Goal: Task Accomplishment & Management: Manage account settings

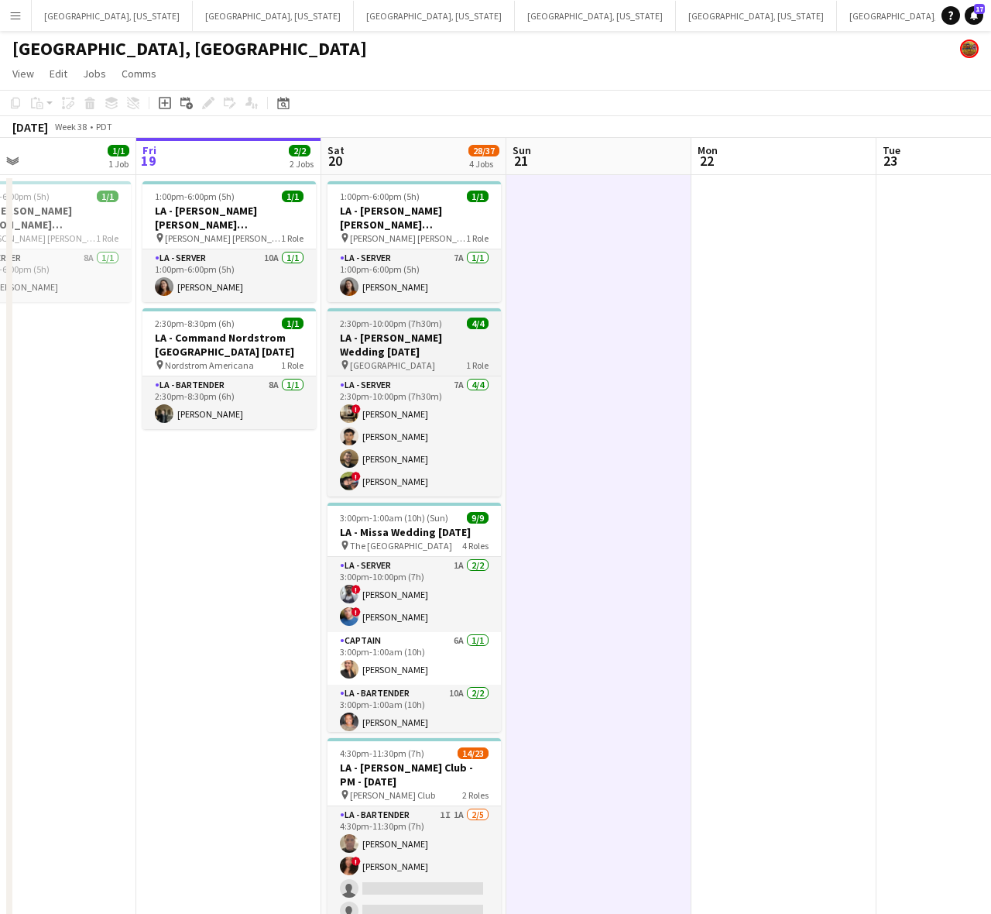
click at [389, 347] on h3 "LA - [PERSON_NAME] Wedding [DATE]" at bounding box center [414, 345] width 173 height 28
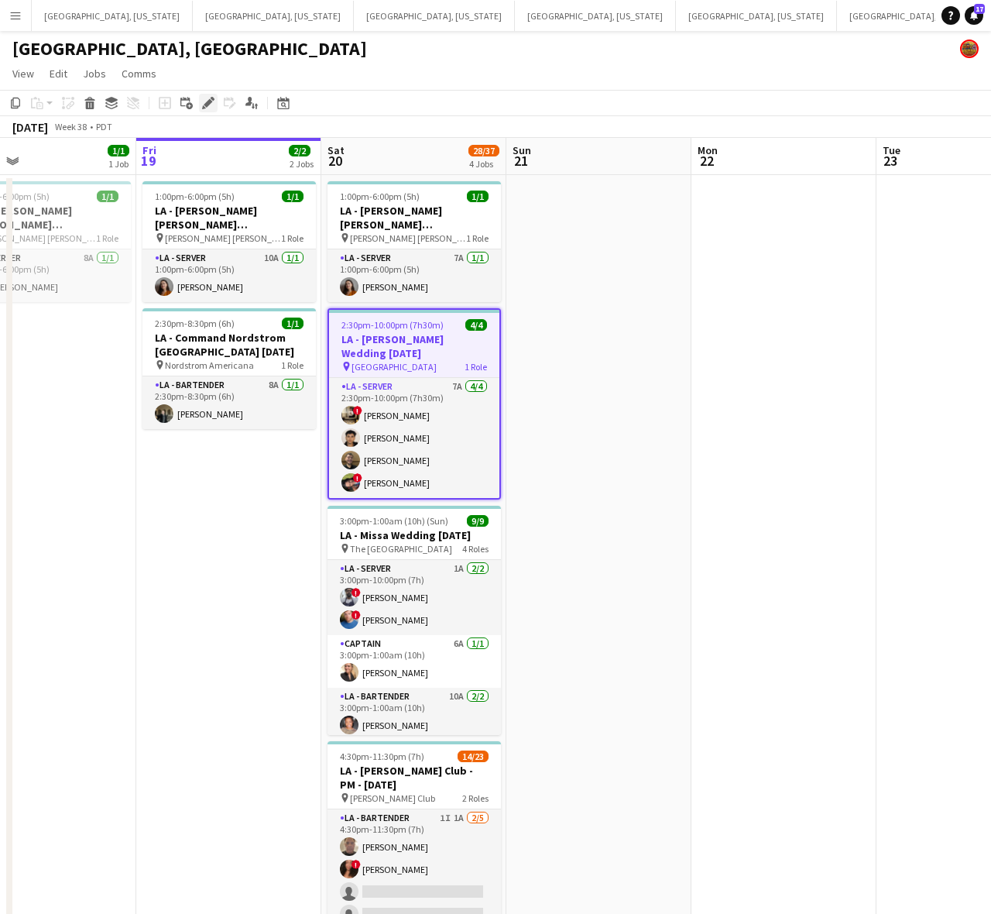
click at [200, 101] on div "Edit" at bounding box center [208, 103] width 19 height 19
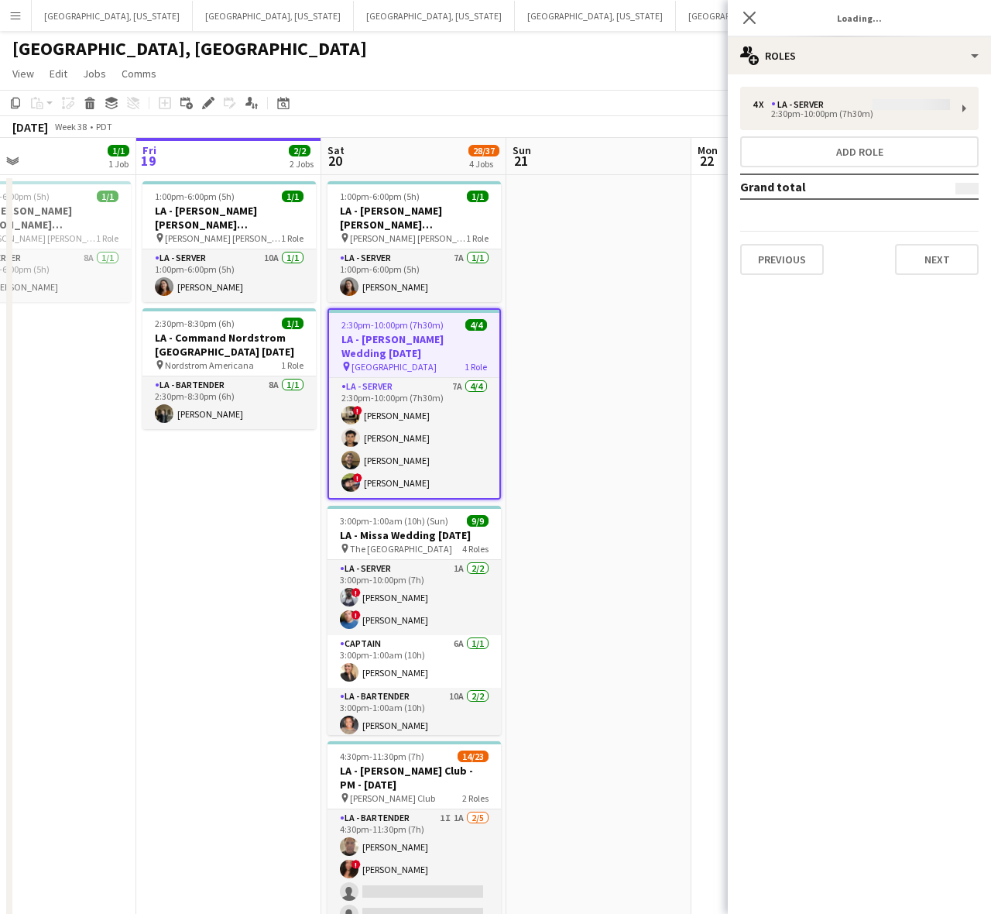
type input "**********"
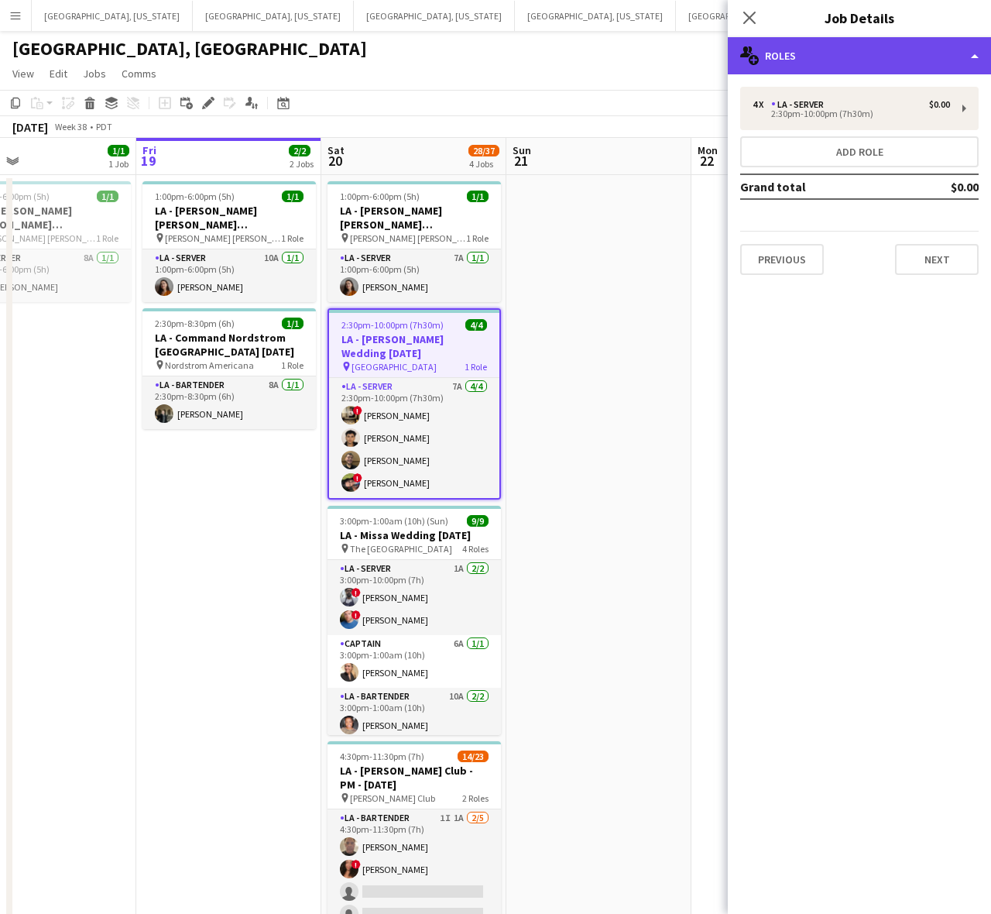
click at [854, 58] on div "multiple-users-add Roles" at bounding box center [859, 55] width 263 height 37
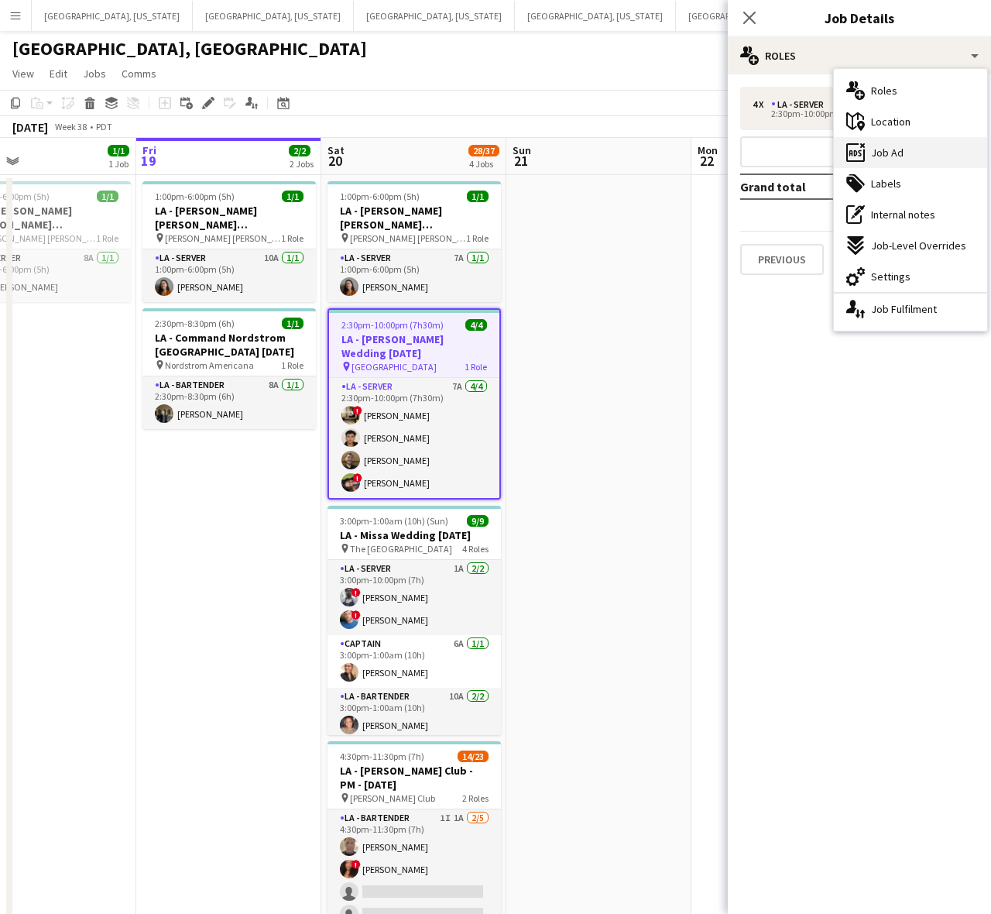
click at [873, 157] on span "Job Ad" at bounding box center [887, 153] width 33 height 14
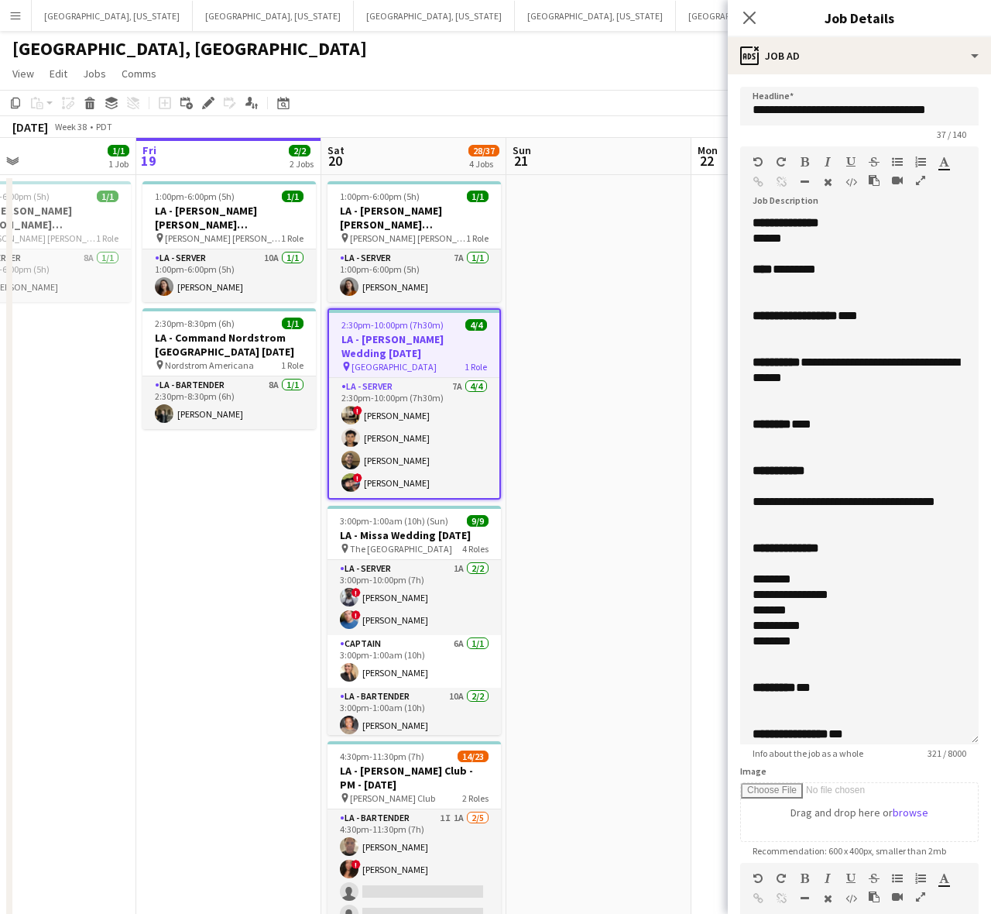
drag, startPoint x: 969, startPoint y: 294, endPoint x: 912, endPoint y: 574, distance: 285.3
click at [990, 725] on html "Menu Boards Boards Boards All jobs Status Workforce Workforce My Workforce Recr…" at bounding box center [495, 500] width 991 height 1000
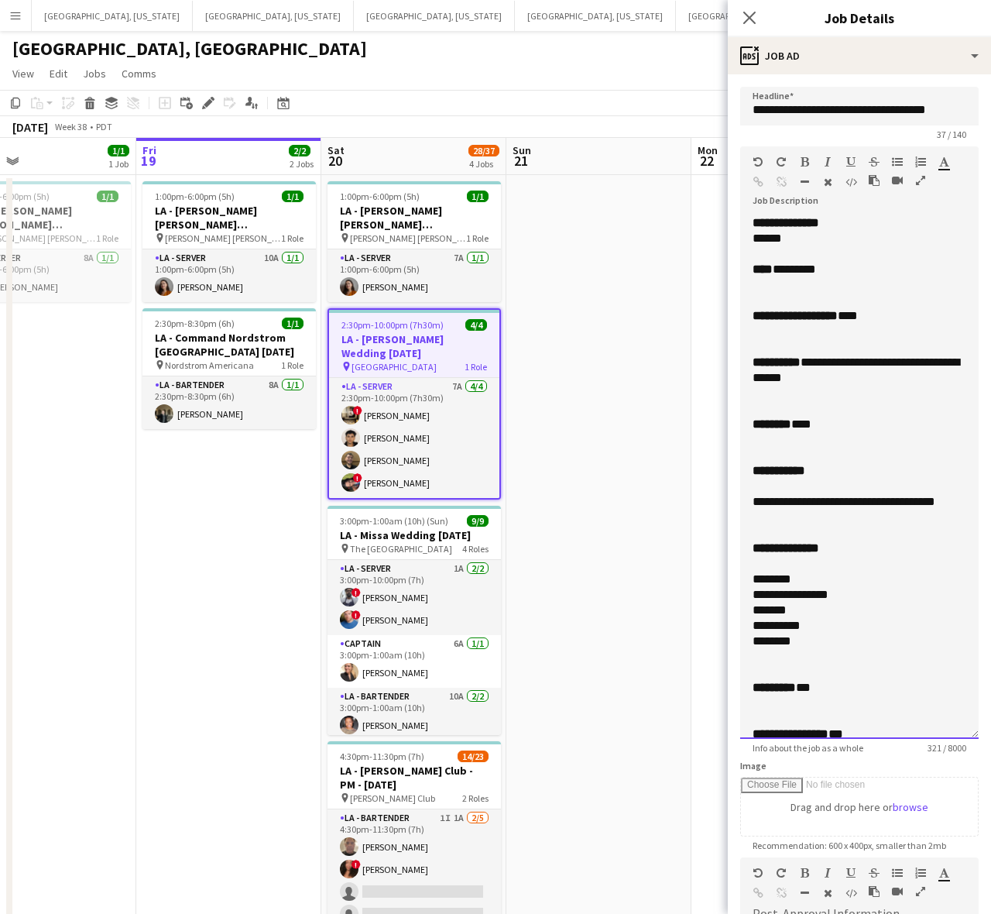
click at [753, 266] on b "****" at bounding box center [763, 269] width 20 height 12
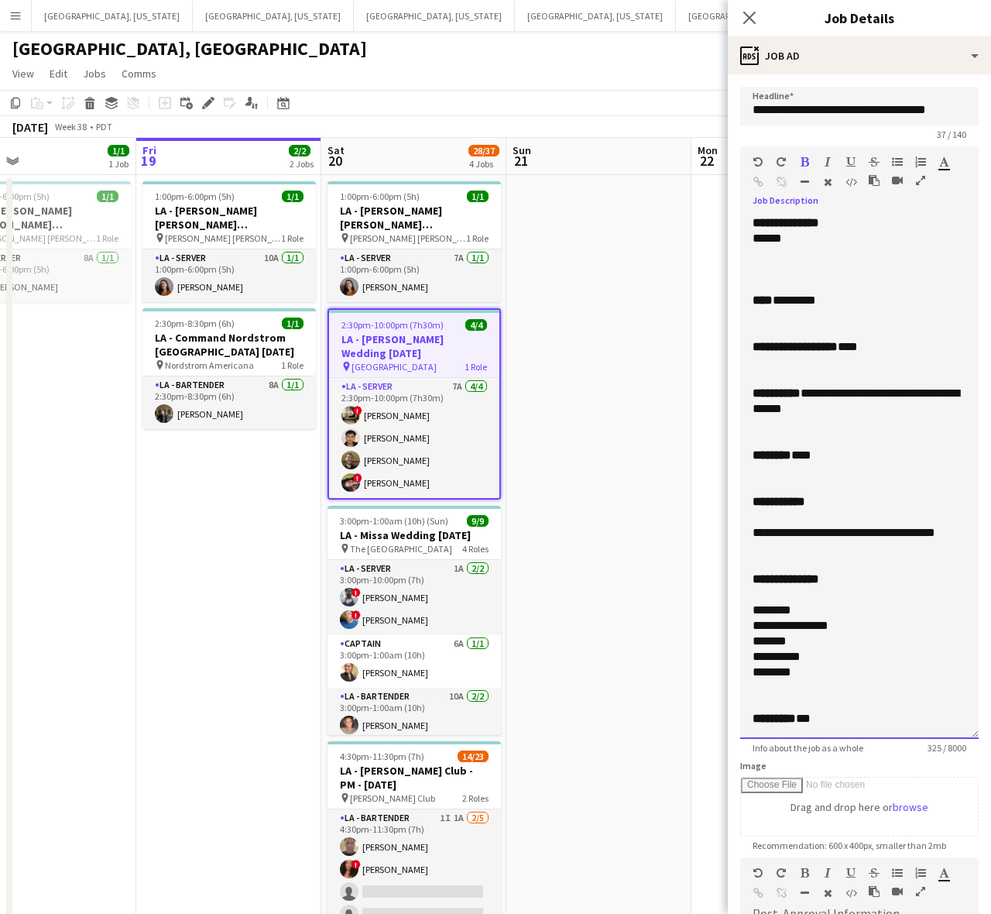
click at [759, 273] on div at bounding box center [860, 269] width 214 height 15
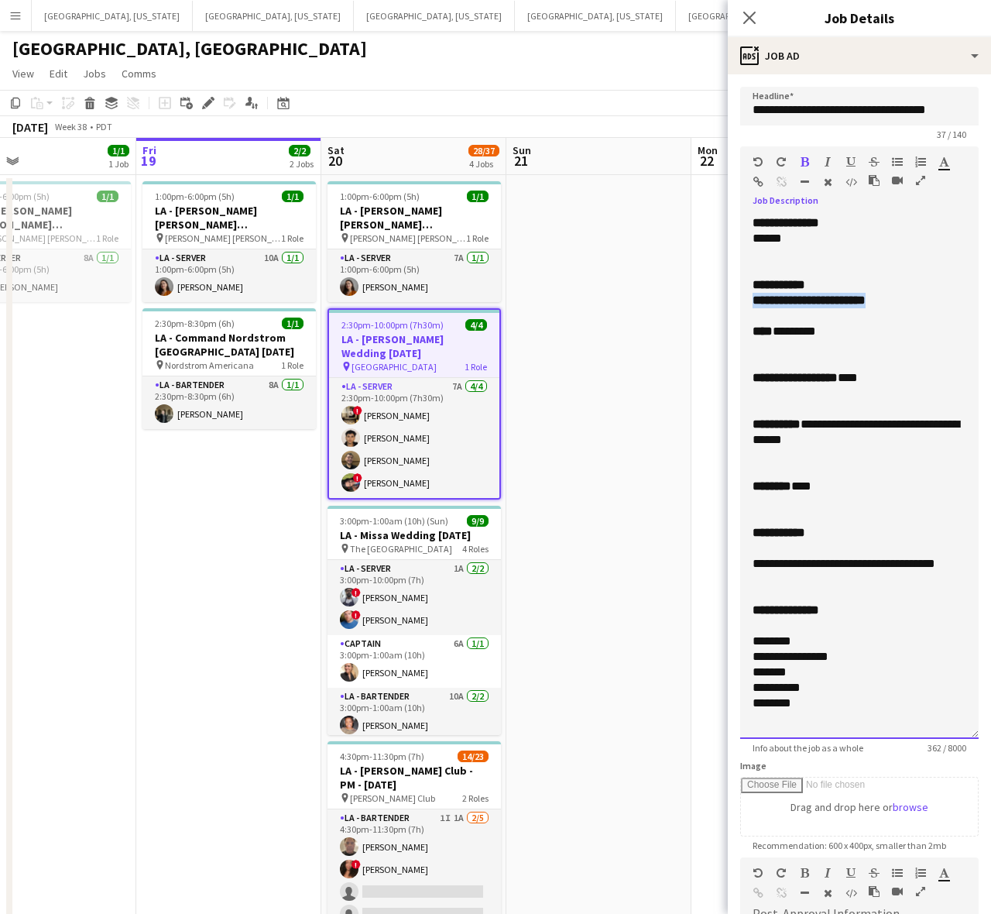
drag, startPoint x: 902, startPoint y: 300, endPoint x: 688, endPoint y: 306, distance: 214.6
click at [688, 306] on body "Menu Boards Boards Boards All jobs Status Workforce Workforce My Workforce Recr…" at bounding box center [495, 500] width 991 height 1000
click at [904, 379] on div "**********" at bounding box center [845, 377] width 185 height 15
click at [776, 326] on div "**** ********" at bounding box center [845, 331] width 185 height 15
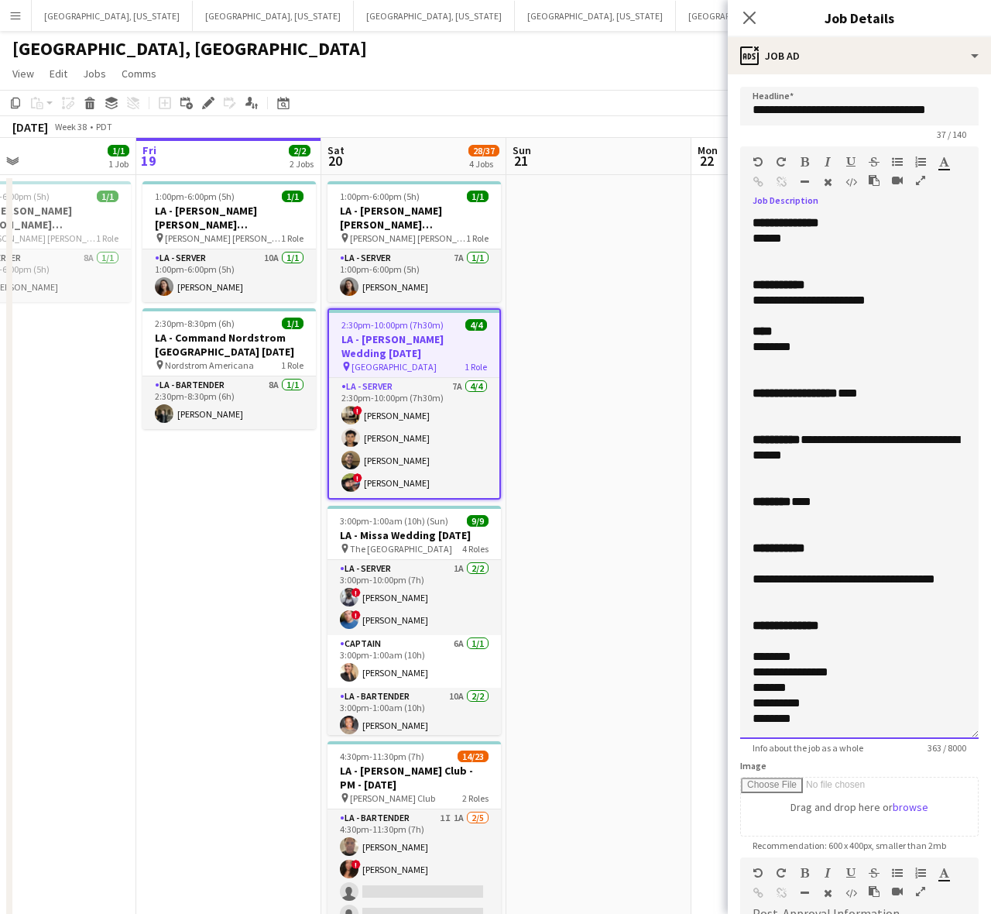
click at [869, 391] on div "**********" at bounding box center [845, 393] width 185 height 15
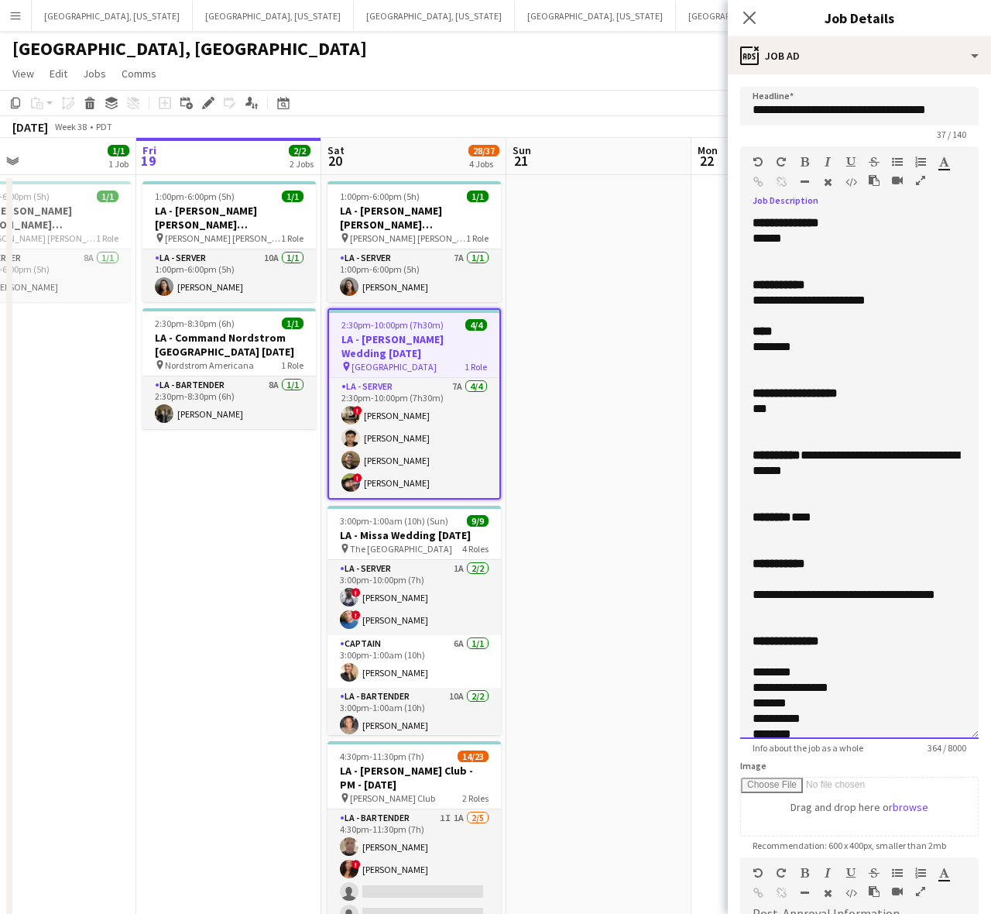
click at [799, 372] on div at bounding box center [860, 377] width 214 height 15
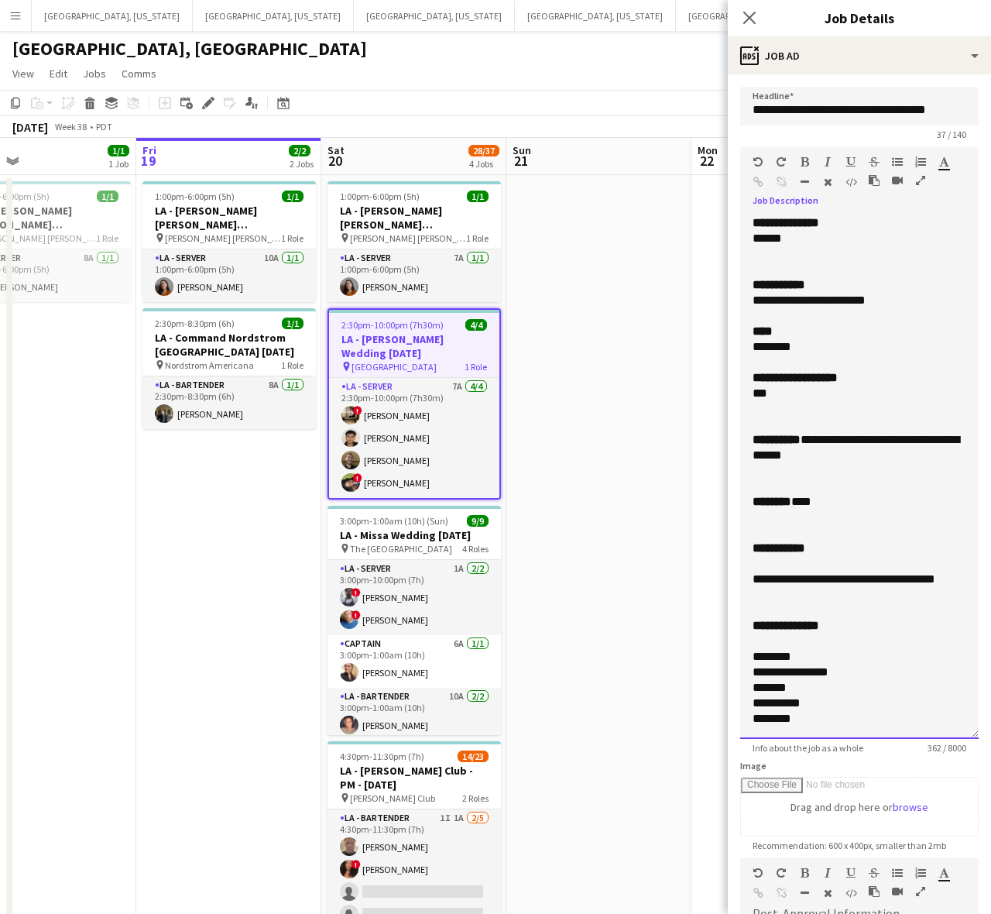
click at [782, 420] on div at bounding box center [860, 424] width 214 height 15
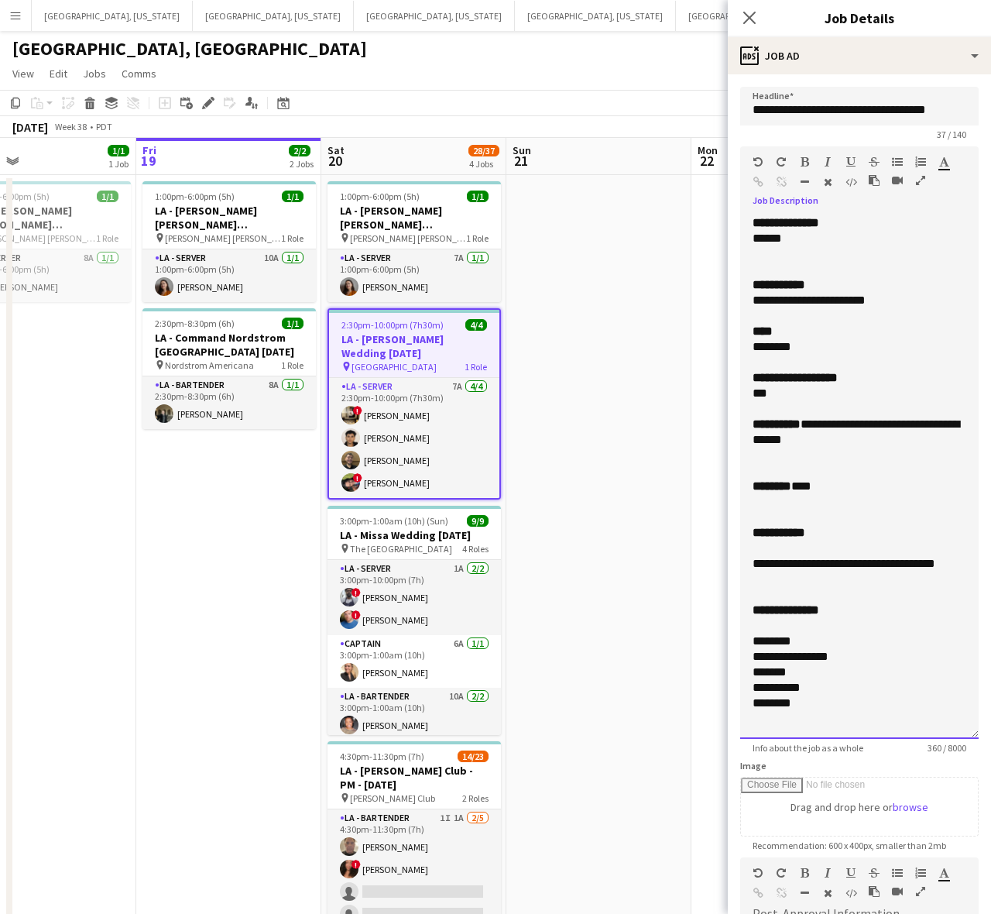
click at [753, 419] on b "*********" at bounding box center [777, 424] width 48 height 12
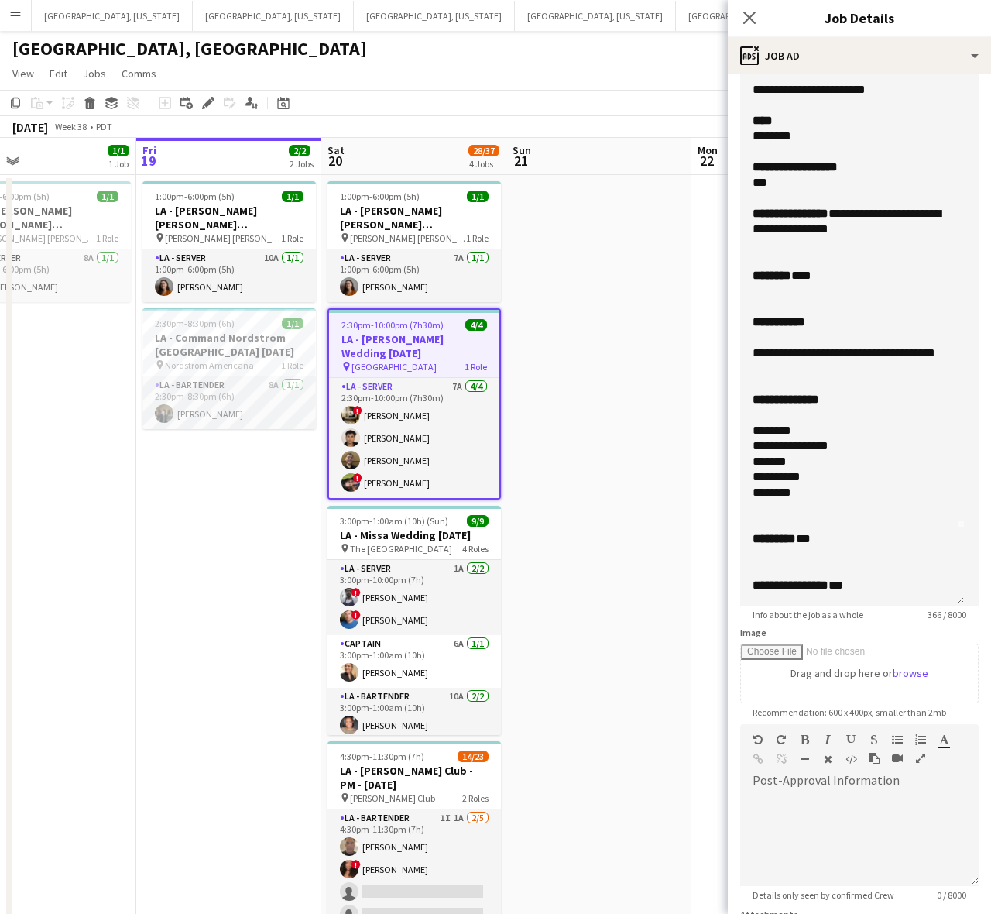
scroll to position [280, 0]
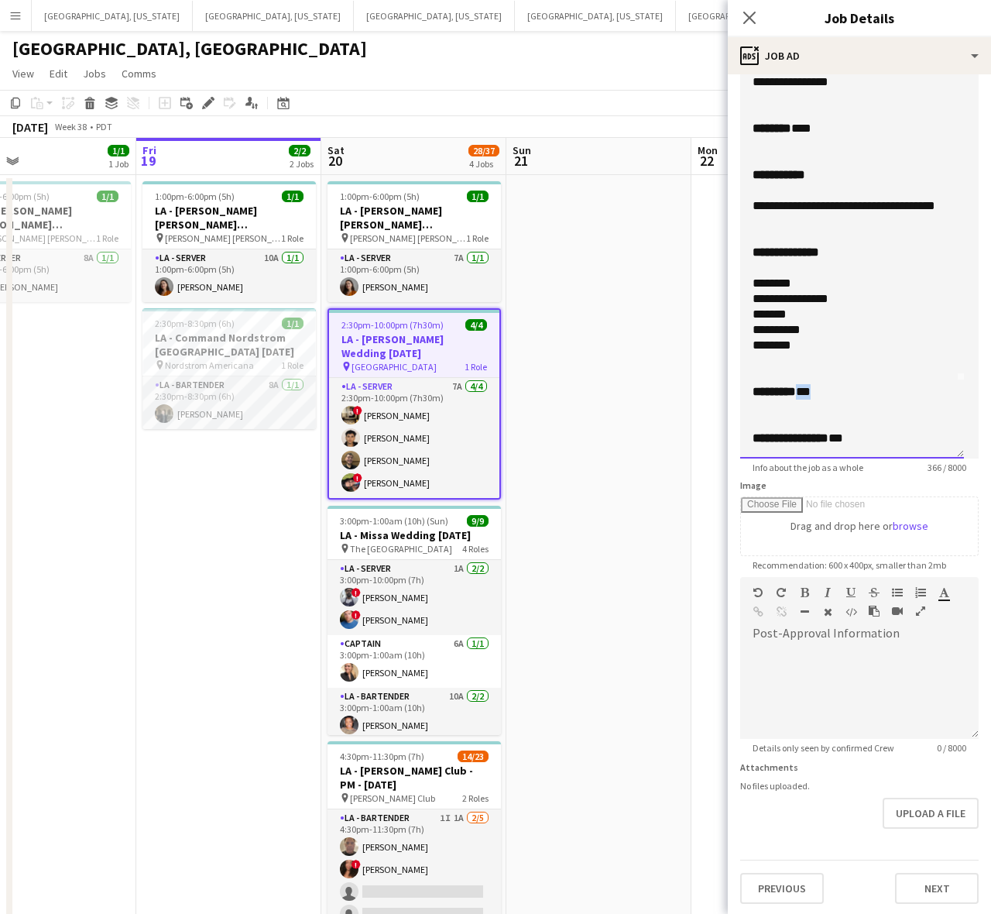
drag, startPoint x: 825, startPoint y: 396, endPoint x: 804, endPoint y: 393, distance: 21.8
click at [804, 393] on div "******** ***" at bounding box center [845, 391] width 185 height 15
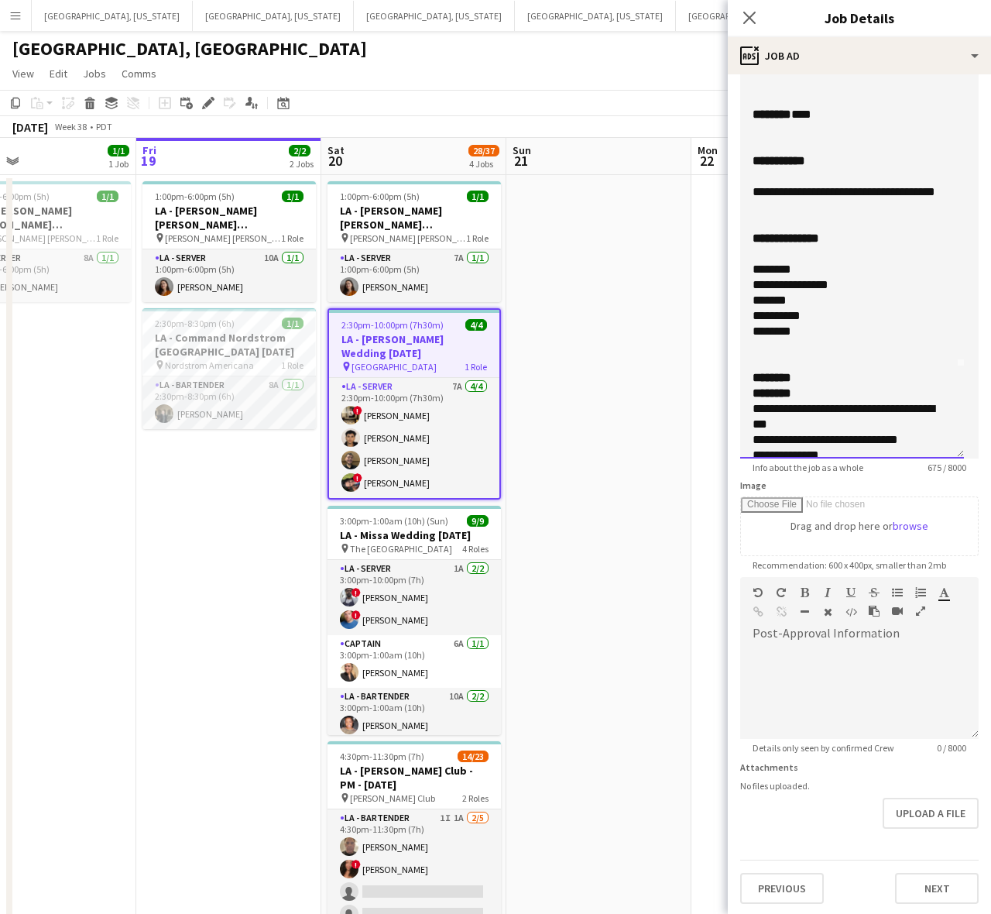
scroll to position [252, 0]
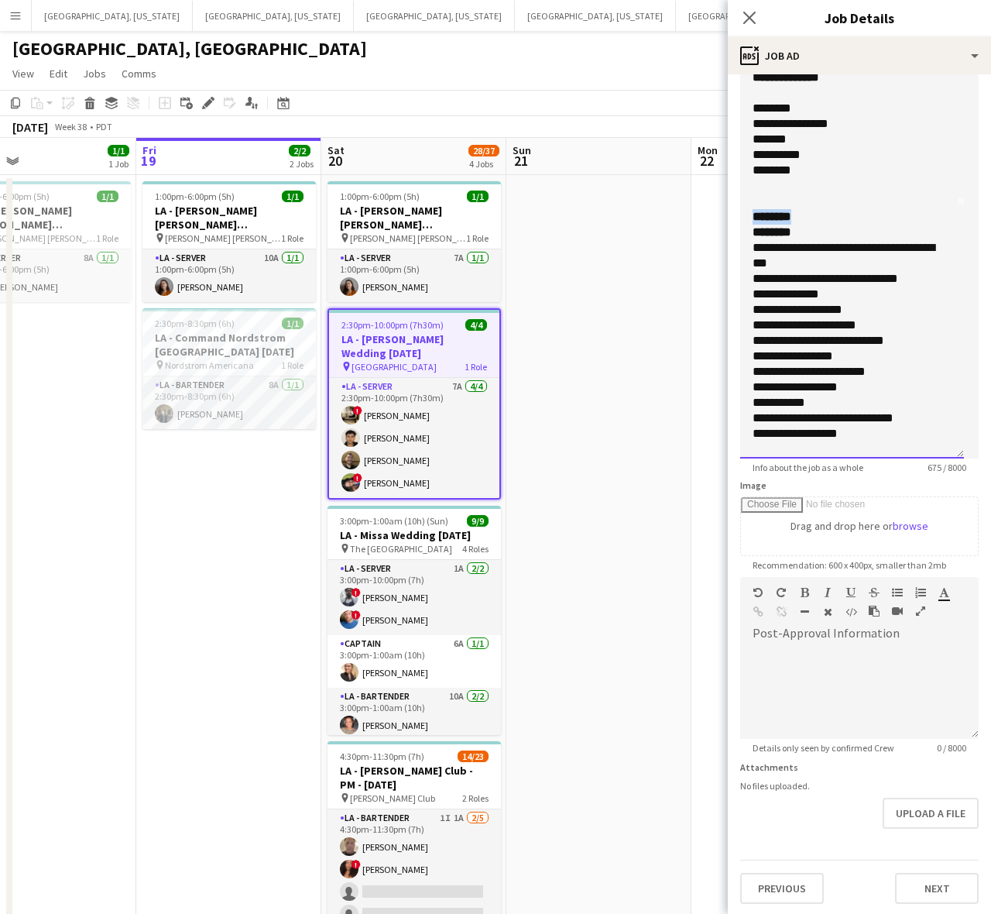
drag, startPoint x: 802, startPoint y: 231, endPoint x: 743, endPoint y: 235, distance: 59.0
click at [743, 235] on div "**********" at bounding box center [852, 196] width 224 height 523
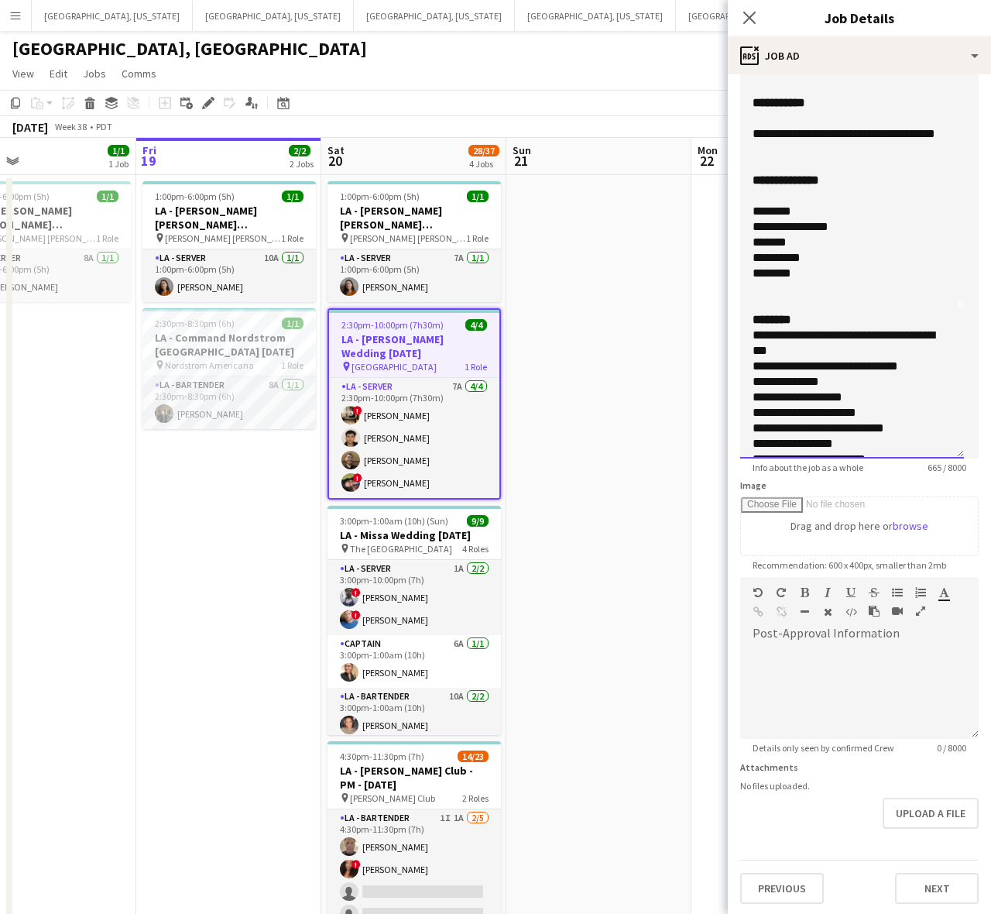
scroll to position [0, 0]
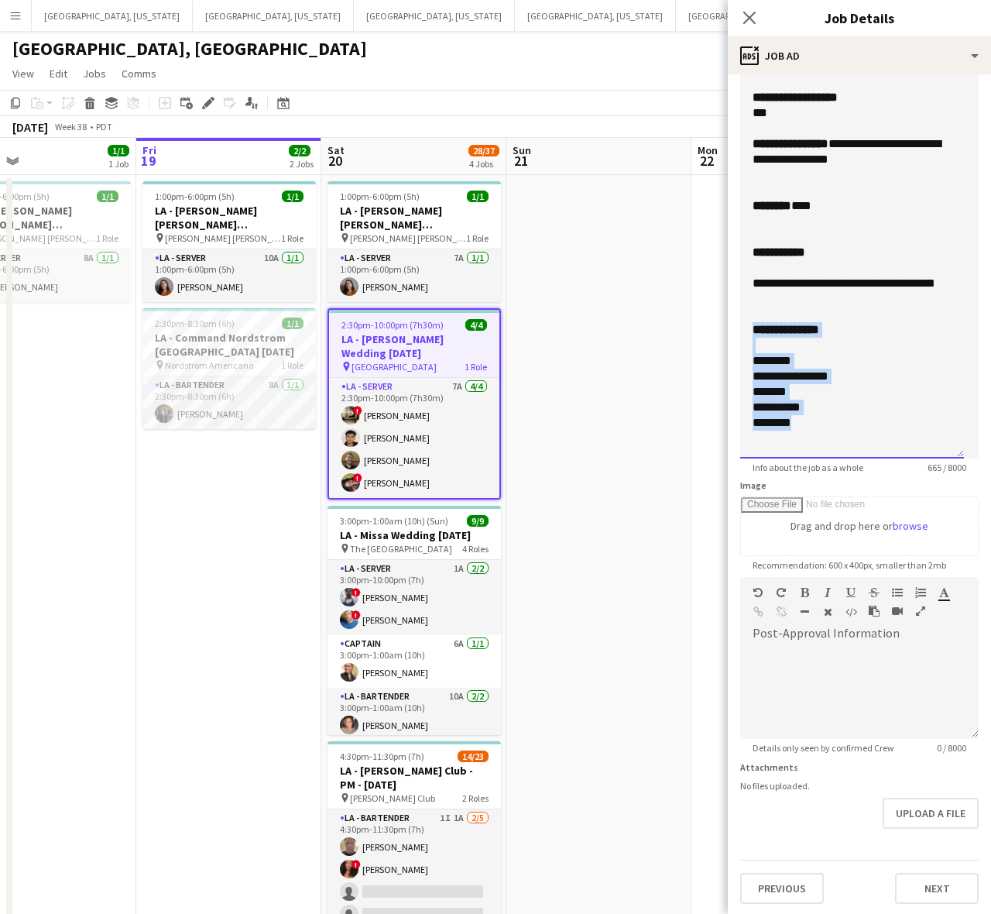
drag, startPoint x: 811, startPoint y: 432, endPoint x: 732, endPoint y: 341, distance: 121.3
click at [732, 341] on form "**********" at bounding box center [859, 354] width 263 height 1097
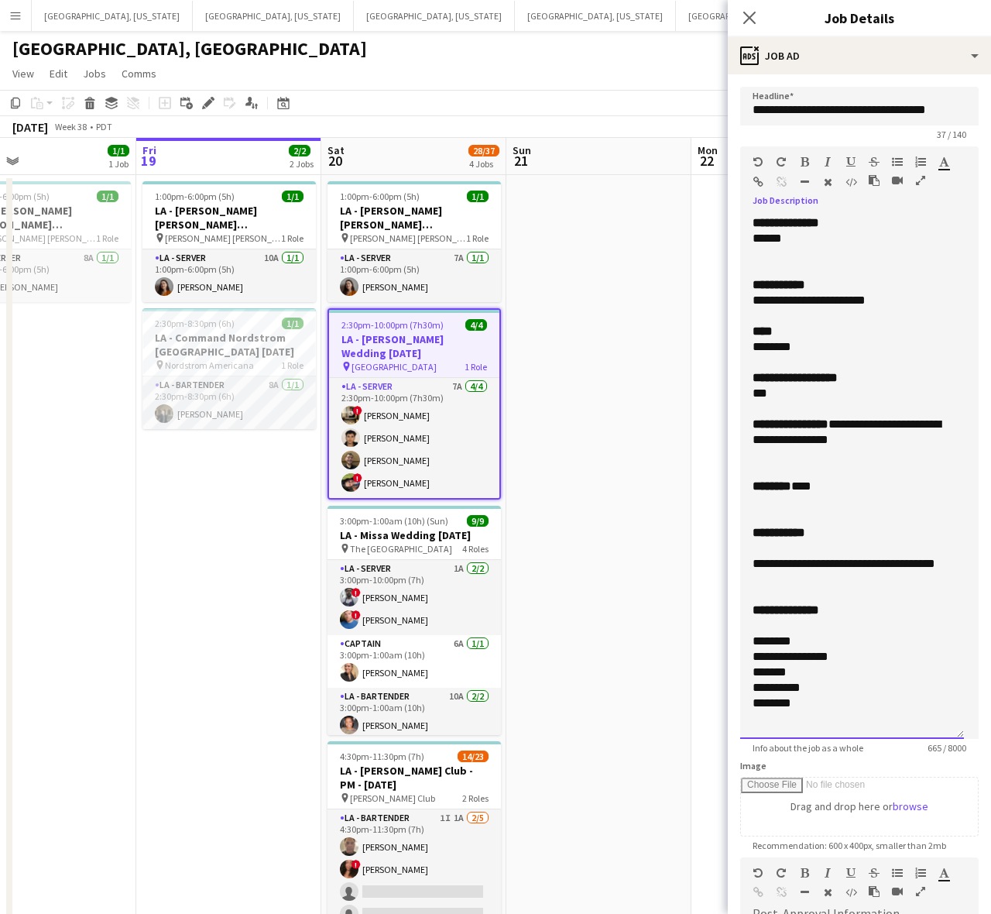
click at [772, 516] on div at bounding box center [852, 516] width 199 height 15
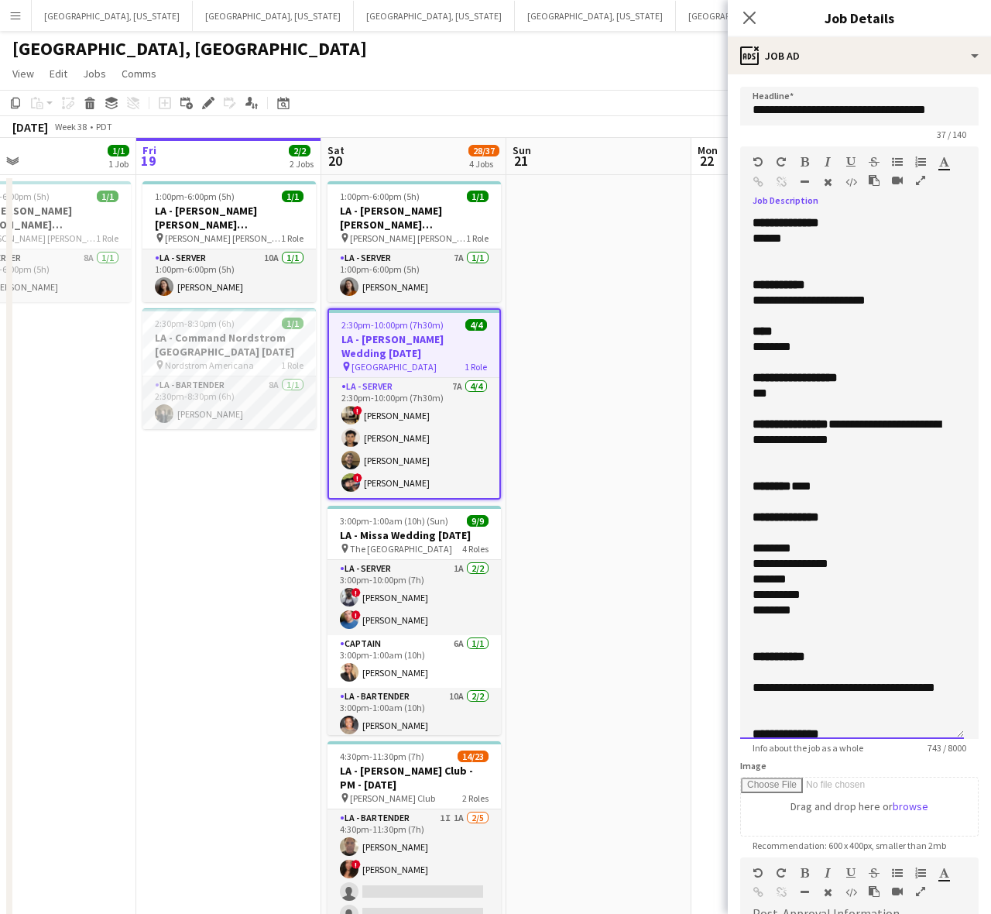
click at [776, 523] on span "**********" at bounding box center [786, 517] width 67 height 12
click at [780, 531] on div at bounding box center [852, 532] width 199 height 15
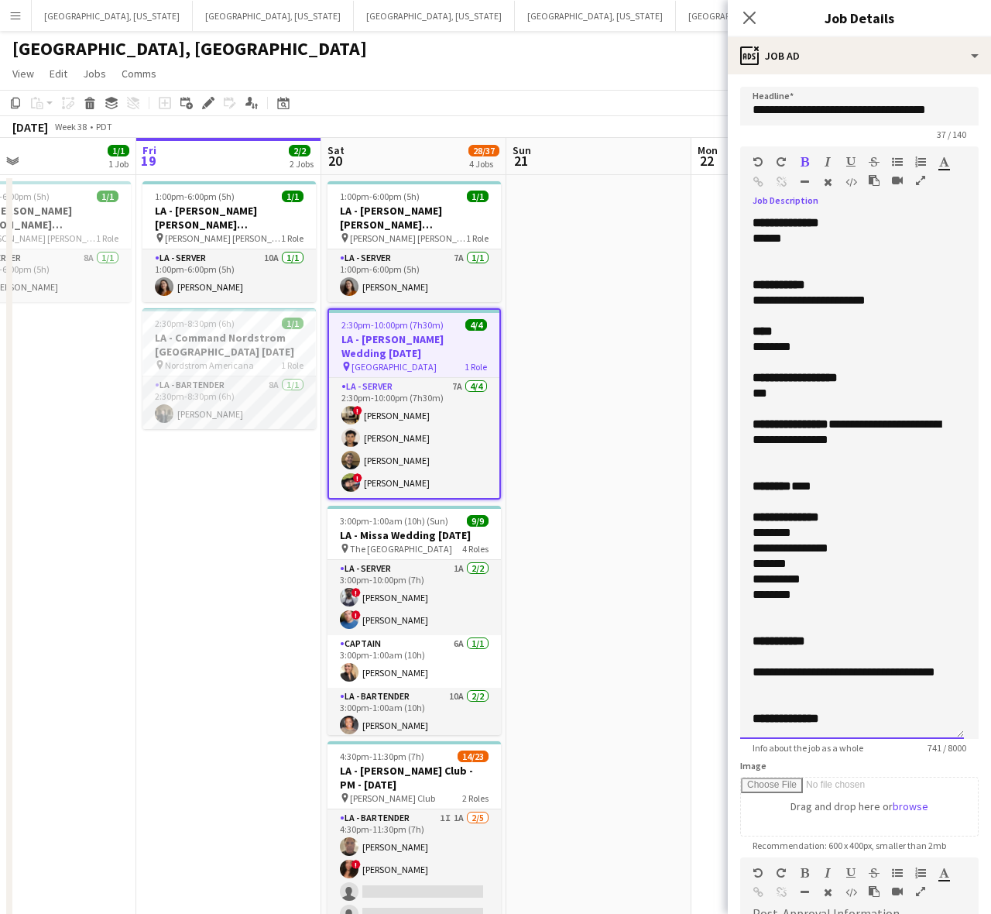
click at [842, 424] on span "**********" at bounding box center [875, 424] width 94 height 12
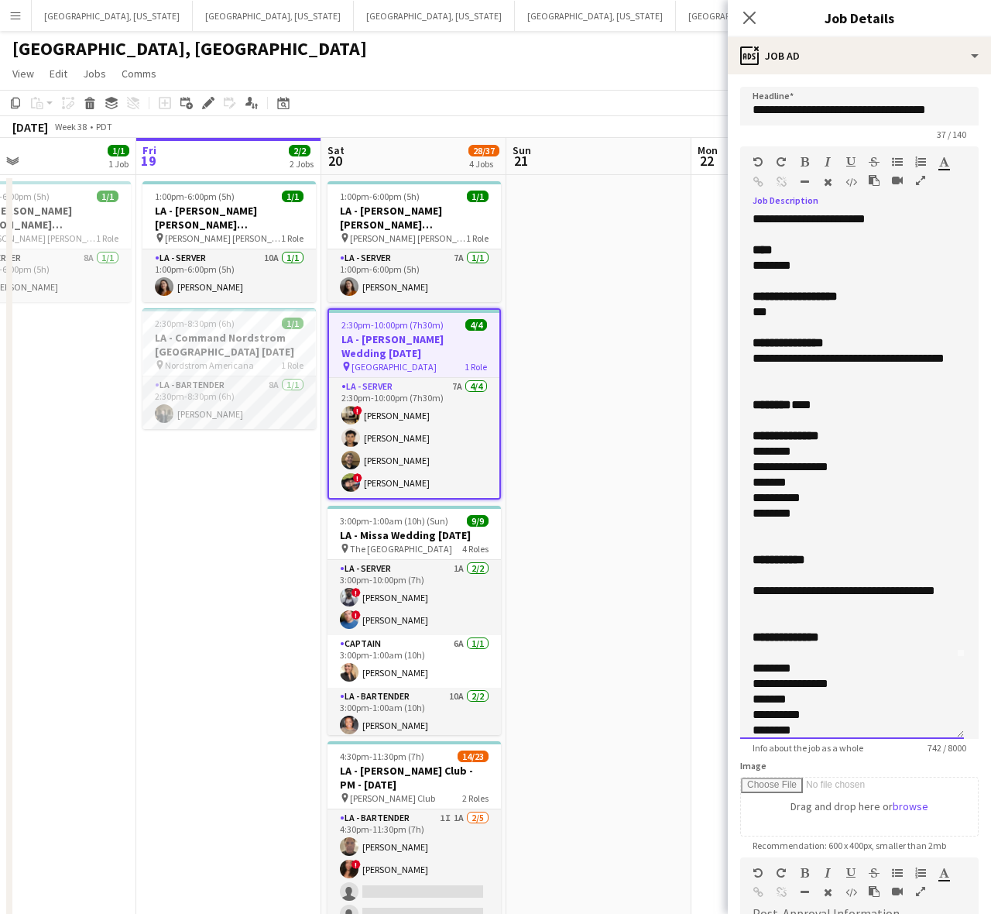
scroll to position [194, 0]
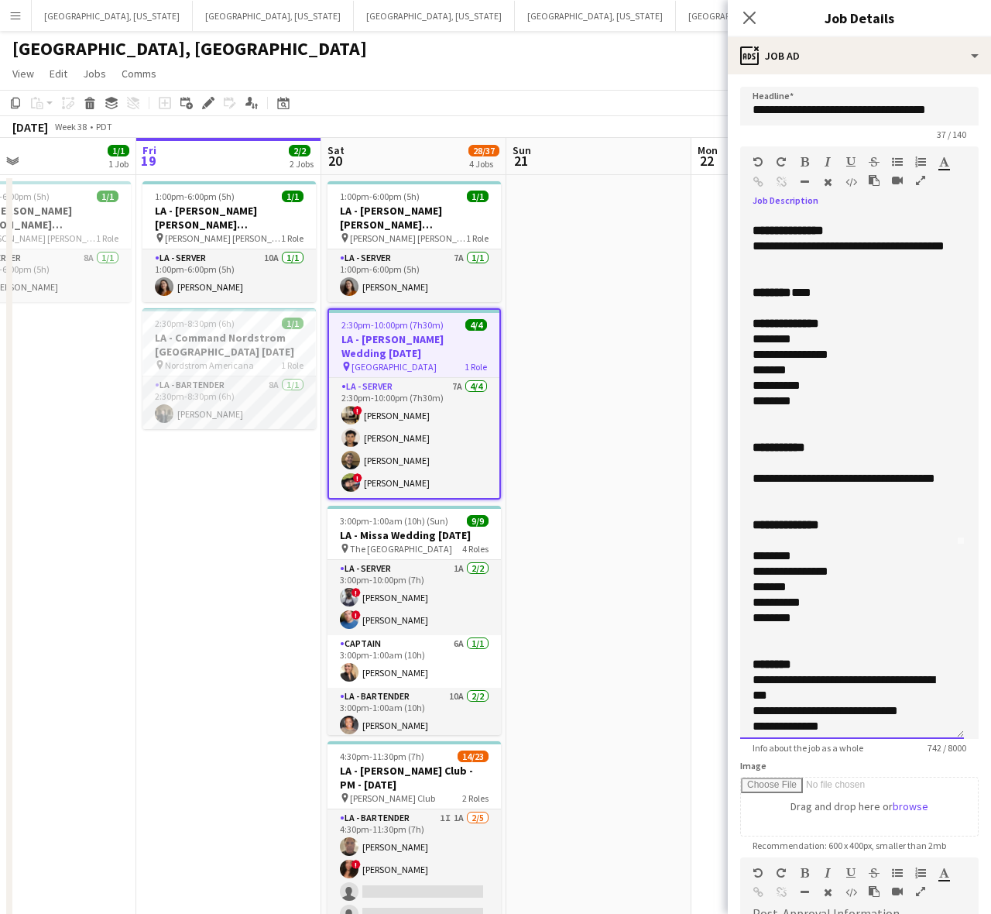
click at [776, 471] on div at bounding box center [852, 462] width 199 height 15
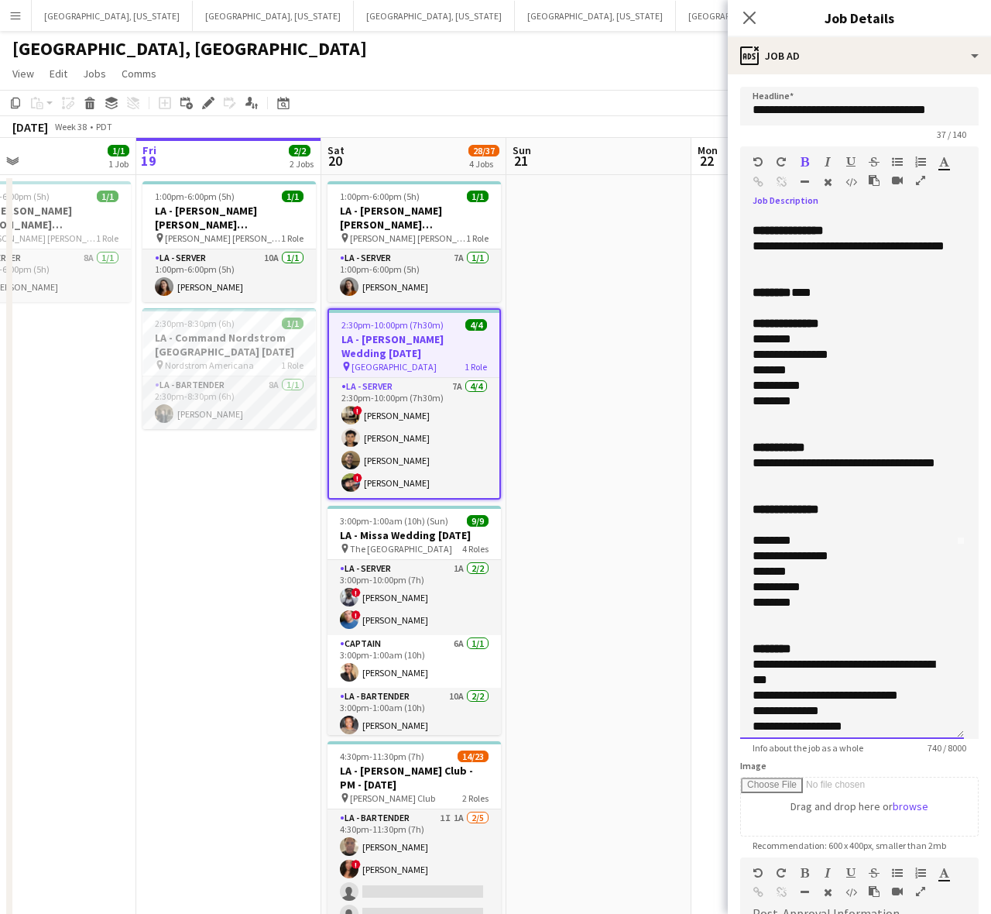
click at [813, 455] on div "**********" at bounding box center [852, 447] width 199 height 15
click at [842, 468] on span "**********" at bounding box center [844, 463] width 183 height 12
click at [900, 468] on span "**********" at bounding box center [846, 463] width 187 height 12
click at [829, 502] on div at bounding box center [852, 493] width 199 height 15
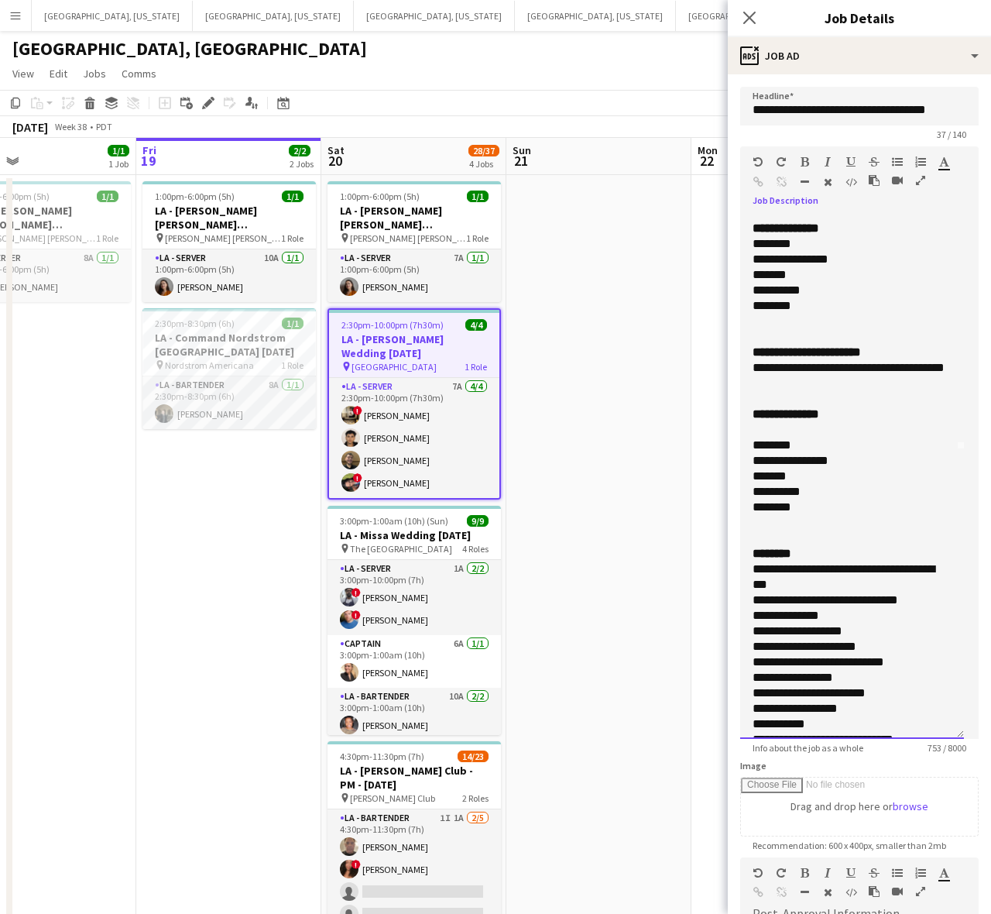
scroll to position [290, 0]
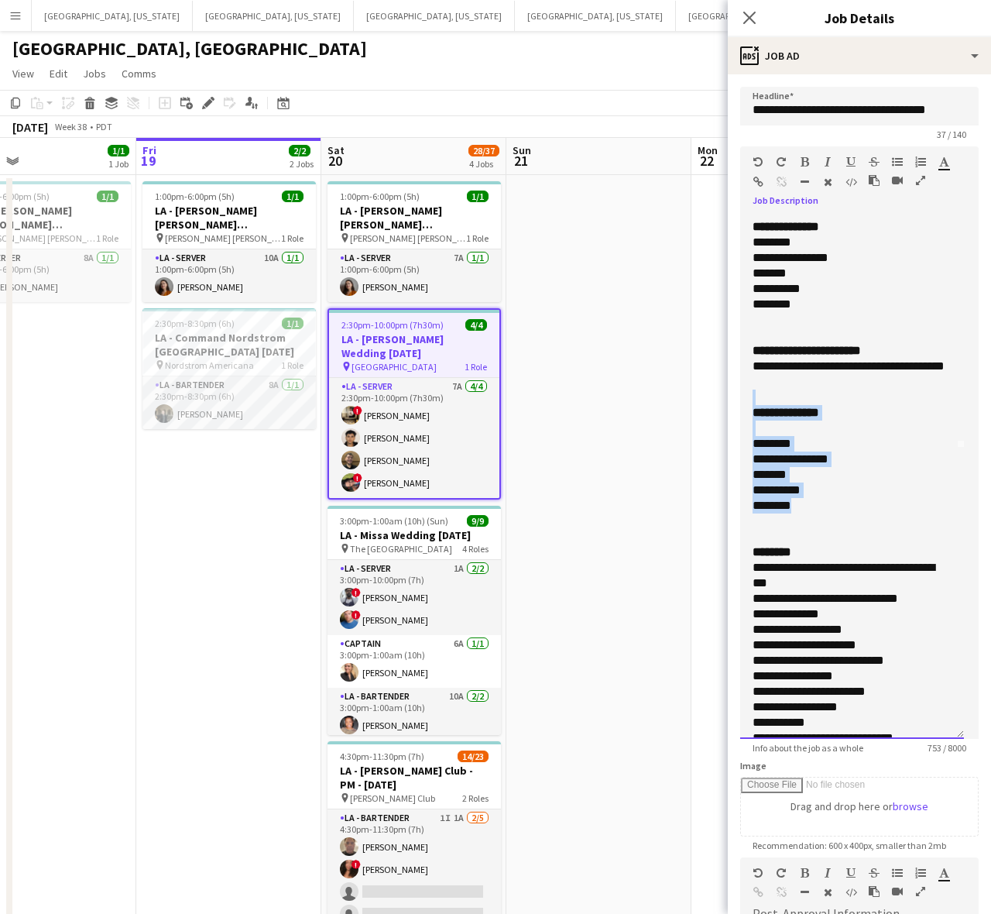
drag, startPoint x: 811, startPoint y: 539, endPoint x: 743, endPoint y: 435, distance: 124.1
click at [743, 435] on div "**********" at bounding box center [852, 476] width 224 height 523
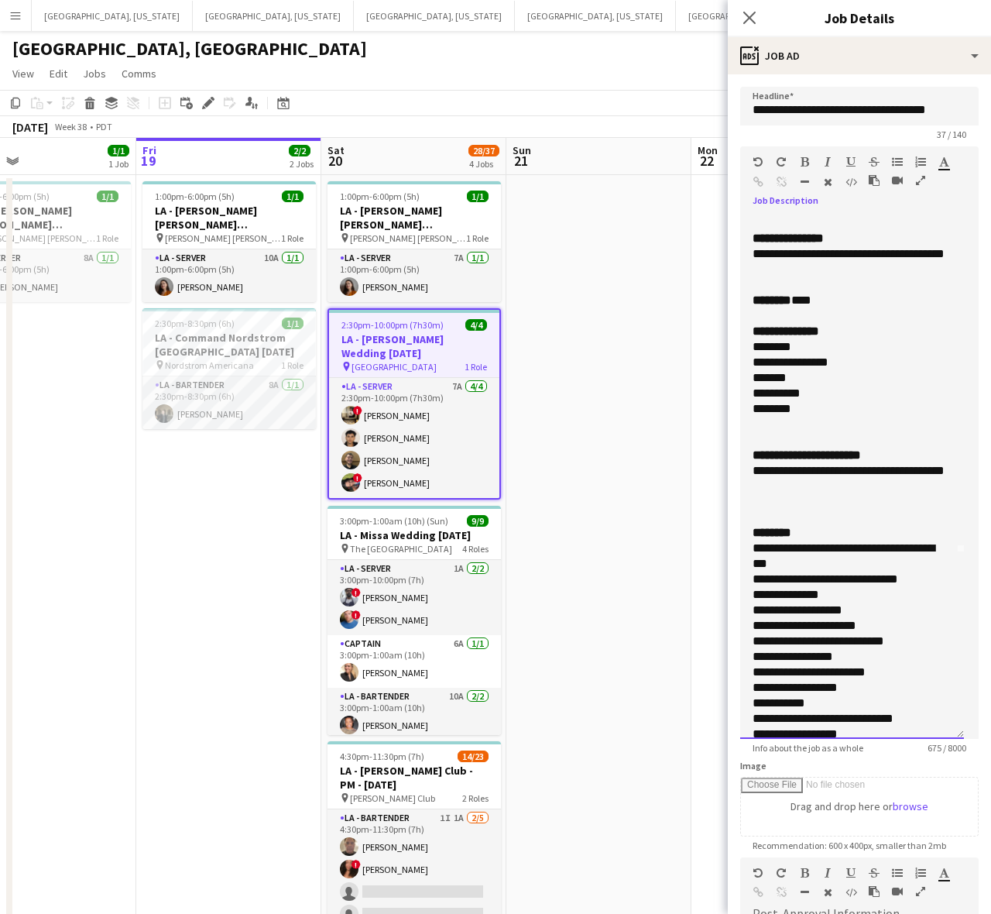
scroll to position [84, 0]
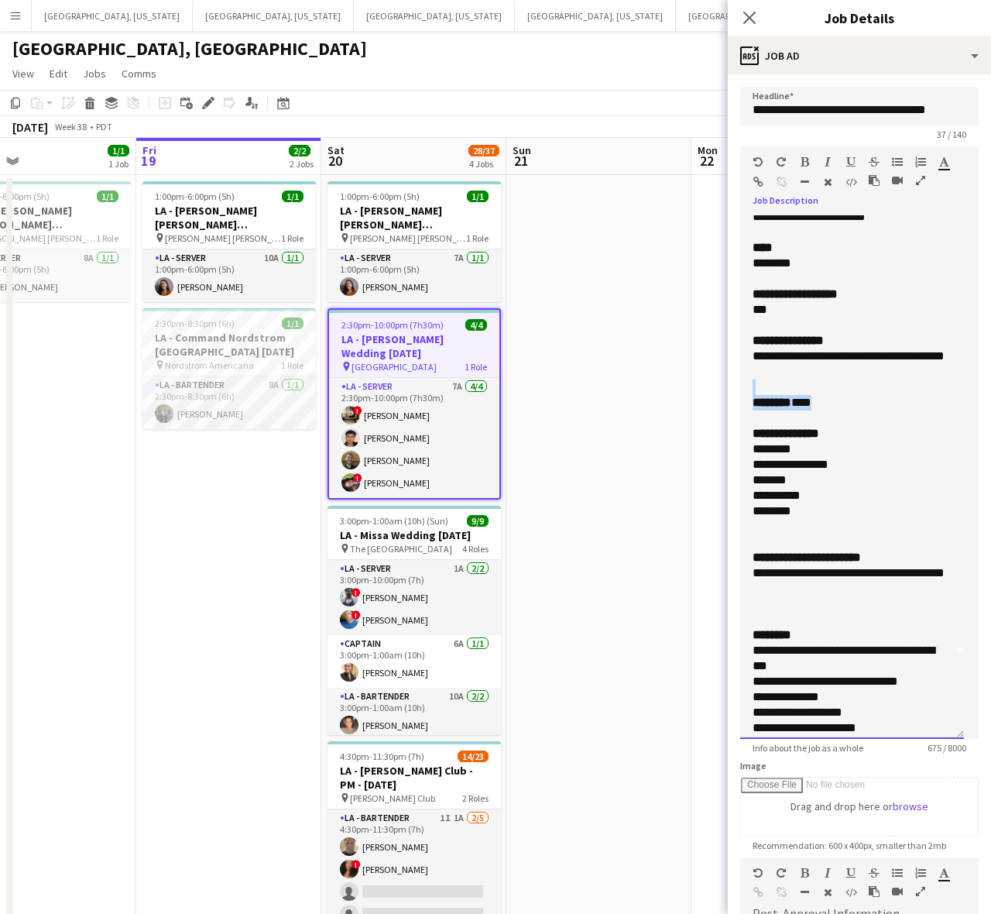
drag, startPoint x: 828, startPoint y: 412, endPoint x: 742, endPoint y: 408, distance: 86.8
click at [742, 408] on div "**********" at bounding box center [852, 476] width 224 height 523
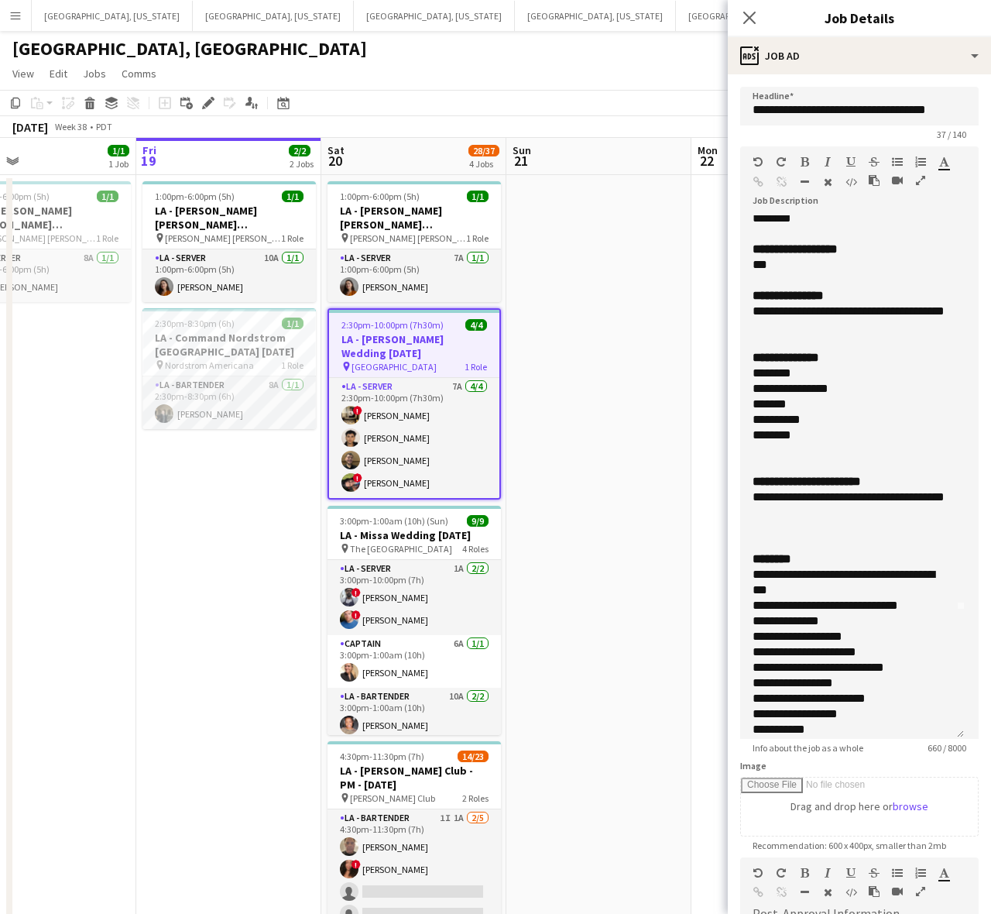
scroll to position [0, 0]
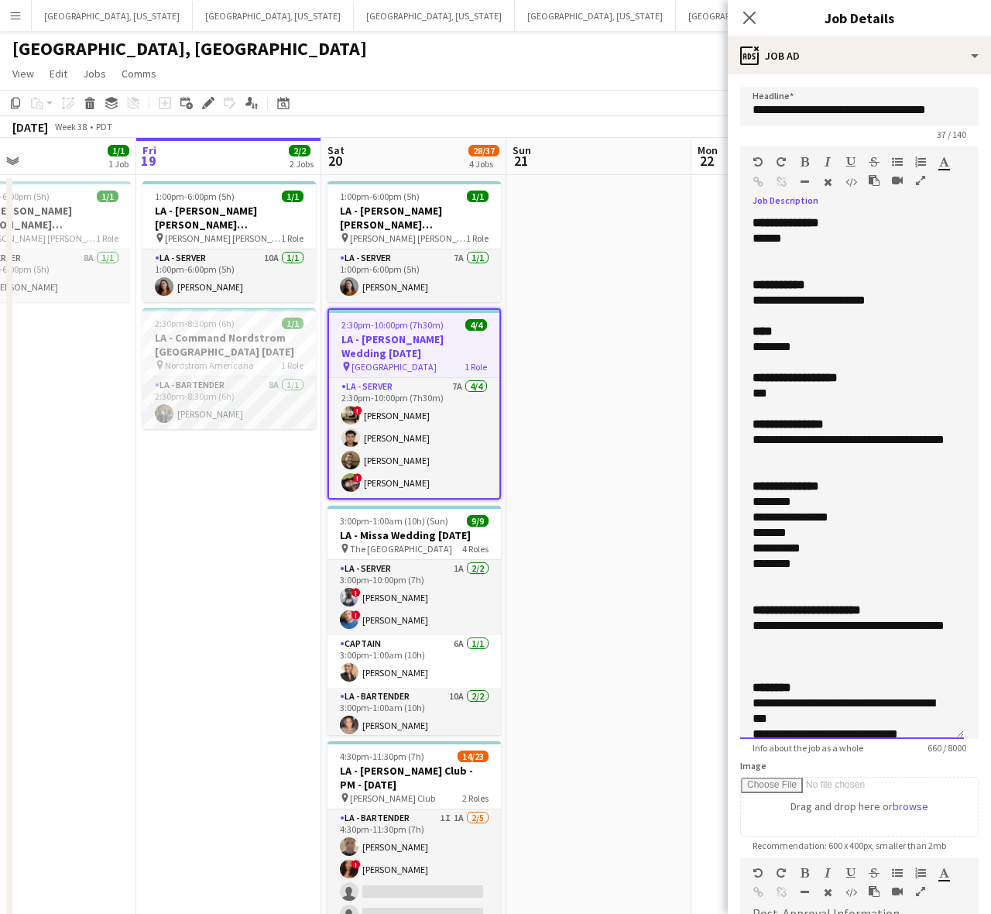
click at [753, 509] on div "********" at bounding box center [845, 501] width 185 height 15
click at [756, 509] on div "********" at bounding box center [845, 501] width 185 height 15
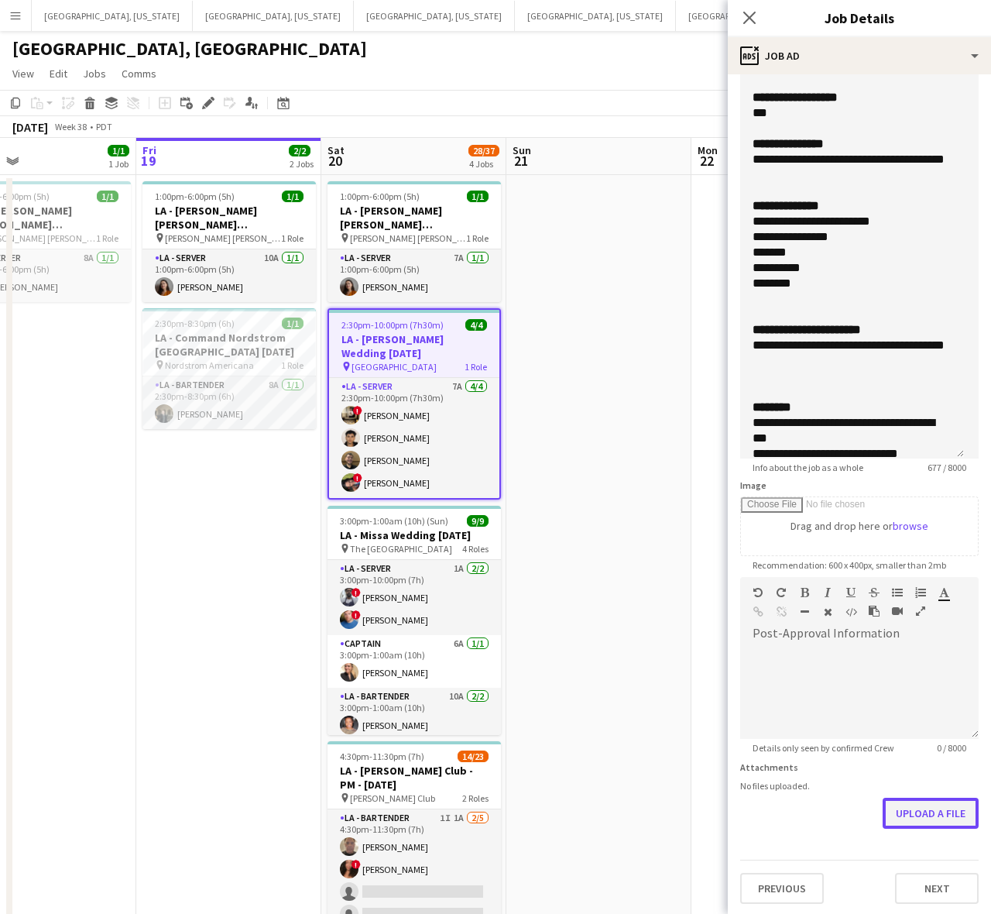
click at [912, 821] on button "Upload a file" at bounding box center [931, 813] width 96 height 31
click at [925, 818] on button "Upload a file" at bounding box center [931, 825] width 96 height 31
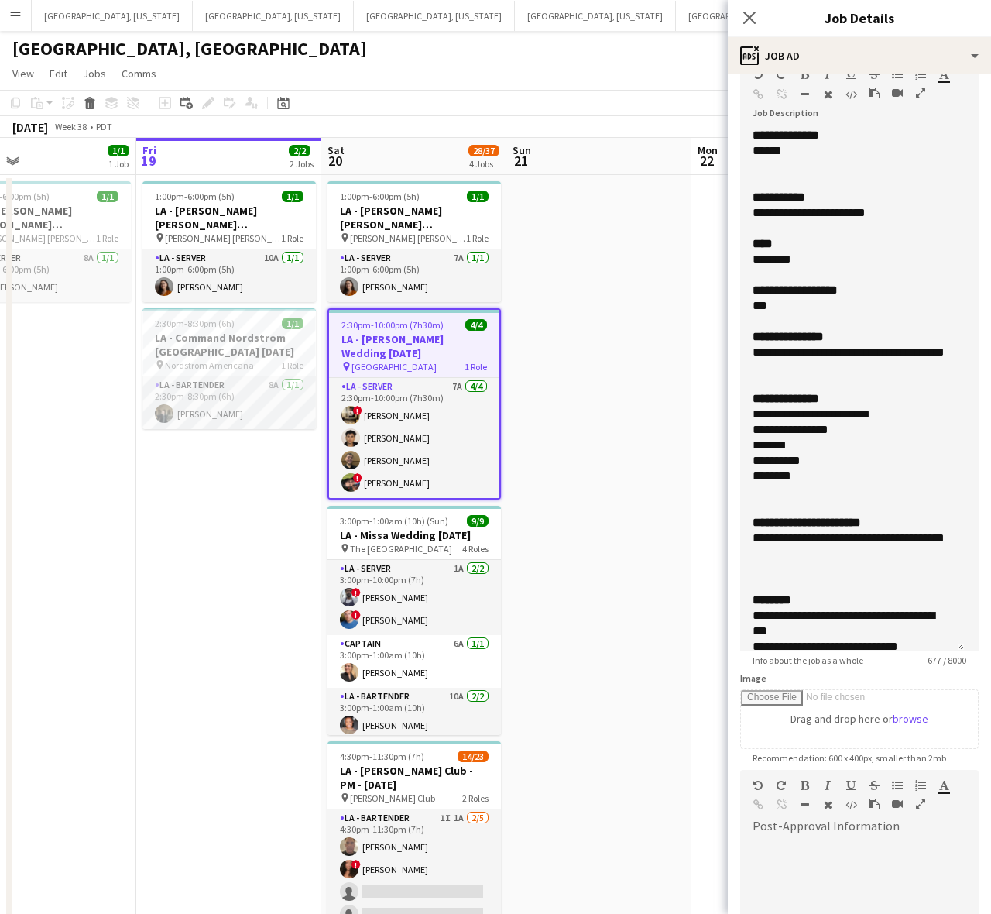
scroll to position [87, 0]
click at [808, 485] on div "********" at bounding box center [845, 476] width 185 height 15
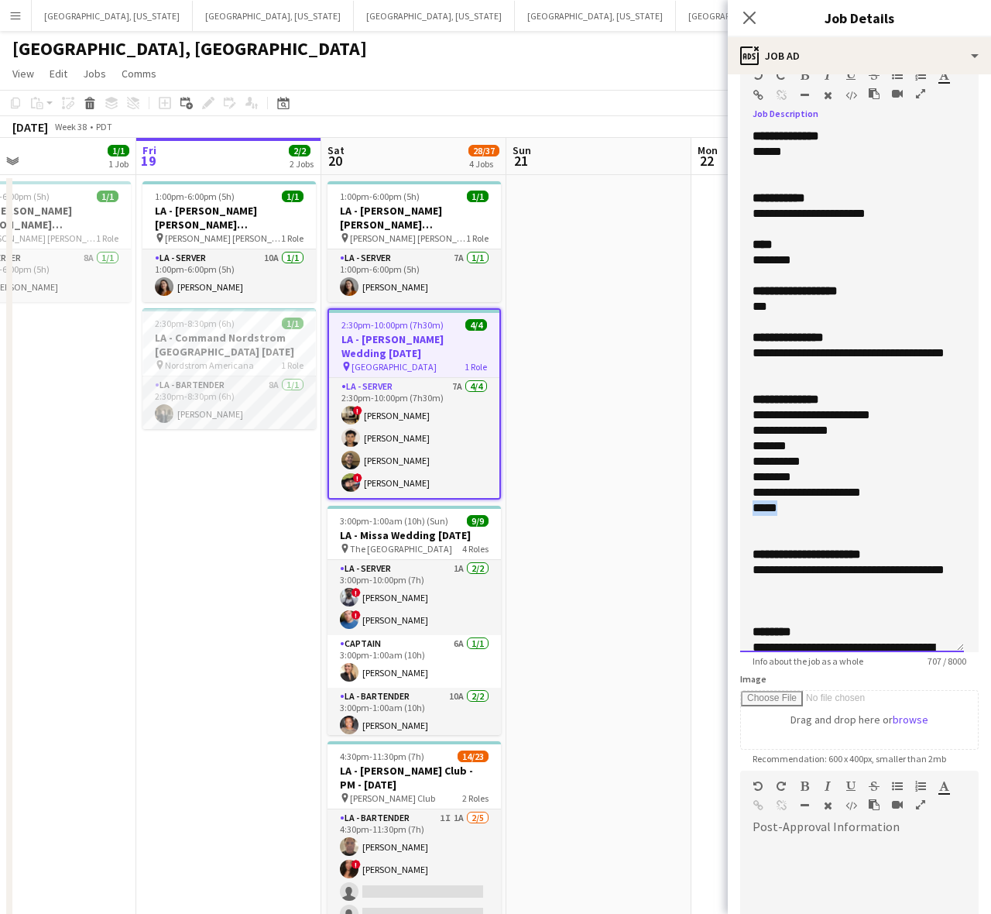
drag, startPoint x: 784, startPoint y: 524, endPoint x: 740, endPoint y: 525, distance: 44.1
click at [740, 525] on div "**********" at bounding box center [852, 390] width 224 height 523
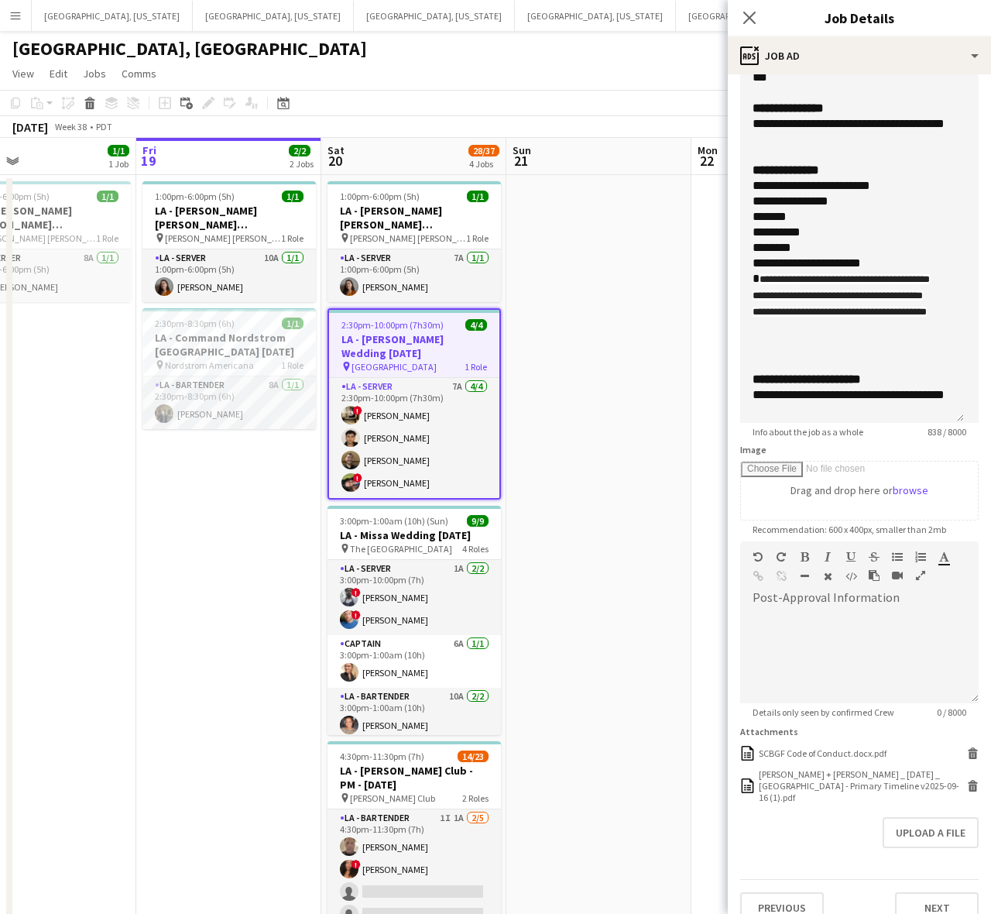
scroll to position [324, 0]
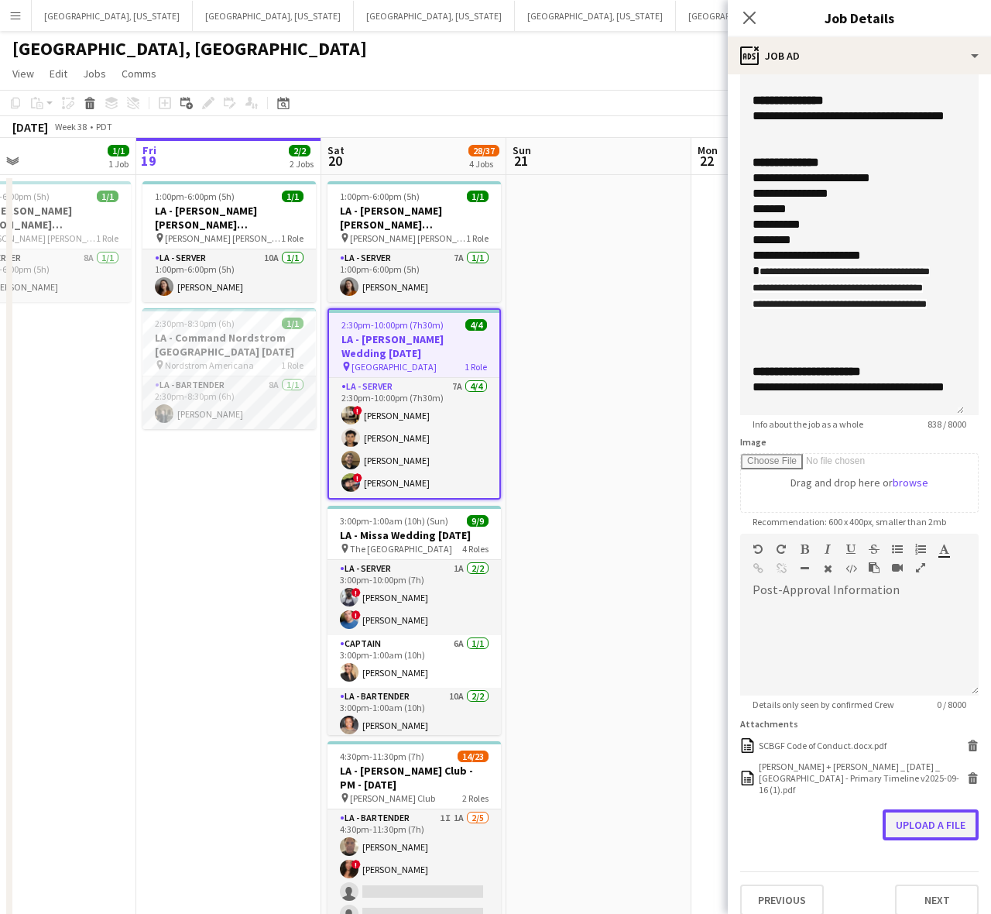
click at [918, 817] on button "Upload a file" at bounding box center [931, 824] width 96 height 31
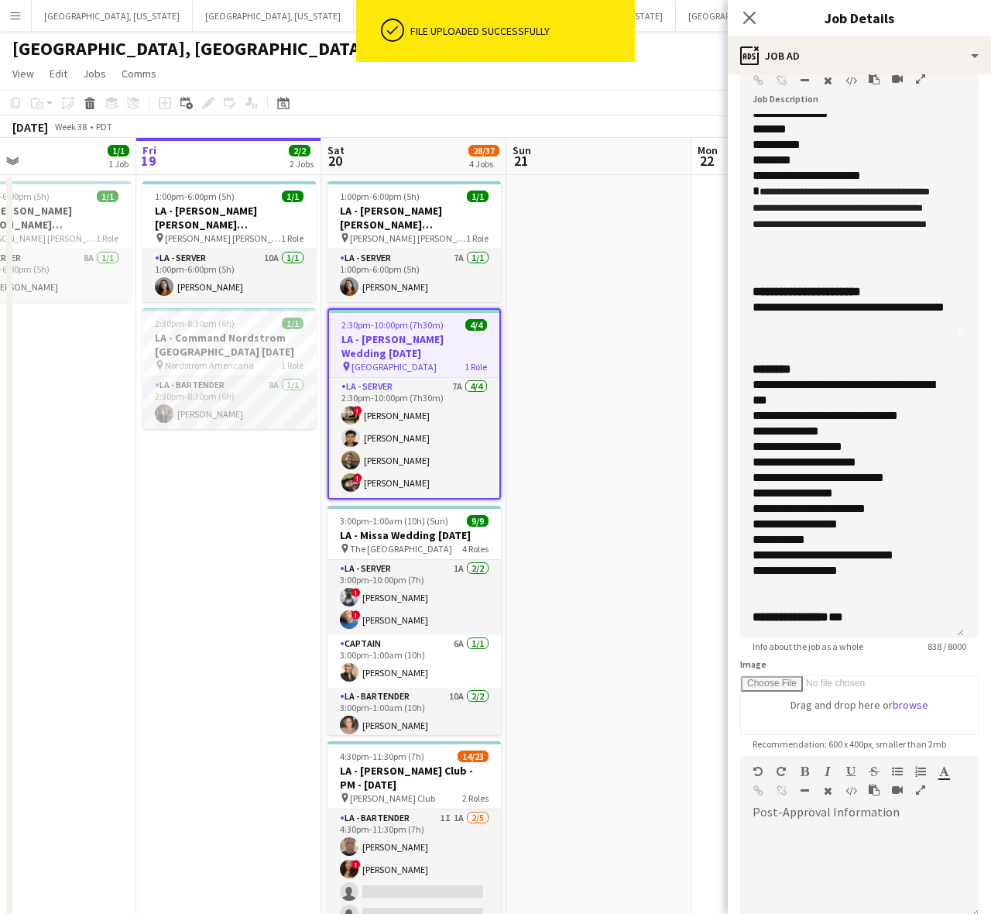
scroll to position [290, 0]
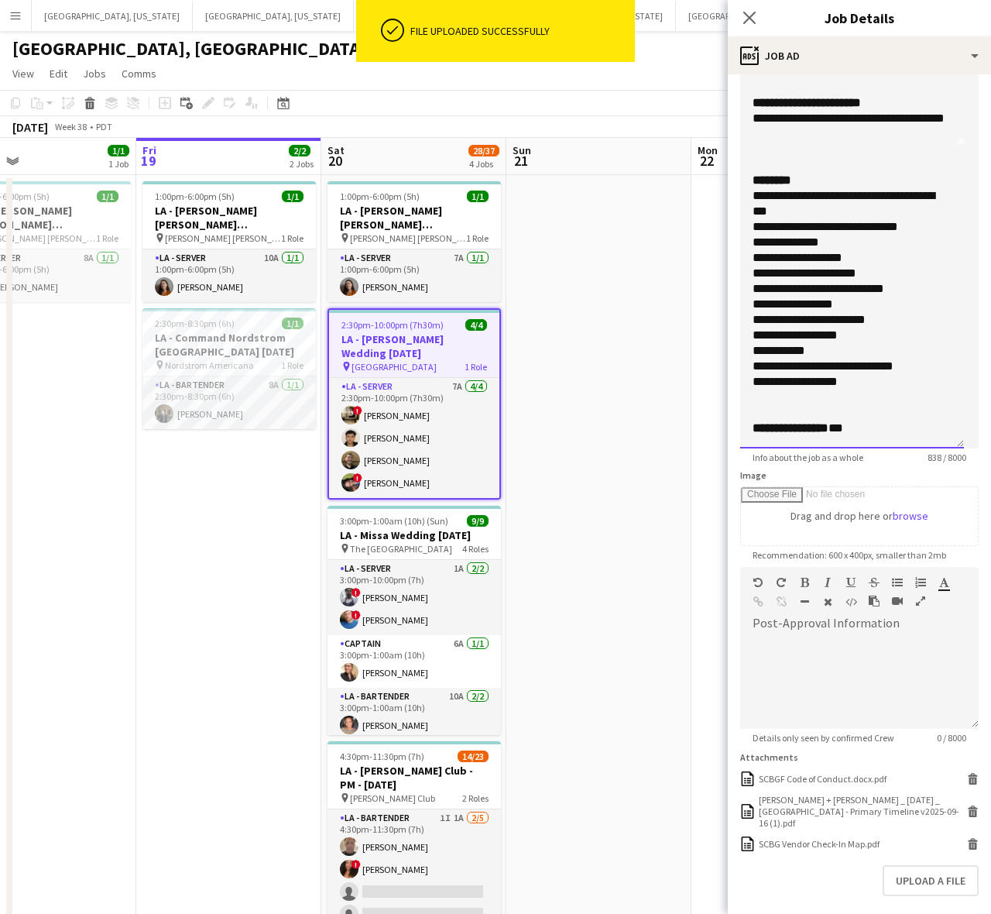
click at [863, 431] on div "**********" at bounding box center [845, 427] width 185 height 15
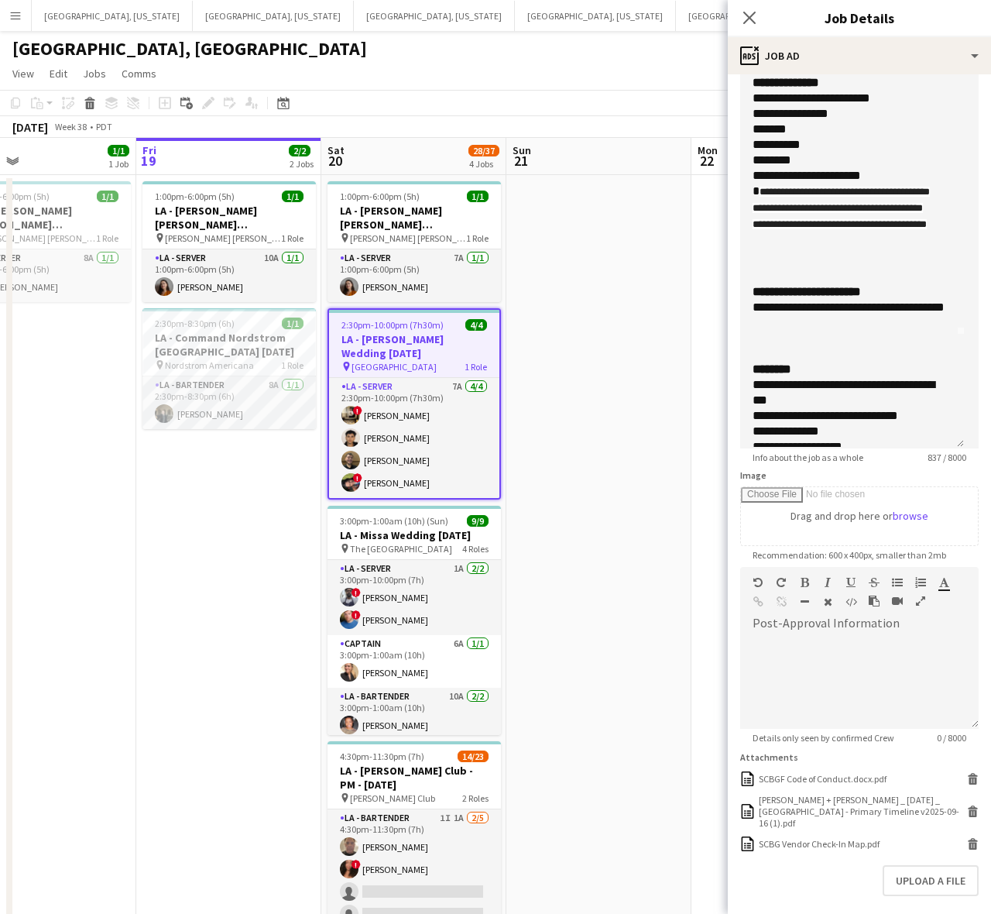
scroll to position [347, 0]
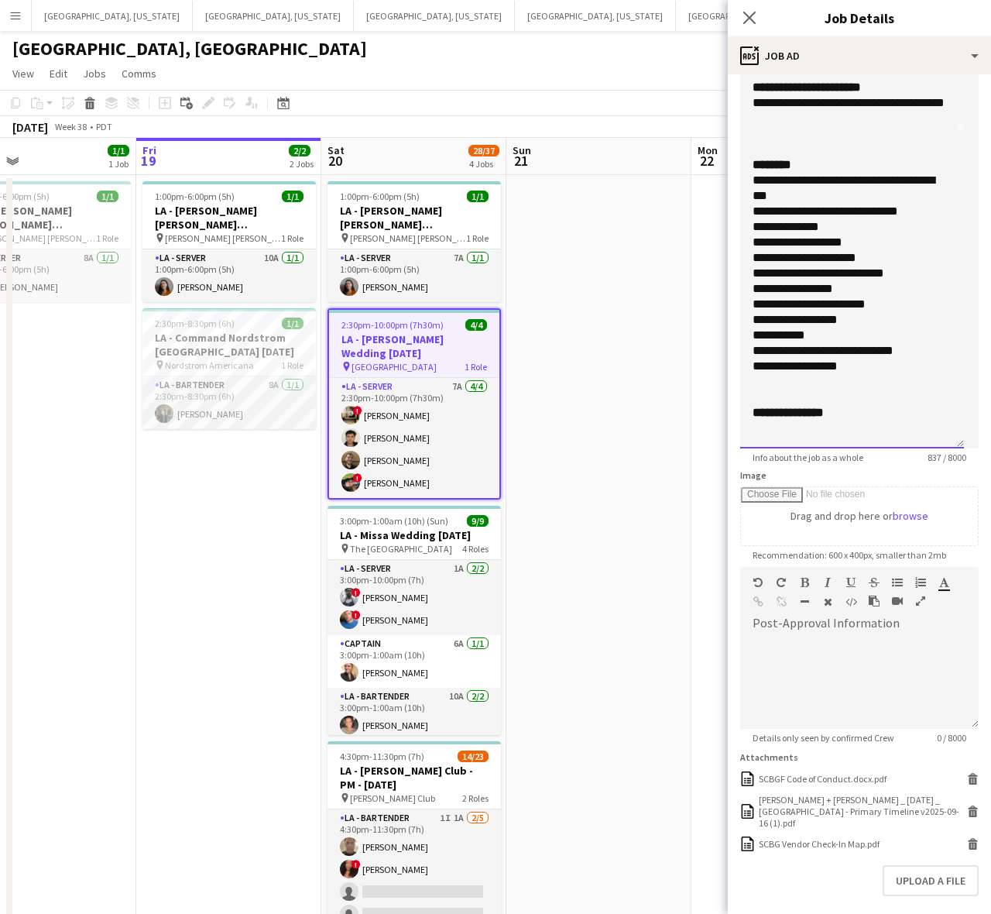
click at [802, 392] on div at bounding box center [852, 396] width 199 height 15
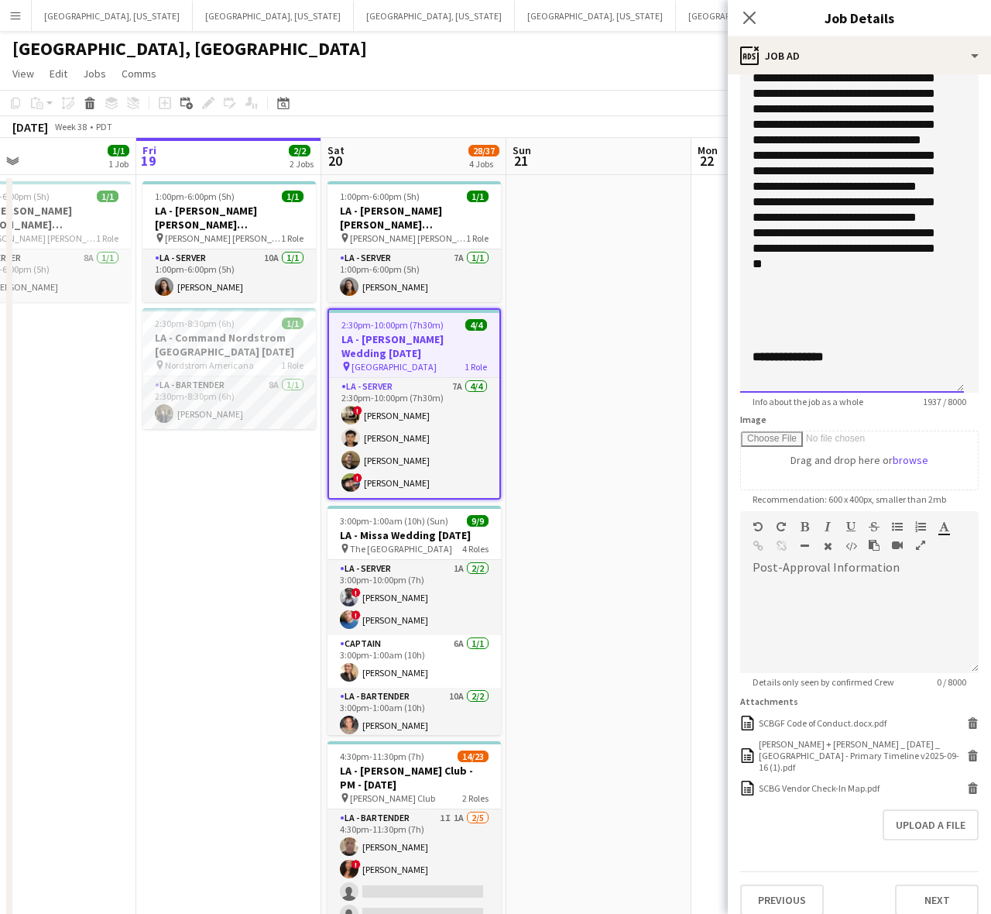
scroll to position [583, 0]
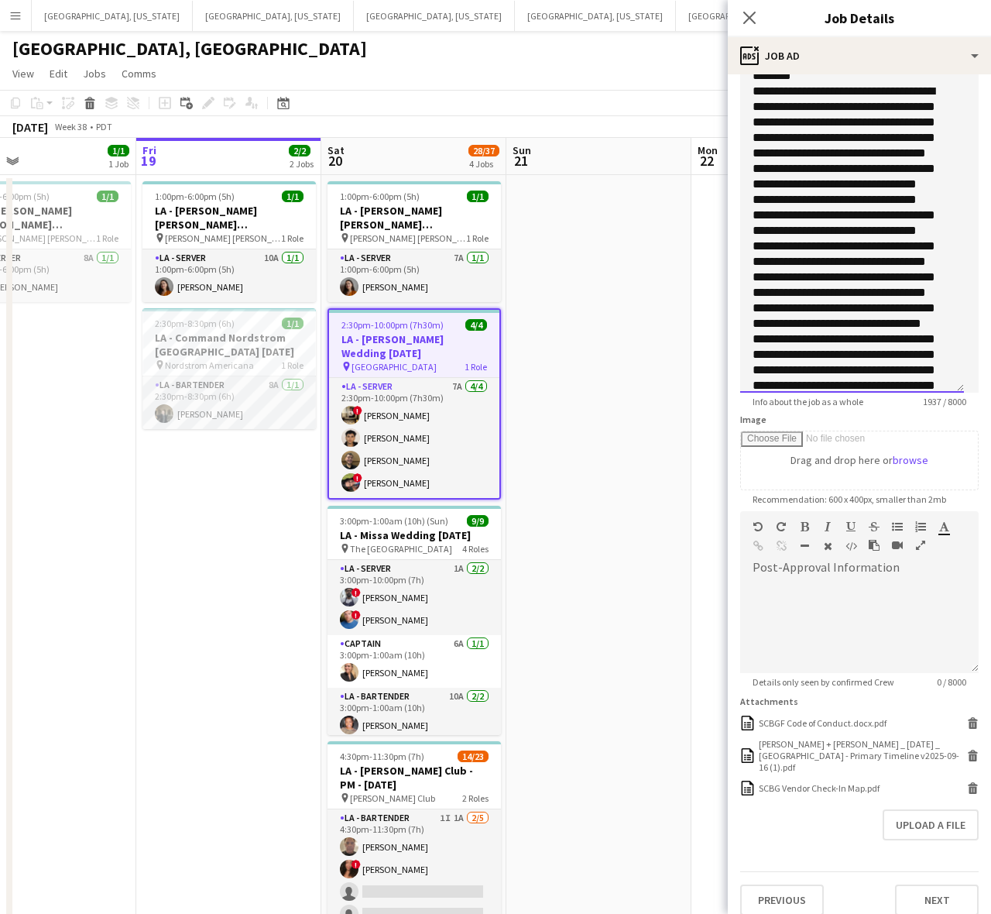
click at [848, 153] on div at bounding box center [845, 339] width 185 height 511
click at [822, 198] on div "**********" at bounding box center [845, 370] width 185 height 480
click at [883, 259] on div "**********" at bounding box center [845, 394] width 185 height 434
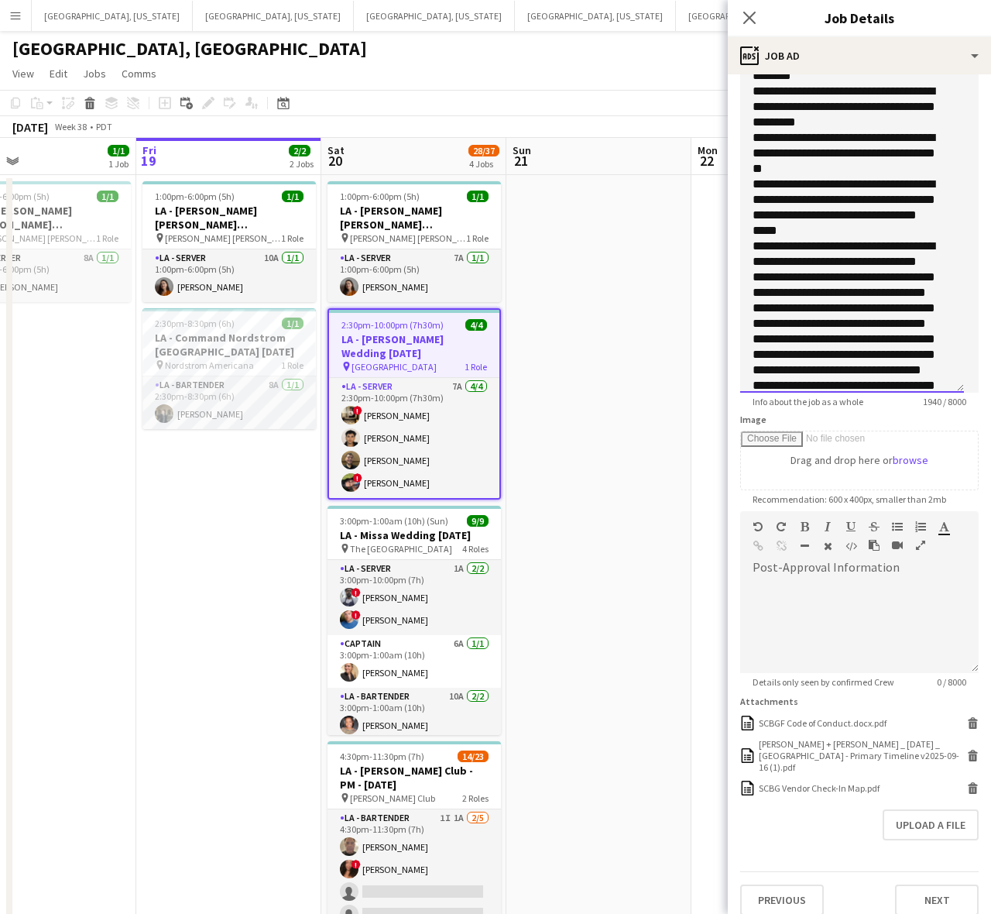
click at [894, 292] on div "**********" at bounding box center [845, 431] width 185 height 387
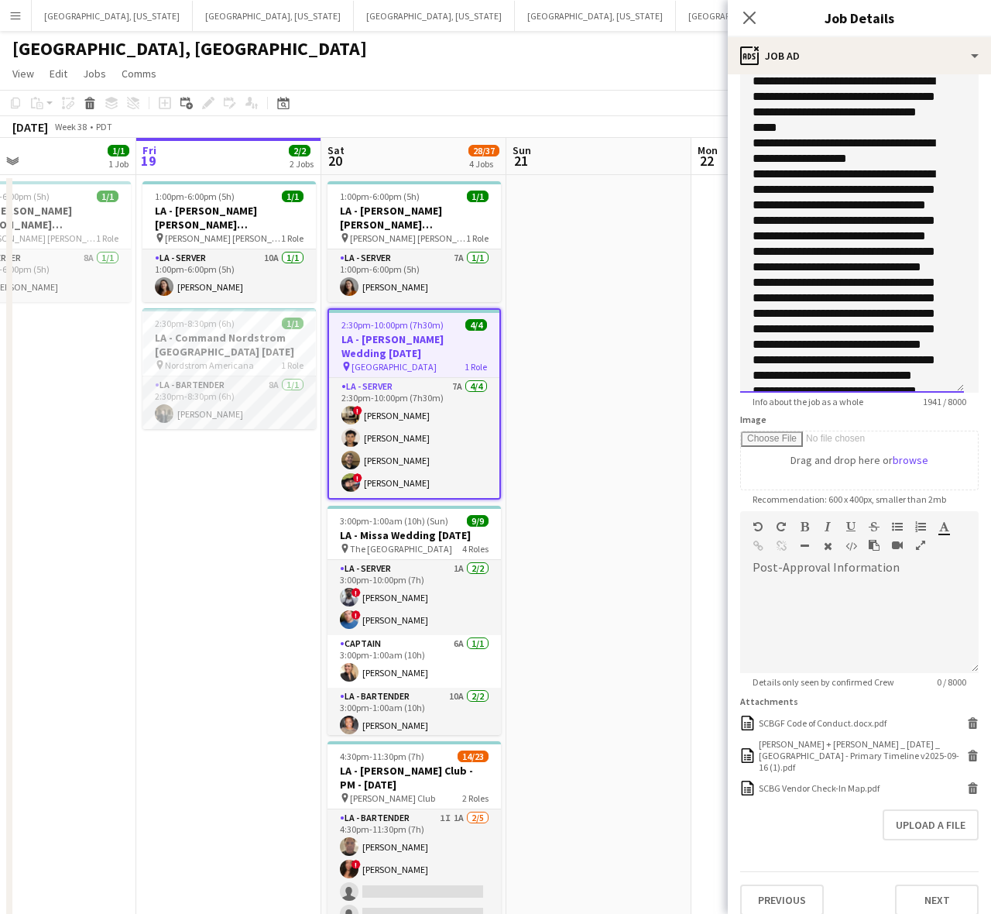
scroll to position [777, 0]
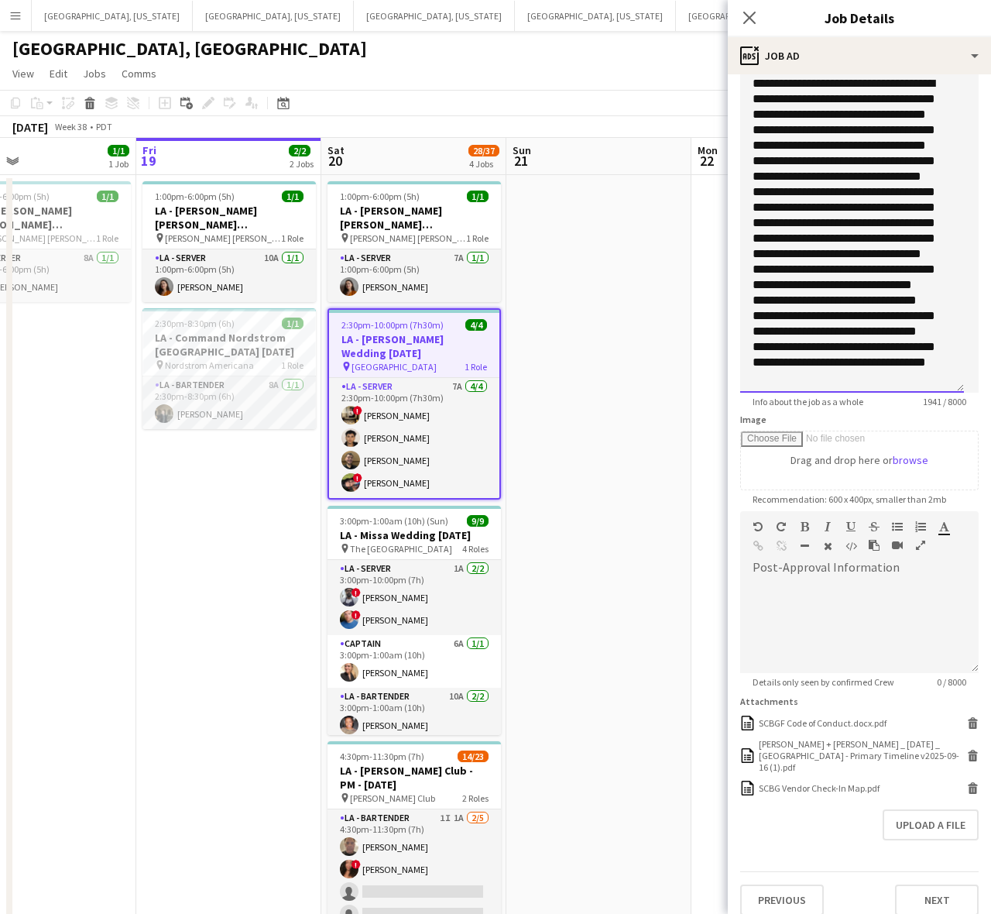
click at [852, 306] on div "**********" at bounding box center [845, 254] width 185 height 356
click at [753, 328] on div "**********" at bounding box center [845, 254] width 185 height 356
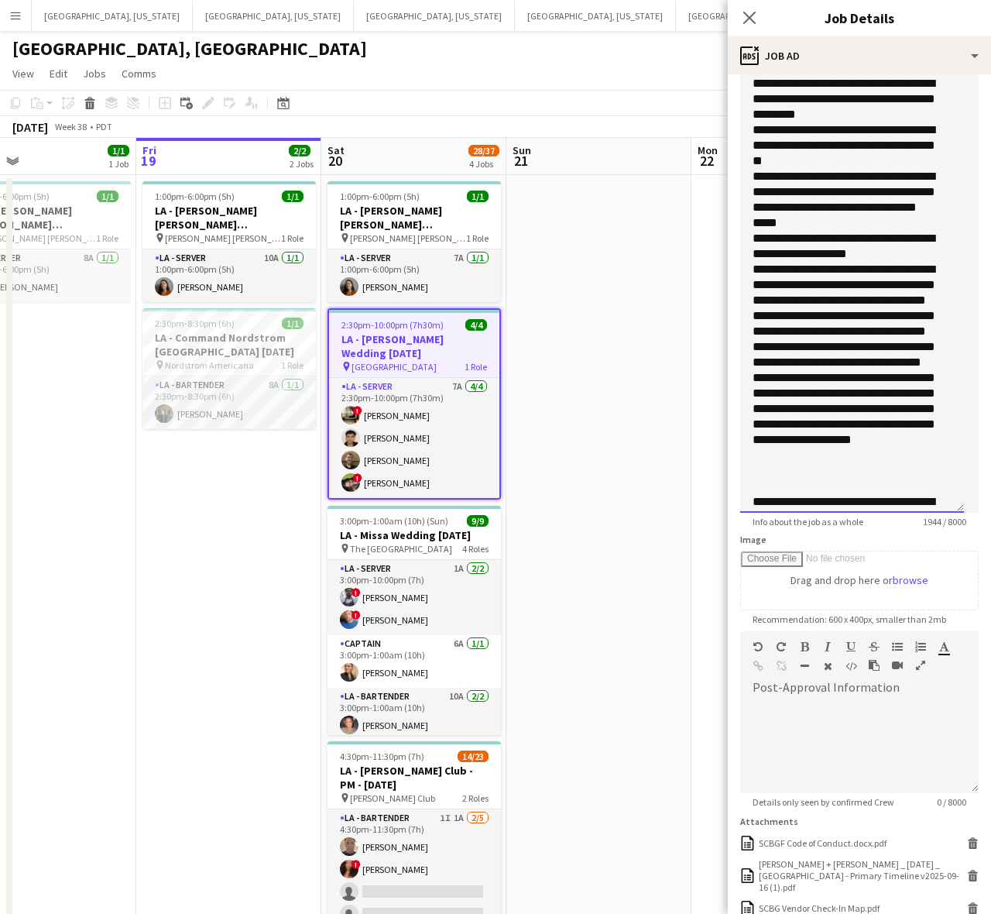
scroll to position [56, 0]
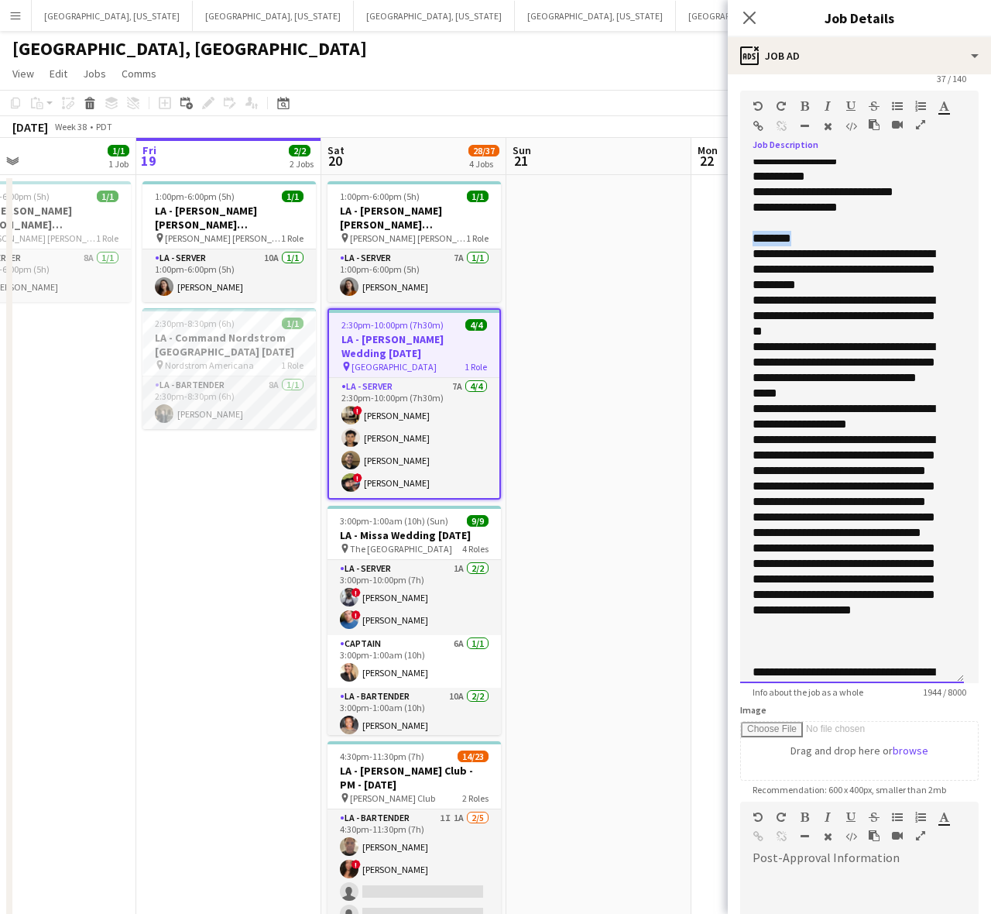
drag, startPoint x: 795, startPoint y: 271, endPoint x: 733, endPoint y: 271, distance: 61.9
click at [733, 271] on form "**********" at bounding box center [859, 618] width 263 height 1175
click at [853, 293] on div "**********" at bounding box center [845, 269] width 185 height 46
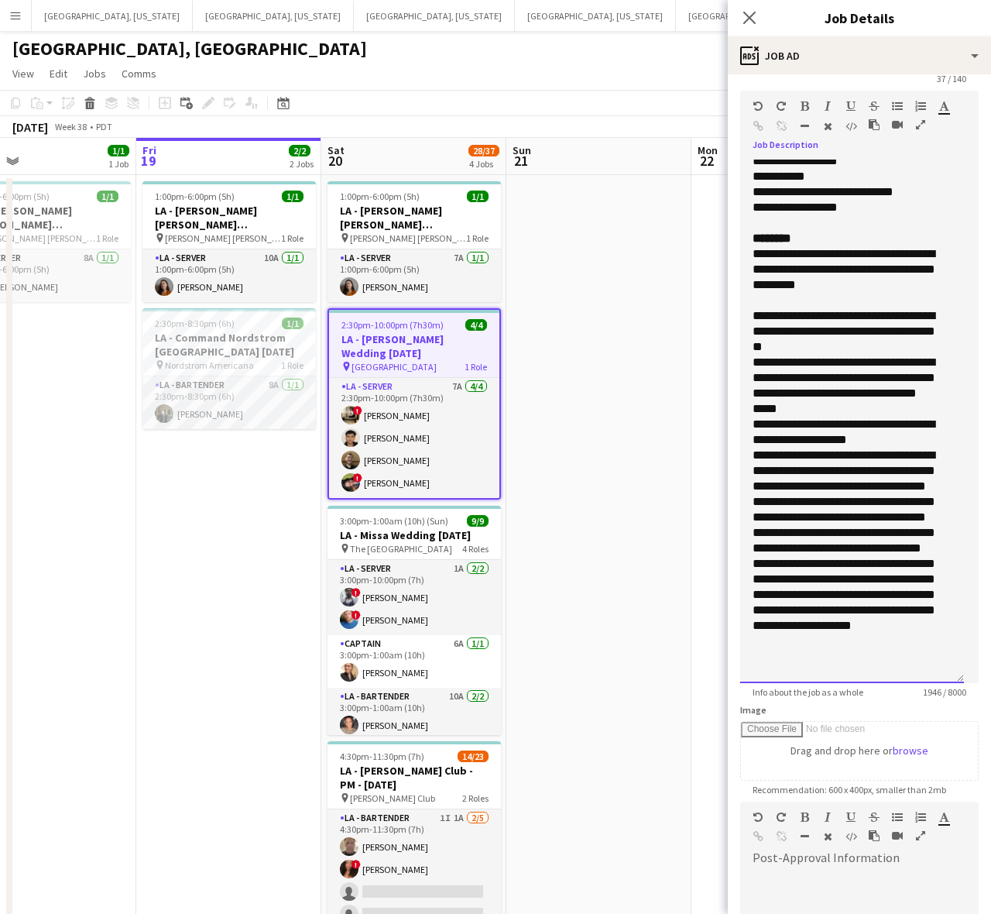
click at [852, 355] on div "**********" at bounding box center [845, 331] width 185 height 46
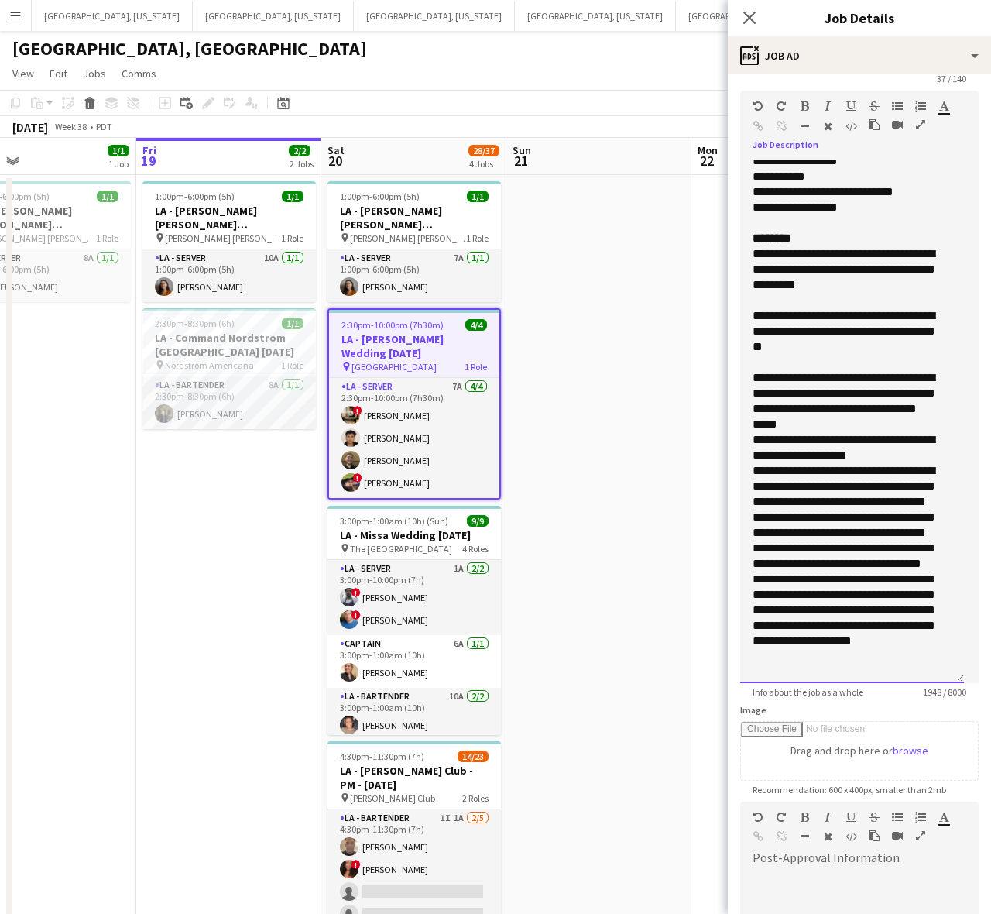
click at [887, 432] on div "**********" at bounding box center [845, 401] width 185 height 62
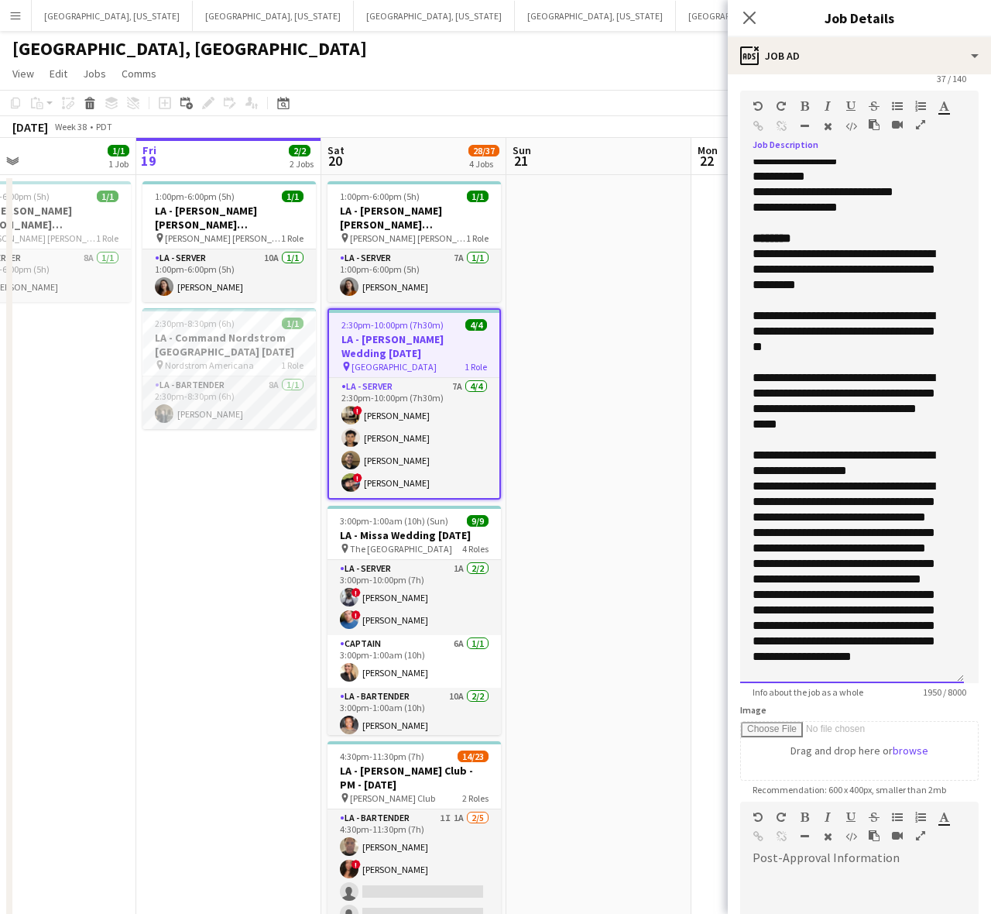
scroll to position [808, 0]
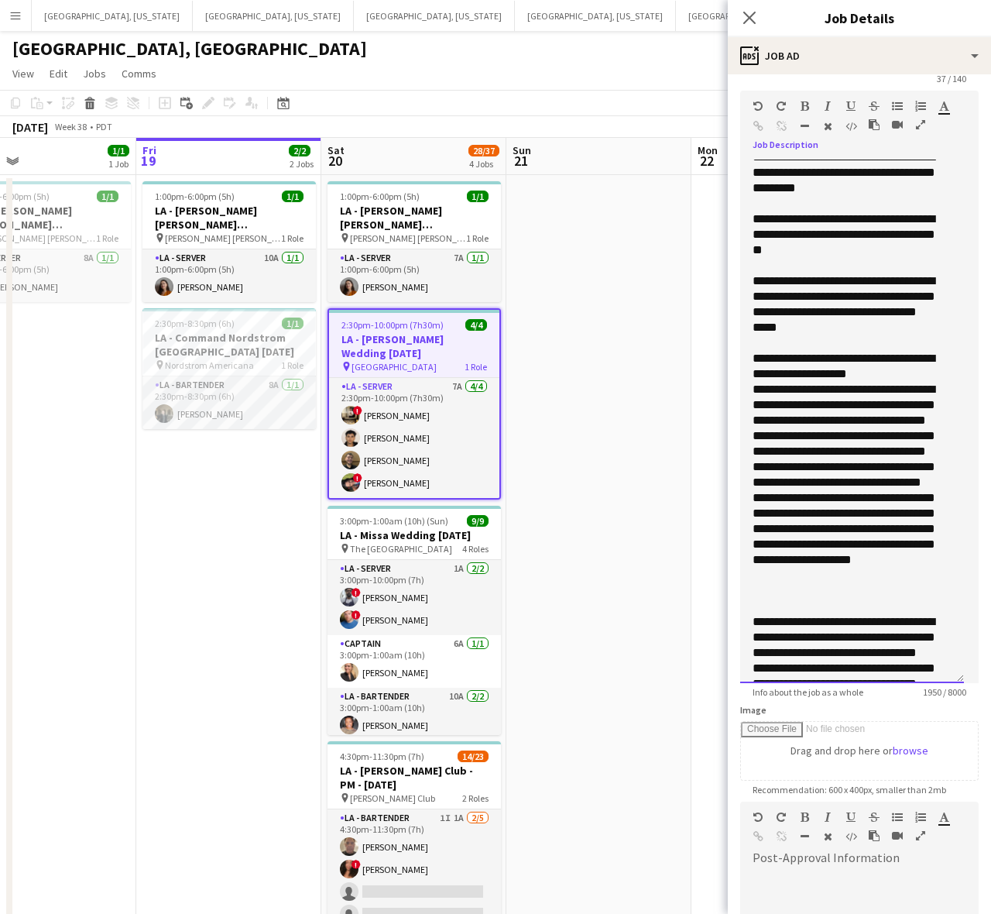
click at [910, 382] on div "**********" at bounding box center [845, 366] width 185 height 31
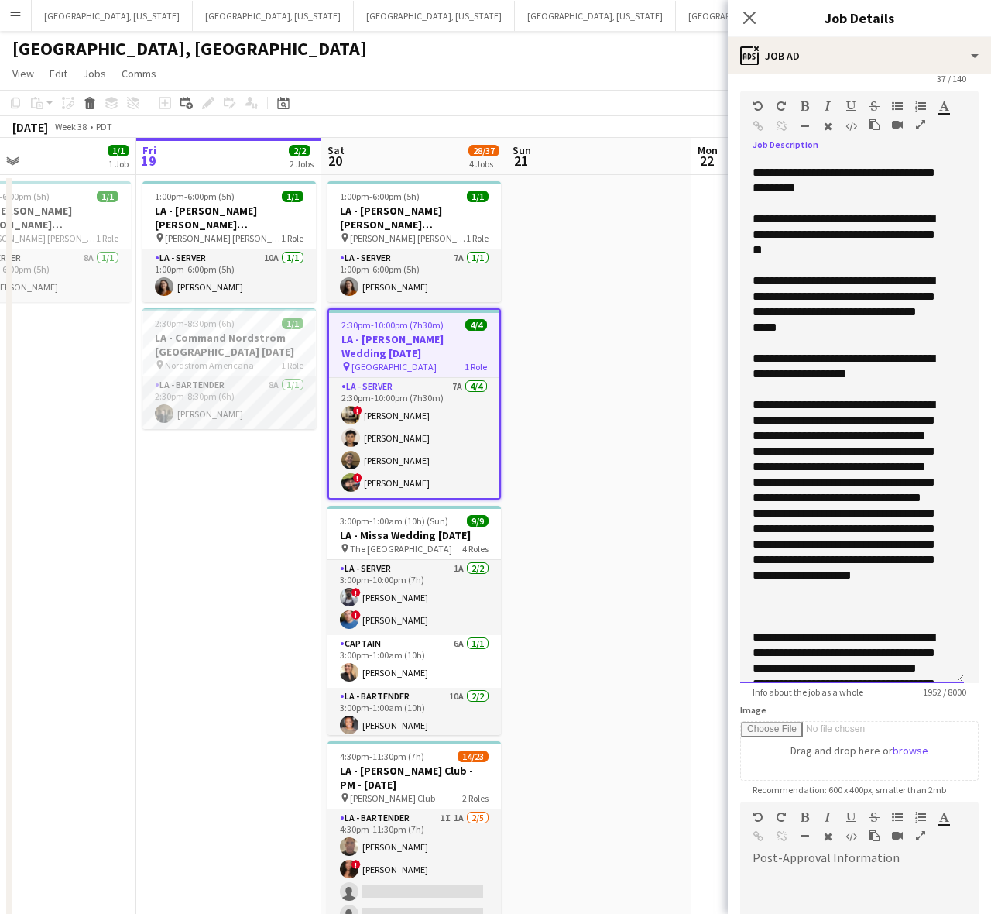
click at [939, 542] on div "**********" at bounding box center [852, 421] width 224 height 523
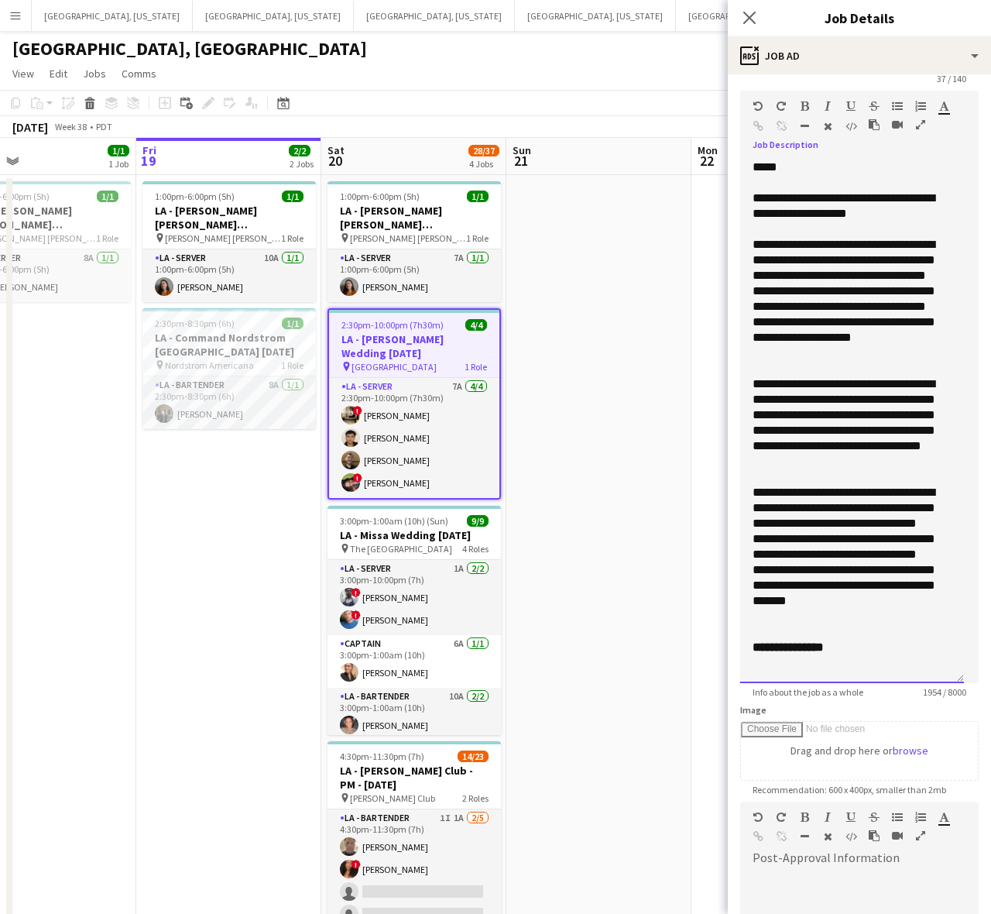
scroll to position [249, 0]
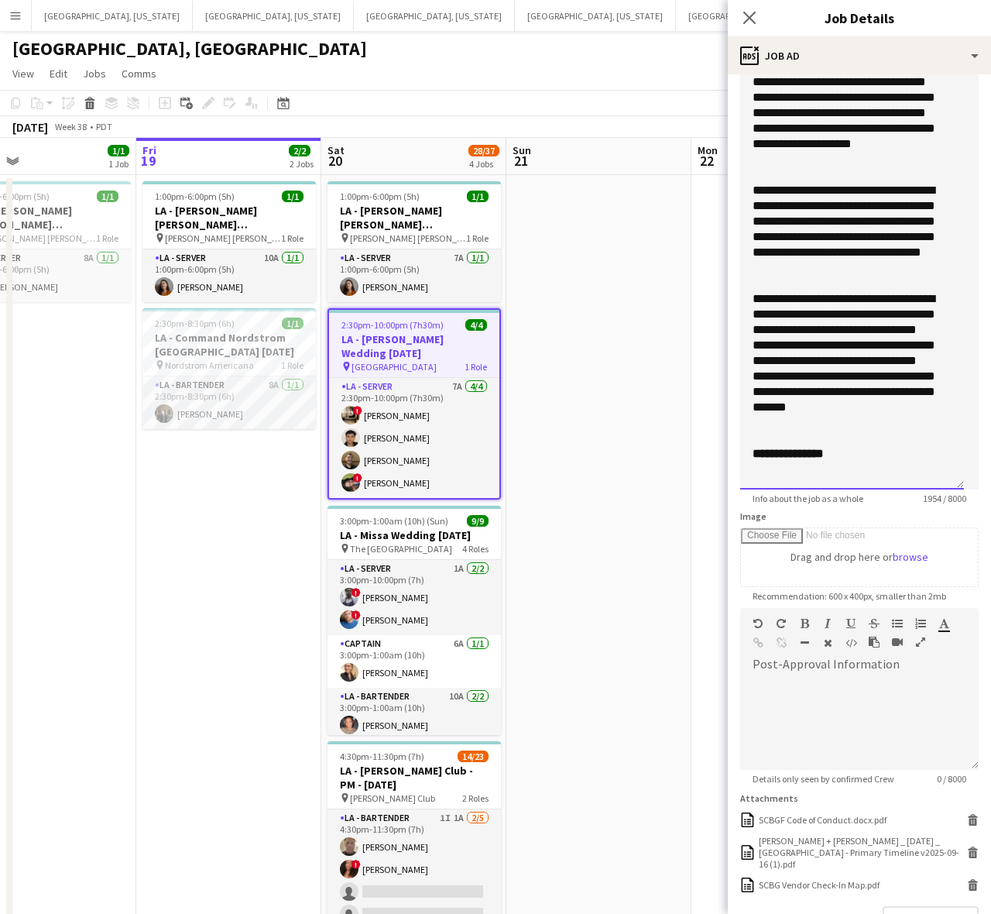
click at [788, 475] on div at bounding box center [852, 468] width 199 height 15
drag, startPoint x: 888, startPoint y: 467, endPoint x: 741, endPoint y: 467, distance: 147.1
click at [741, 467] on div "**********" at bounding box center [852, 227] width 224 height 523
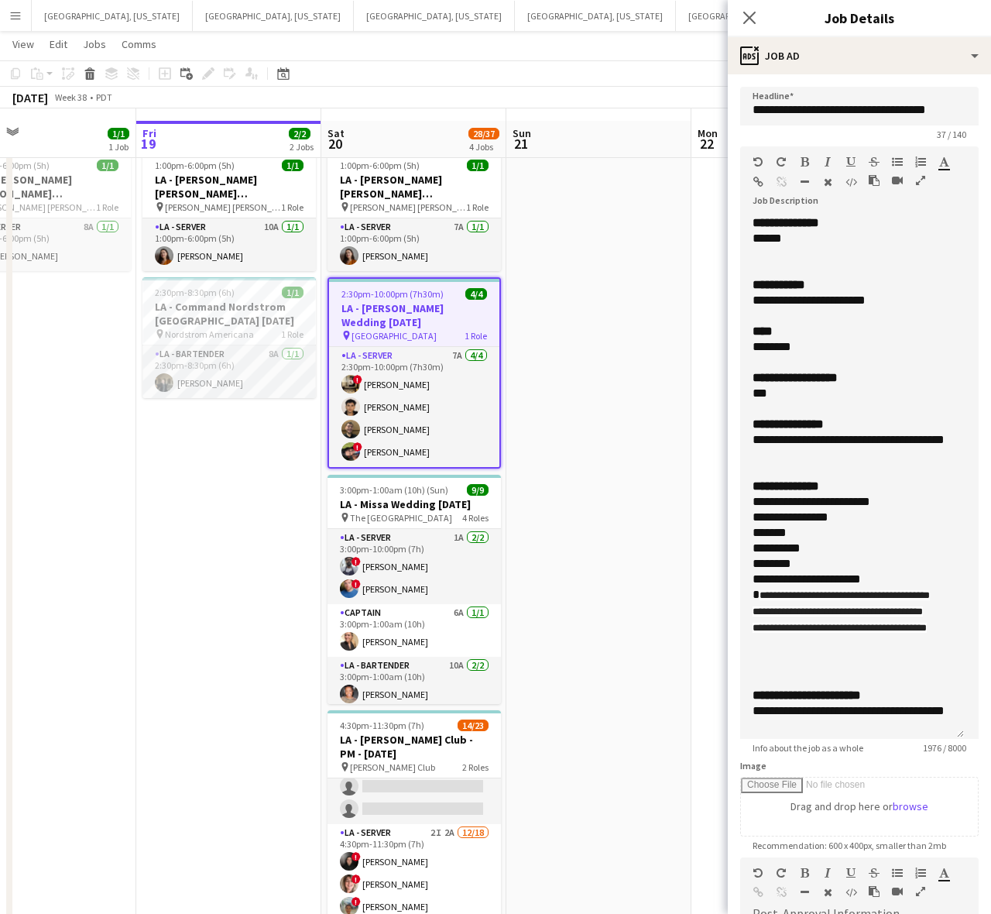
scroll to position [0, 0]
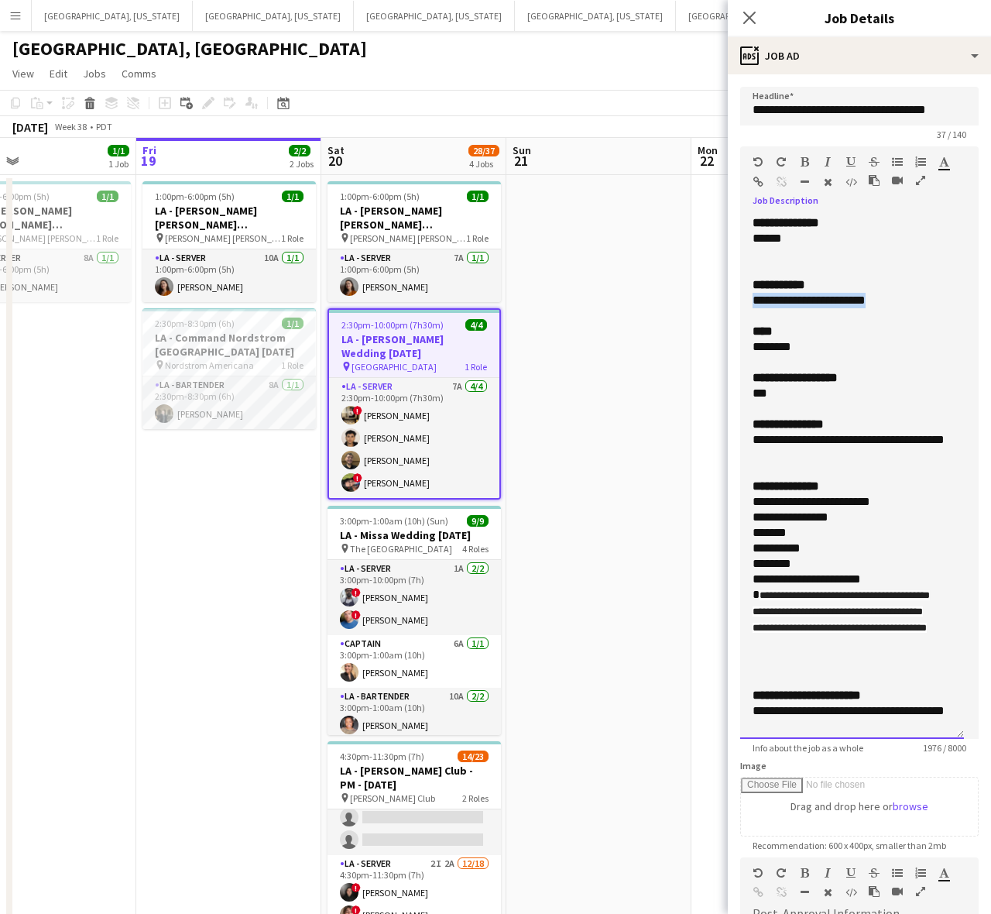
drag, startPoint x: 892, startPoint y: 300, endPoint x: 746, endPoint y: 300, distance: 146.3
click at [746, 300] on div "**********" at bounding box center [852, 476] width 224 height 523
copy div "**********"
click at [753, 441] on span "**********" at bounding box center [800, 440] width 94 height 12
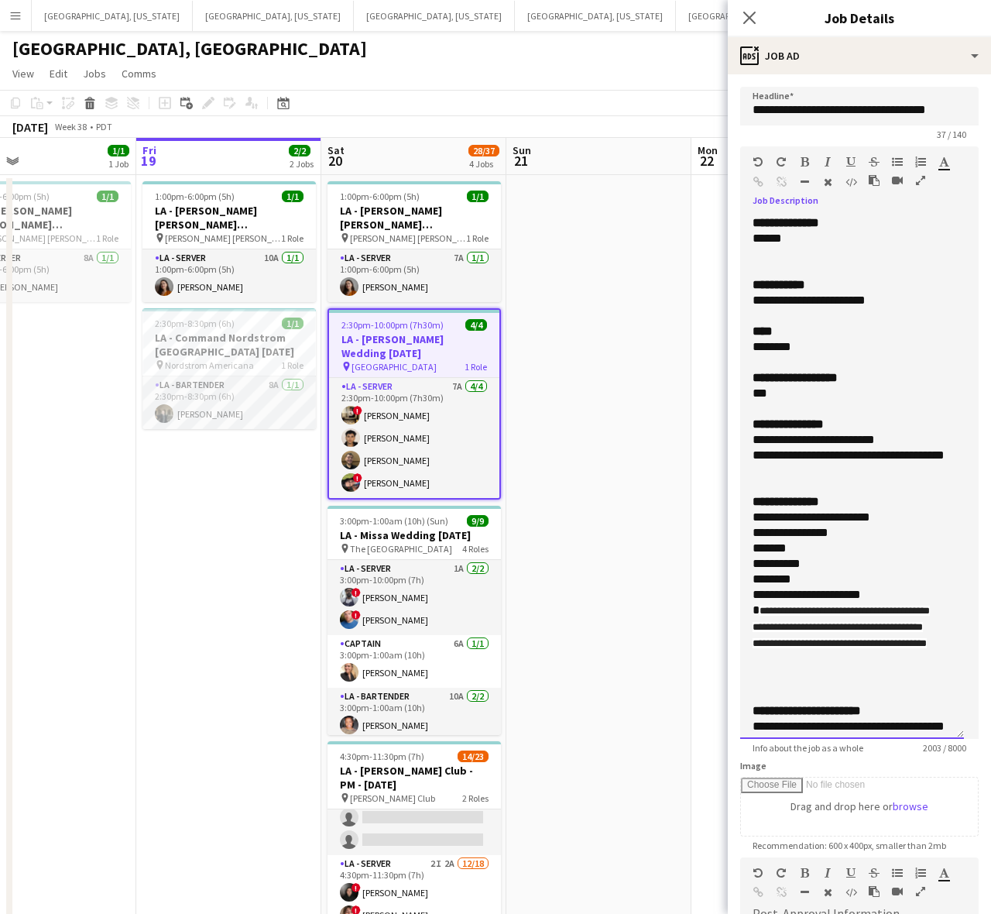
click at [854, 438] on span "**********" at bounding box center [814, 440] width 122 height 12
drag, startPoint x: 803, startPoint y: 469, endPoint x: 744, endPoint y: 435, distance: 68.0
click at [744, 435] on div "**********" at bounding box center [852, 476] width 224 height 523
copy div "**********"
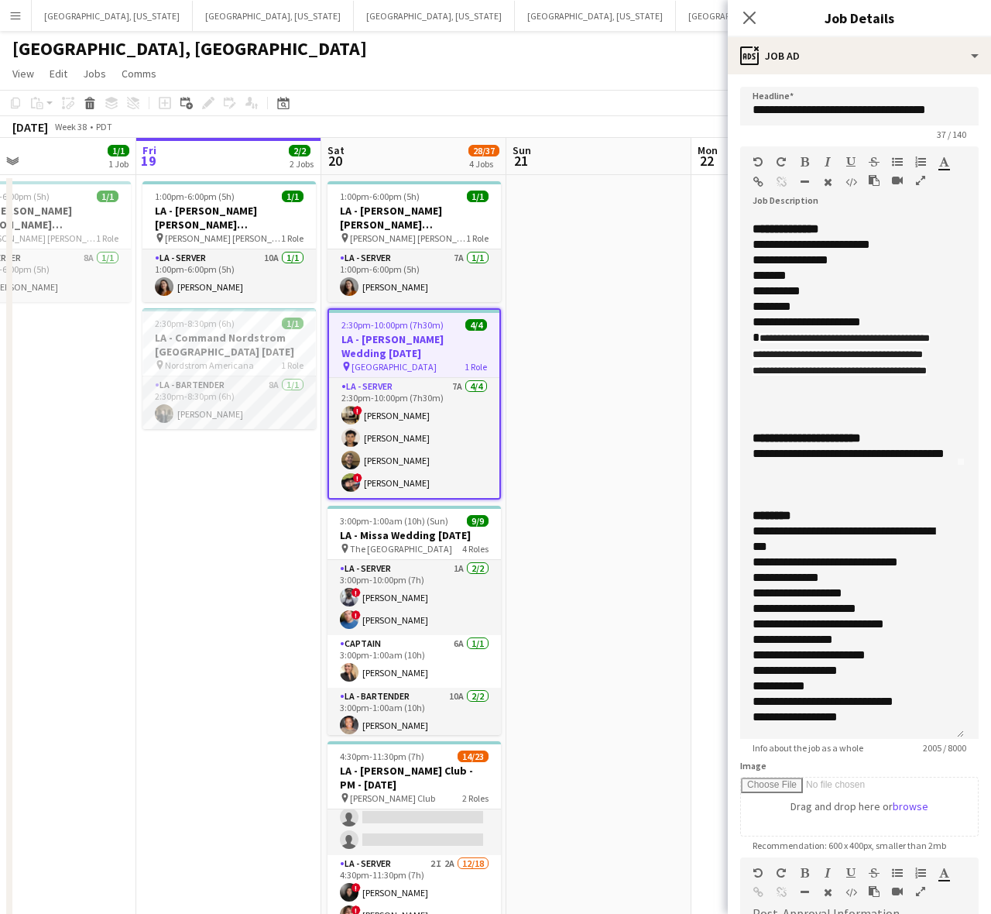
scroll to position [290, 0]
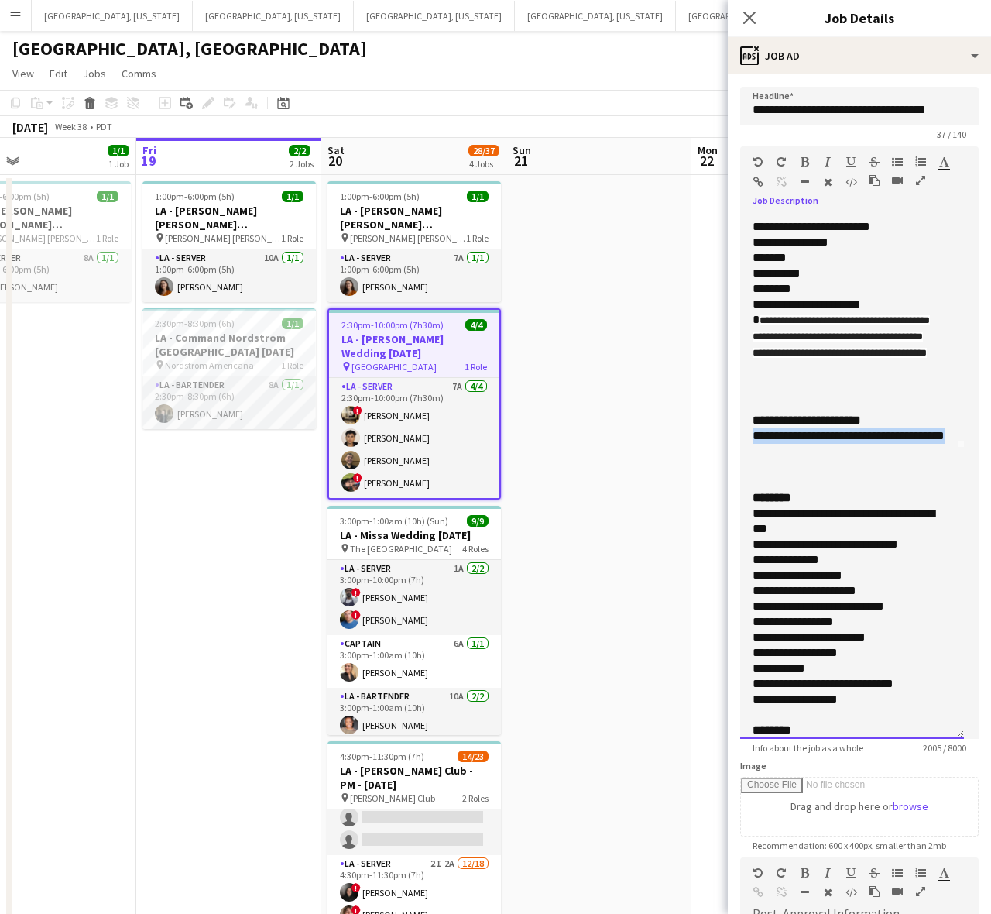
drag, startPoint x: 786, startPoint y: 465, endPoint x: 742, endPoint y: 450, distance: 46.5
click at [742, 450] on div "**********" at bounding box center [852, 476] width 224 height 523
copy div "**********"
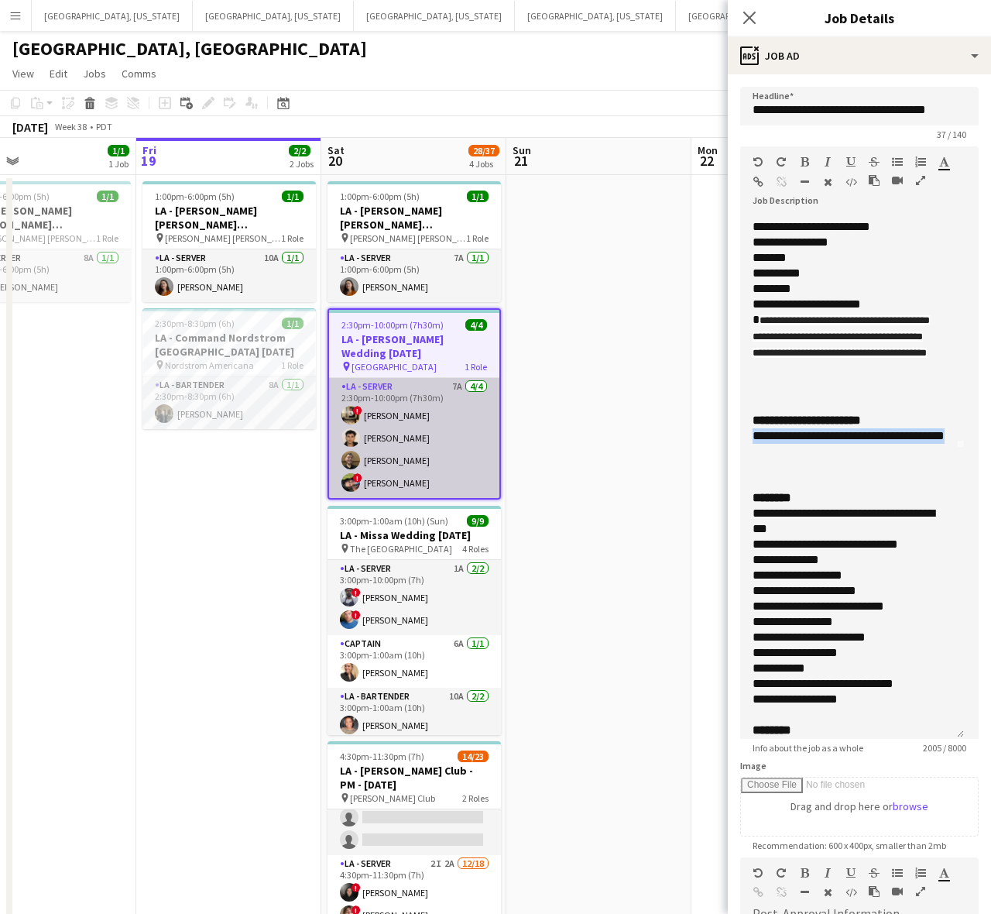
click at [410, 420] on app-card-role "LA - Server 7A 4/4 2:30pm-10:00pm (7h30m) ! Jordan Silva Jeremy Zepeda Maurcio …" at bounding box center [414, 438] width 170 height 120
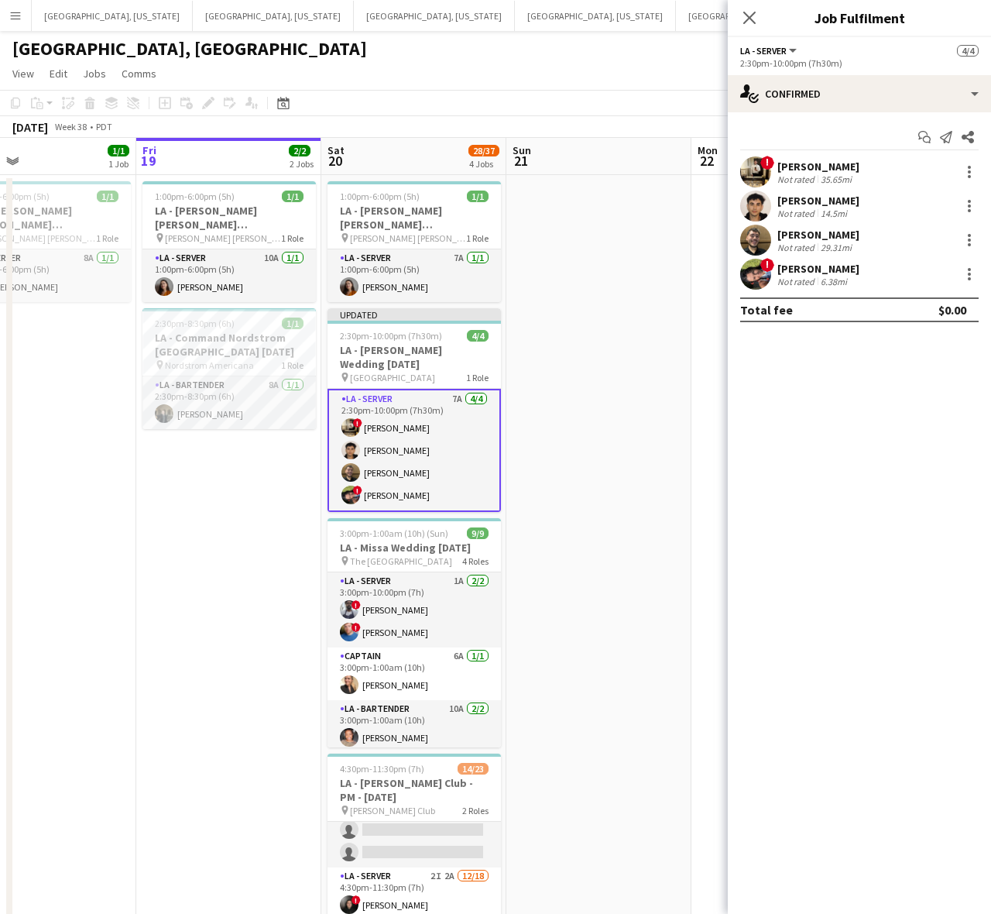
click at [794, 167] on div "[PERSON_NAME]" at bounding box center [818, 167] width 82 height 14
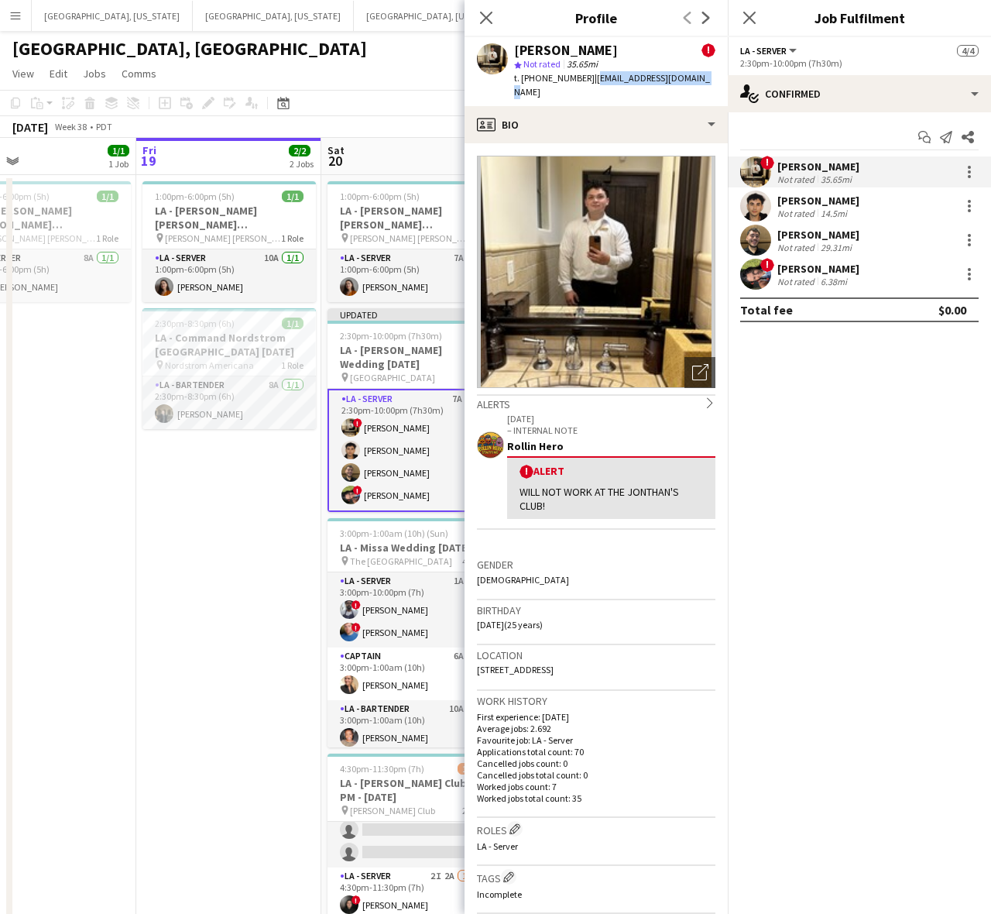
drag, startPoint x: 687, startPoint y: 81, endPoint x: 583, endPoint y: 81, distance: 103.8
click at [583, 81] on div "Jordan Silva ! star Not rated 35.65mi t. +18184039497 | jordansilvaa7@gmail.com" at bounding box center [596, 71] width 263 height 69
copy span "jordansilvaa7@gmail.com"
click at [366, 461] on app-card-role "LA - Server 7A 4/4 2:30pm-10:00pm (7h30m) ! Jordan Silva Jeremy Zepeda Maurcio …" at bounding box center [414, 450] width 173 height 123
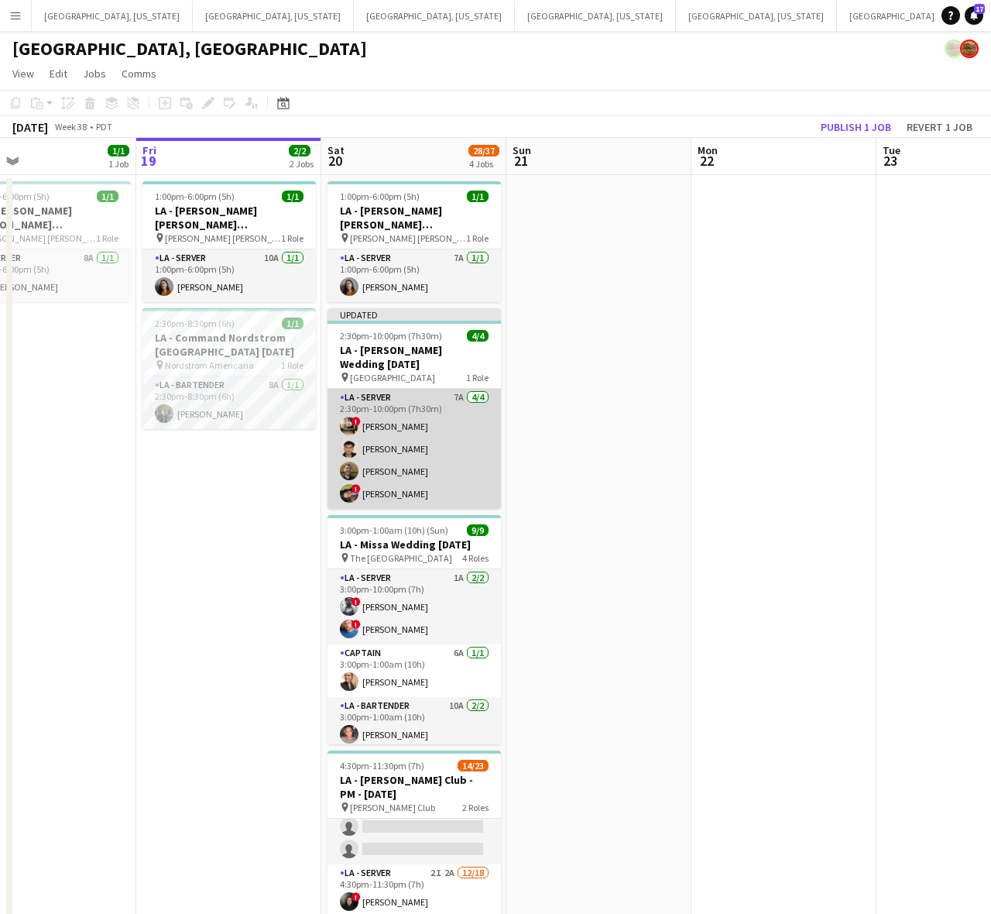
click at [457, 471] on app-card-role "LA - Server 7A 4/4 2:30pm-10:00pm (7h30m) ! Jordan Silva Jeremy Zepeda Maurcio …" at bounding box center [414, 449] width 173 height 120
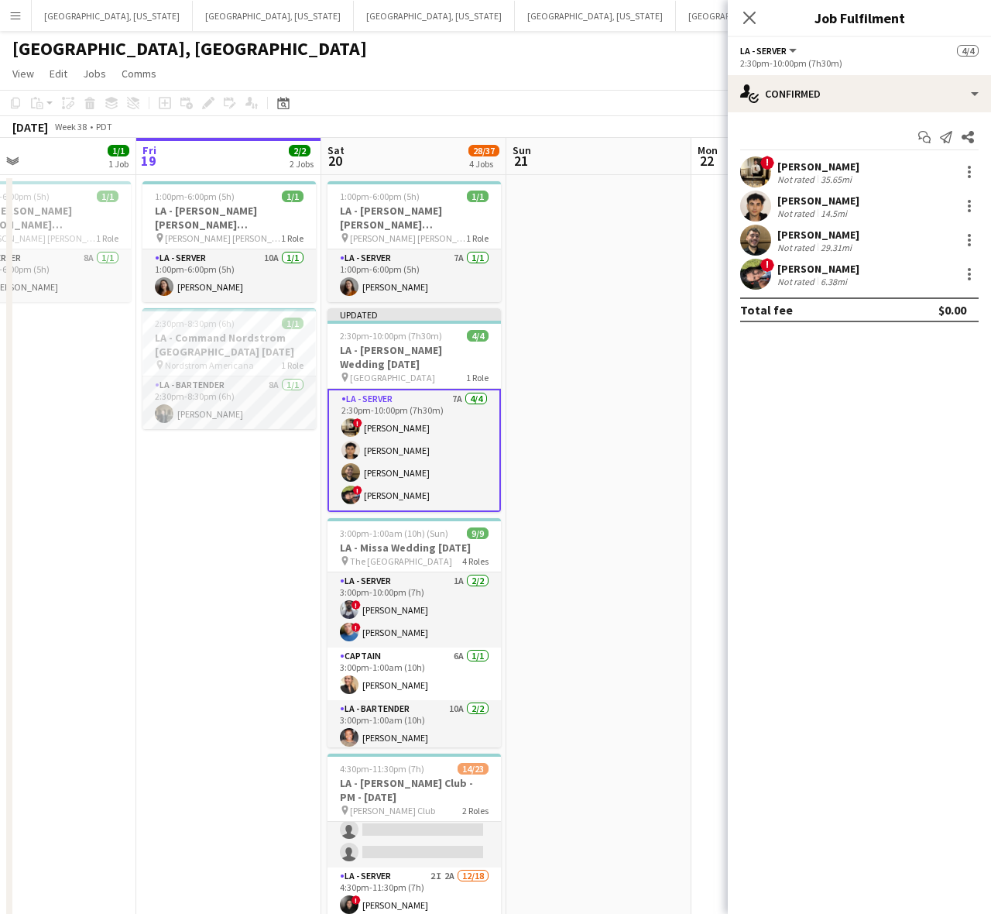
click at [782, 237] on div "[PERSON_NAME]" at bounding box center [818, 235] width 82 height 14
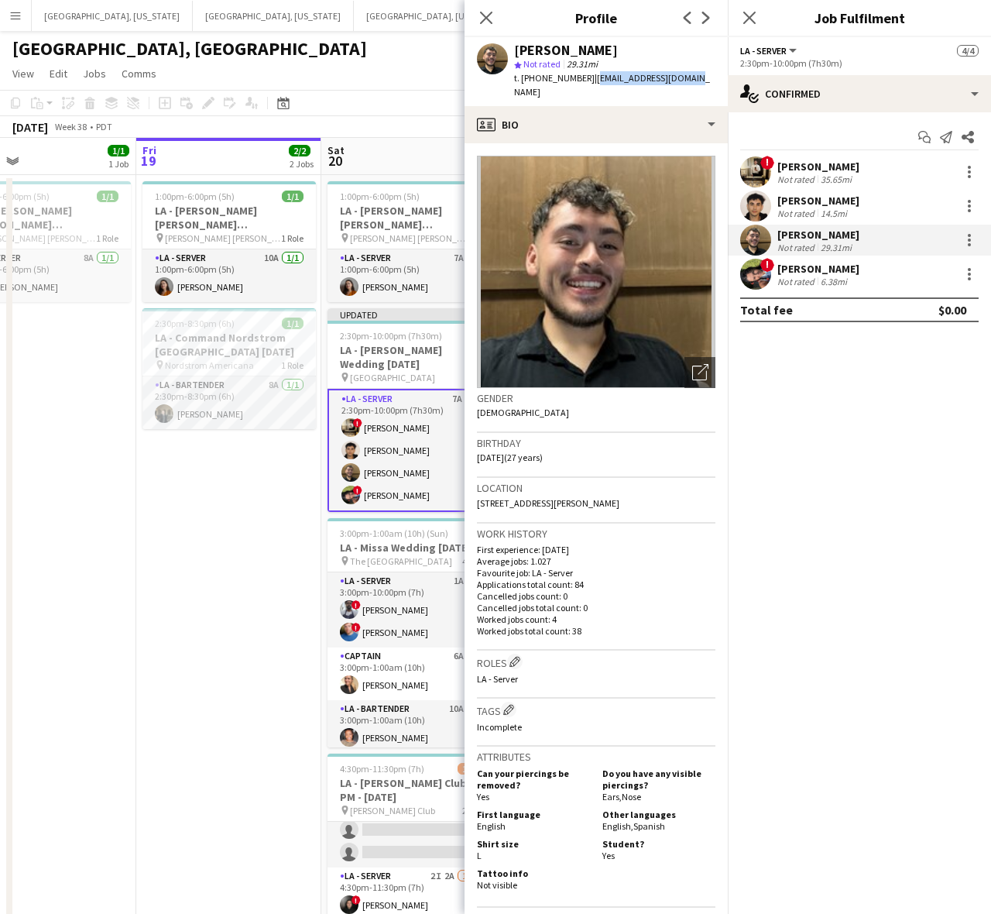
drag, startPoint x: 680, startPoint y: 79, endPoint x: 582, endPoint y: 89, distance: 98.1
click at [582, 89] on div "Maurcio Serrano star Not rated 29.31mi t. +16265974055 | mauricioepe@yahoo.com" at bounding box center [596, 71] width 263 height 69
copy span "mauricioepe@yahoo.com"
click at [880, 269] on div "! Angelique Casillas Not rated 6.38mi" at bounding box center [859, 274] width 263 height 31
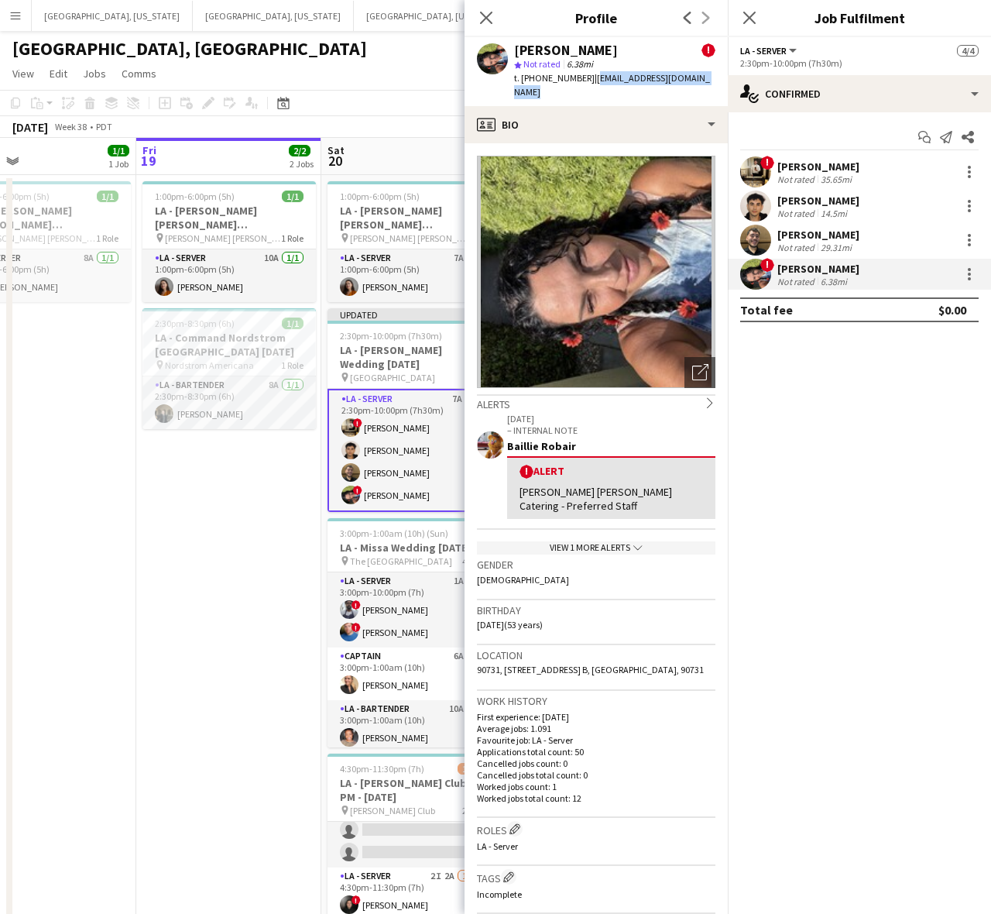
drag, startPoint x: 707, startPoint y: 82, endPoint x: 582, endPoint y: 74, distance: 124.9
click at [582, 74] on div "Angelique Casillas ! star Not rated 6.38mi t. +13102270597 | angeliquecasillas@…" at bounding box center [596, 71] width 263 height 69
copy span "angeliquecasillas@gmail.com"
click at [833, 191] on div "Jeremy Zepeda Not rated 14.5mi" at bounding box center [859, 205] width 263 height 31
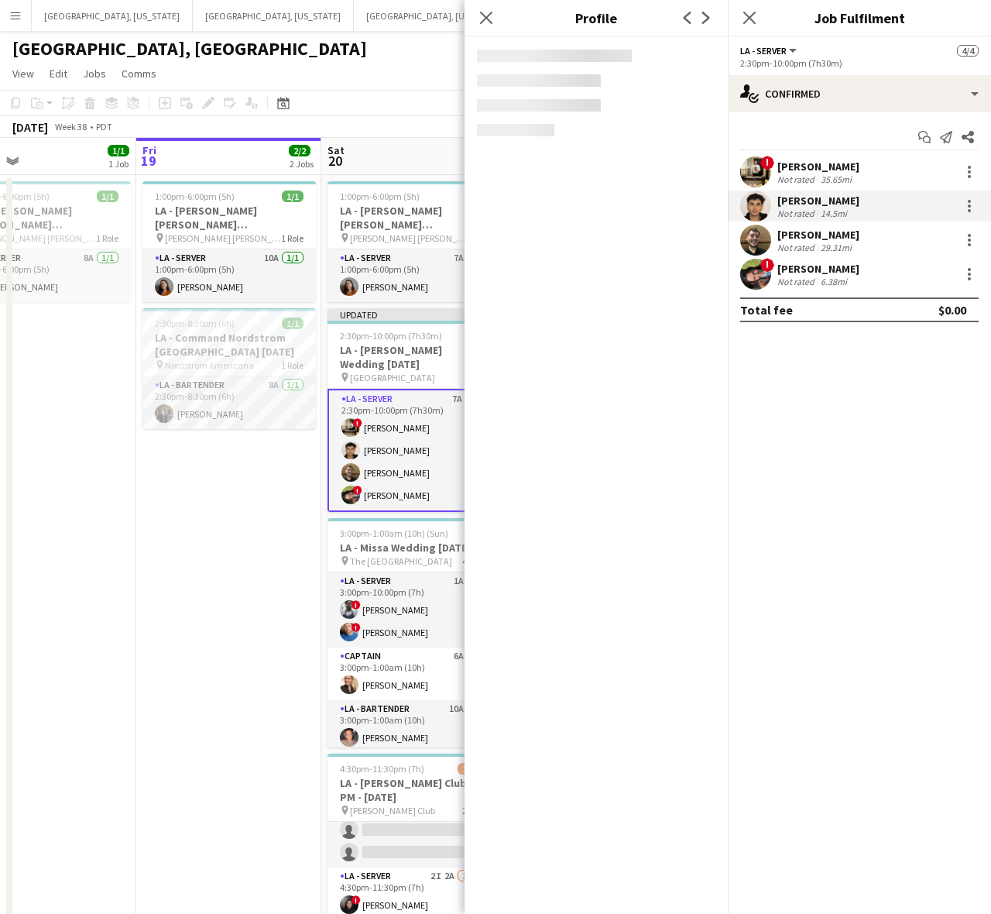
click at [825, 172] on div "[PERSON_NAME]" at bounding box center [818, 167] width 82 height 14
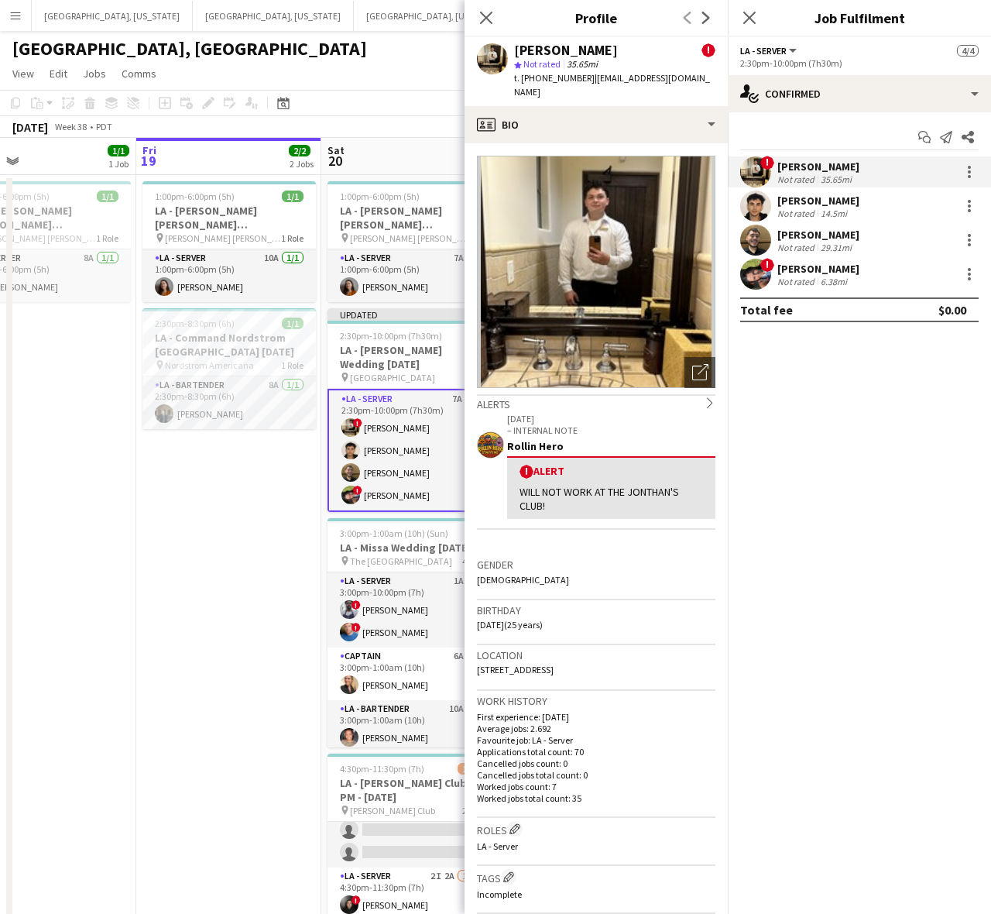
click at [543, 78] on span "t. +18184039497" at bounding box center [554, 78] width 81 height 12
click at [543, 77] on span "t. +18184039497" at bounding box center [554, 78] width 81 height 12
copy span "18184039497"
click at [784, 211] on div "Not rated" at bounding box center [797, 214] width 40 height 12
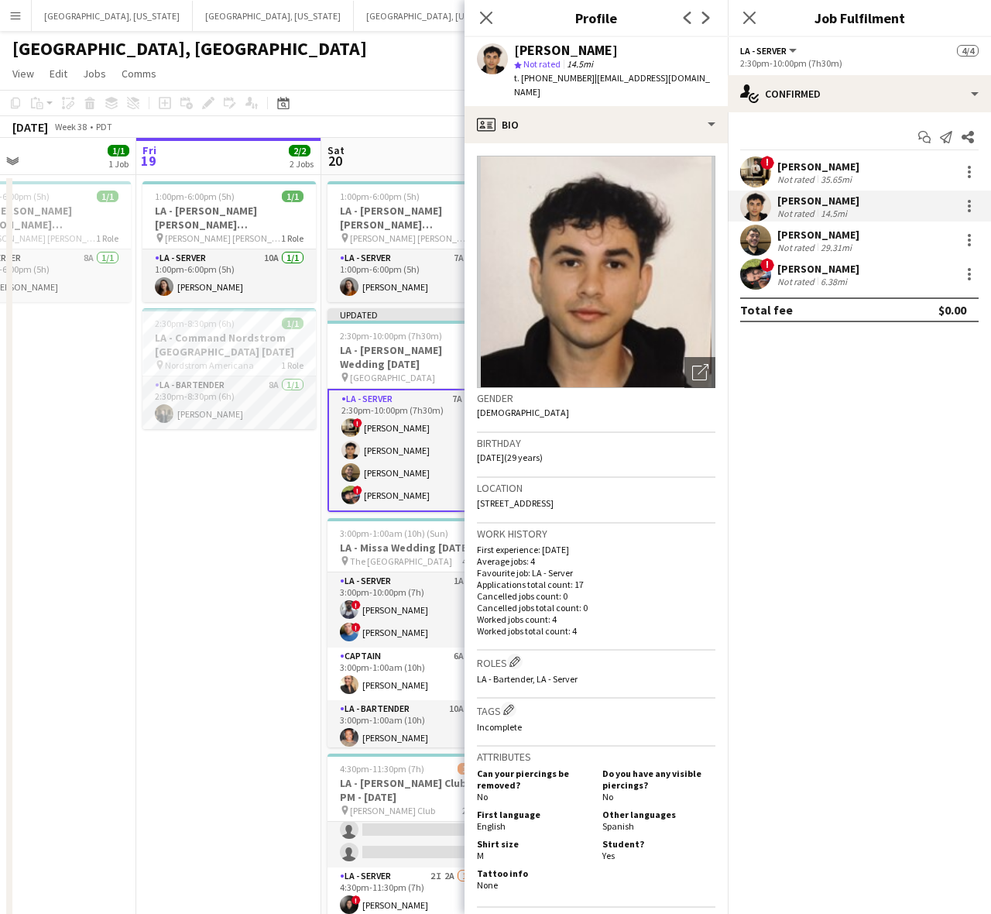
click at [547, 76] on span "t. +15622617840" at bounding box center [554, 78] width 81 height 12
copy span "15622617840"
click at [776, 238] on div "Maurcio Serrano Not rated 29.31mi" at bounding box center [859, 240] width 263 height 31
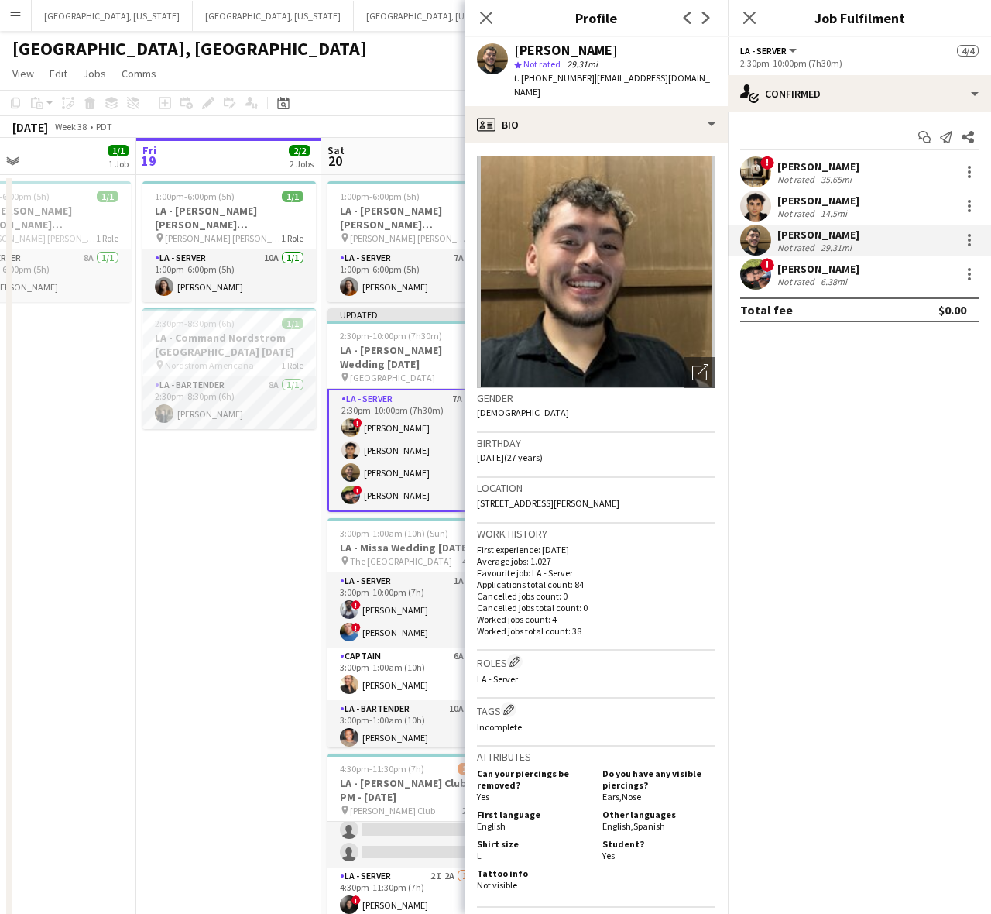
click at [543, 79] on span "t. +16265974055" at bounding box center [554, 78] width 81 height 12
copy span "16265974055"
click at [805, 271] on div "[PERSON_NAME]" at bounding box center [818, 269] width 82 height 14
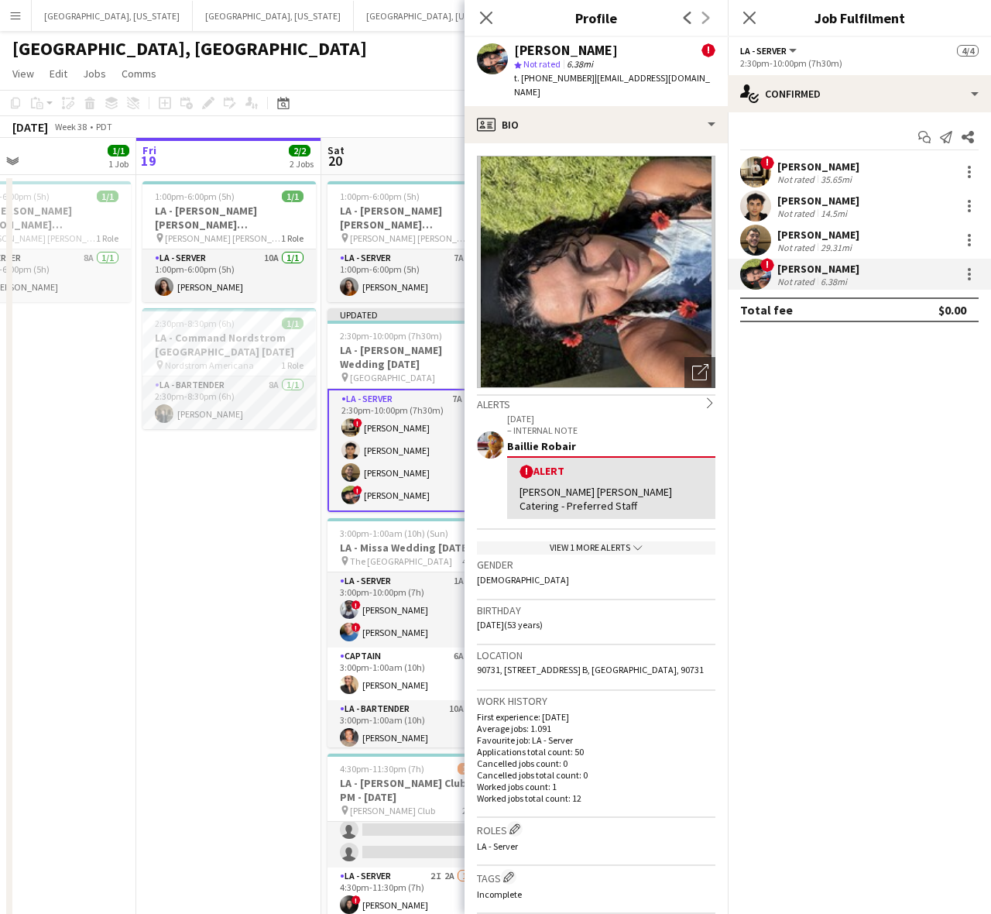
click at [535, 81] on span "t. +13102270597" at bounding box center [554, 78] width 81 height 12
copy span "13102270597"
click at [369, 347] on h3 "LA - [PERSON_NAME] Wedding [DATE]" at bounding box center [414, 357] width 173 height 28
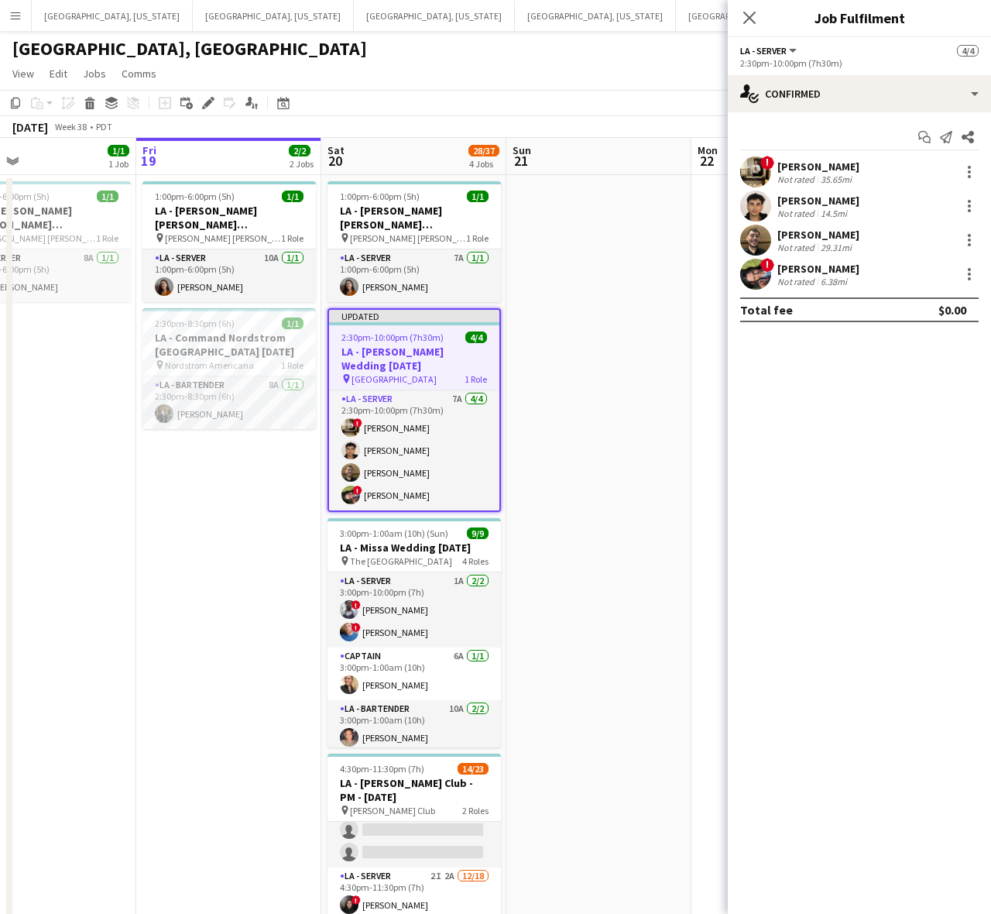
click at [623, 91] on app-toolbar "Copy Paste Paste Ctrl+V Paste with crew Ctrl+Shift+V Paste linked Job Delete Gr…" at bounding box center [495, 103] width 991 height 26
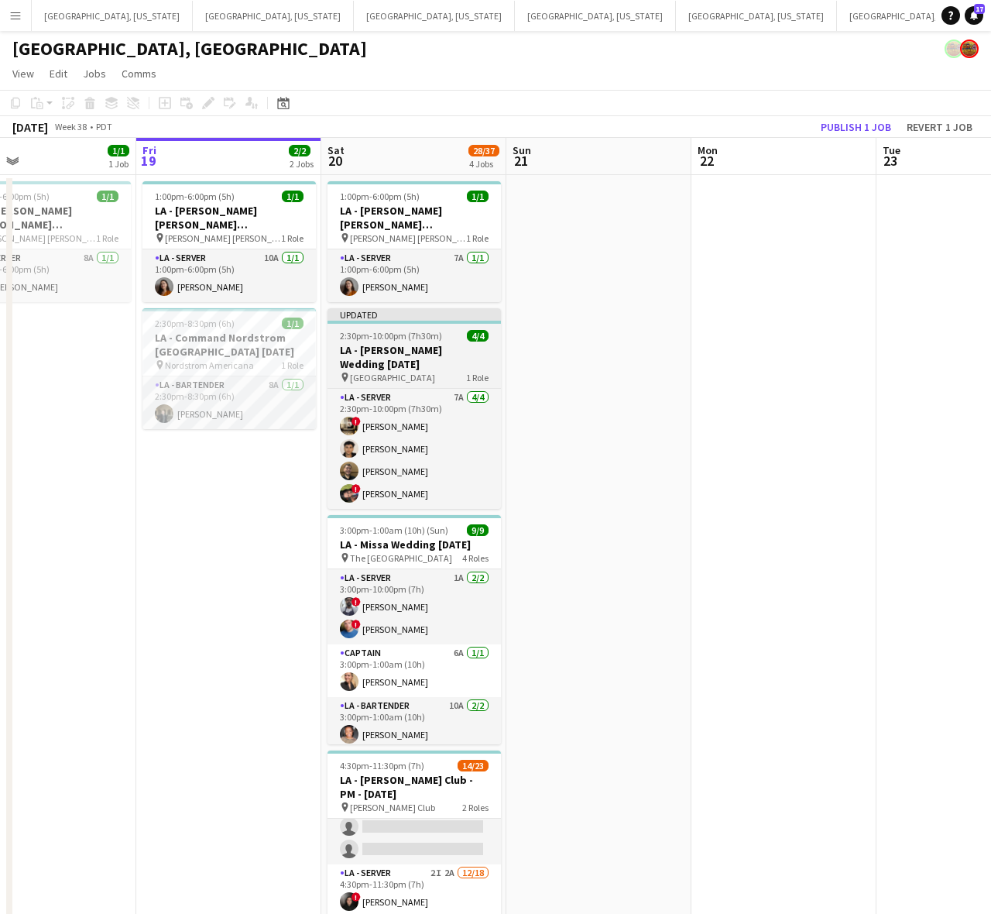
click at [427, 353] on h3 "LA - [PERSON_NAME] Wedding [DATE]" at bounding box center [414, 357] width 173 height 28
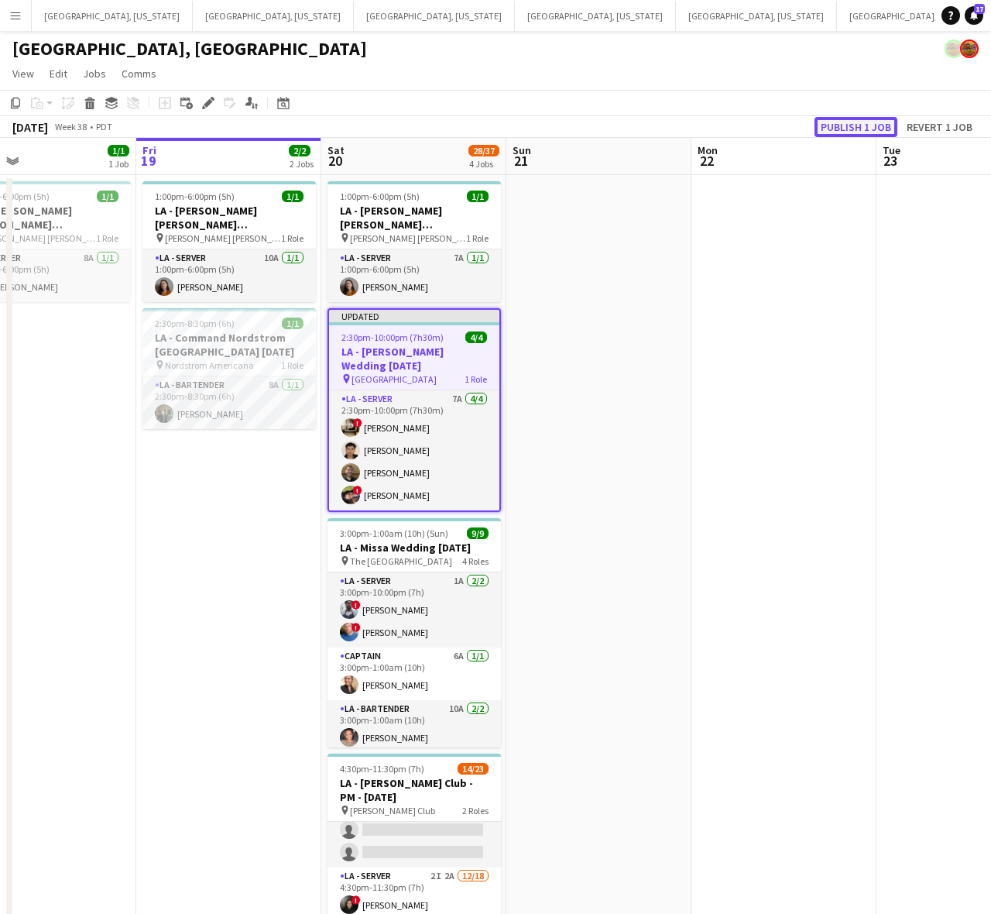
click at [863, 122] on button "Publish 1 job" at bounding box center [856, 127] width 83 height 20
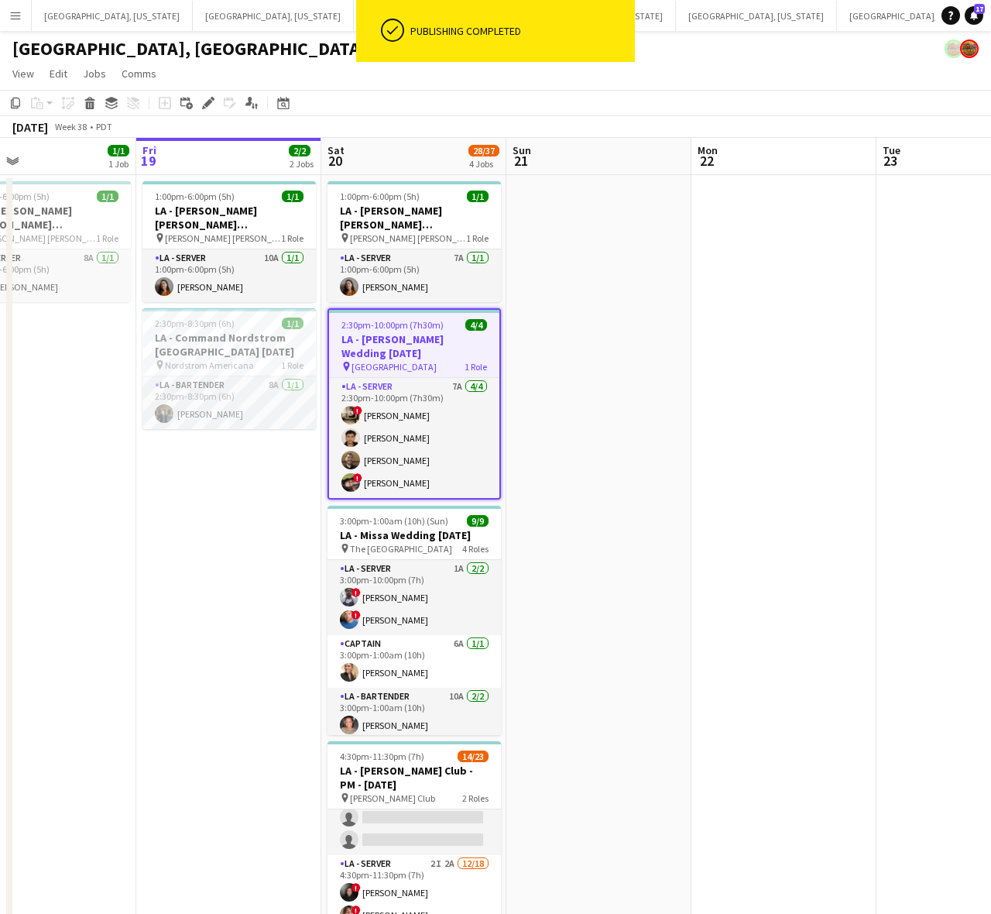
click at [457, 341] on h3 "LA - [PERSON_NAME] Wedding [DATE]" at bounding box center [414, 346] width 170 height 28
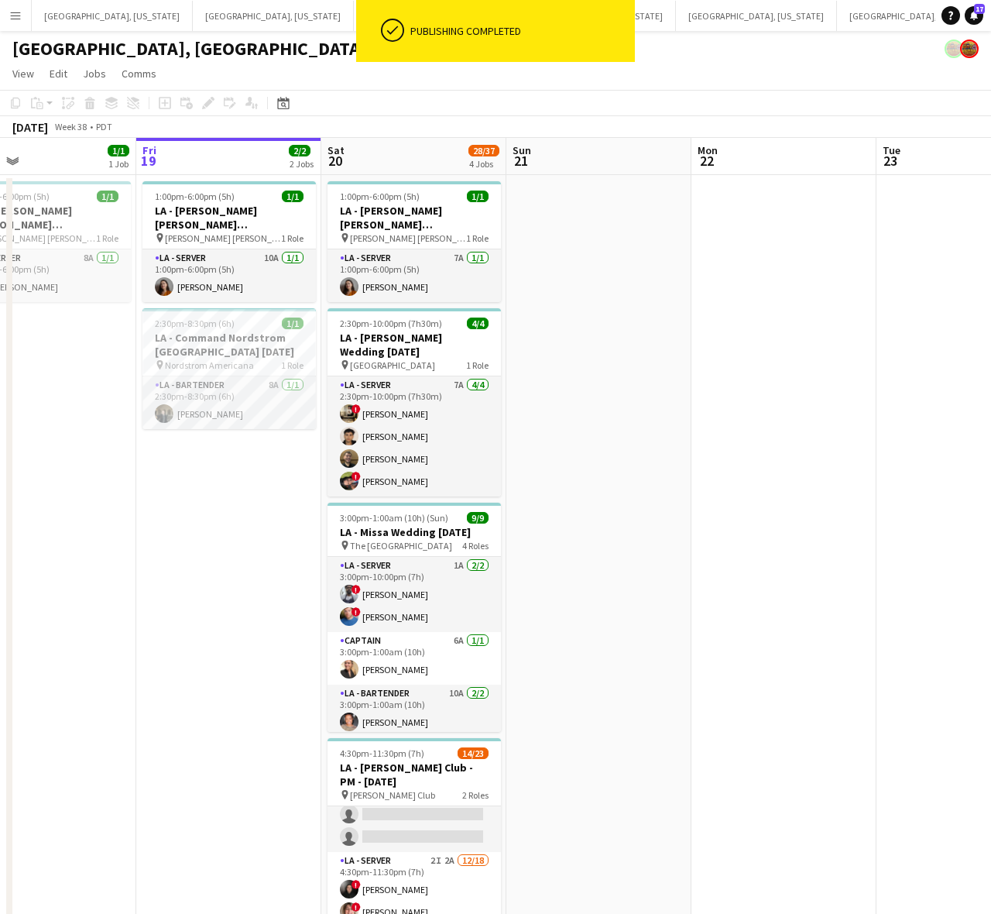
click at [369, 341] on h3 "LA - [PERSON_NAME] Wedding [DATE]" at bounding box center [414, 345] width 173 height 28
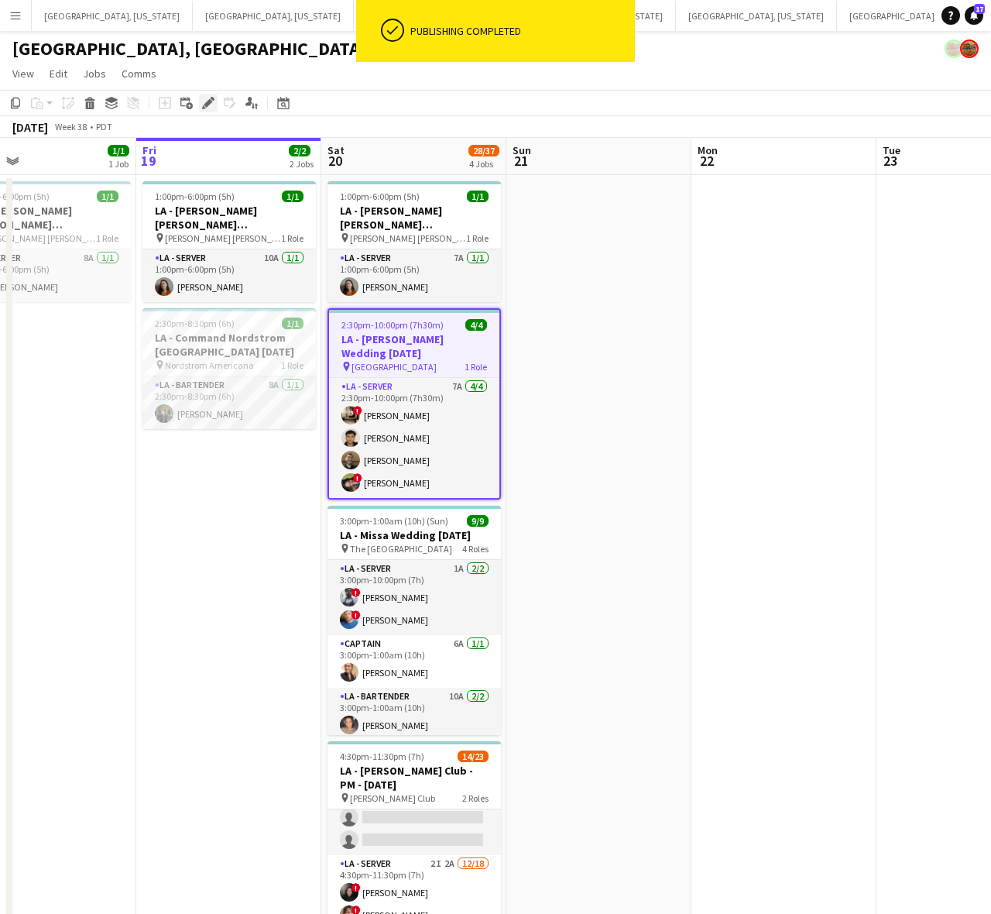
click at [207, 105] on icon at bounding box center [208, 103] width 9 height 9
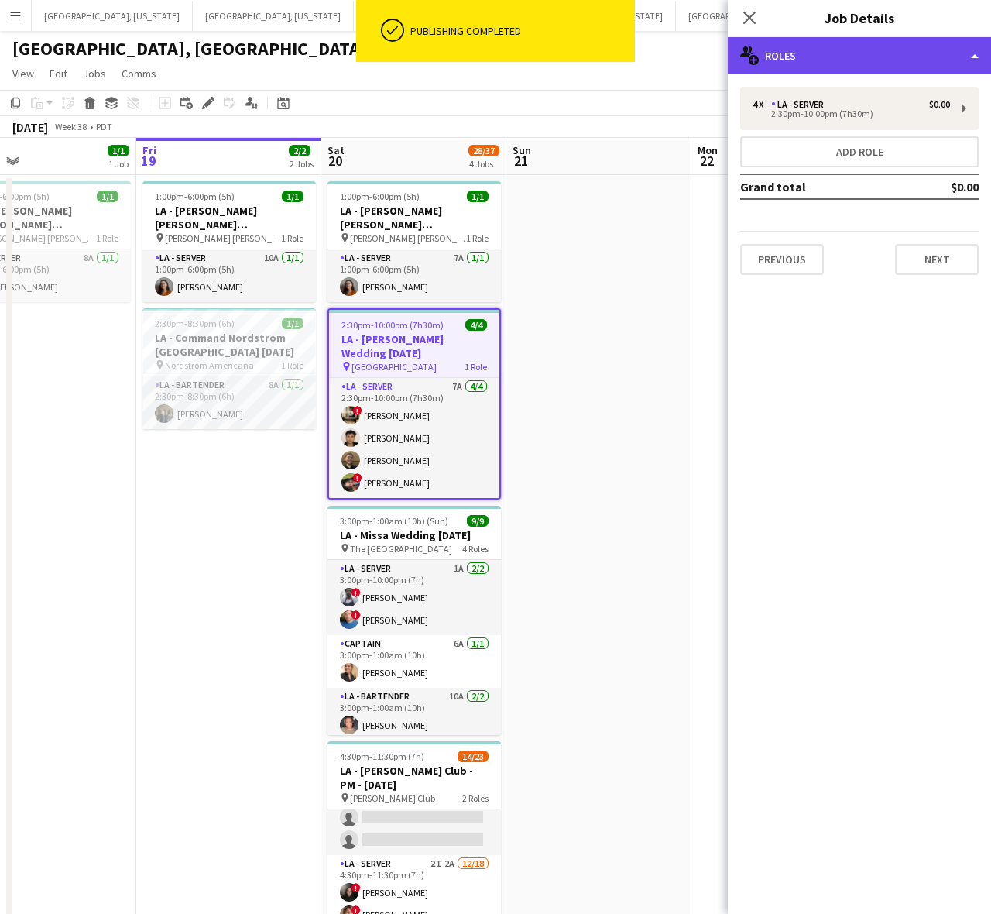
click at [832, 49] on div "multiple-users-add Roles" at bounding box center [859, 55] width 263 height 37
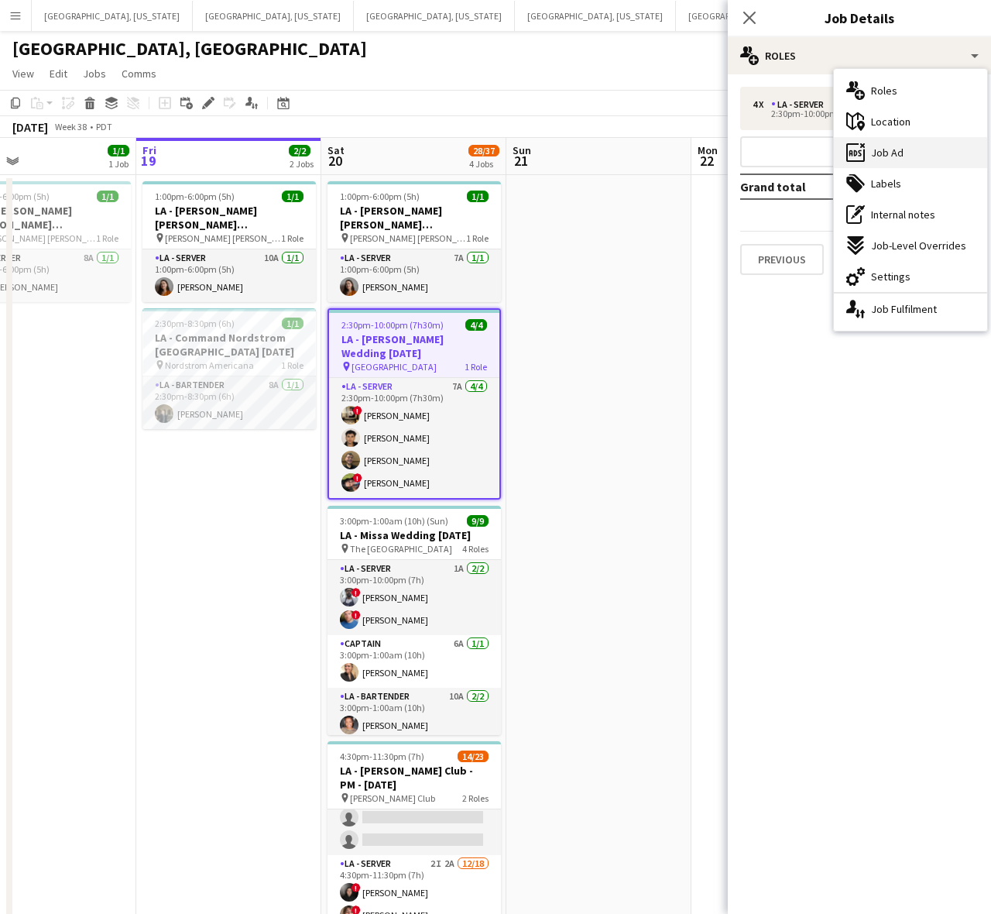
click at [885, 146] on span "Job Ad" at bounding box center [887, 153] width 33 height 14
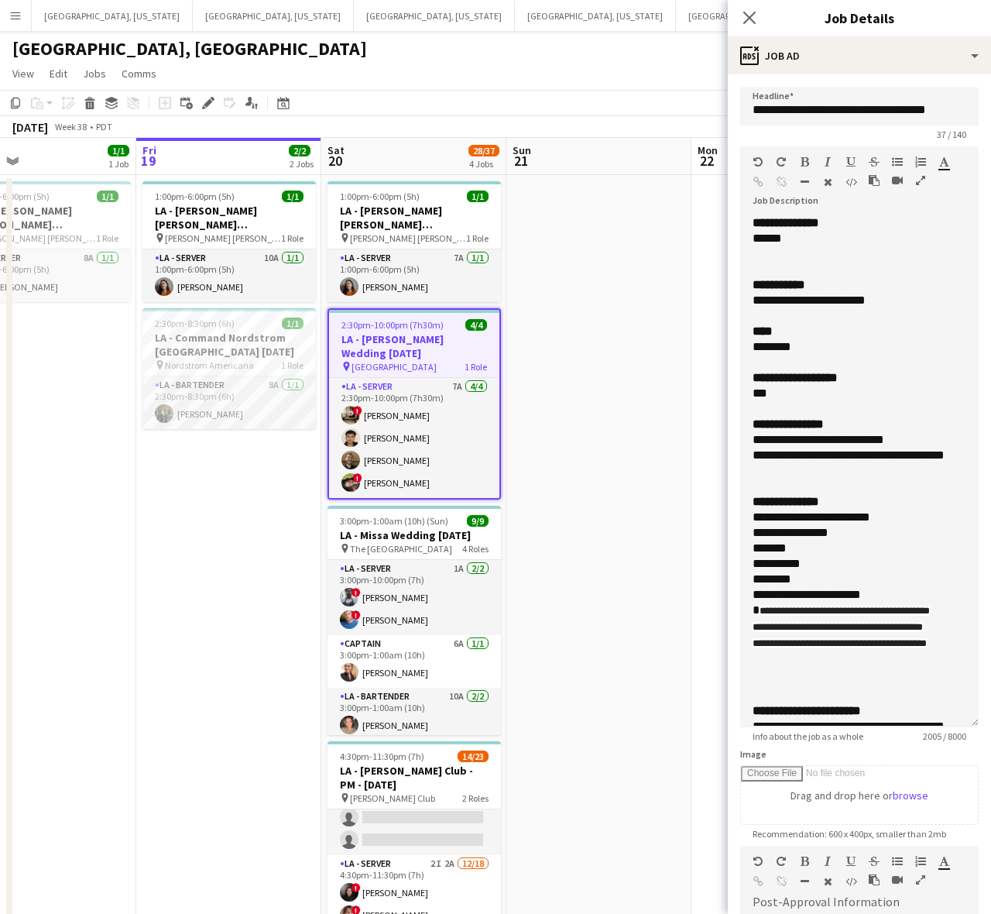
drag, startPoint x: 969, startPoint y: 299, endPoint x: 902, endPoint y: 703, distance: 409.8
click at [907, 716] on div "**********" at bounding box center [859, 471] width 238 height 512
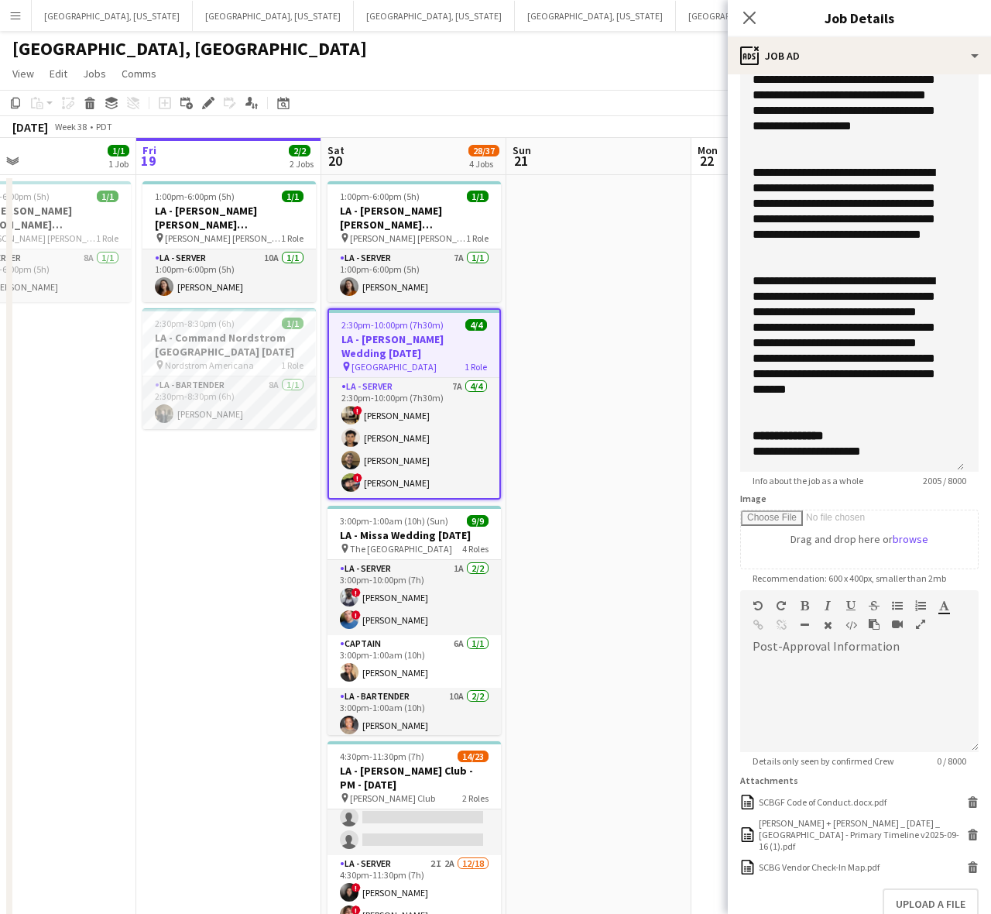
scroll to position [333, 0]
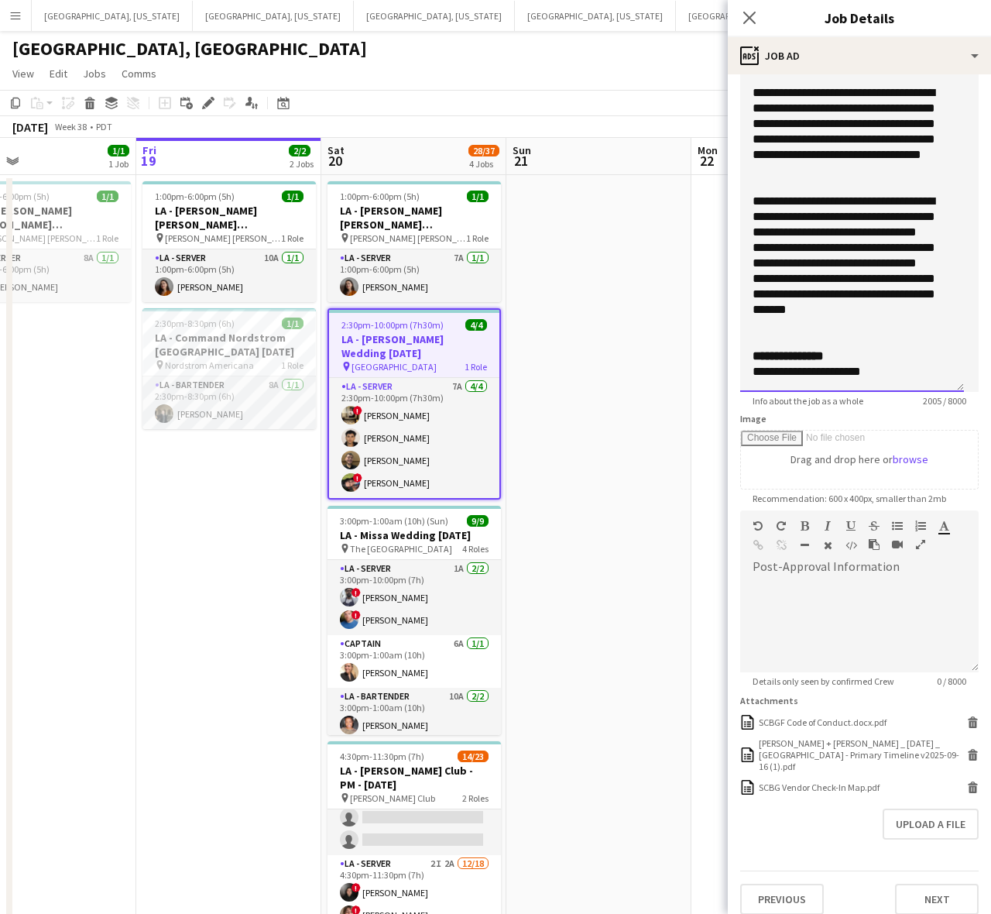
click at [892, 368] on div "**********" at bounding box center [845, 371] width 185 height 15
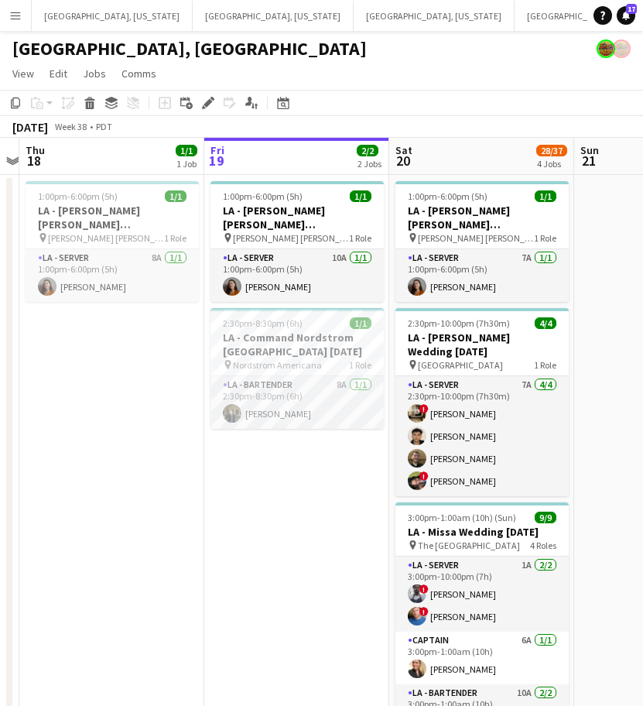
scroll to position [0, 434]
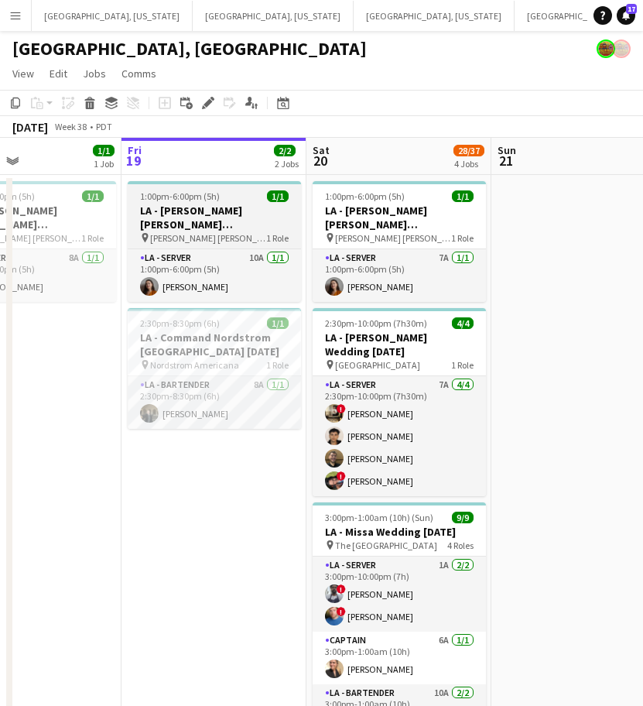
click at [162, 200] on span "1:00pm-6:00pm (5h)" at bounding box center [180, 196] width 80 height 12
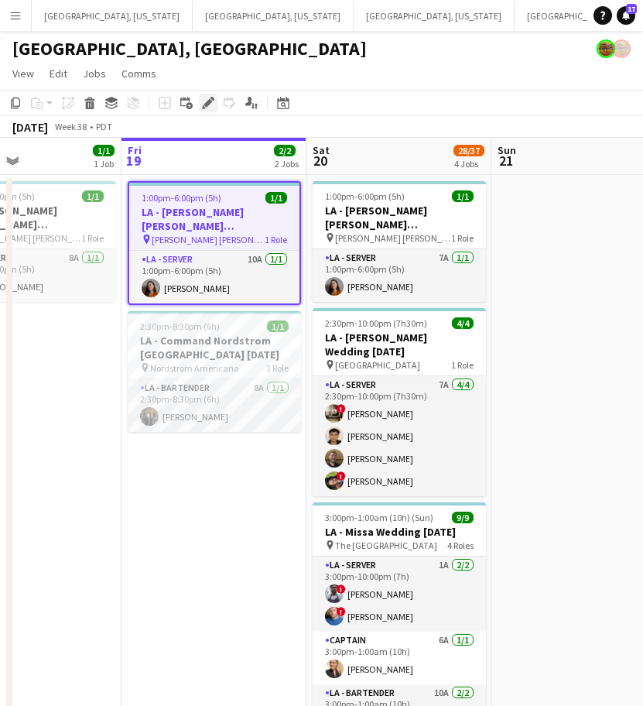
click at [205, 105] on icon at bounding box center [208, 103] width 9 height 9
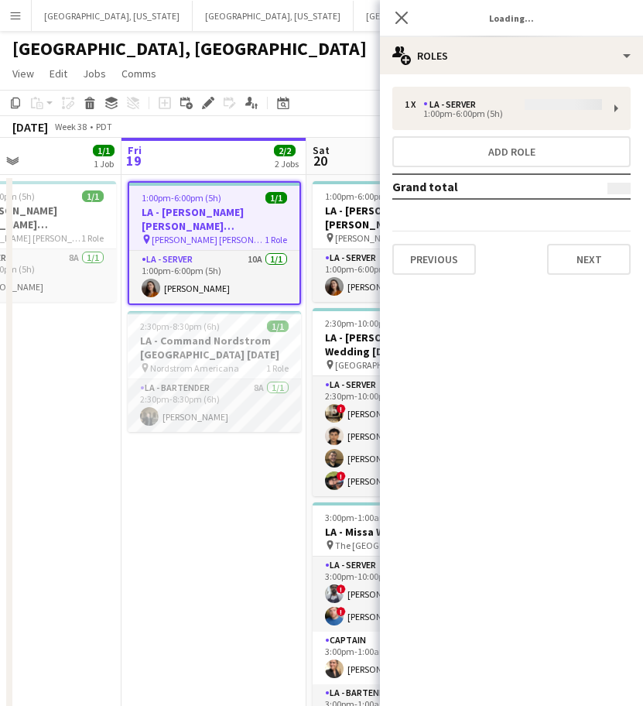
type input "**********"
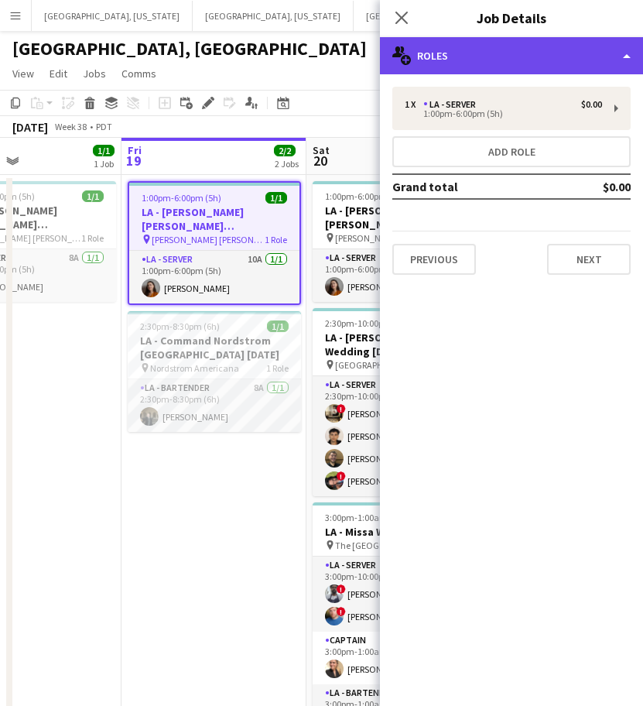
click at [475, 47] on div "multiple-users-add Roles" at bounding box center [511, 55] width 263 height 37
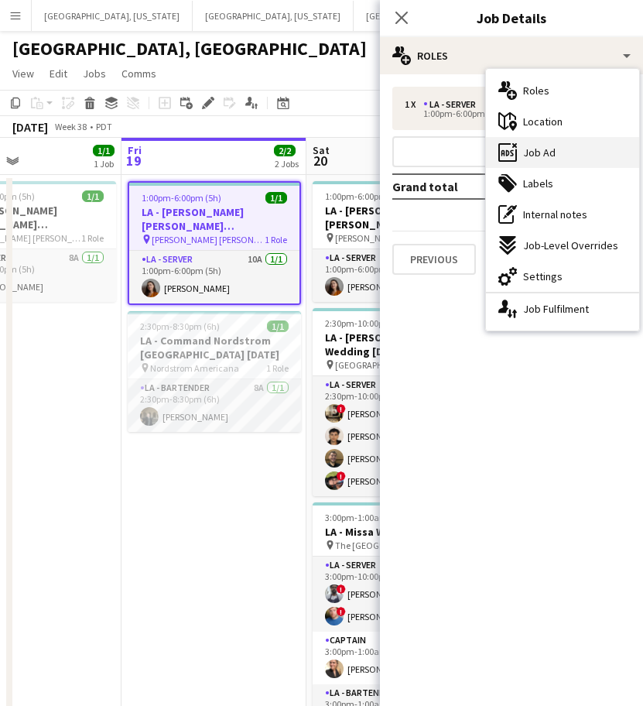
click at [520, 145] on div "ads-window Job Ad" at bounding box center [562, 152] width 153 height 31
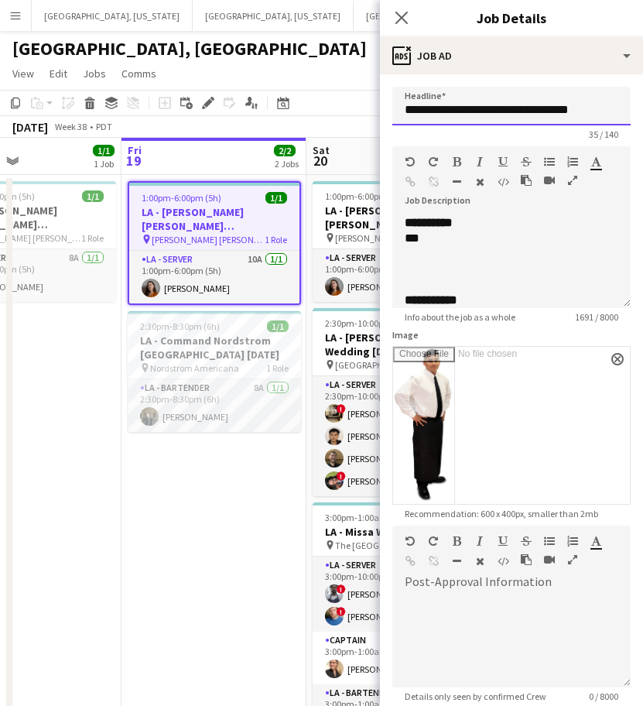
click at [490, 113] on input "**********" at bounding box center [512, 106] width 238 height 39
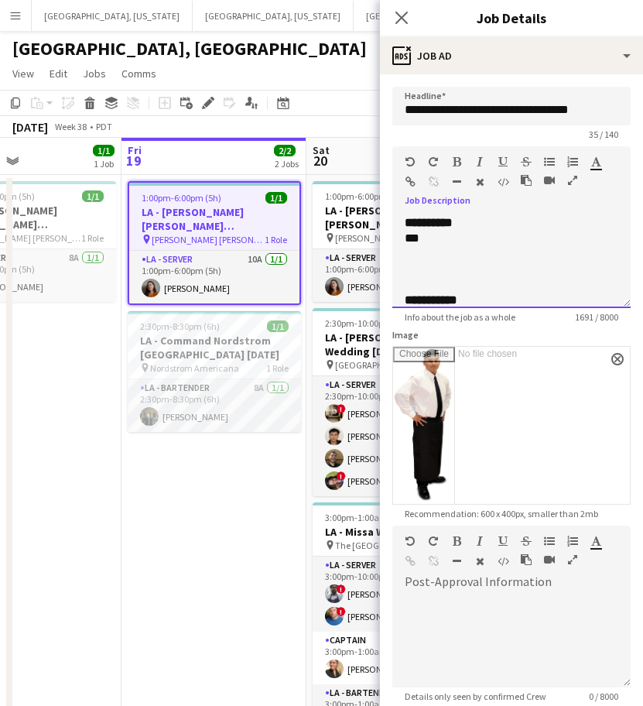
click at [430, 253] on div at bounding box center [512, 253] width 214 height 15
click at [431, 244] on div "***" at bounding box center [497, 238] width 184 height 15
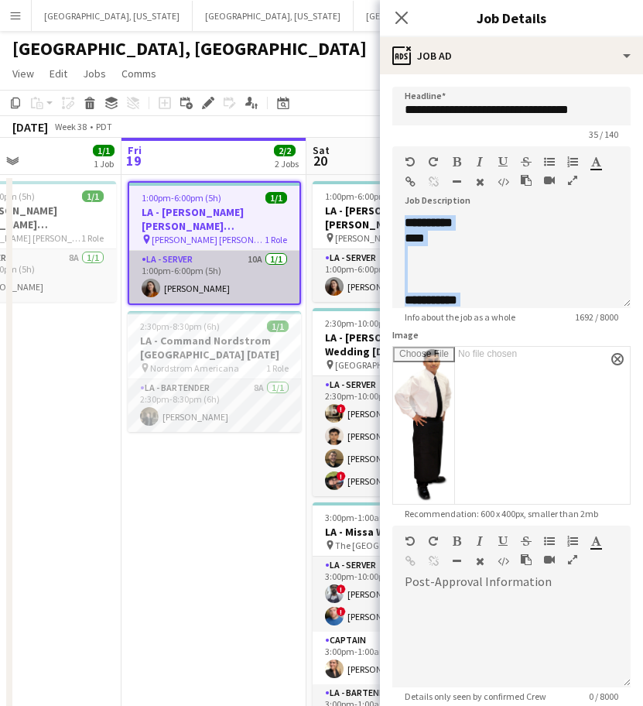
click at [205, 283] on app-card-role "LA - Server 10A 1/1 1:00pm-6:00pm (5h) Anna Melnik" at bounding box center [214, 277] width 170 height 53
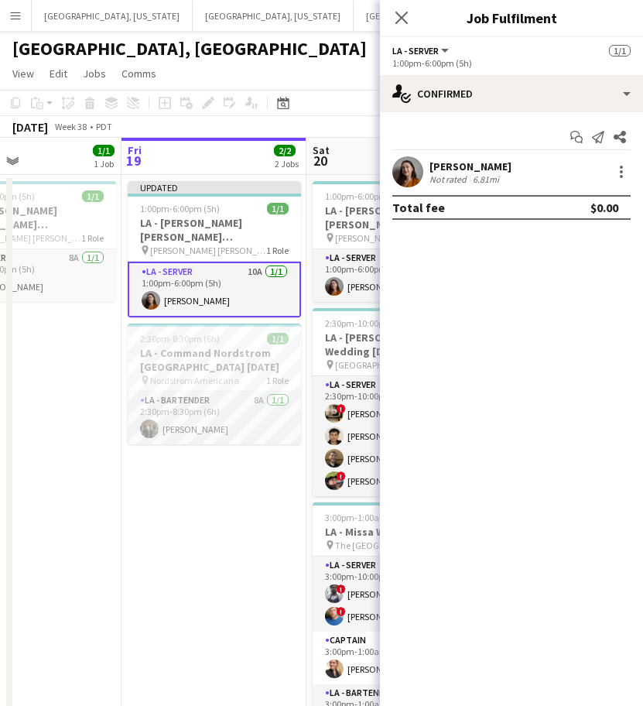
click at [421, 166] on app-user-avatar at bounding box center [408, 171] width 31 height 31
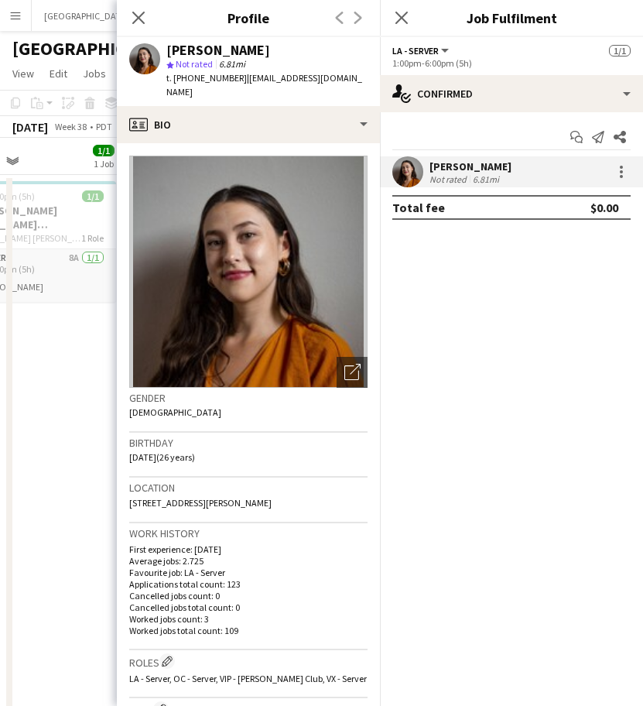
drag, startPoint x: 344, startPoint y: 77, endPoint x: 235, endPoint y: 84, distance: 109.4
click at [235, 84] on div "Anna Melnik star Not rated 6.81mi t. +19713253840 | annakmelnik@gmail.com" at bounding box center [248, 71] width 263 height 69
click at [56, 324] on app-date-cell "1:00pm-6:00pm (5h) 1/1 LA - Tom Ford Beverly Hills 9.18.25 pin TOM FORD Beverly…" at bounding box center [29, 587] width 185 height 825
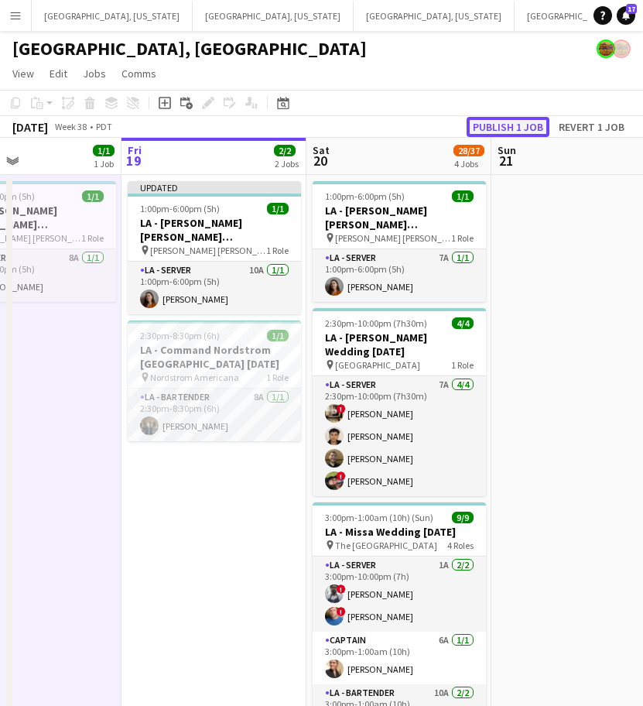
click at [519, 121] on button "Publish 1 job" at bounding box center [508, 127] width 83 height 20
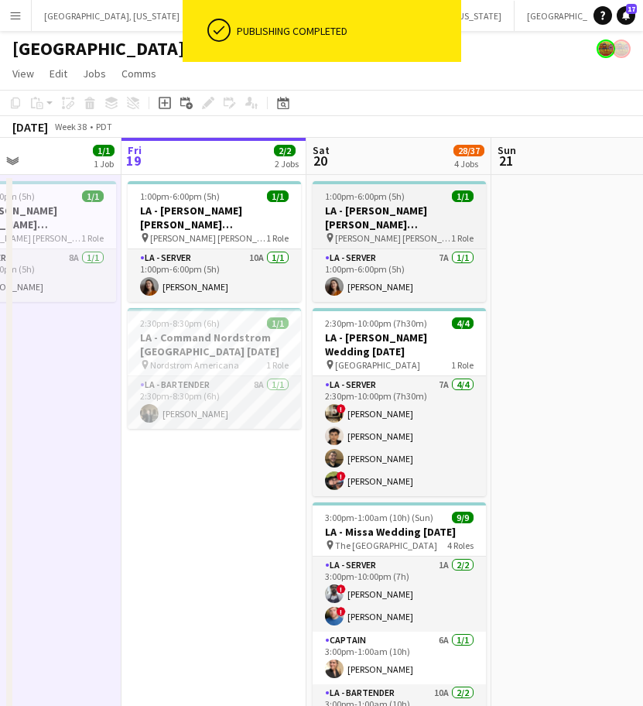
click at [375, 208] on h3 "LA - [PERSON_NAME] [PERSON_NAME][GEOGRAPHIC_DATA] [DATE]" at bounding box center [399, 218] width 173 height 28
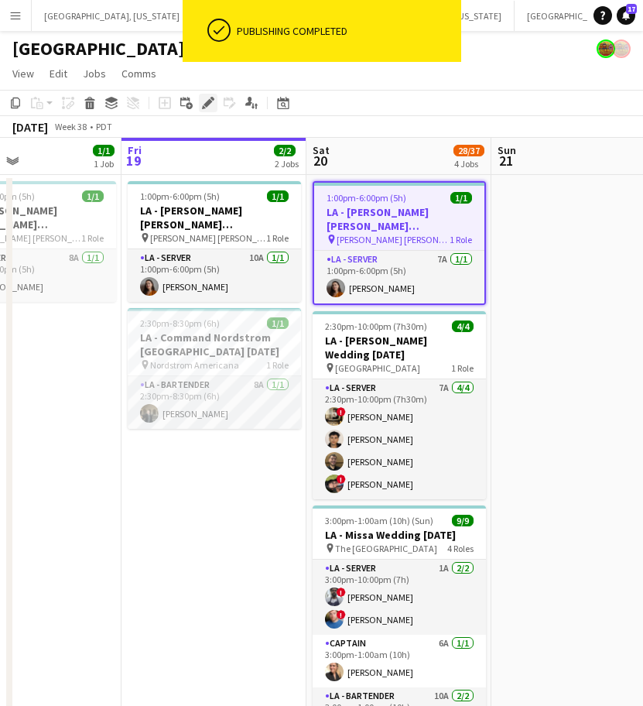
click at [214, 106] on div "Edit" at bounding box center [208, 103] width 19 height 19
type input "**********"
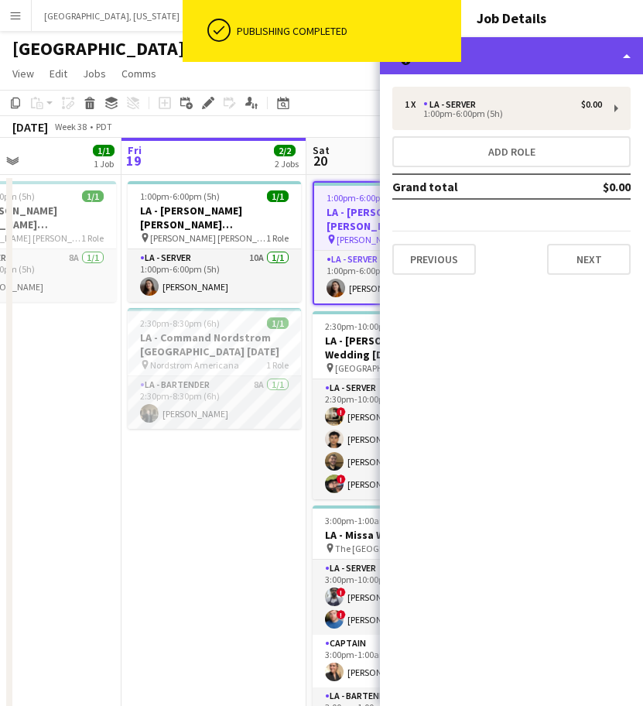
click at [507, 59] on div "multiple-users-add Roles" at bounding box center [511, 55] width 263 height 37
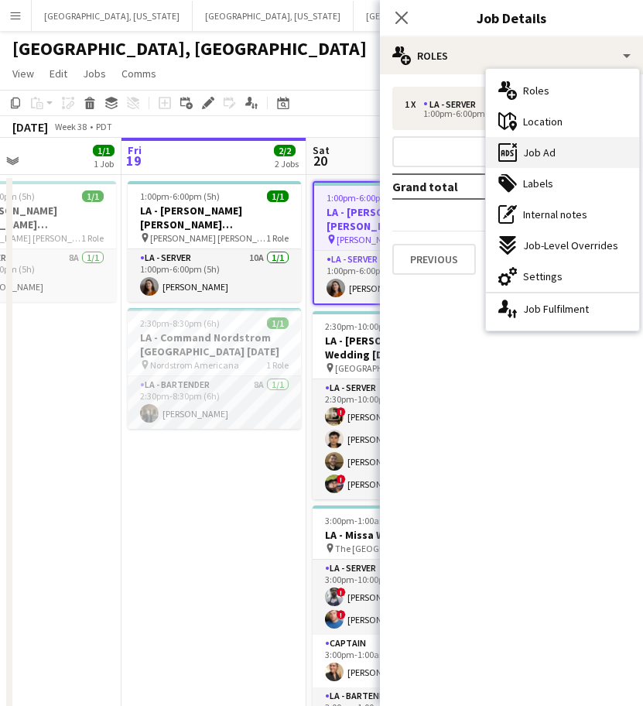
click at [545, 148] on span "Job Ad" at bounding box center [539, 153] width 33 height 14
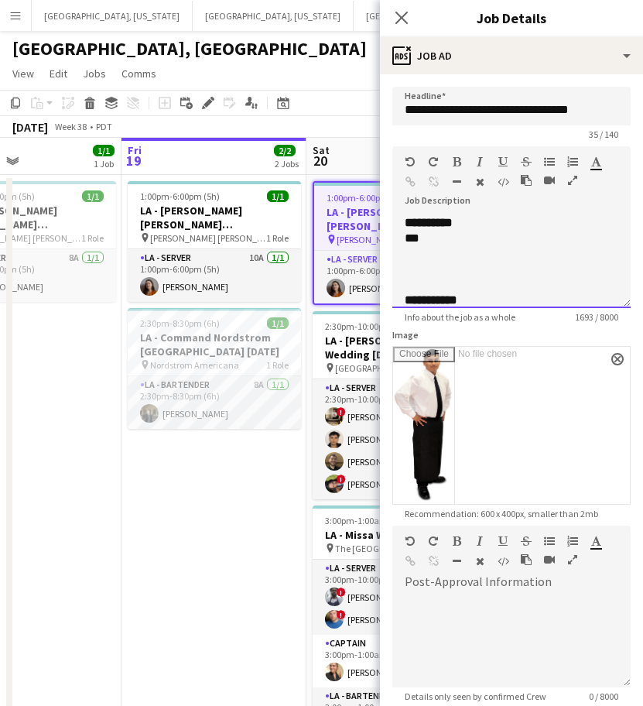
click at [439, 235] on div "***" at bounding box center [497, 238] width 184 height 15
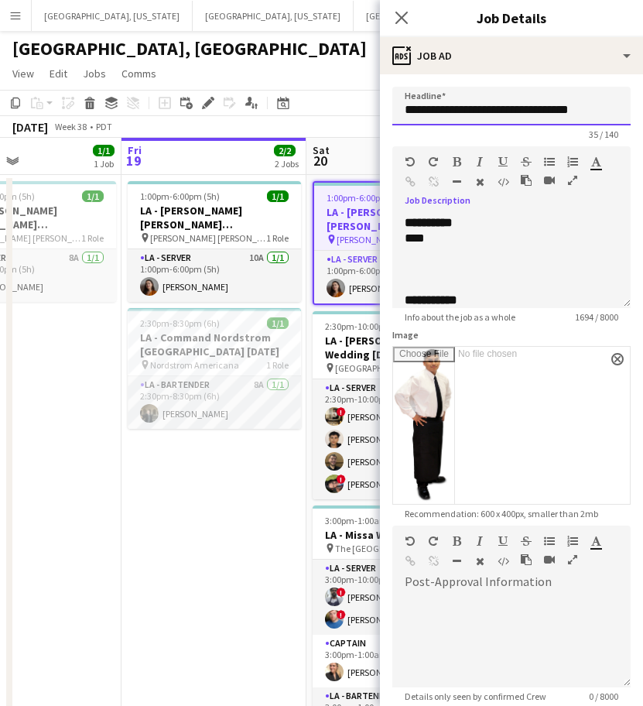
click at [451, 115] on input "**********" at bounding box center [512, 106] width 238 height 39
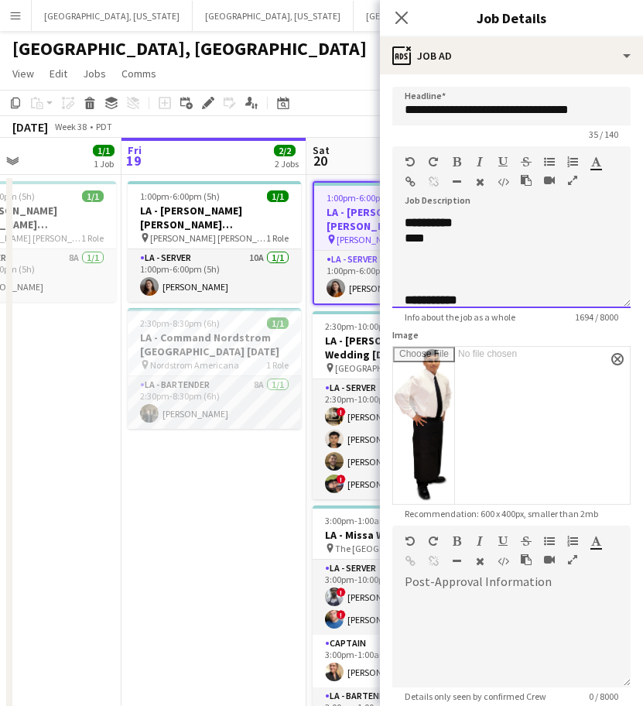
click at [439, 232] on div "****" at bounding box center [497, 238] width 184 height 15
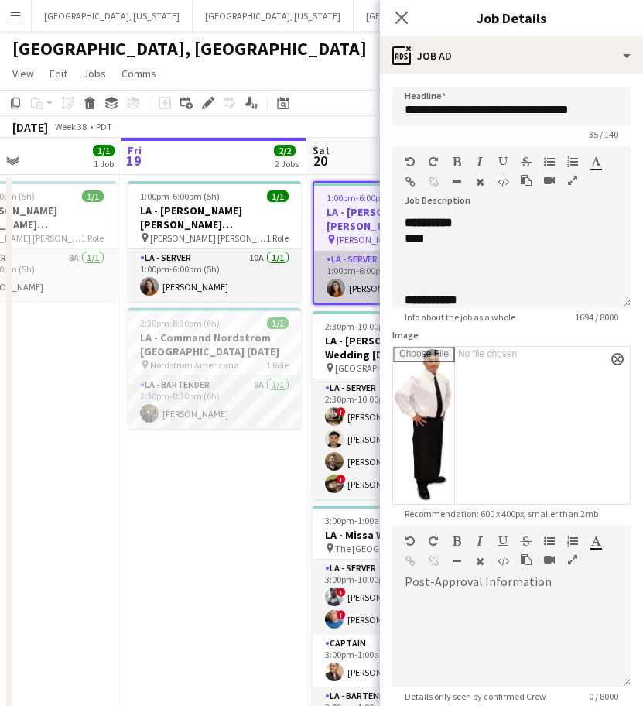
click at [364, 281] on app-card-role "LA - Server 7A 1/1 1:00pm-6:00pm (5h) Anna Melnik" at bounding box center [399, 277] width 170 height 53
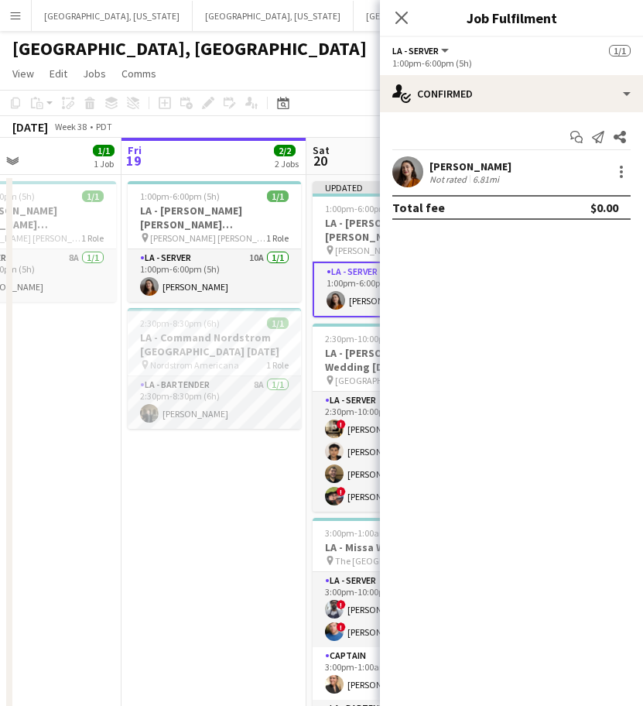
click at [427, 172] on div "Anna Melnik Not rated 6.81mi" at bounding box center [511, 171] width 263 height 31
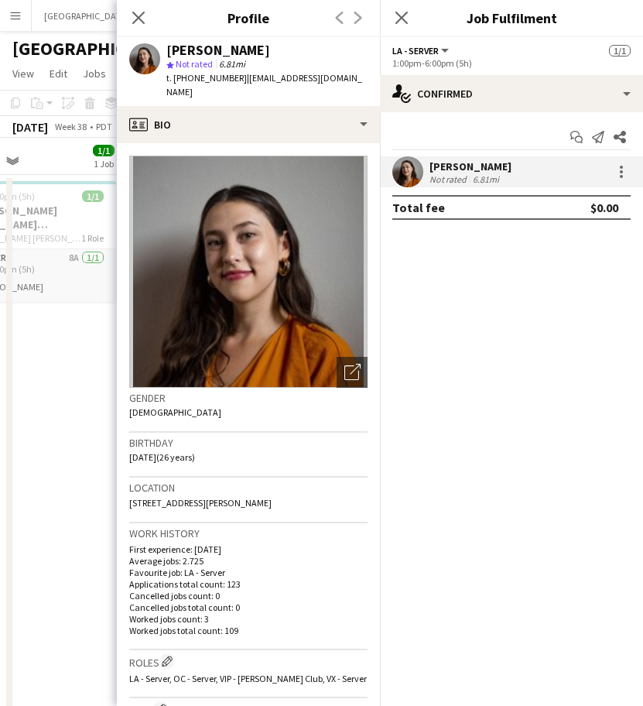
drag, startPoint x: 355, startPoint y: 84, endPoint x: 235, endPoint y: 77, distance: 120.3
click at [235, 77] on app-profile-header "Anna Melnik star Not rated 6.81mi t. +19713253840 | annakmelnik@gmail.com" at bounding box center [248, 71] width 263 height 69
click at [81, 356] on app-date-cell "1:00pm-6:00pm (5h) 1/1 LA - Tom Ford Beverly Hills 9.18.25 pin TOM FORD Beverly…" at bounding box center [29, 587] width 185 height 825
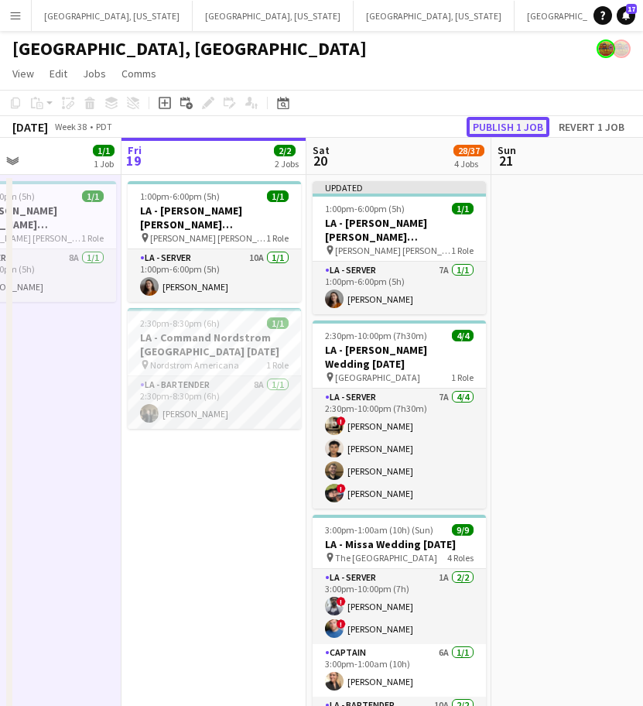
click at [497, 125] on button "Publish 1 job" at bounding box center [508, 127] width 83 height 20
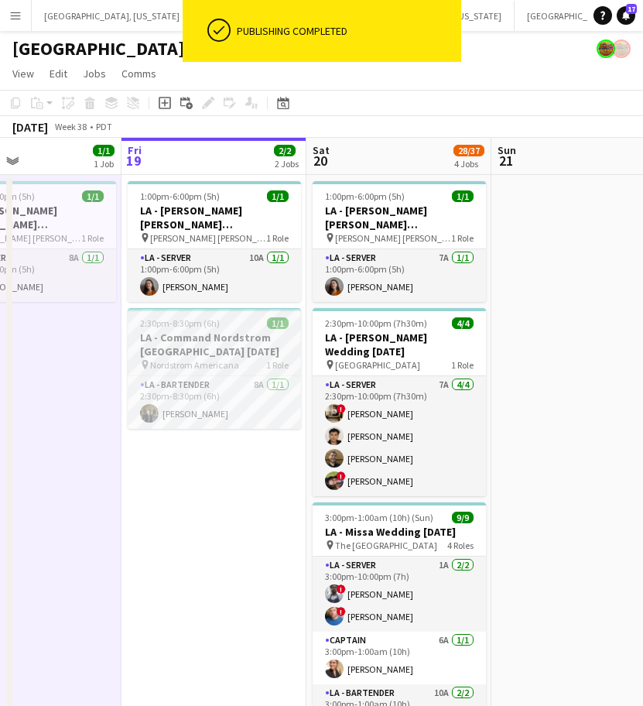
click at [195, 345] on h3 "LA - Command Nordstrom [GEOGRAPHIC_DATA] [DATE]" at bounding box center [214, 345] width 173 height 28
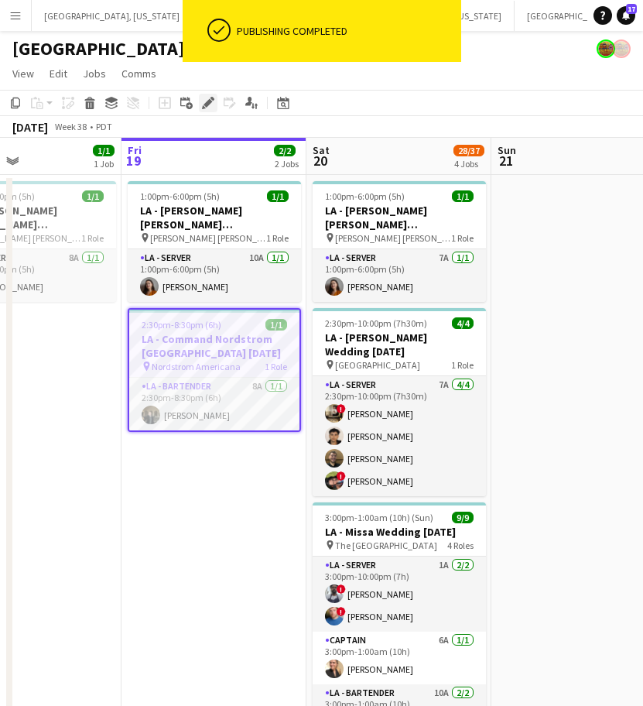
click at [203, 102] on icon "Edit" at bounding box center [208, 103] width 12 height 12
type input "**********"
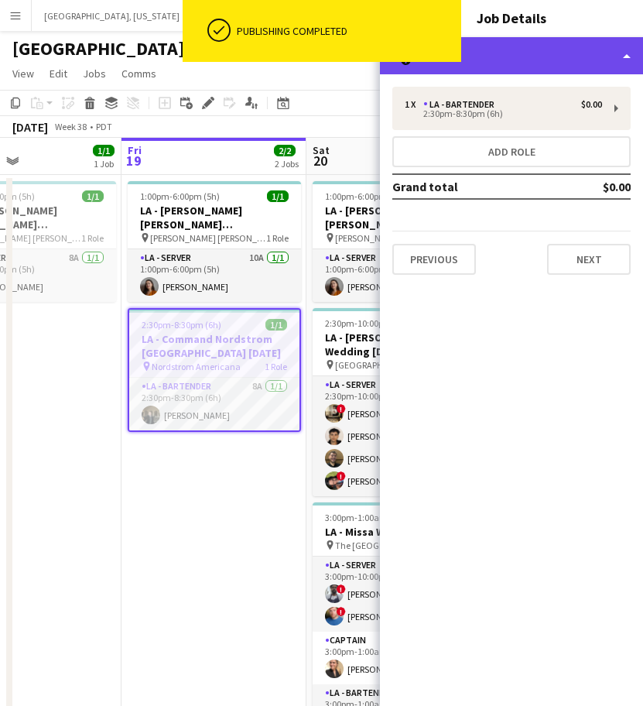
click at [511, 67] on div "multiple-users-add Roles" at bounding box center [511, 55] width 263 height 37
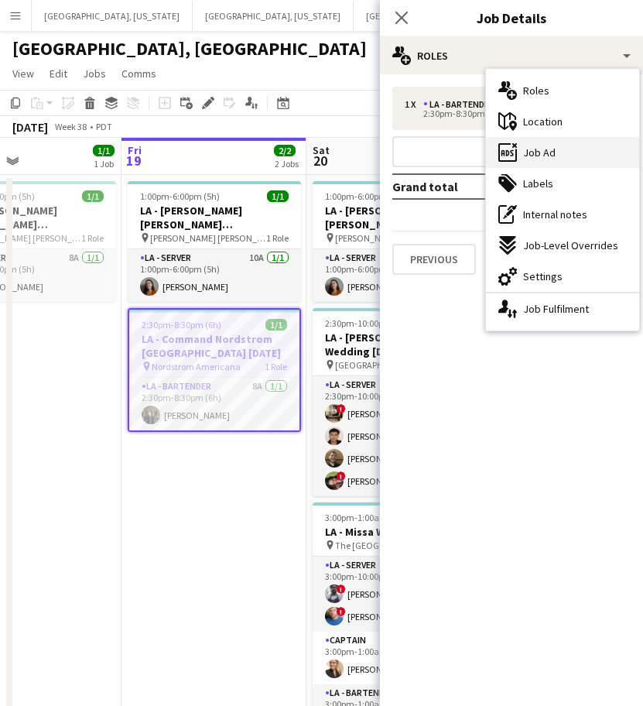
click at [540, 155] on span "Job Ad" at bounding box center [539, 153] width 33 height 14
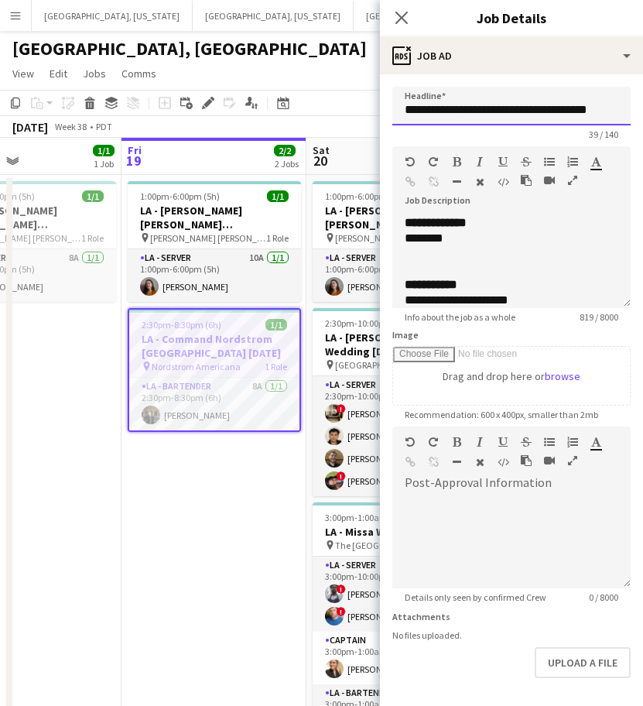
click at [507, 112] on input "**********" at bounding box center [512, 106] width 238 height 39
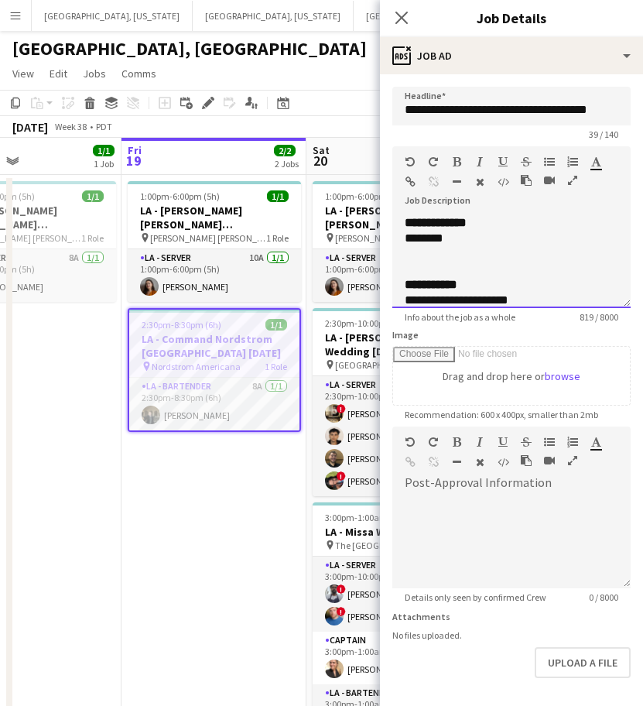
click at [512, 251] on div at bounding box center [512, 253] width 214 height 15
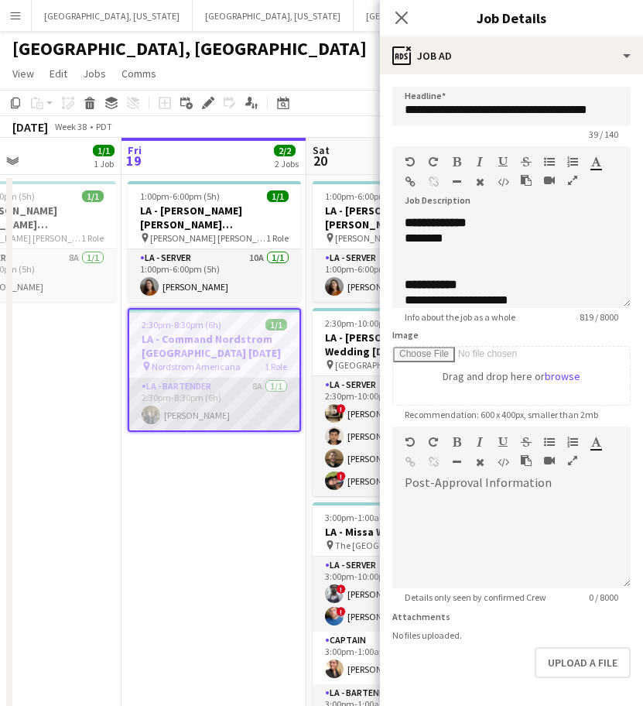
click at [209, 419] on app-card-role "LA - Bartender 8A 1/1 2:30pm-8:30pm (6h) Theodora Green" at bounding box center [214, 404] width 170 height 53
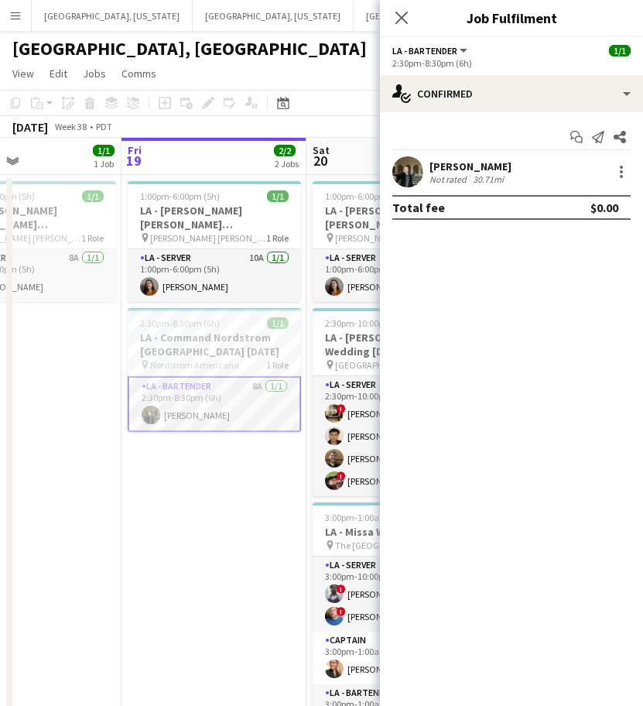
click at [437, 160] on div "[PERSON_NAME]" at bounding box center [471, 167] width 82 height 14
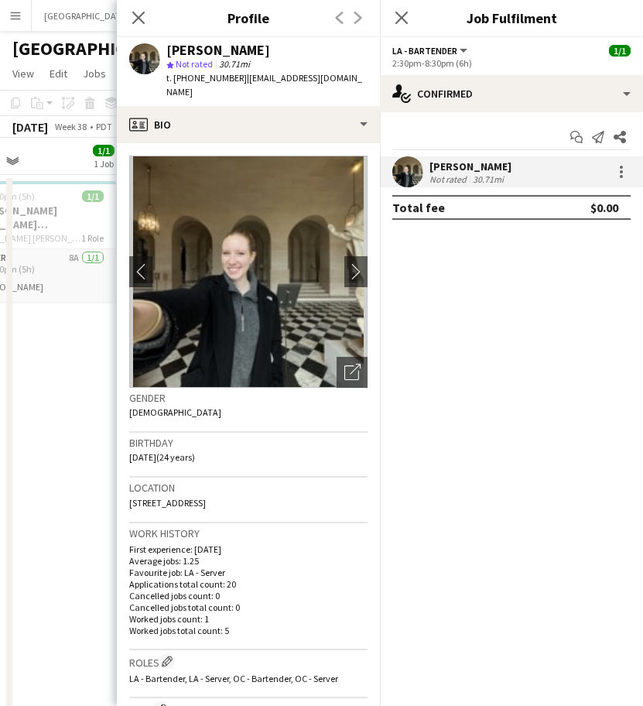
drag, startPoint x: 352, startPoint y: 77, endPoint x: 235, endPoint y: 72, distance: 117.0
click at [235, 72] on div "Theodora Green star Not rated 30.71mi t. +19096676896 | theodorag0601@gmail.com" at bounding box center [248, 71] width 263 height 69
click at [67, 298] on app-card-role "LA - Server 8A 1/1 1:00pm-6:00pm (5h) Anna Melnik" at bounding box center [29, 275] width 173 height 53
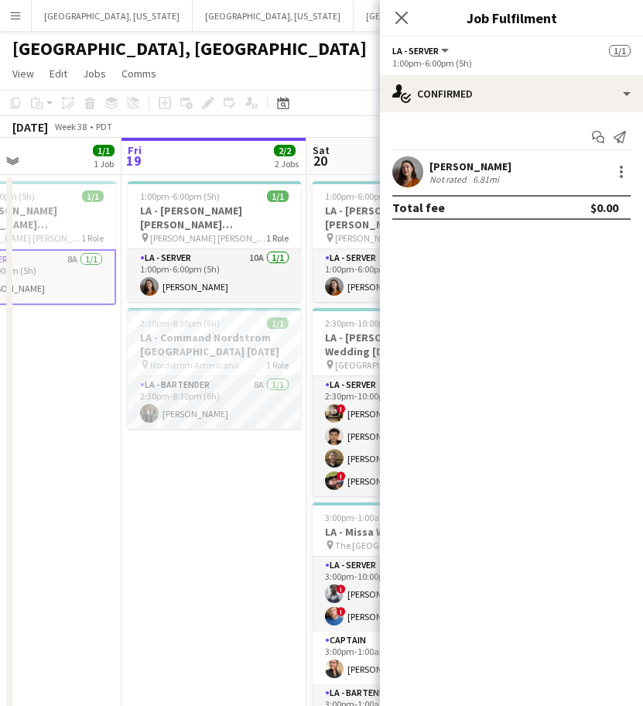
click at [263, 436] on app-date-cell "1:00pm-6:00pm (5h) 1/1 LA - Tom Ford Beverly Hills 9.19.25 pin TOM FORD Beverly…" at bounding box center [214, 587] width 185 height 825
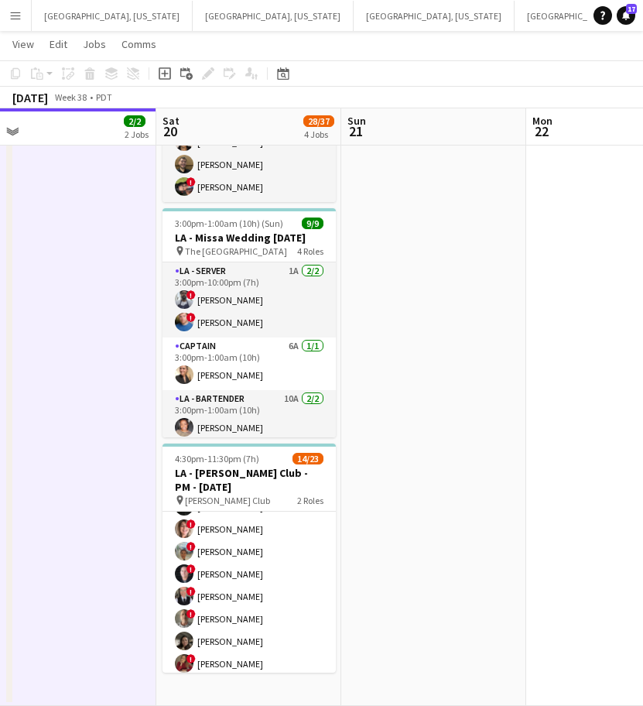
scroll to position [186, 0]
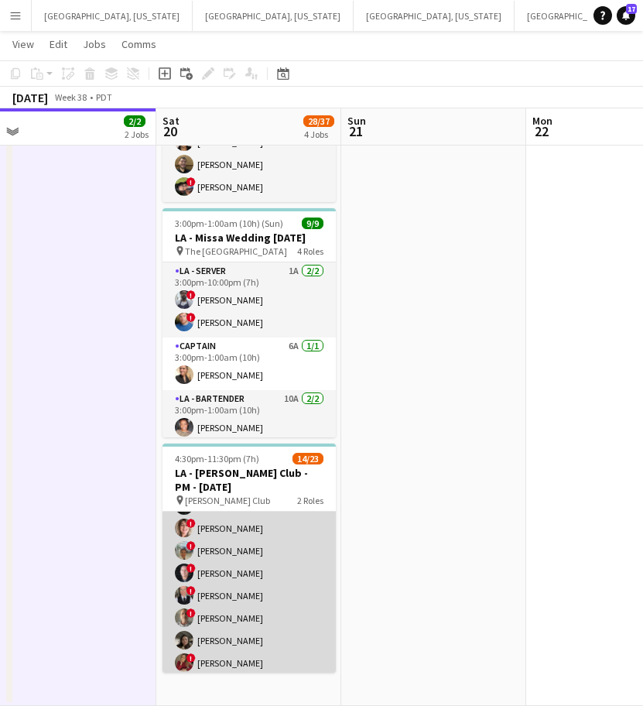
click at [279, 555] on app-card-role "LA - Server 2I 2A 12/18 4:30pm-11:30pm (7h) ! Kevin Andon ! Jane Masino ! Rosan…" at bounding box center [249, 685] width 173 height 434
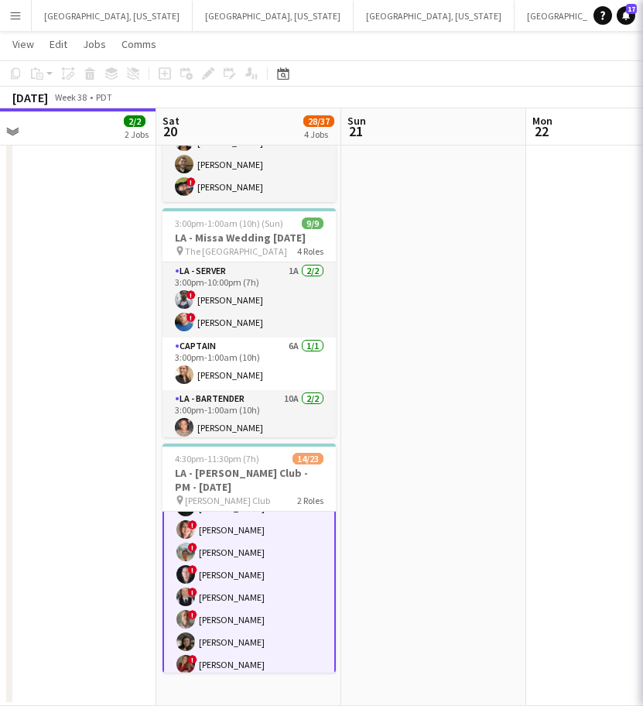
scroll to position [187, 0]
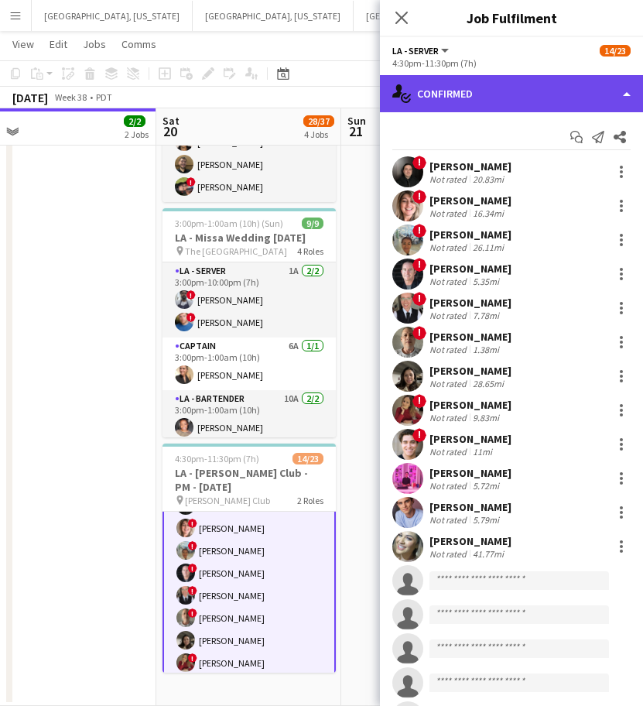
click at [491, 85] on div "single-neutral-actions-check-2 Confirmed" at bounding box center [511, 93] width 263 height 37
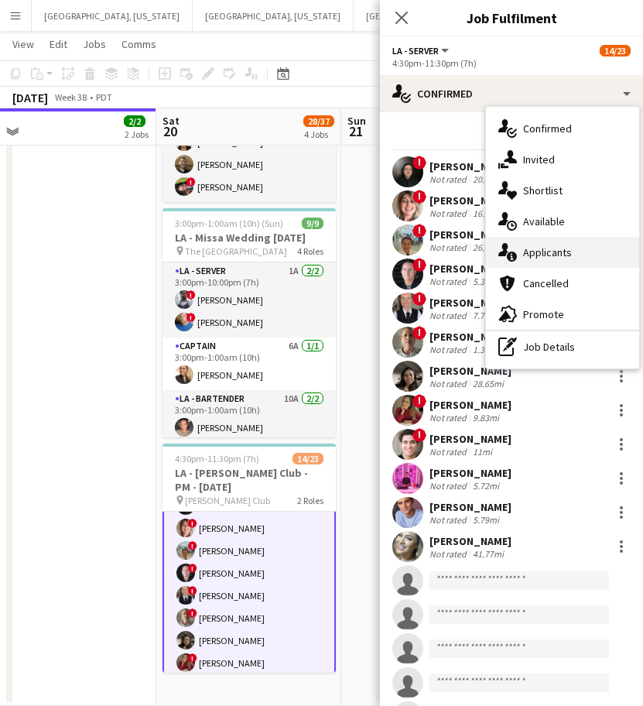
click at [534, 253] on span "Applicants" at bounding box center [547, 252] width 49 height 14
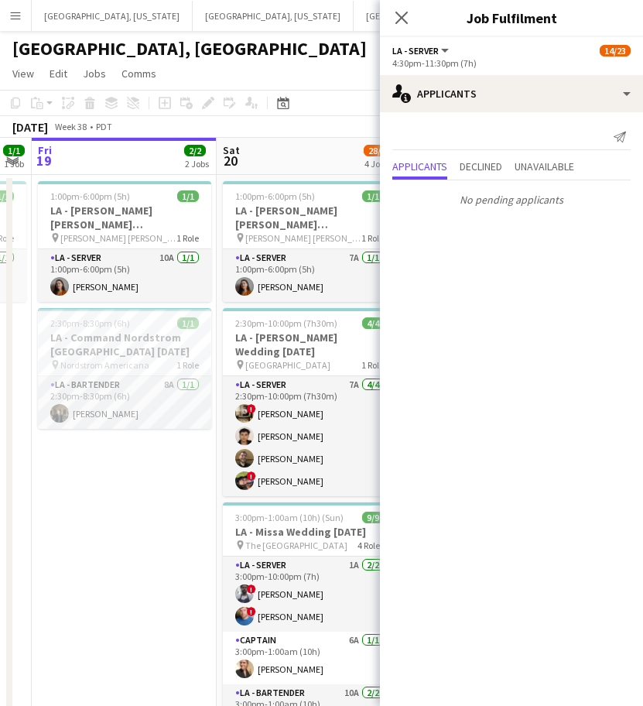
scroll to position [0, 461]
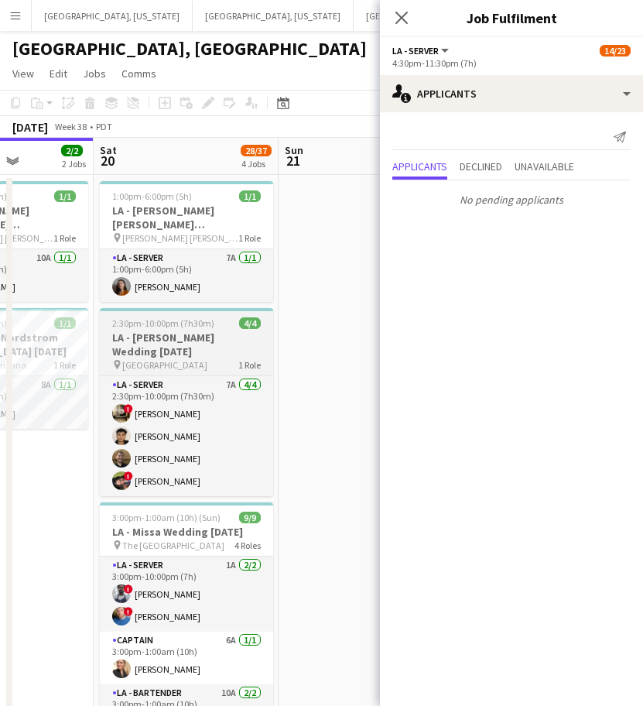
click at [178, 355] on h3 "LA - [PERSON_NAME] Wedding [DATE]" at bounding box center [186, 345] width 173 height 28
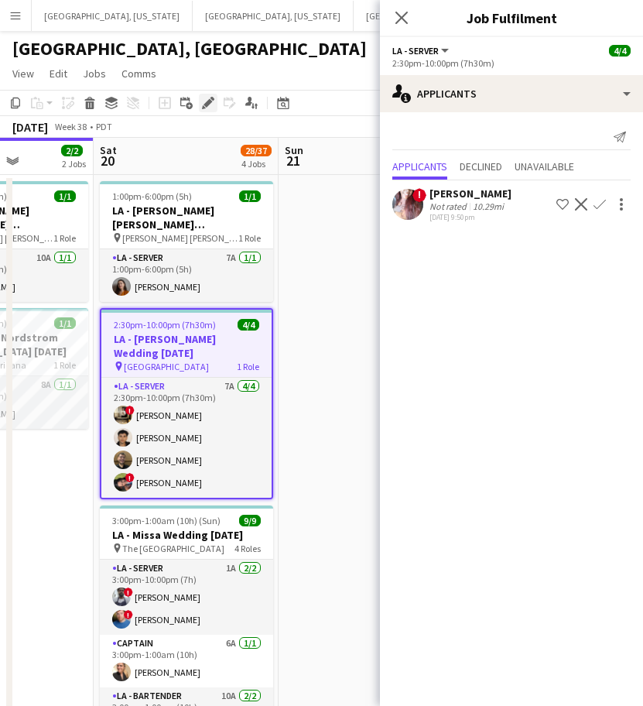
click at [211, 102] on icon at bounding box center [208, 103] width 9 height 9
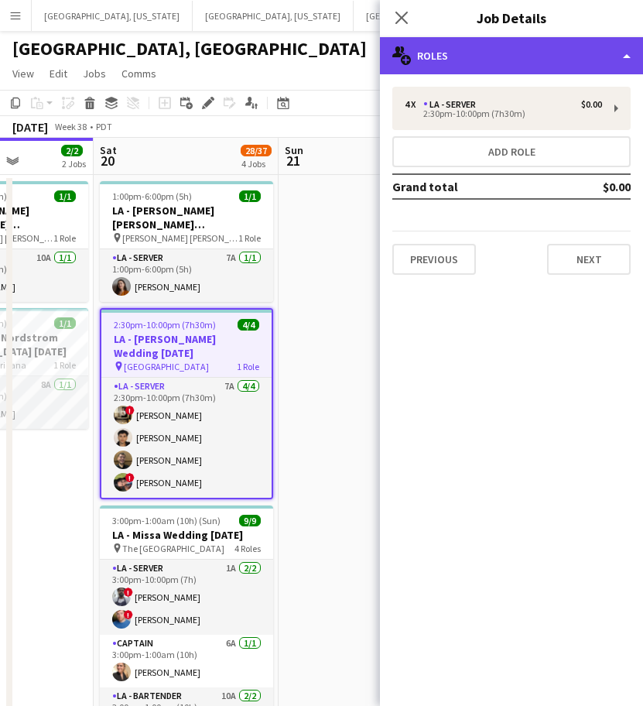
click at [492, 53] on div "multiple-users-add Roles" at bounding box center [511, 55] width 263 height 37
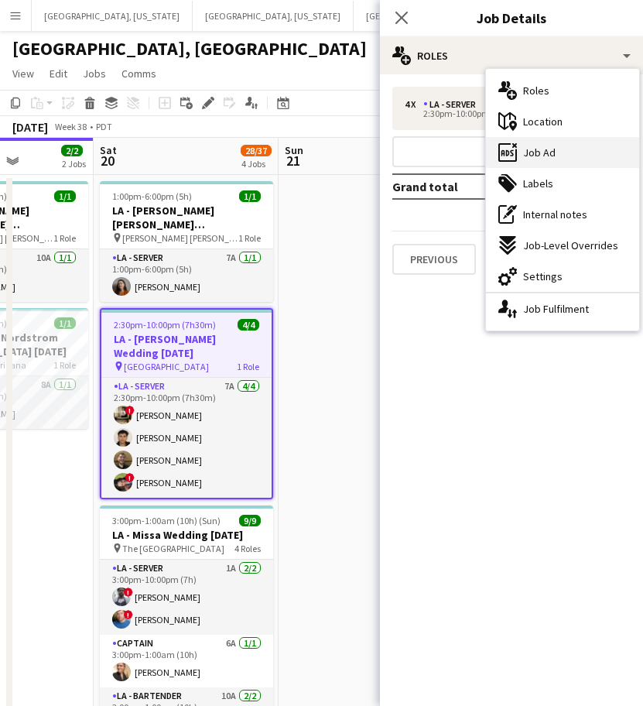
click at [527, 162] on div "ads-window Job Ad" at bounding box center [562, 152] width 153 height 31
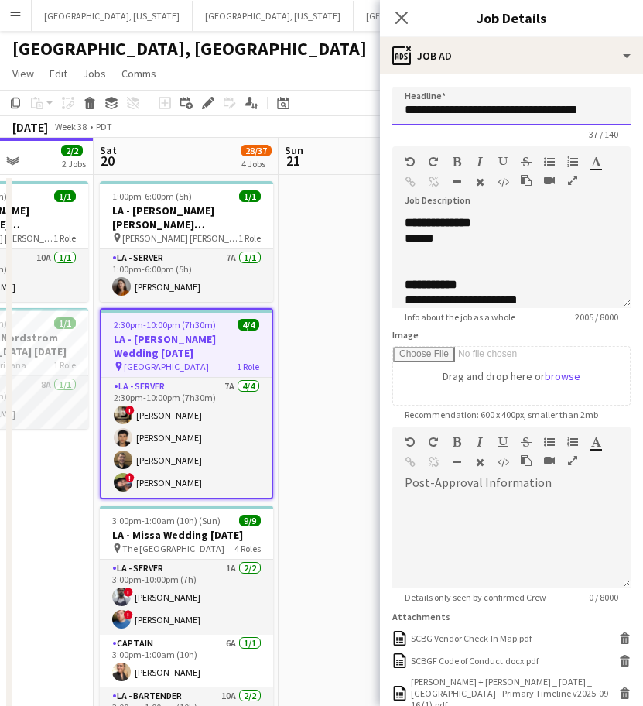
click at [502, 103] on input "**********" at bounding box center [512, 106] width 238 height 39
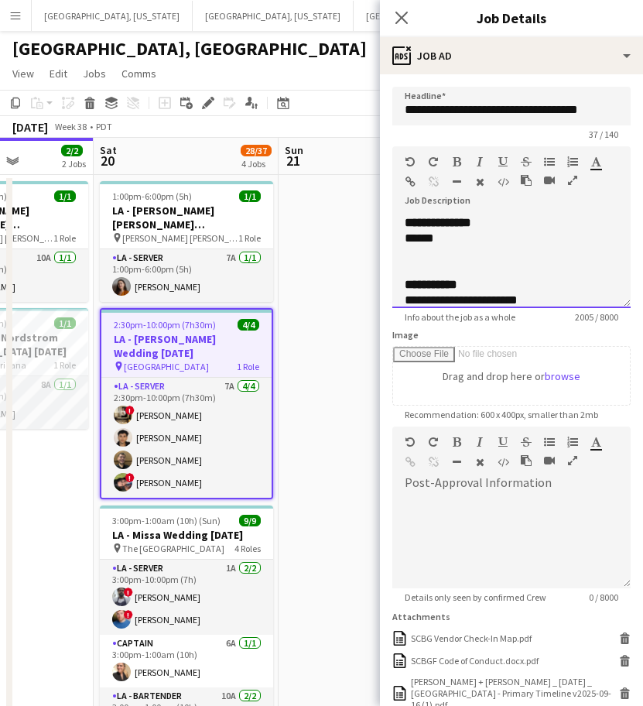
click at [436, 251] on div at bounding box center [512, 253] width 214 height 15
click at [458, 235] on div "******" at bounding box center [497, 238] width 184 height 15
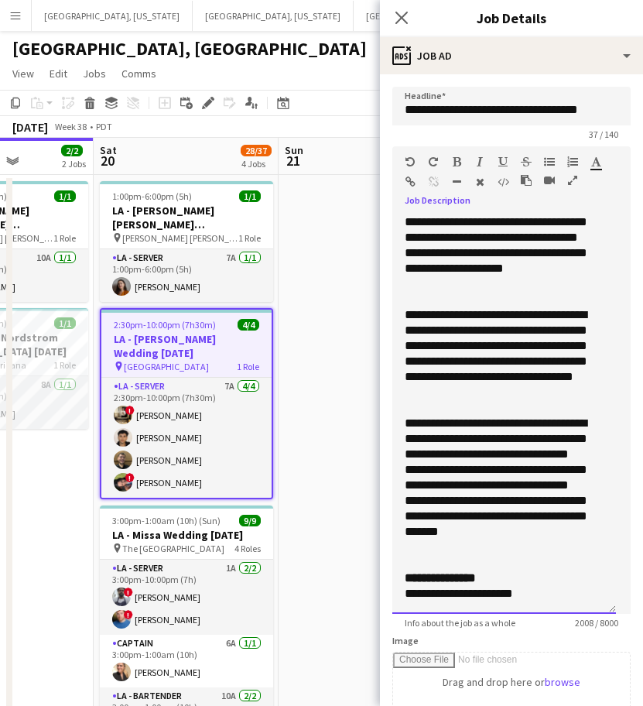
scroll to position [990, 0]
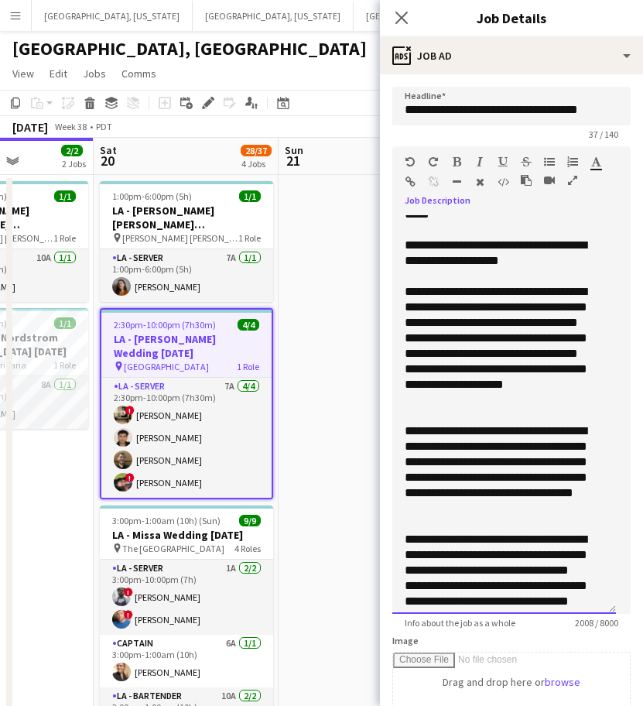
drag, startPoint x: 609, startPoint y: 298, endPoint x: 494, endPoint y: 751, distance: 467.4
click at [494, 751] on html "Menu Boards Boards Boards All jobs Status Workforce Workforce My Workforce Recr…" at bounding box center [321, 500] width 643 height 1000
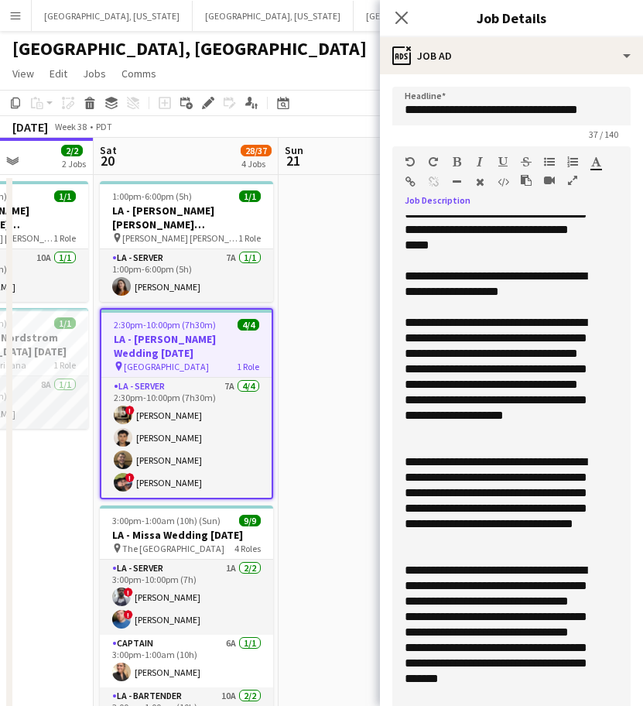
click at [483, 593] on div "**********" at bounding box center [497, 632] width 184 height 139
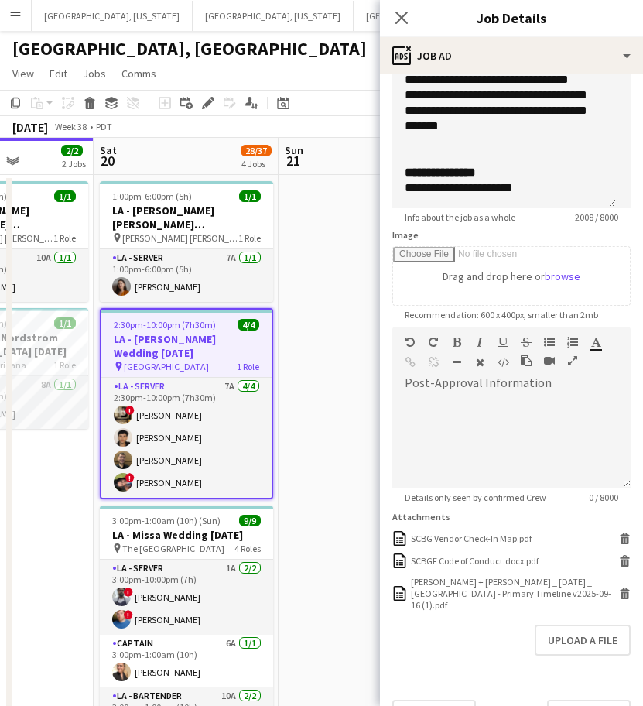
scroll to position [562, 0]
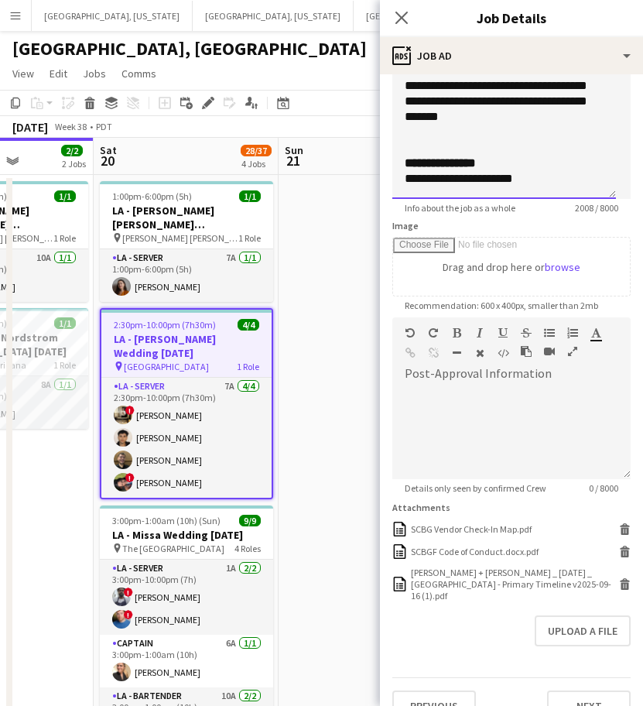
click at [533, 177] on div "**********" at bounding box center [497, 178] width 184 height 15
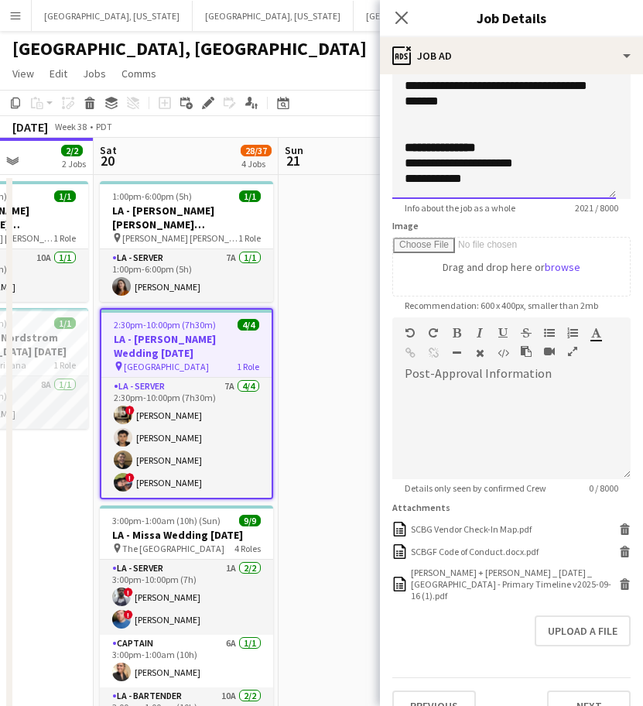
scroll to position [1006, 0]
drag, startPoint x: 475, startPoint y: 187, endPoint x: 382, endPoint y: 197, distance: 93.4
click at [382, 197] on form "**********" at bounding box center [511, 123] width 263 height 1197
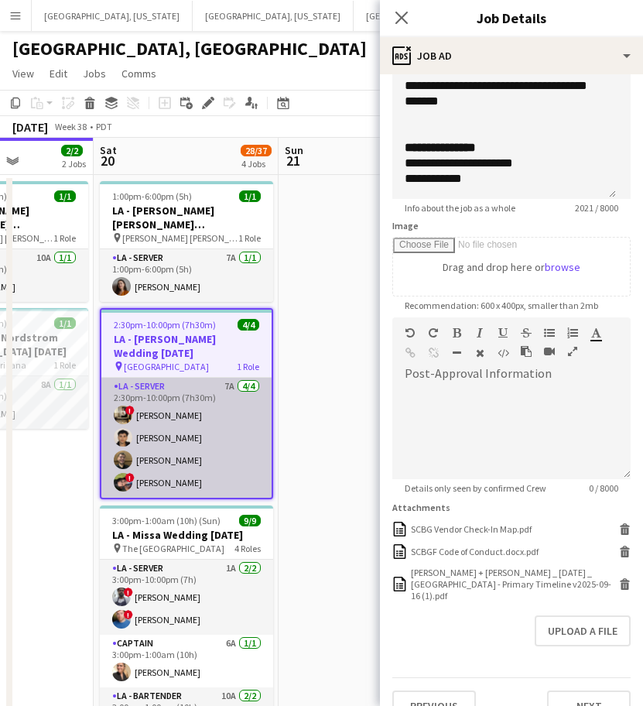
click at [173, 425] on app-card-role "LA - Server 7A 4/4 2:30pm-10:00pm (7h30m) ! Jordan Silva Jeremy Zepeda Maurcio …" at bounding box center [186, 438] width 170 height 120
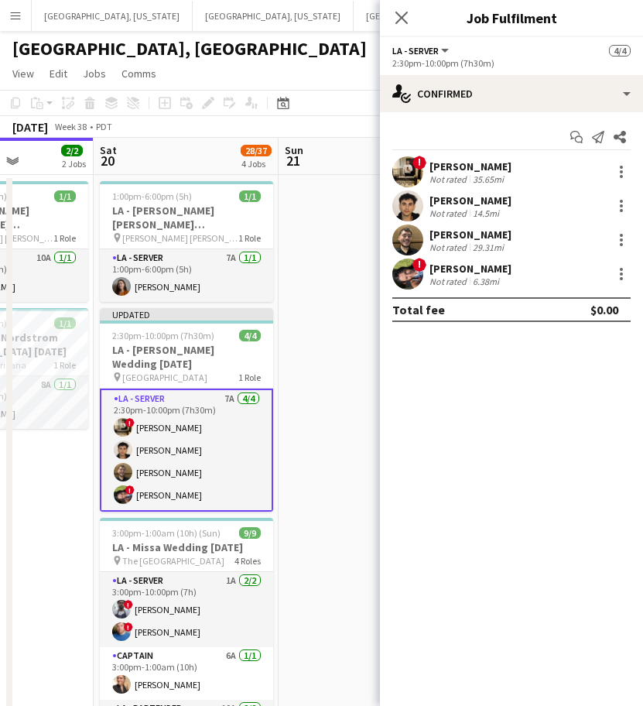
click at [434, 168] on div "[PERSON_NAME]" at bounding box center [471, 167] width 82 height 14
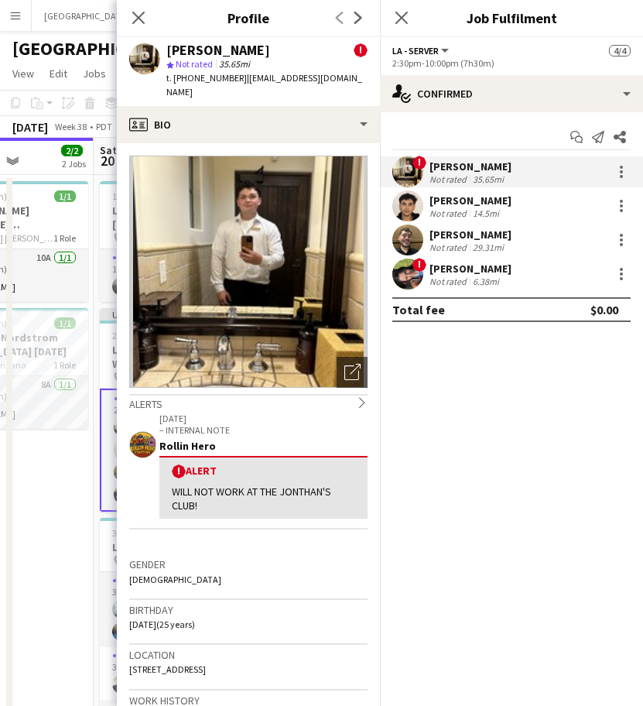
drag, startPoint x: 340, startPoint y: 77, endPoint x: 236, endPoint y: 81, distance: 103.8
click at [236, 81] on div "Jordan Silva ! star Not rated 35.65mi t. +18184039497 | jordansilvaa7@gmail.com" at bounding box center [248, 71] width 263 height 69
click at [428, 199] on div "Jeremy Zepeda Not rated 14.5mi" at bounding box center [511, 205] width 263 height 31
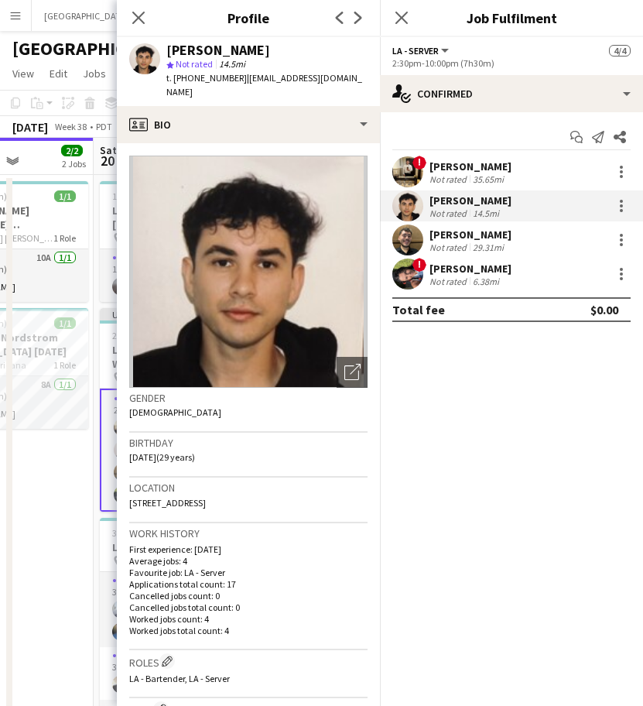
drag, startPoint x: 348, startPoint y: 76, endPoint x: 232, endPoint y: 83, distance: 117.1
click at [232, 83] on div "Jeremy Zepeda star Not rated 14.5mi t. +15622617840 | jeremyzepeda1@gmail.com" at bounding box center [248, 71] width 263 height 69
click at [438, 222] on div "! Jordan Silva Not rated 35.65mi Jeremy Zepeda Not rated 14.5mi Maurcio Serrano…" at bounding box center [511, 222] width 263 height 133
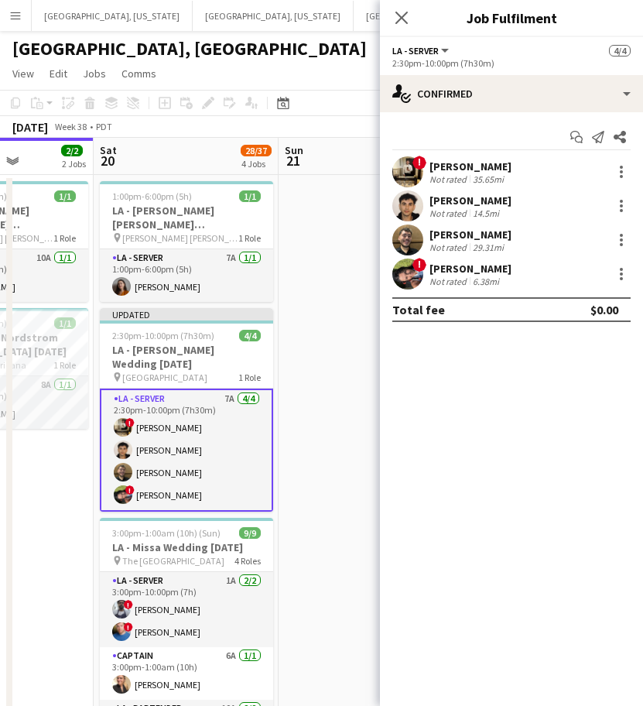
click at [441, 250] on div "Not rated" at bounding box center [450, 248] width 40 height 12
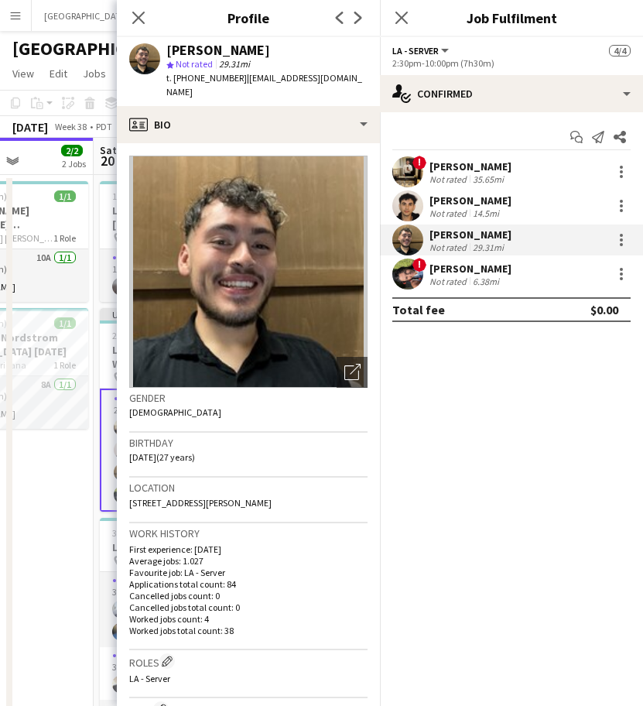
drag, startPoint x: 355, startPoint y: 75, endPoint x: 236, endPoint y: 91, distance: 119.5
click at [236, 91] on app-profile-header "Maurcio Serrano star Not rated 29.31mi t. +16265974055 | mauricioepe@yahoo.com" at bounding box center [248, 71] width 263 height 69
click at [503, 269] on div "[PERSON_NAME]" at bounding box center [471, 269] width 82 height 14
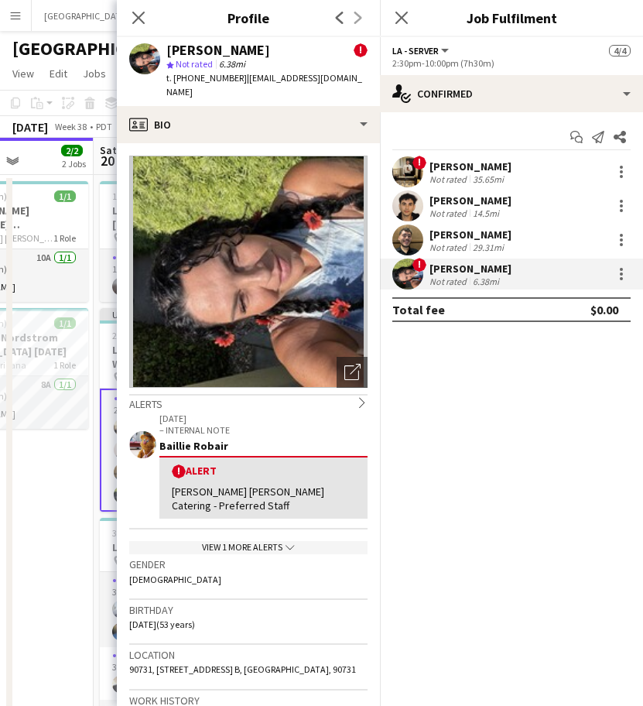
drag, startPoint x: 355, startPoint y: 83, endPoint x: 237, endPoint y: 80, distance: 117.7
click at [237, 80] on div "Angelique Casillas ! star Not rated 6.38mi t. +13102270597 | angeliquecasillas@…" at bounding box center [248, 71] width 263 height 69
click at [42, 572] on app-date-cell "1:00pm-6:00pm (5h) 1/1 LA - Tom Ford Beverly Hills 9.19.25 pin TOM FORD Beverly…" at bounding box center [1, 587] width 185 height 825
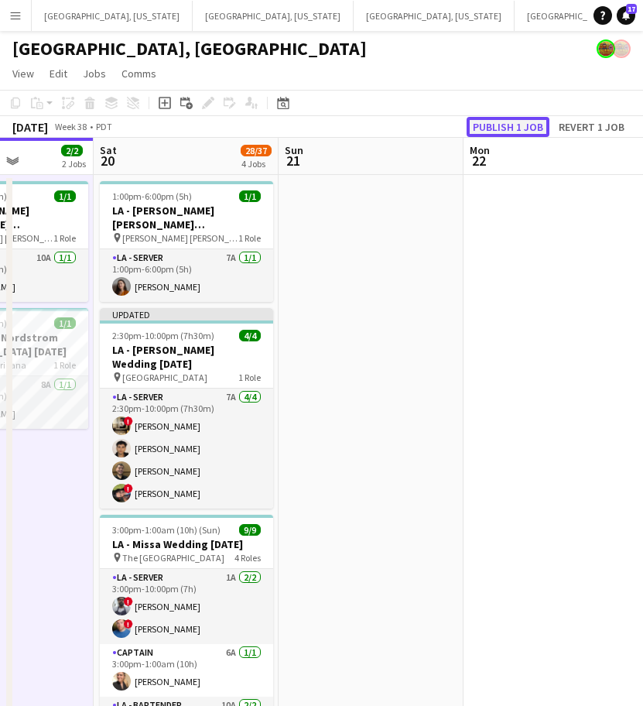
click at [523, 123] on button "Publish 1 job" at bounding box center [508, 127] width 83 height 20
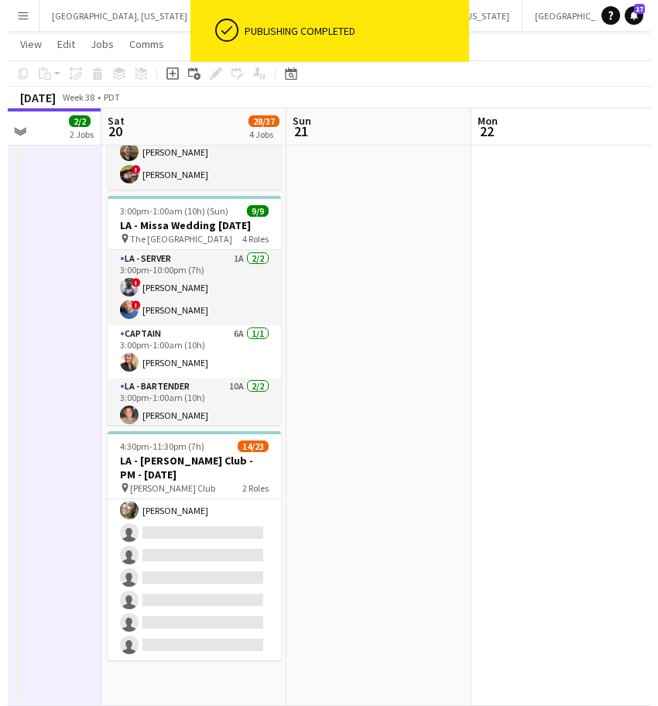
scroll to position [0, 0]
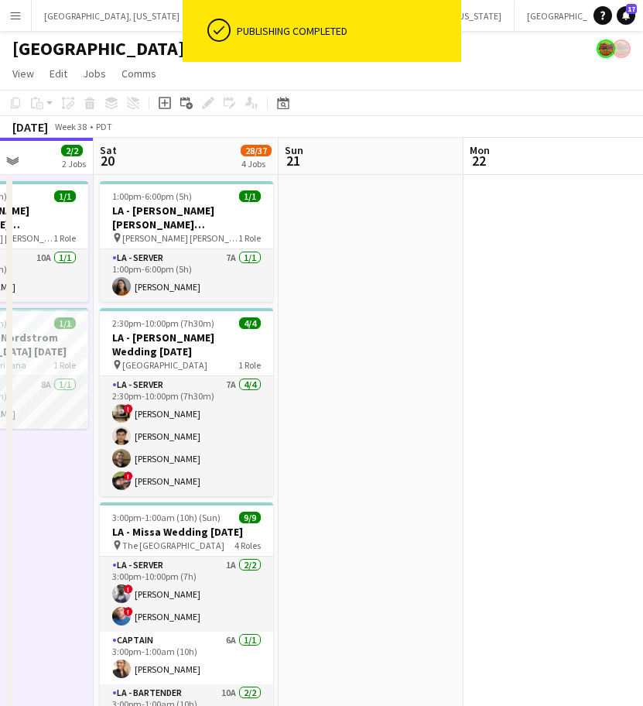
click at [193, 16] on button "Dallas, Texas Close" at bounding box center [273, 16] width 161 height 30
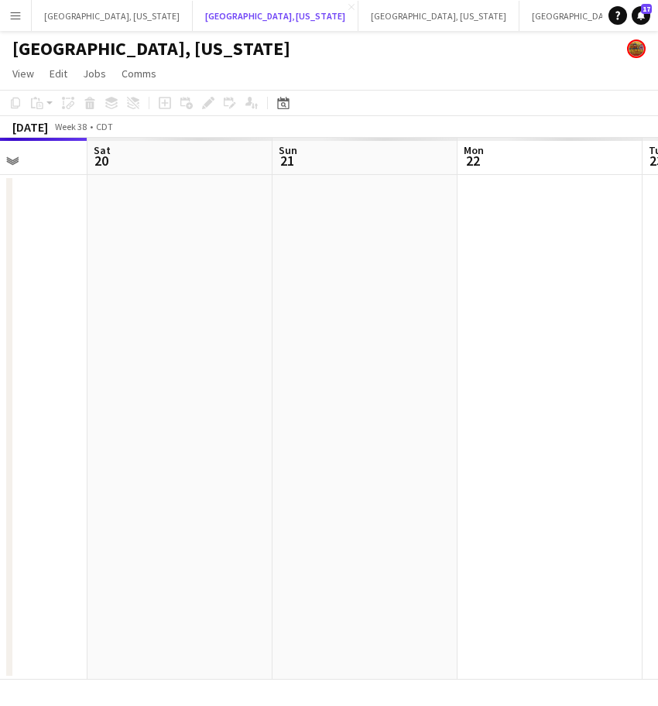
scroll to position [0, 657]
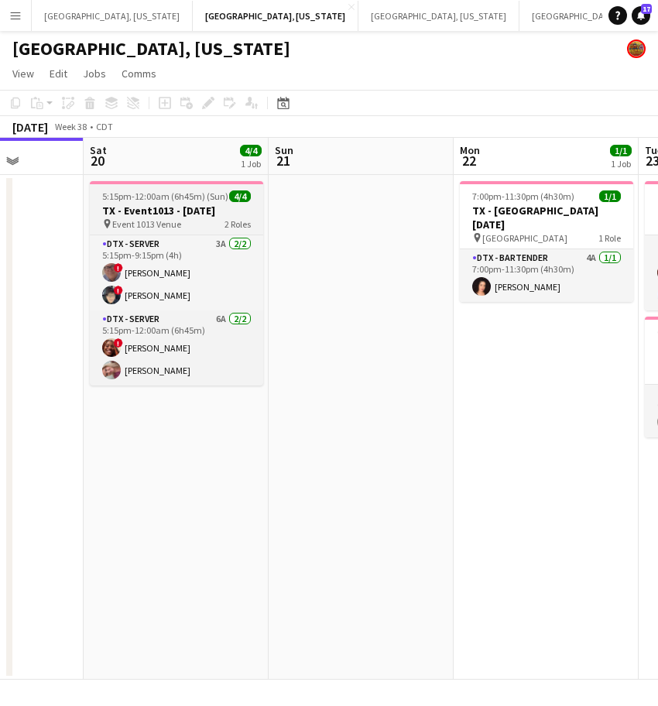
click at [194, 212] on h3 "TX - Event1013 - 9.20.25" at bounding box center [176, 211] width 173 height 14
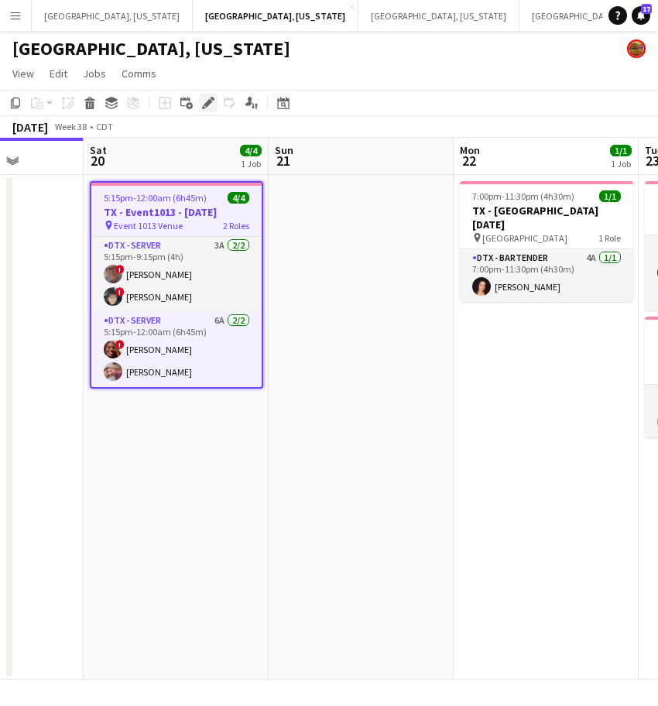
click at [209, 94] on div "Edit" at bounding box center [208, 103] width 19 height 19
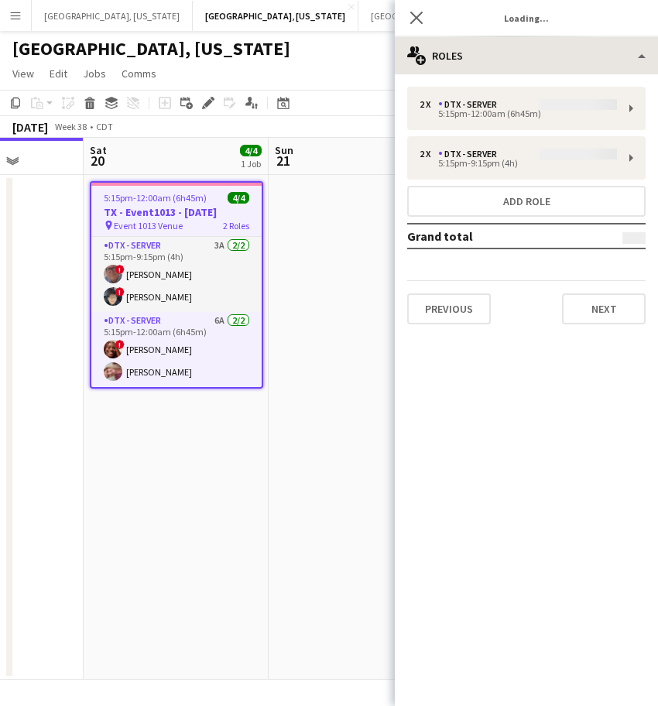
type input "**********"
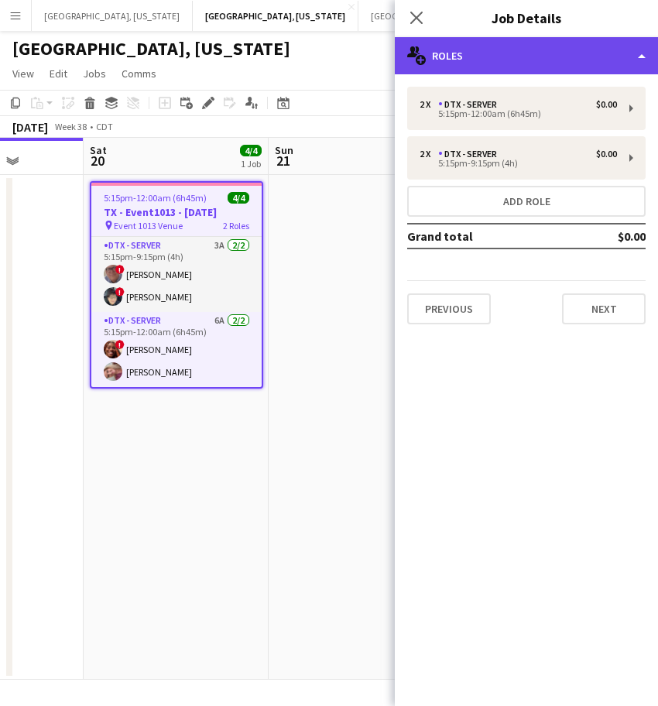
click at [486, 57] on div "multiple-users-add Roles" at bounding box center [526, 55] width 263 height 37
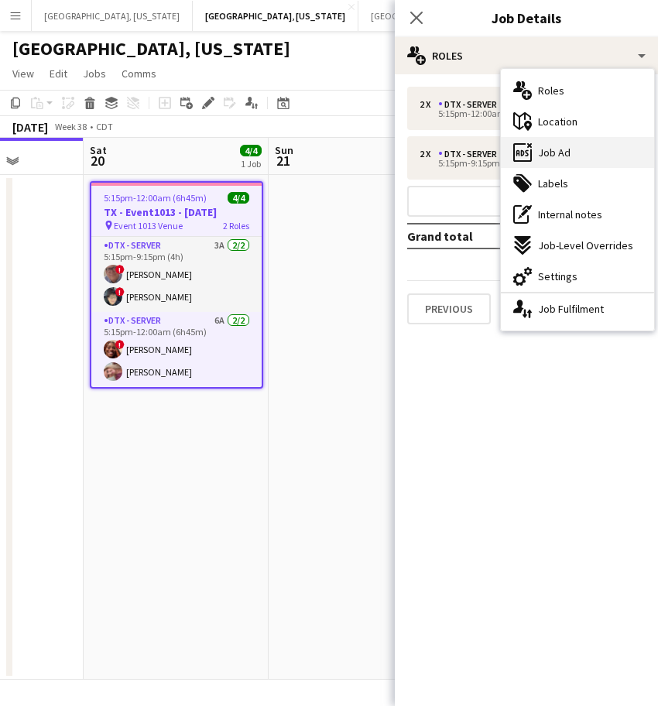
click at [600, 152] on div "ads-window Job Ad" at bounding box center [577, 152] width 153 height 31
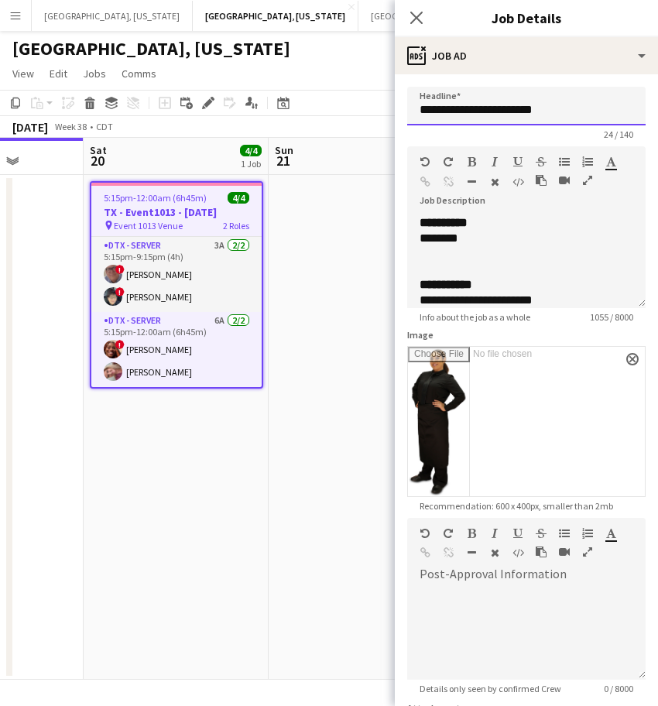
click at [474, 117] on input "**********" at bounding box center [526, 106] width 238 height 39
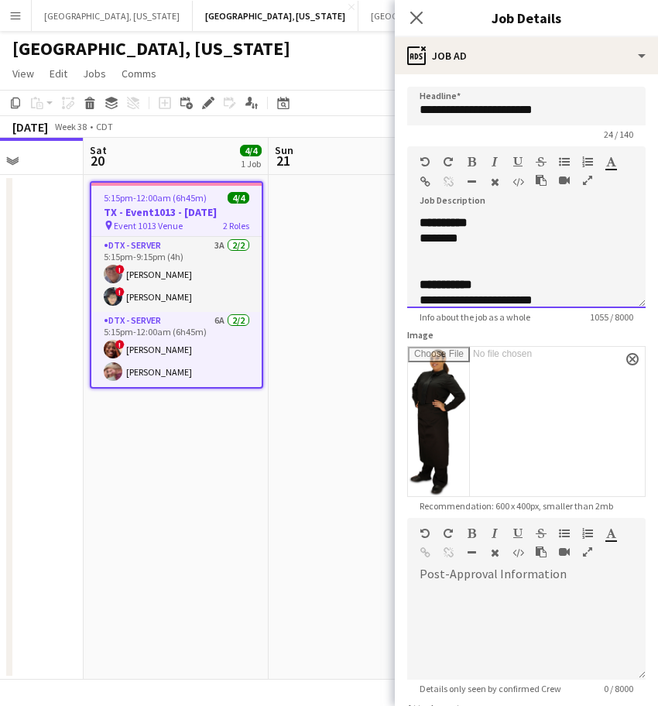
click at [502, 232] on div "********" at bounding box center [512, 238] width 184 height 15
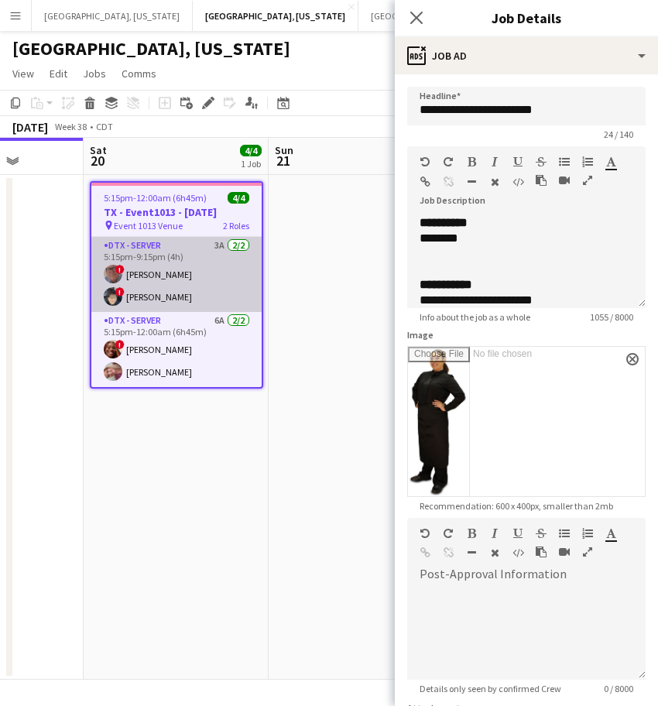
drag, startPoint x: 206, startPoint y: 262, endPoint x: 227, endPoint y: 251, distance: 23.5
click at [206, 262] on app-card-role "DTX - Server 3A 2/2 5:15pm-9:15pm (4h) ! David Jones ! Xochitl Jones" at bounding box center [176, 274] width 170 height 75
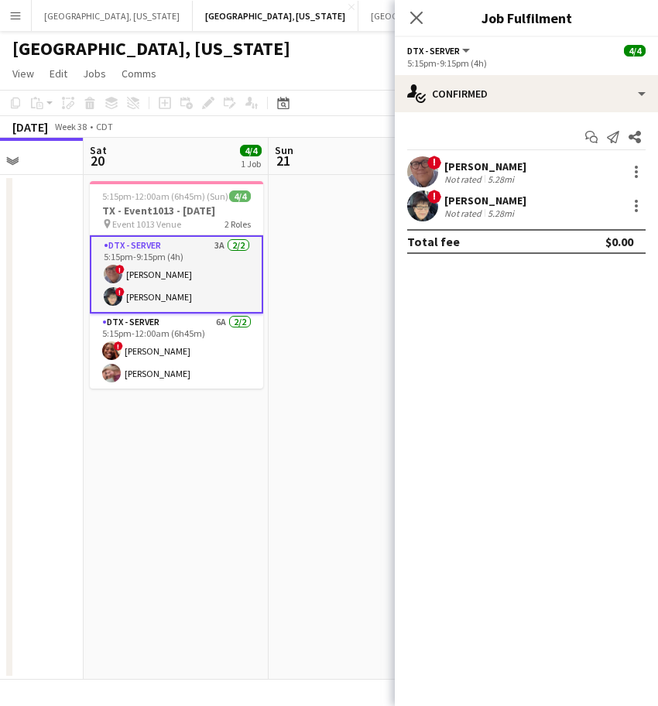
click at [471, 170] on div "David Jones" at bounding box center [485, 167] width 82 height 14
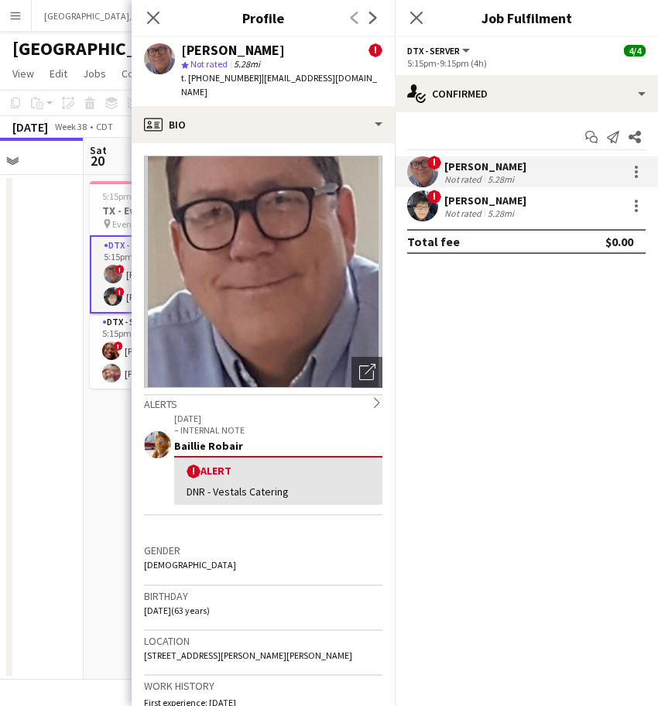
drag, startPoint x: 338, startPoint y: 81, endPoint x: 251, endPoint y: 77, distance: 87.6
click at [251, 77] on div "David Jones ! star Not rated 5.28mi t. +14692377368 | cftn167@yahoo.com" at bounding box center [263, 71] width 263 height 69
click at [436, 199] on span "!" at bounding box center [434, 197] width 14 height 14
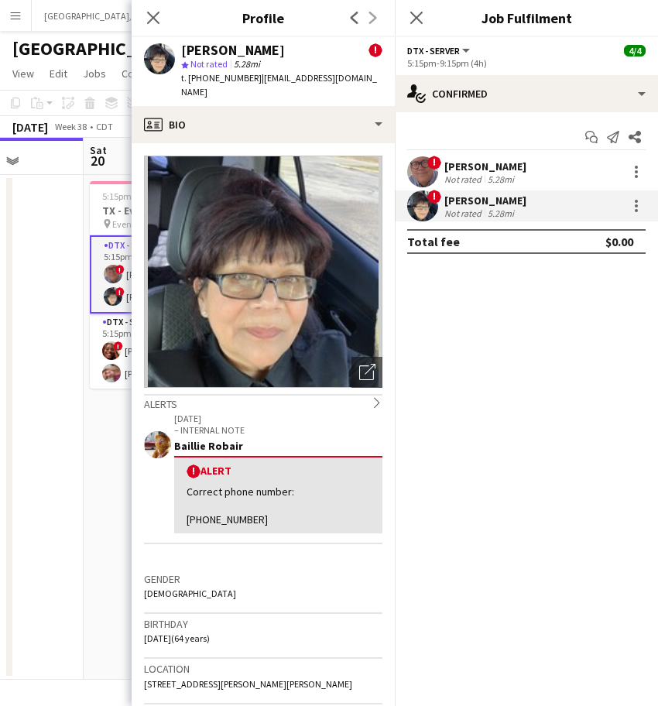
drag, startPoint x: 341, startPoint y: 84, endPoint x: 249, endPoint y: 82, distance: 92.2
click at [249, 82] on div "Xochitl Jones ! star Not rated 5.28mi t. +12143951397 | sjk_2010@yahoo.com" at bounding box center [263, 71] width 263 height 69
click at [101, 354] on app-card-role "DTX - Server 6A 2/2 5:15pm-12:00am (6h45m) ! Orlandria Powell Jennifer Donaldson" at bounding box center [176, 351] width 173 height 75
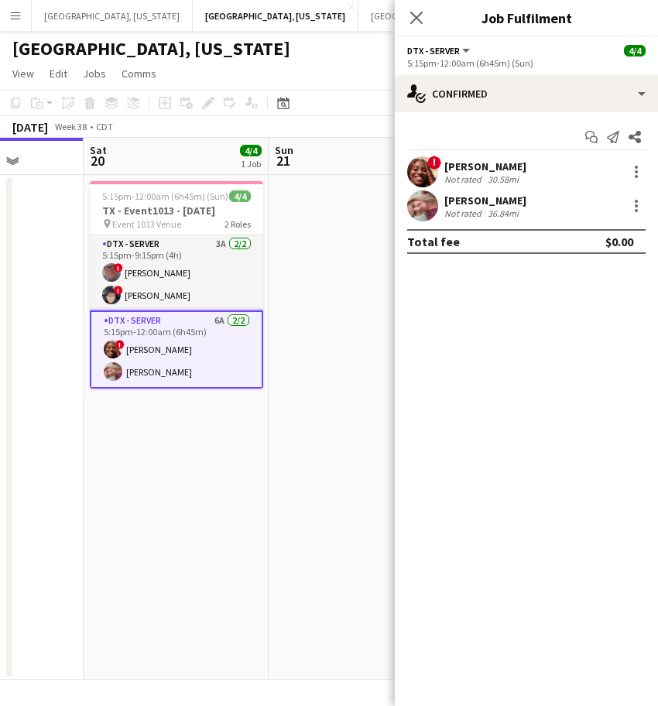
click at [485, 168] on div "Orlandria Powell" at bounding box center [485, 167] width 82 height 14
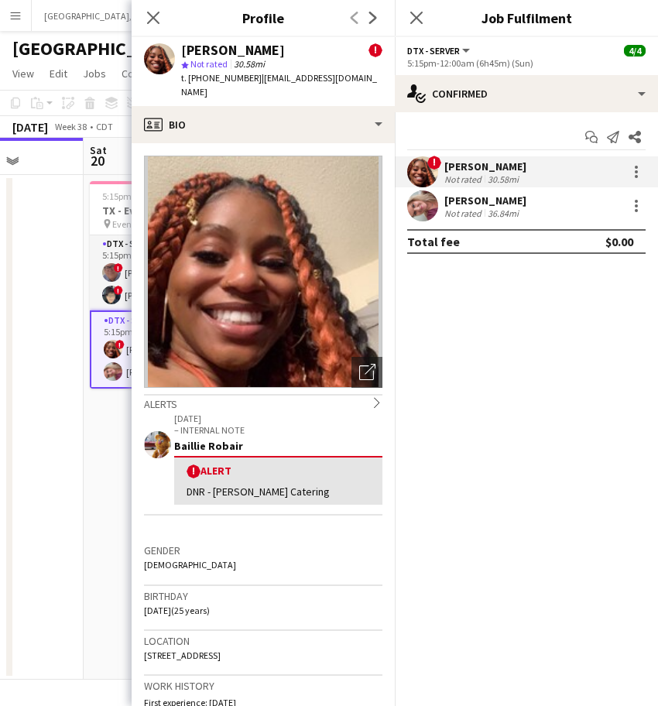
drag, startPoint x: 381, startPoint y: 78, endPoint x: 252, endPoint y: 77, distance: 129.3
click at [252, 77] on div "Orlandria Powell ! star Not rated 30.58mi t. +19452653245 | orlandriapowell271@…" at bounding box center [263, 71] width 263 height 69
click at [446, 225] on app-confirmed-crew "! Orlandria Powell Not rated 30.58mi Jennifer Donaldson Not rated 36.84mi Total…" at bounding box center [526, 205] width 263 height 98
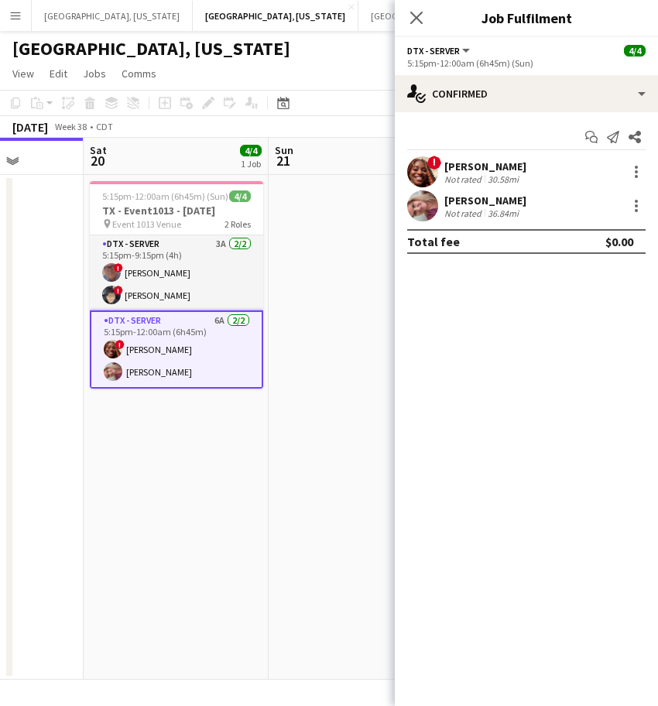
click at [444, 206] on div "Jennifer Donaldson Not rated 36.84mi" at bounding box center [526, 205] width 263 height 31
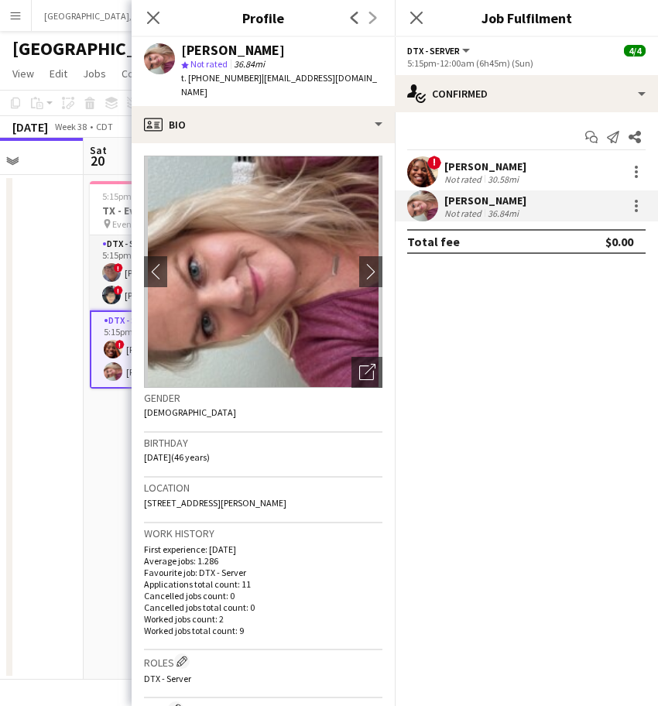
drag, startPoint x: 344, startPoint y: 77, endPoint x: 249, endPoint y: 84, distance: 94.8
click at [249, 84] on div "Jennifer Donaldson star Not rated 36.84mi t. +13093692976 | ttl_pkg_4@yahoo.com" at bounding box center [263, 71] width 263 height 69
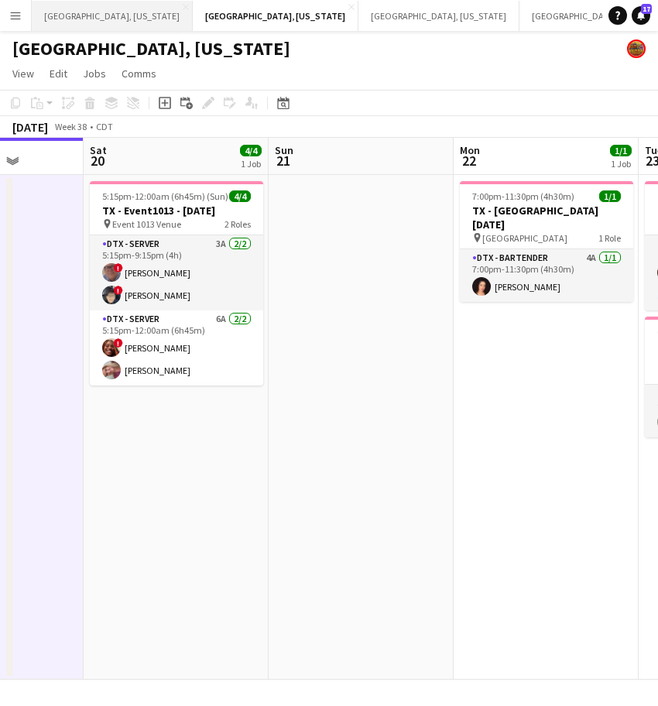
click at [78, 18] on button "West Palm Beach, Florida Close" at bounding box center [112, 16] width 161 height 30
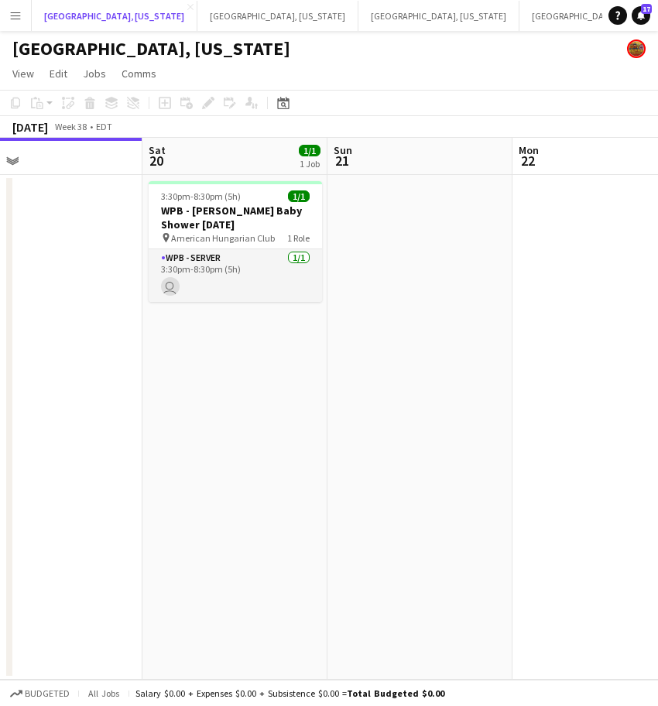
scroll to position [0, 599]
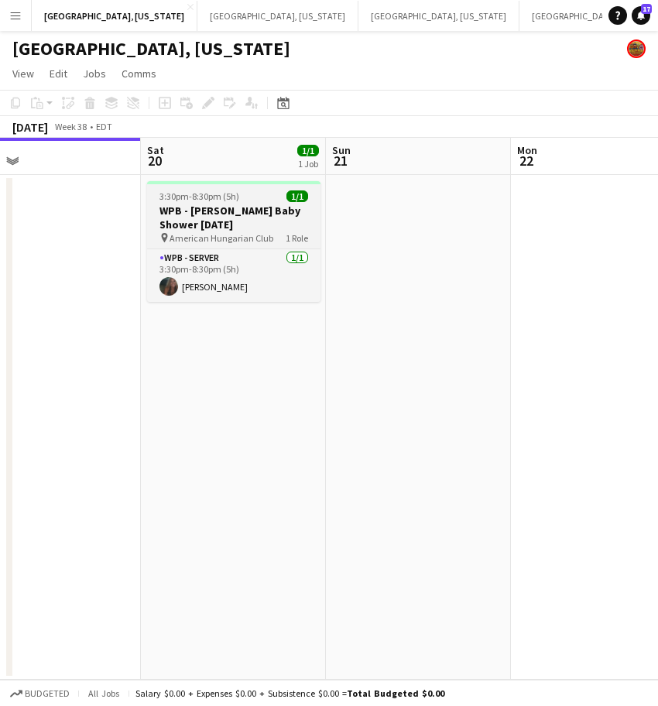
click at [249, 211] on h3 "WPB - Devi Schneider Baby Shower 9.20.25" at bounding box center [233, 218] width 173 height 28
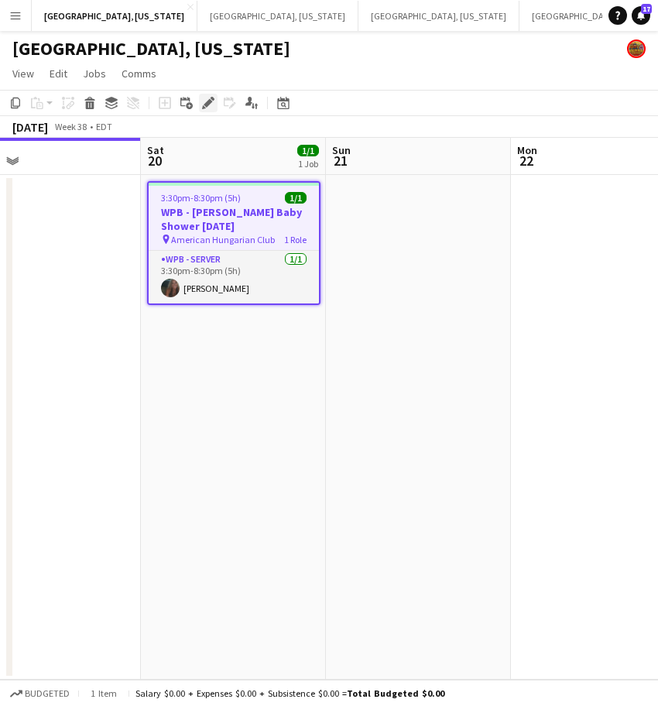
click at [210, 101] on icon at bounding box center [208, 103] width 9 height 9
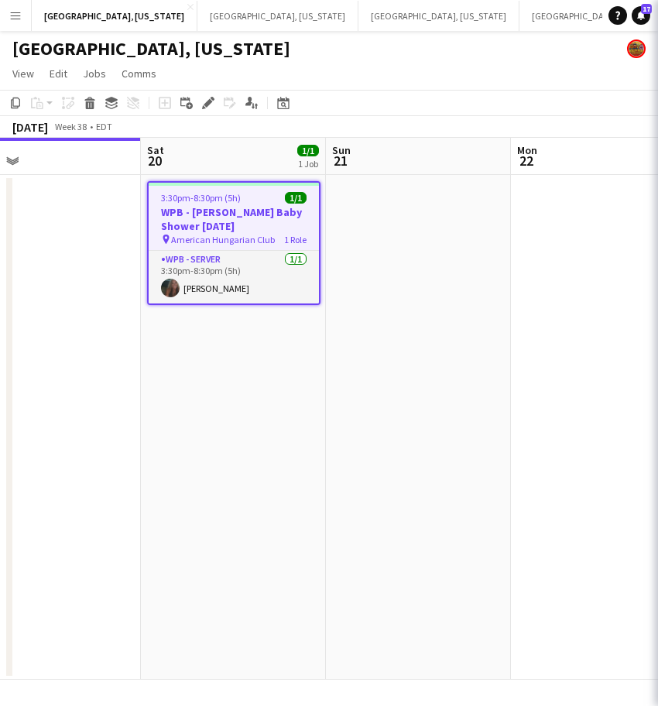
type input "**********"
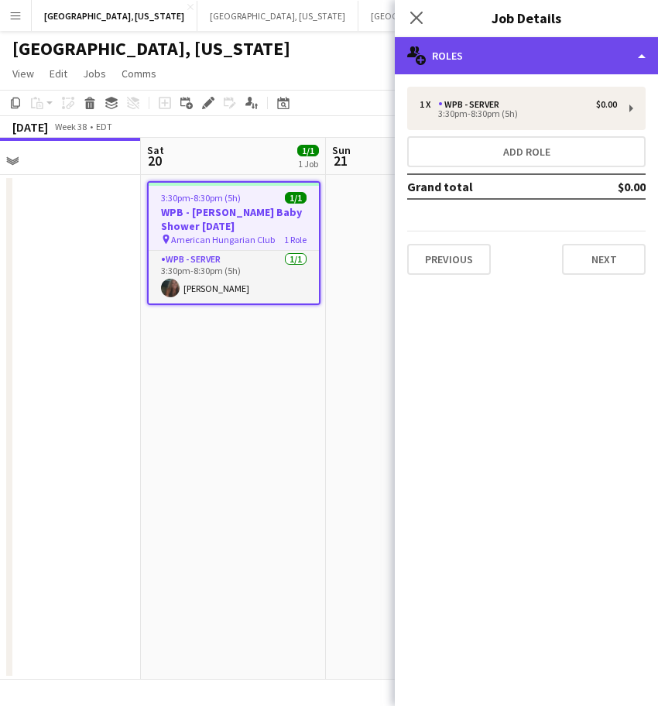
click at [493, 51] on div "multiple-users-add Roles" at bounding box center [526, 55] width 263 height 37
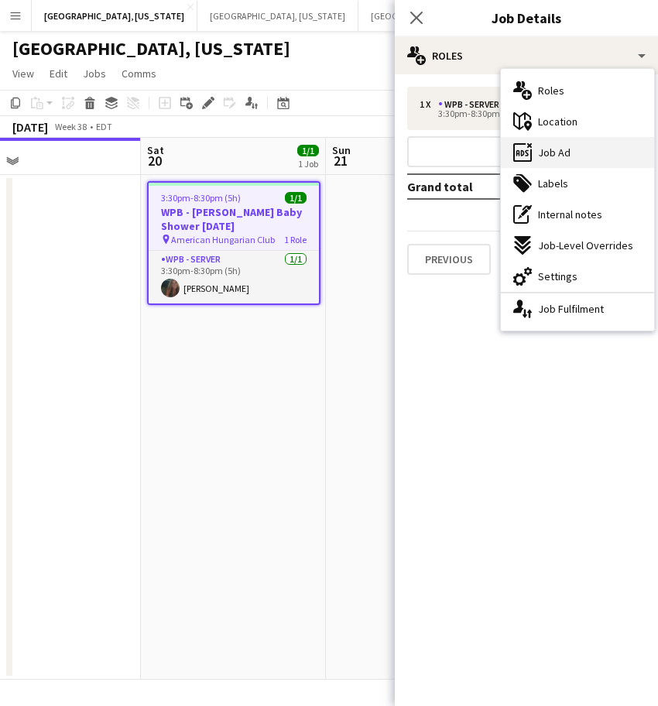
click at [539, 147] on span "Job Ad" at bounding box center [554, 153] width 33 height 14
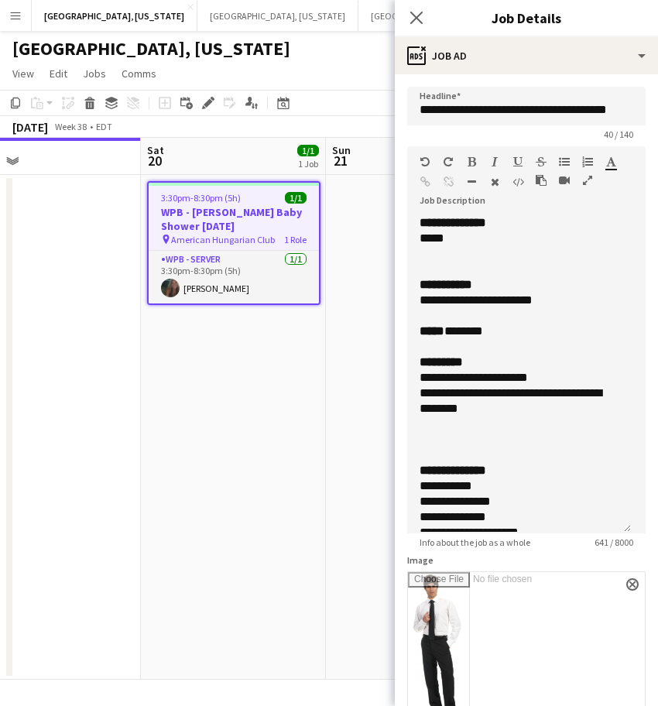
drag, startPoint x: 626, startPoint y: 304, endPoint x: 558, endPoint y: 605, distance: 309.6
click at [558, 533] on div "**********" at bounding box center [519, 374] width 224 height 318
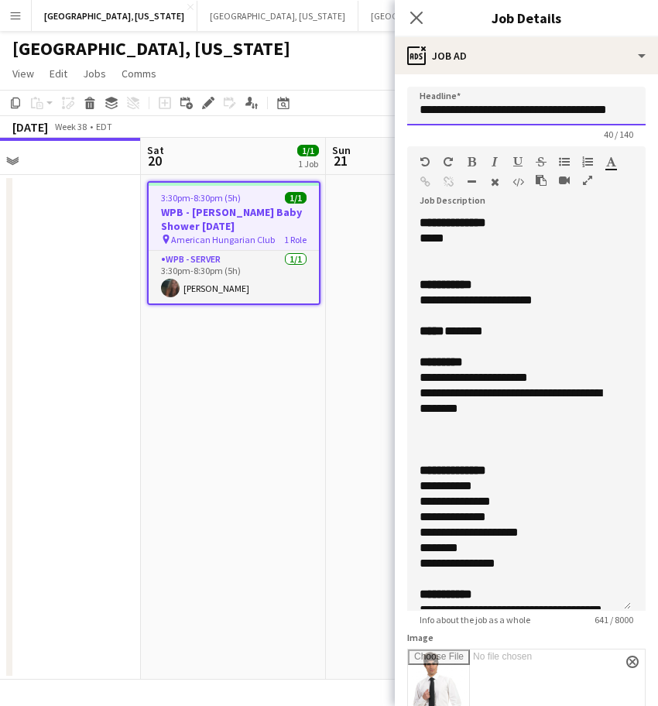
click at [533, 111] on input "**********" at bounding box center [526, 106] width 238 height 39
click at [469, 302] on div "**********" at bounding box center [512, 300] width 184 height 15
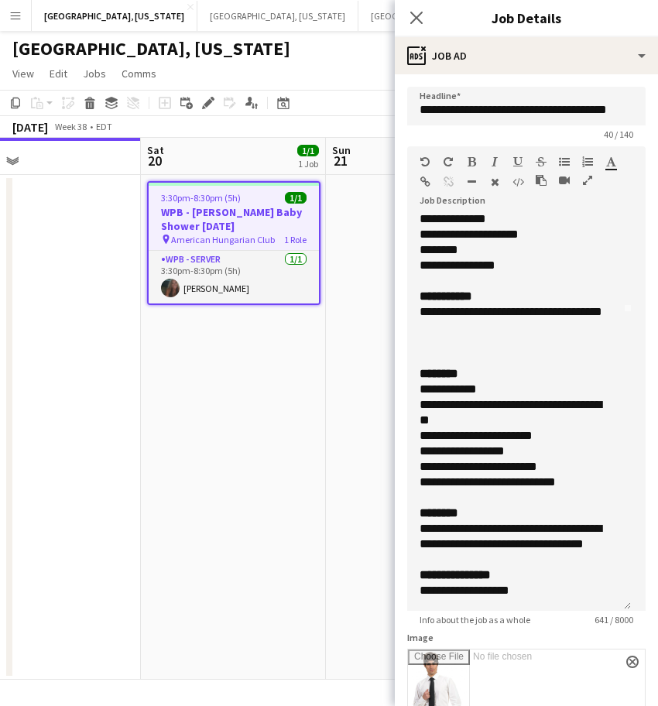
scroll to position [455, 0]
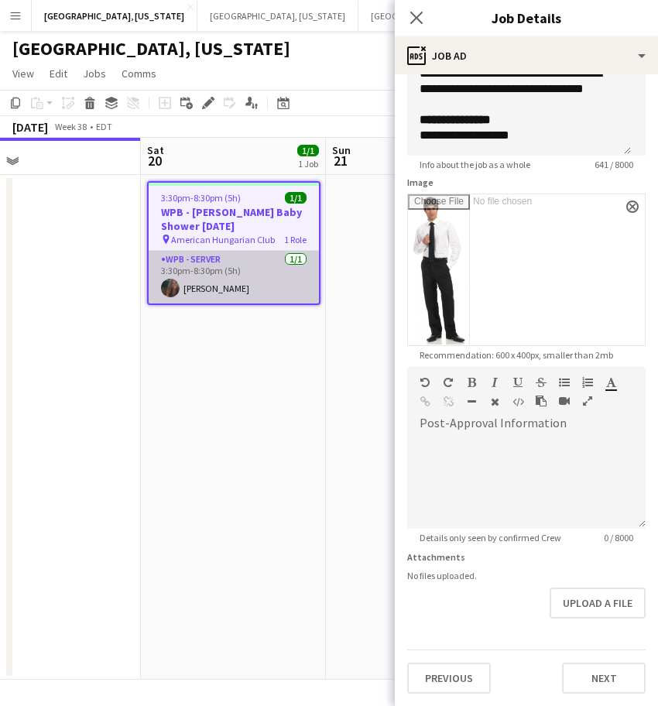
click at [182, 287] on app-card-role "WPB - Server 1/1 3:30pm-8:30pm (5h) Cindy Harrell" at bounding box center [234, 277] width 170 height 53
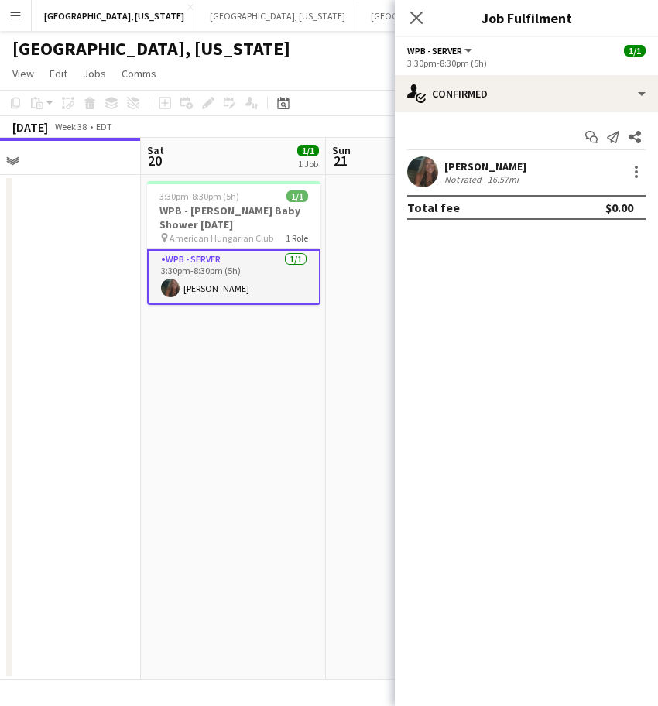
click at [475, 178] on div "Not rated" at bounding box center [464, 179] width 40 height 12
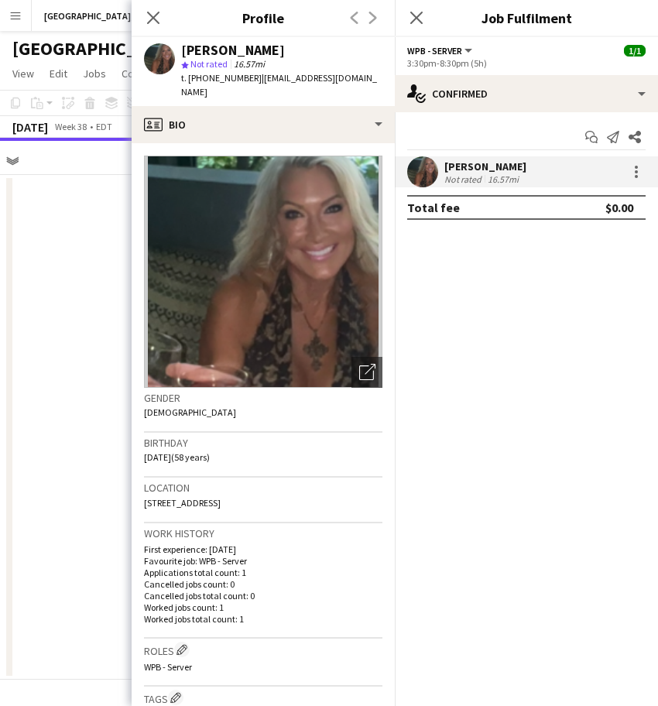
drag, startPoint x: 374, startPoint y: 78, endPoint x: 249, endPoint y: 79, distance: 124.7
click at [249, 79] on div "Cindy Harrell star Not rated 16.57mi t. +19045251494 | cindyharrell334@comcast.…" at bounding box center [263, 71] width 263 height 69
click at [101, 308] on app-date-cell at bounding box center [48, 427] width 185 height 505
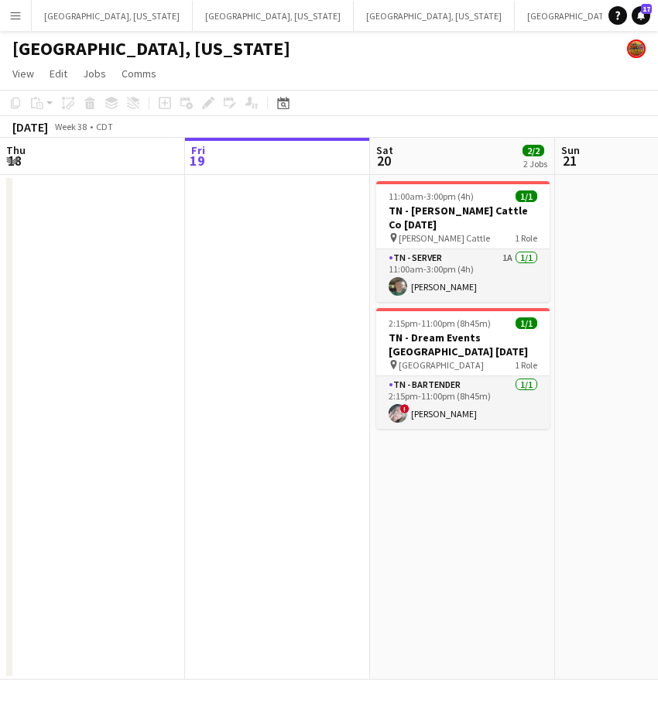
scroll to position [0, 499]
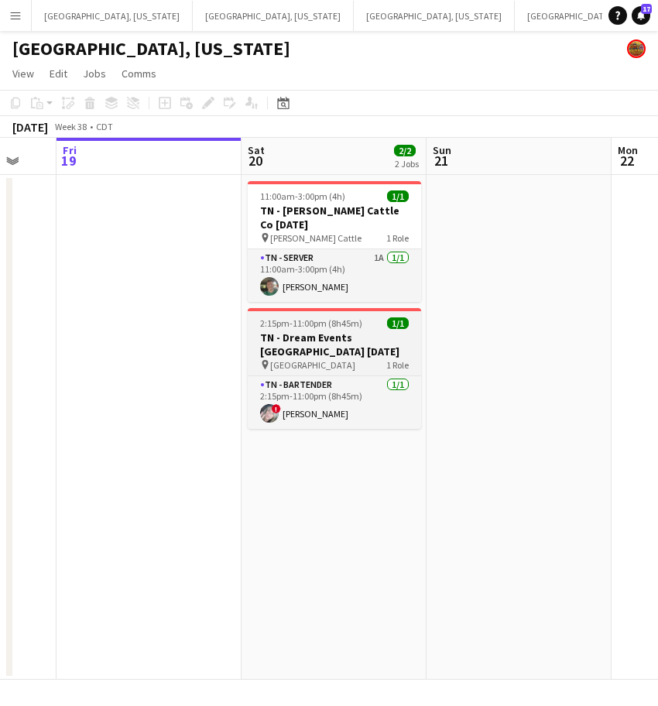
click at [322, 331] on h3 "TN - Dream Events Cedarmont Farm 9.20.25" at bounding box center [334, 345] width 173 height 28
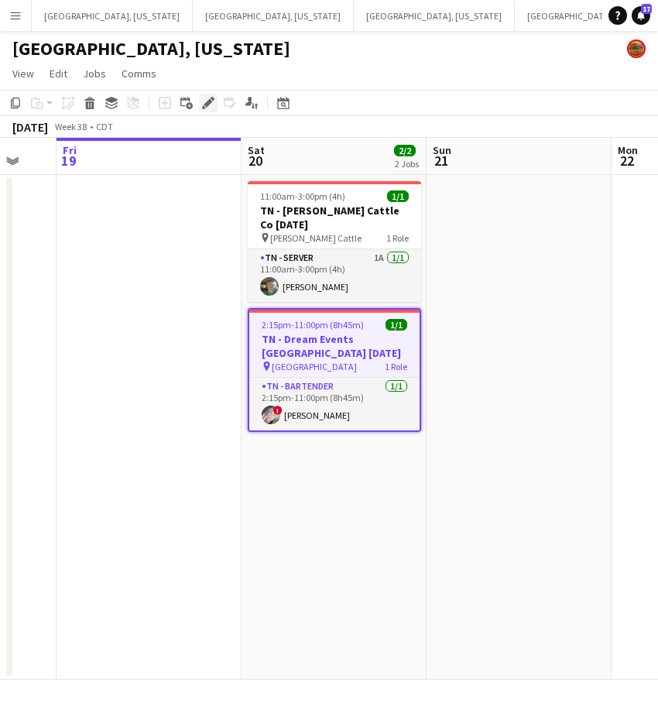
click at [211, 95] on div "Edit" at bounding box center [208, 103] width 19 height 19
type input "**********"
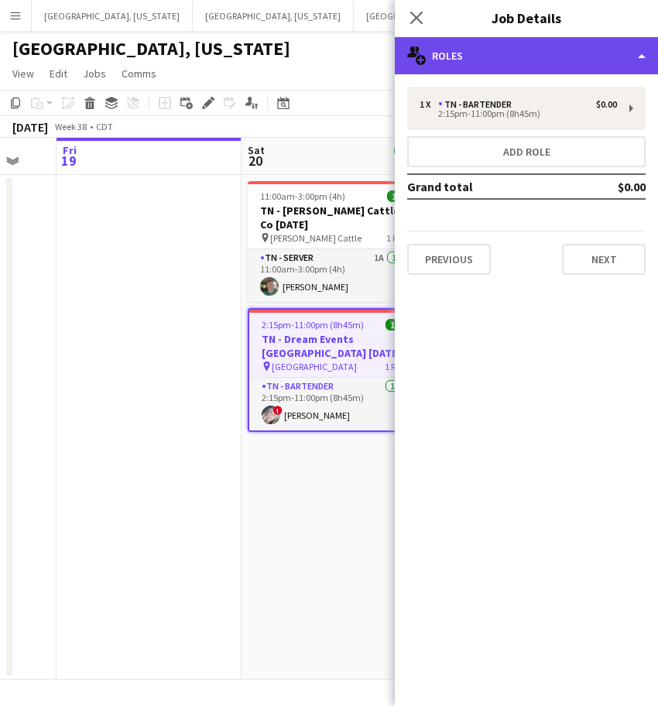
click at [515, 57] on div "multiple-users-add Roles" at bounding box center [526, 55] width 263 height 37
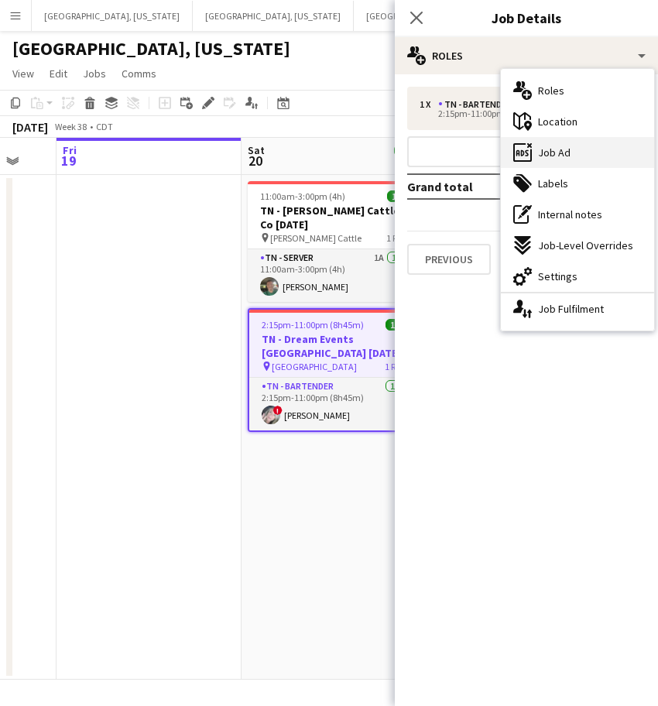
click at [560, 153] on span "Job Ad" at bounding box center [554, 153] width 33 height 14
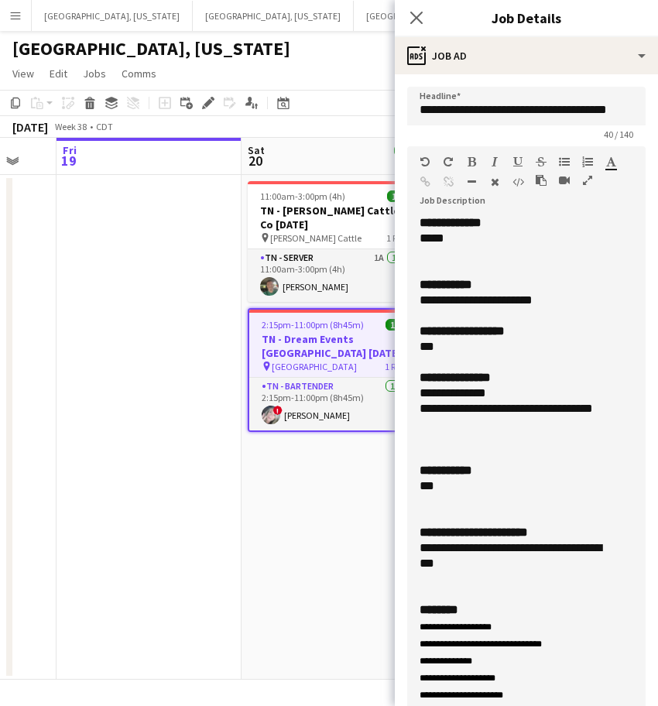
drag, startPoint x: 629, startPoint y: 300, endPoint x: 405, endPoint y: 751, distance: 503.8
click at [405, 706] on html "Menu Boards Boards Boards All jobs Status Workforce Workforce My Workforce Recr…" at bounding box center [329, 353] width 658 height 706
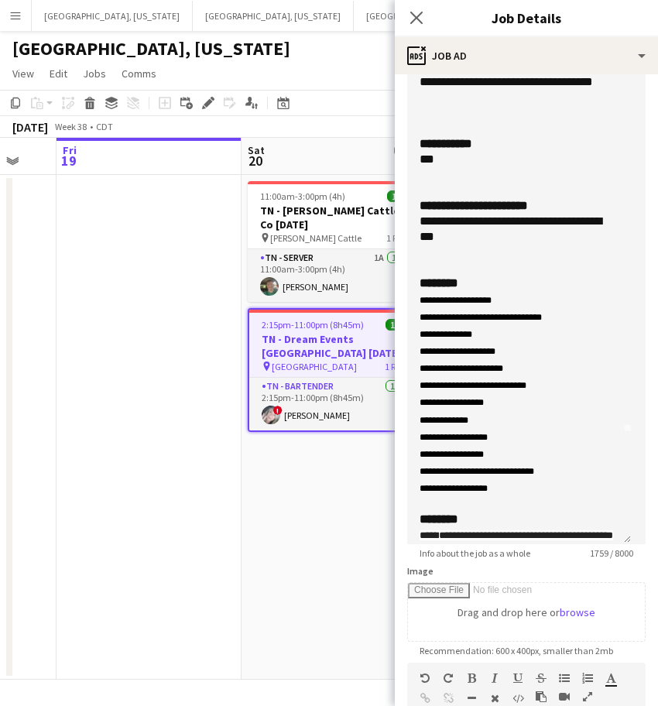
scroll to position [112, 0]
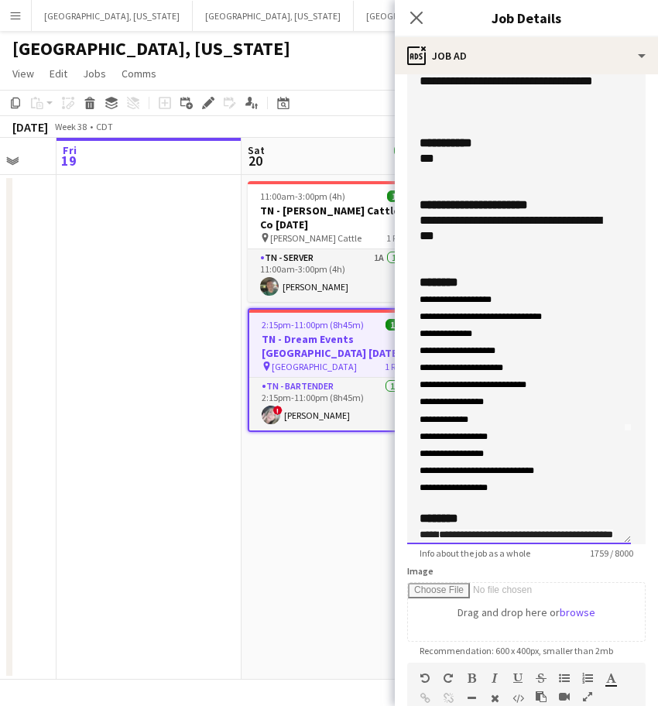
click at [510, 295] on p "**********" at bounding box center [519, 298] width 199 height 17
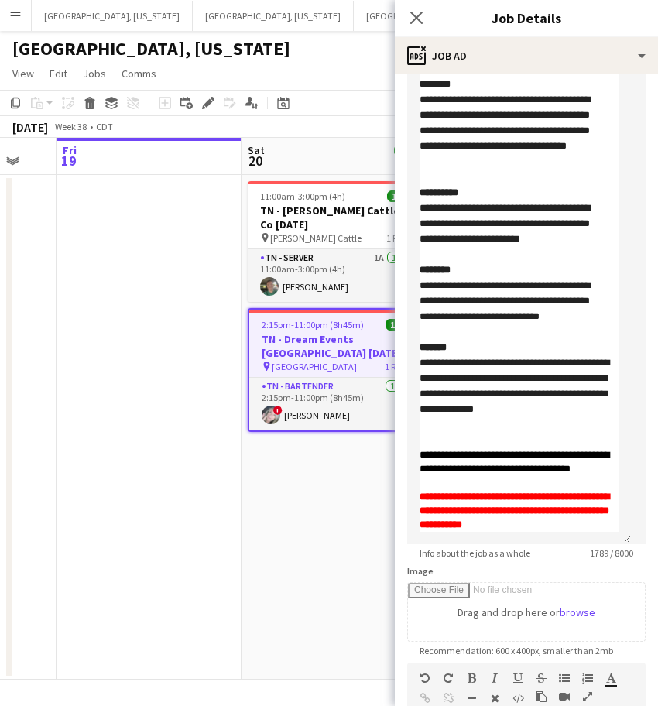
scroll to position [511, 0]
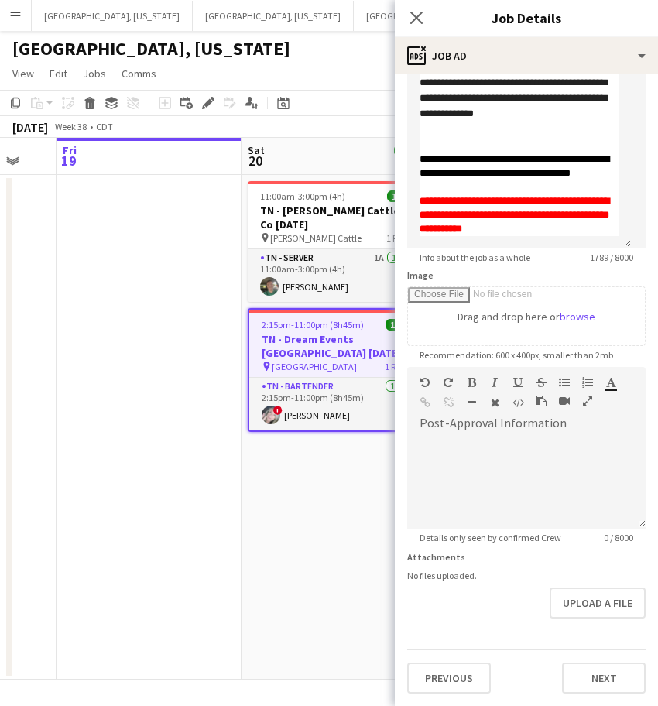
click at [303, 319] on span "2:15pm-11:00pm (8h45m)" at bounding box center [313, 325] width 102 height 12
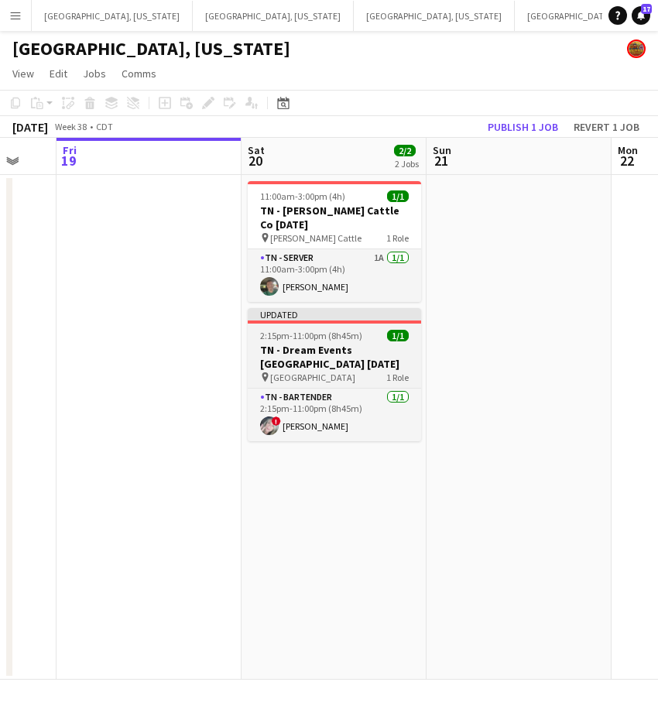
click at [291, 343] on h3 "TN - Dream Events Cedarmont Farm 9.20.25" at bounding box center [334, 357] width 173 height 28
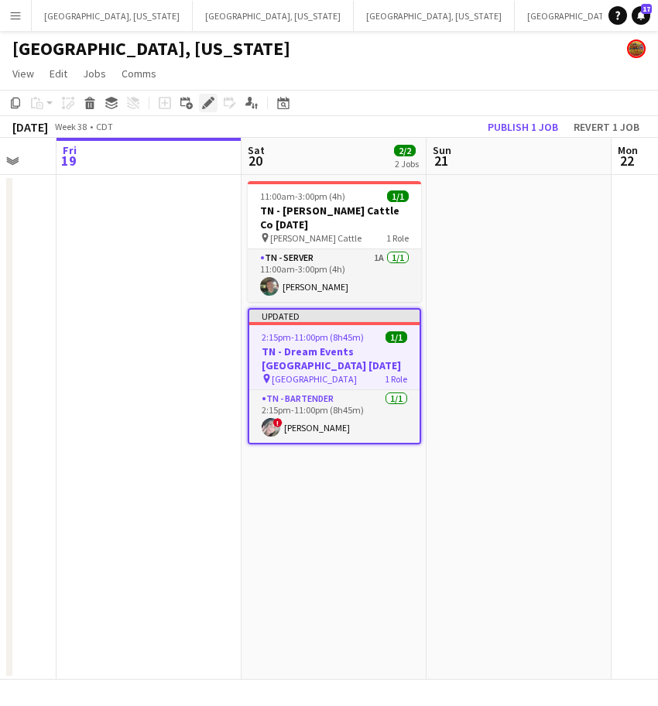
click at [207, 98] on icon "Edit" at bounding box center [208, 103] width 12 height 12
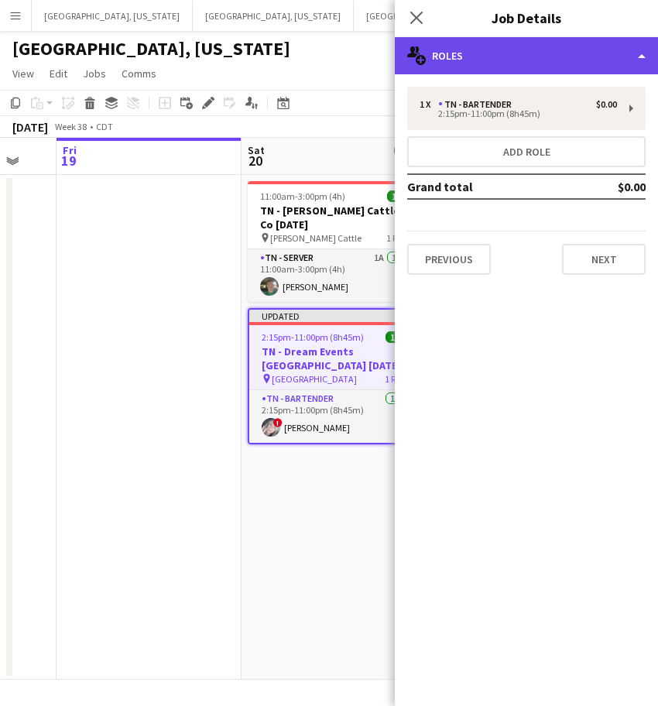
click at [606, 65] on div "multiple-users-add Roles" at bounding box center [526, 55] width 263 height 37
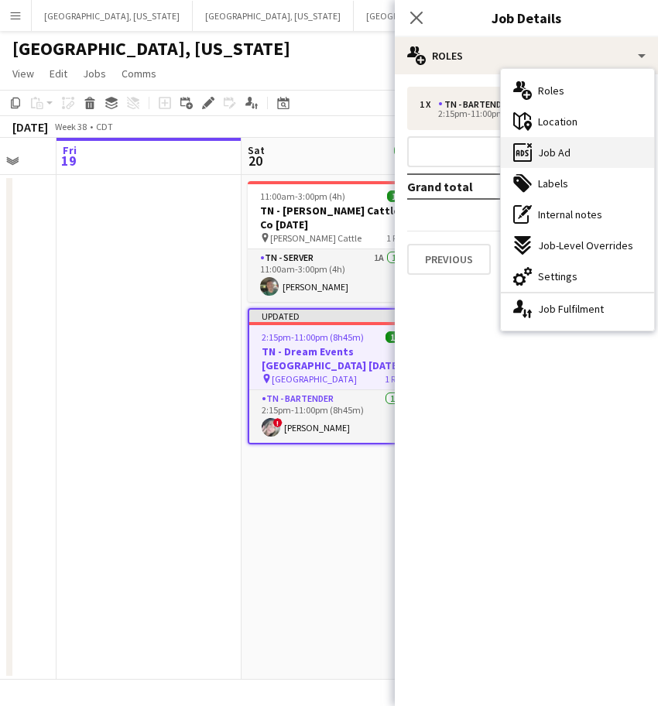
click at [562, 146] on span "Job Ad" at bounding box center [554, 153] width 33 height 14
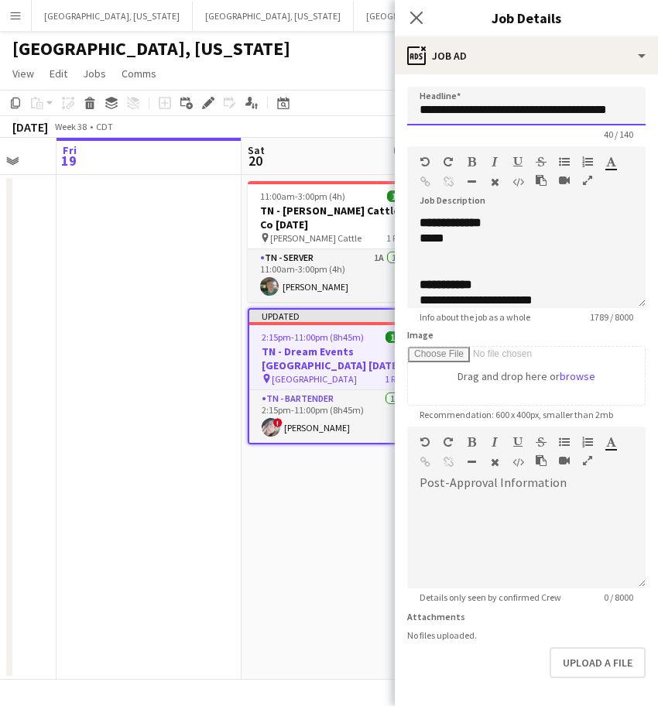
click at [481, 108] on input "**********" at bounding box center [526, 106] width 238 height 39
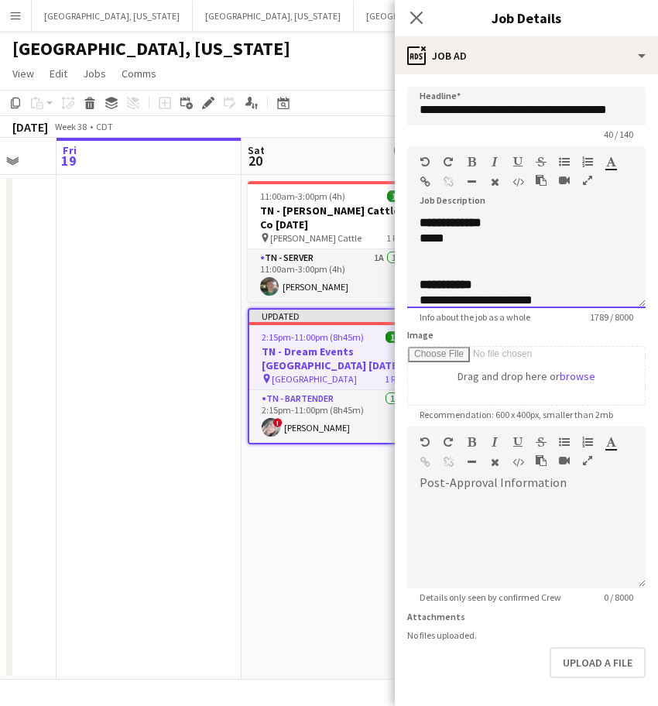
click at [444, 245] on div "*****" at bounding box center [512, 238] width 184 height 15
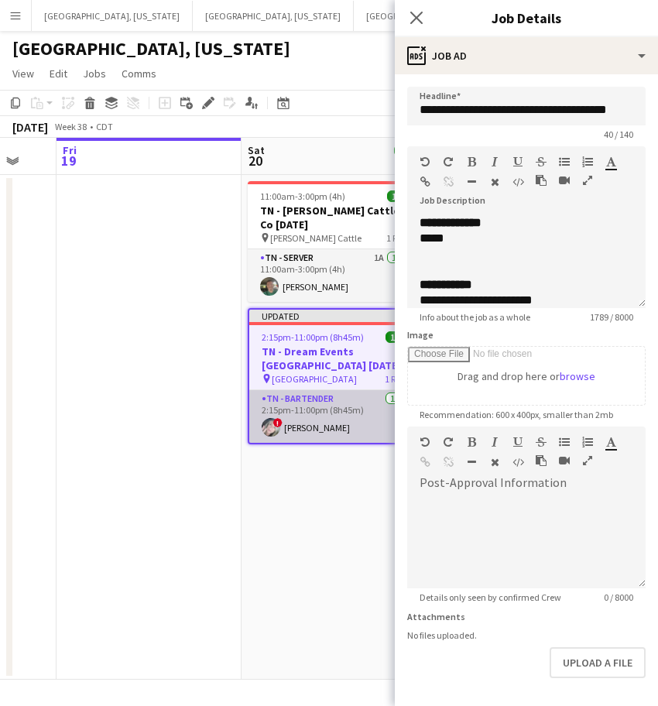
click at [310, 413] on app-card-role "TN - Bartender 1/1 2:15pm-11:00pm (8h45m) ! Kathleen Sturdivant" at bounding box center [334, 416] width 170 height 53
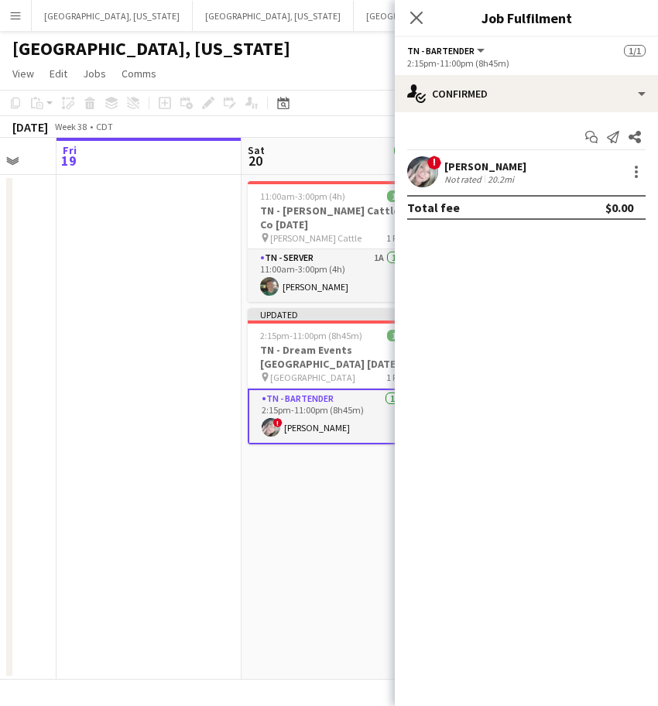
click at [441, 166] on div "! Kathleen Sturdivant Not rated 20.2mi" at bounding box center [526, 171] width 263 height 31
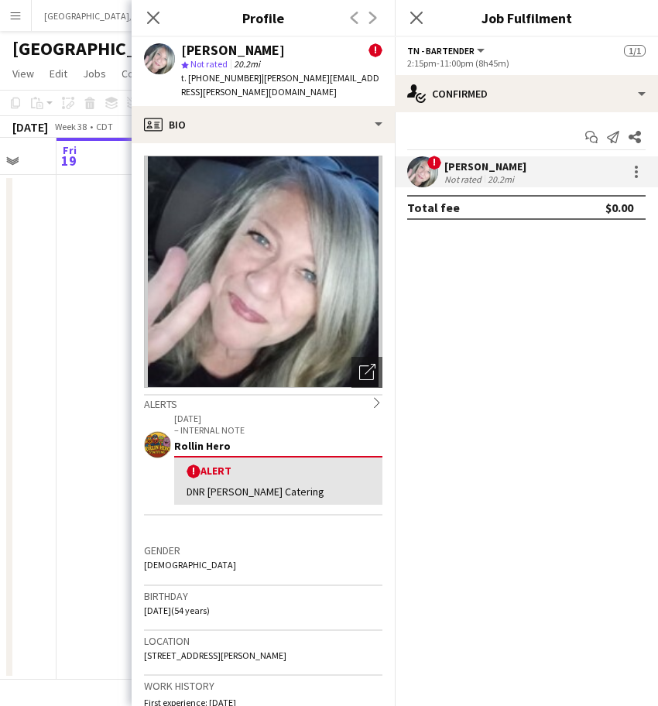
drag, startPoint x: 372, startPoint y: 78, endPoint x: 257, endPoint y: 79, distance: 115.4
click at [257, 79] on div "Kathleen Sturdivant ! star Not rated 20.2mi t. +1615-887-1269 | katie.sturdivan…" at bounding box center [263, 71] width 263 height 69
click at [85, 278] on app-date-cell at bounding box center [149, 427] width 185 height 505
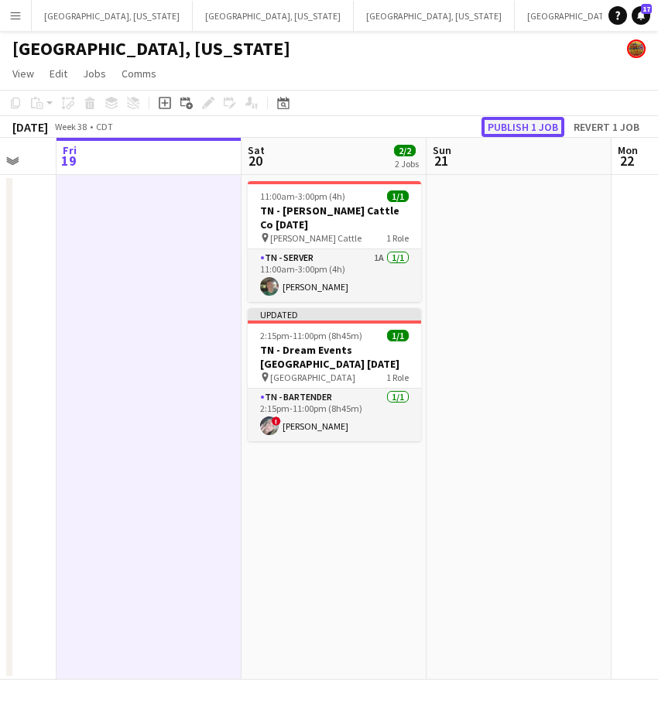
click at [521, 125] on button "Publish 1 job" at bounding box center [523, 127] width 83 height 20
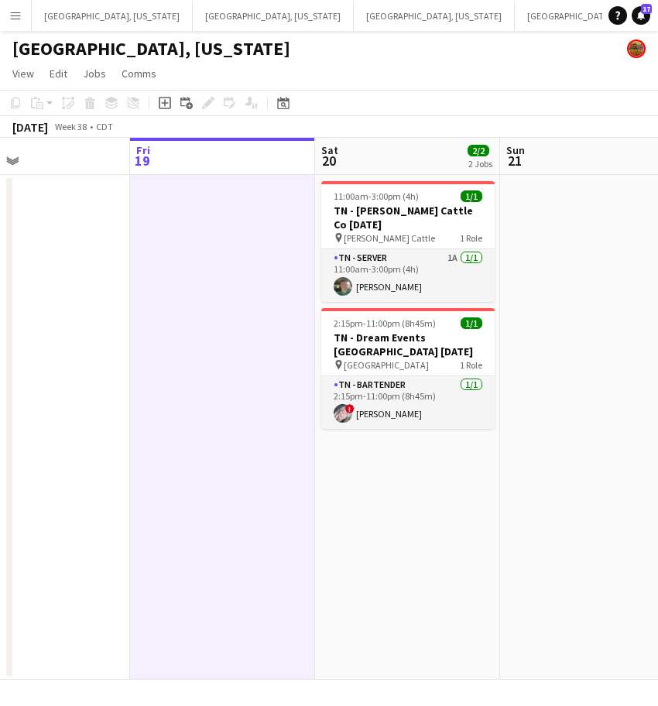
scroll to position [0, 419]
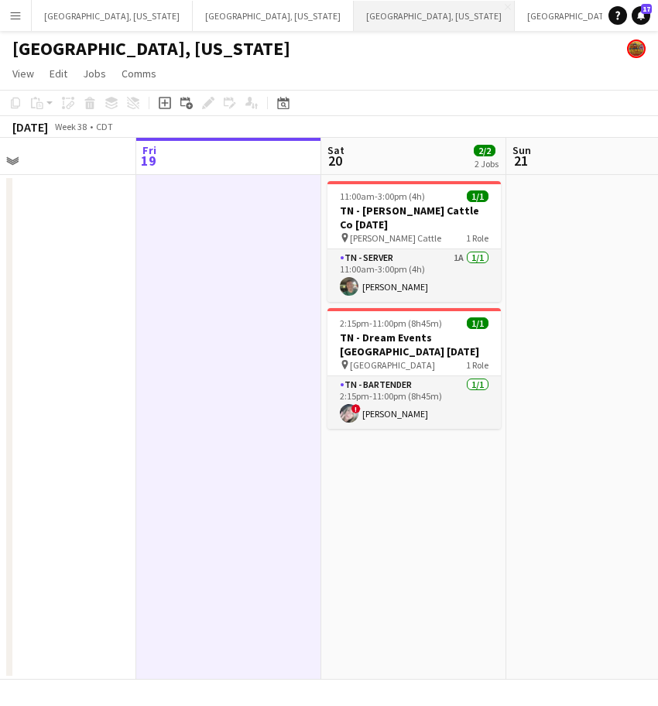
click at [354, 16] on button "Houston, Texas Close" at bounding box center [434, 16] width 161 height 30
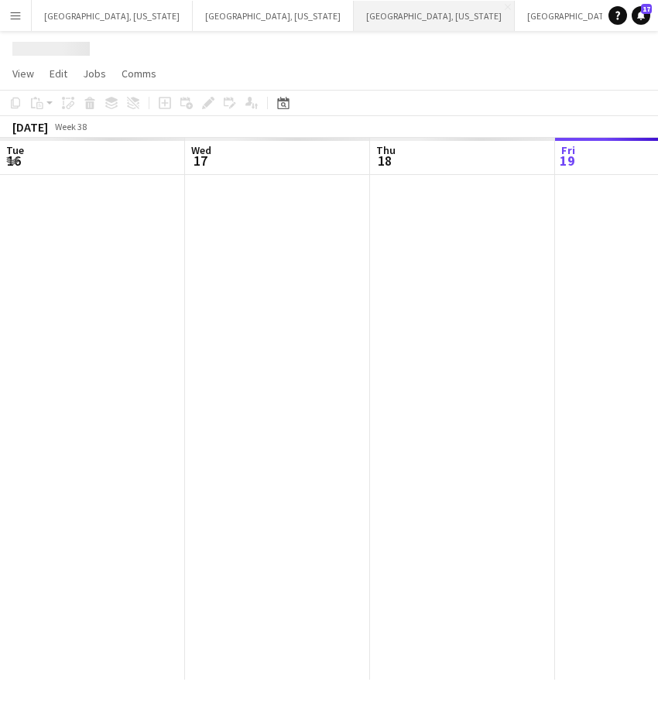
scroll to position [0, 370]
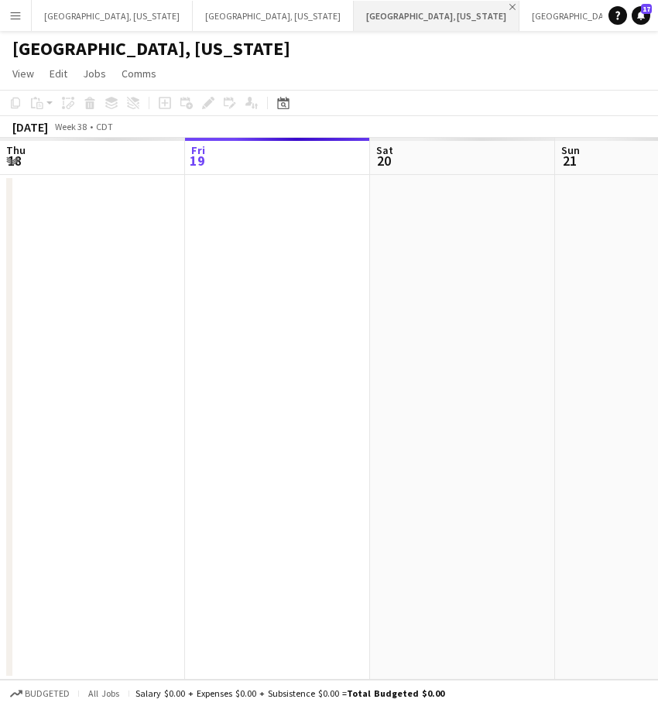
click at [509, 7] on app-icon "Close" at bounding box center [512, 7] width 6 height 6
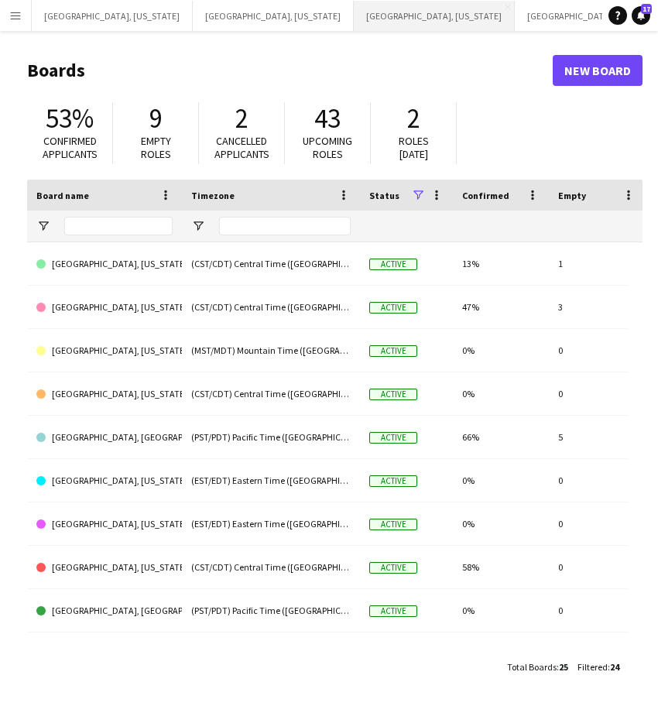
click at [354, 9] on button "Austin, Texas Close" at bounding box center [434, 16] width 161 height 30
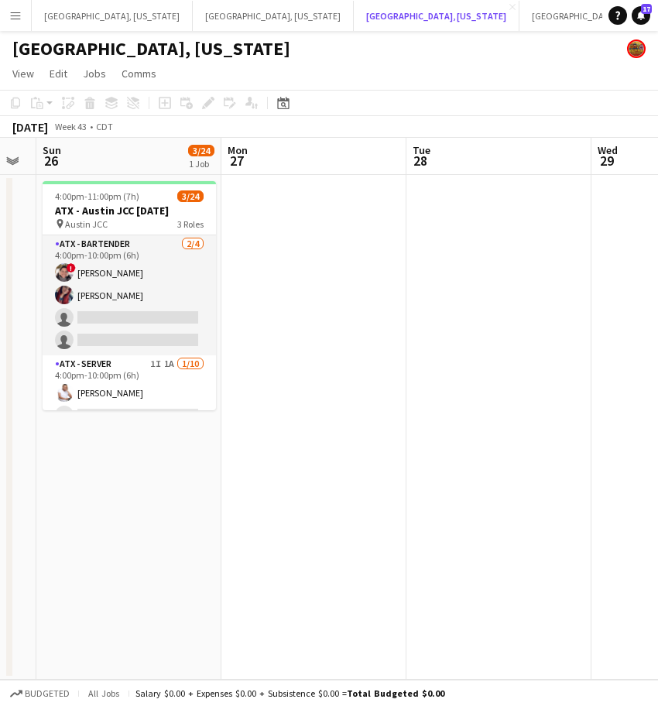
scroll to position [0, 519]
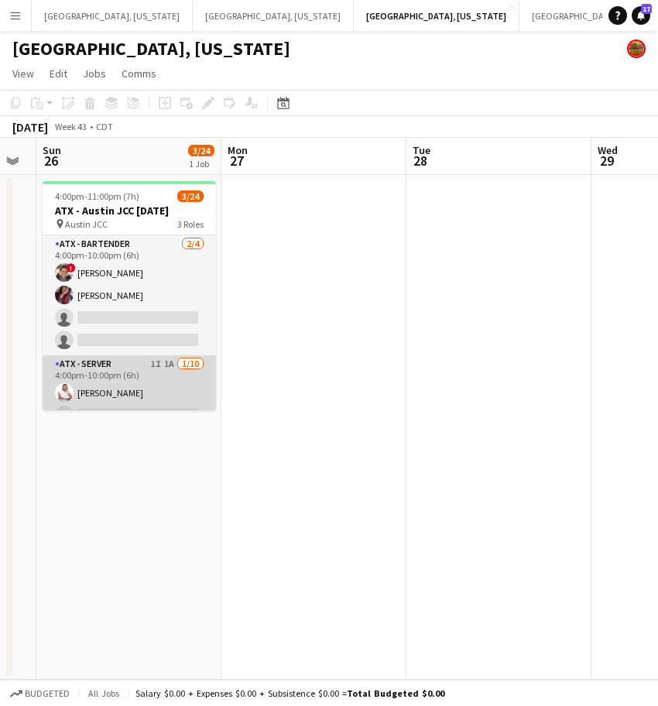
click at [166, 381] on app-card-role "ATX - Server 1I 1A 1/10 4:00pm-10:00pm (6h) Nigel Rowe single-neutral-actions s…" at bounding box center [129, 482] width 173 height 255
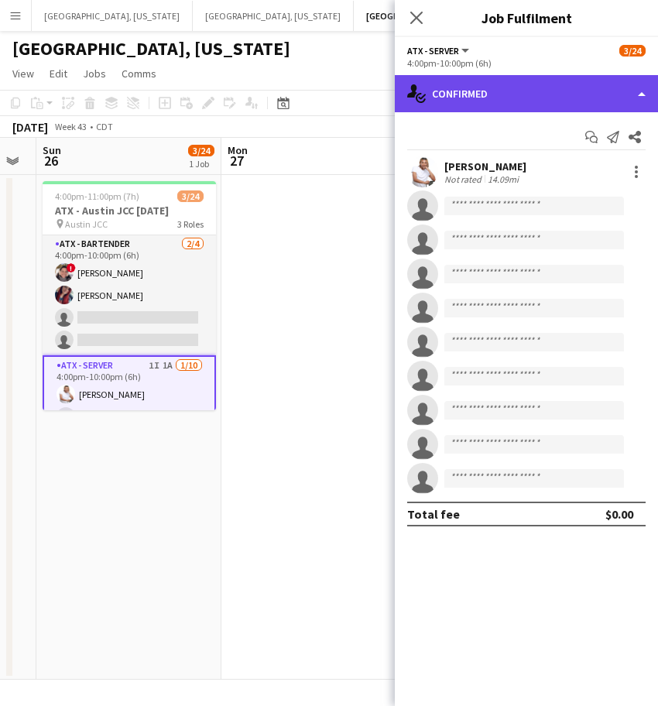
click at [486, 83] on div "single-neutral-actions-check-2 Confirmed" at bounding box center [526, 93] width 263 height 37
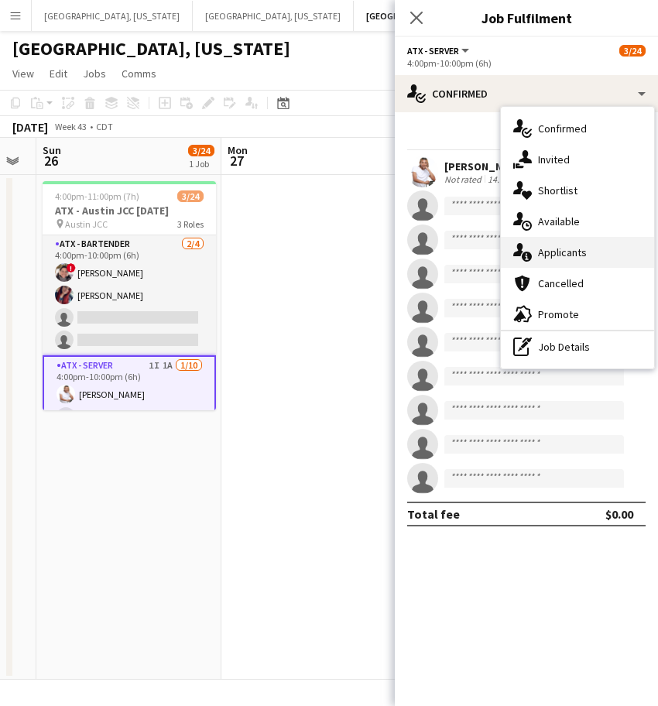
click at [577, 249] on span "Applicants" at bounding box center [562, 252] width 49 height 14
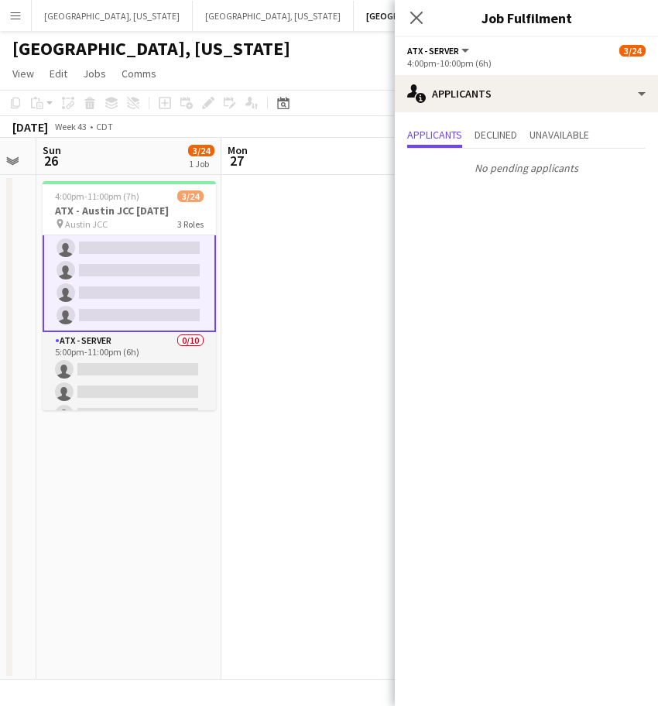
scroll to position [283, 0]
click at [311, 44] on div "[GEOGRAPHIC_DATA], [US_STATE]" at bounding box center [329, 45] width 658 height 29
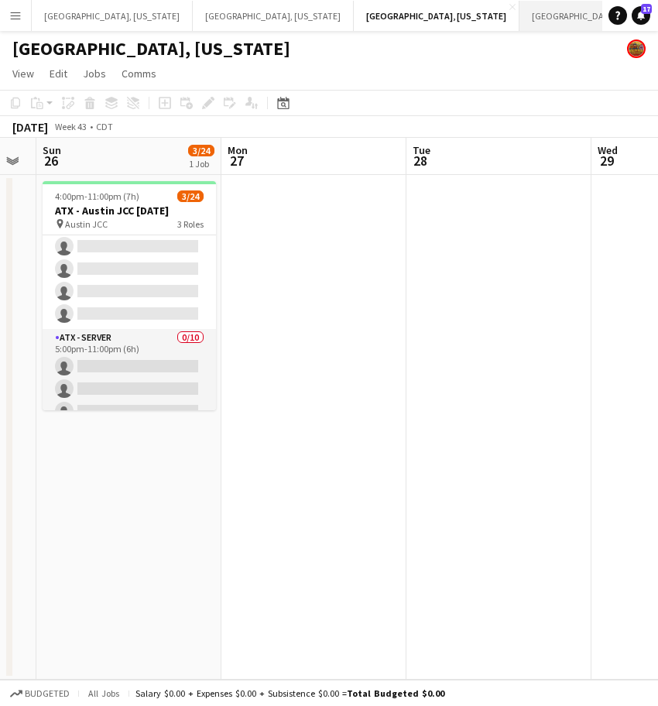
click at [520, 14] on button "Phoenix, Arizona Close" at bounding box center [600, 16] width 161 height 30
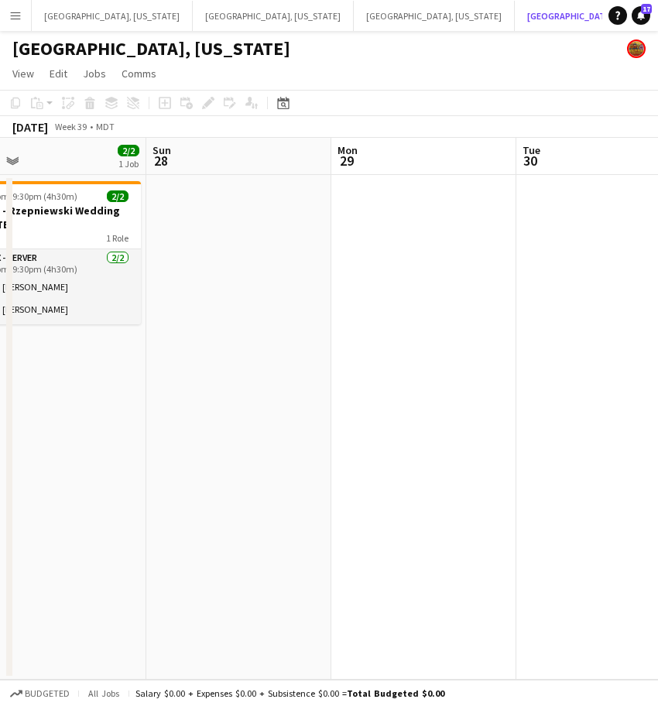
scroll to position [0, 530]
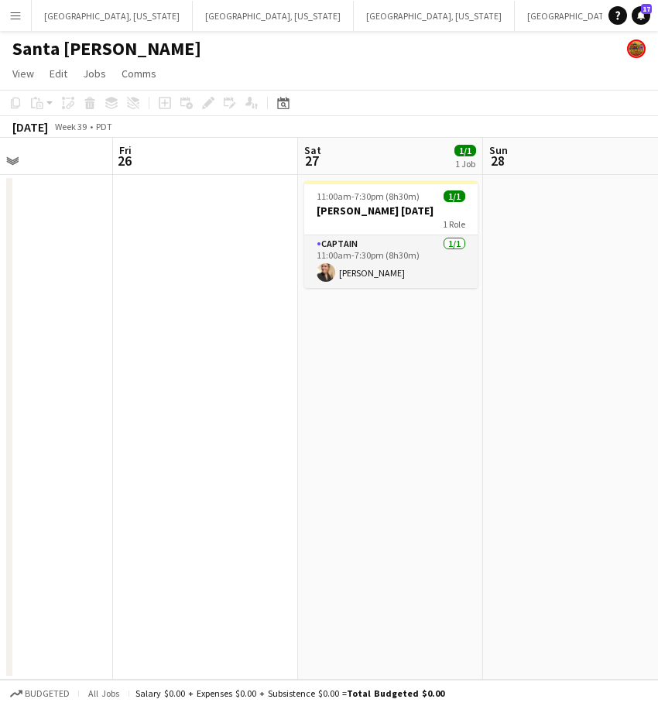
scroll to position [0, 441]
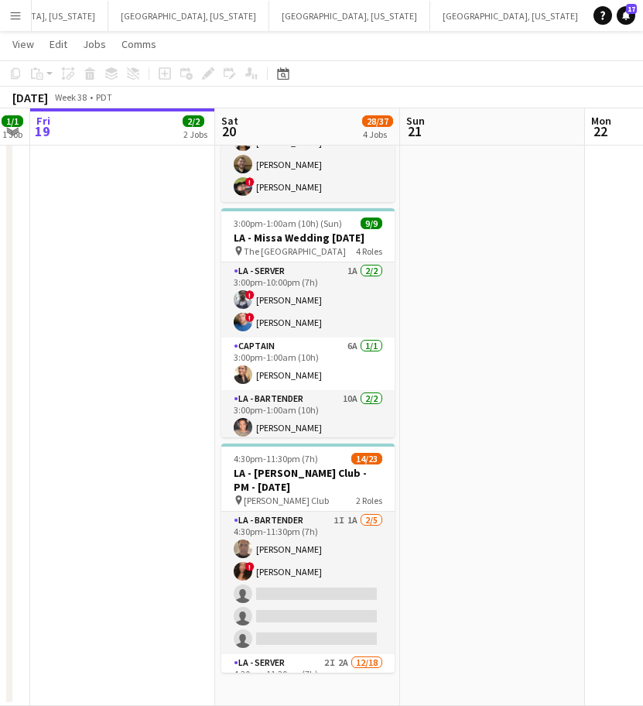
scroll to position [148, 0]
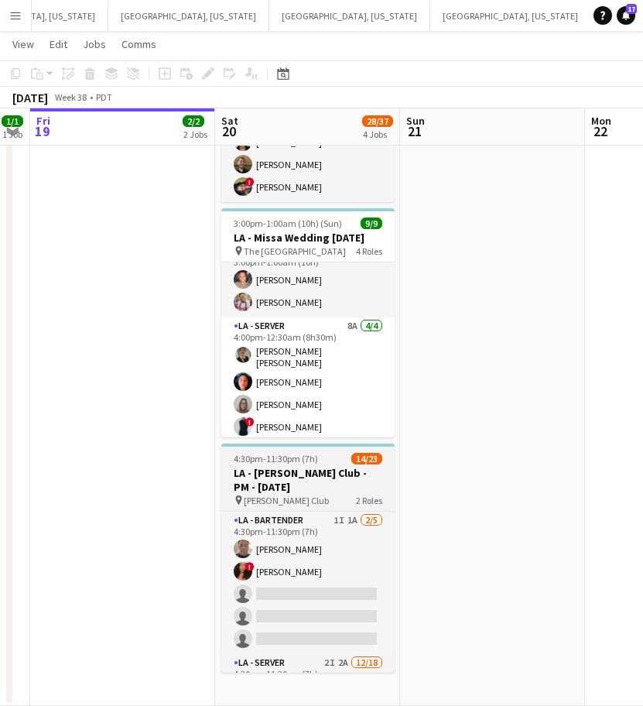
click at [314, 458] on span "4:30pm-11:30pm (7h)" at bounding box center [276, 459] width 84 height 12
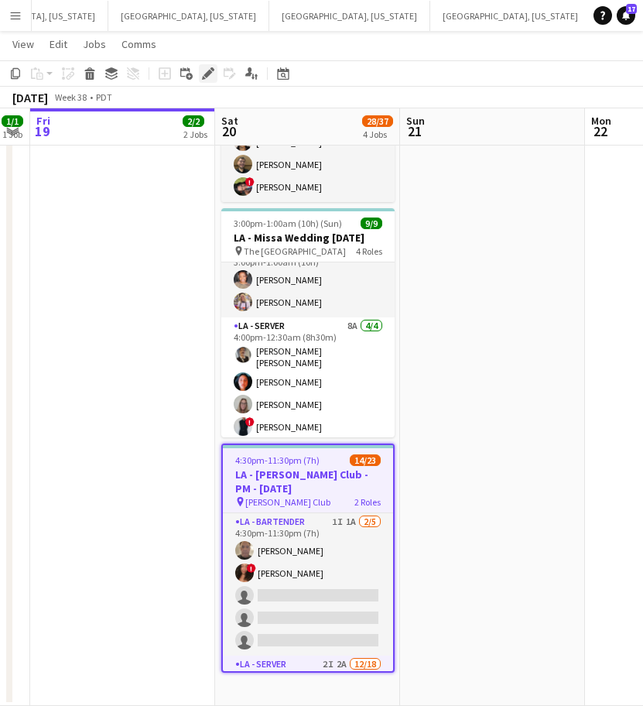
click at [207, 72] on icon at bounding box center [208, 74] width 9 height 9
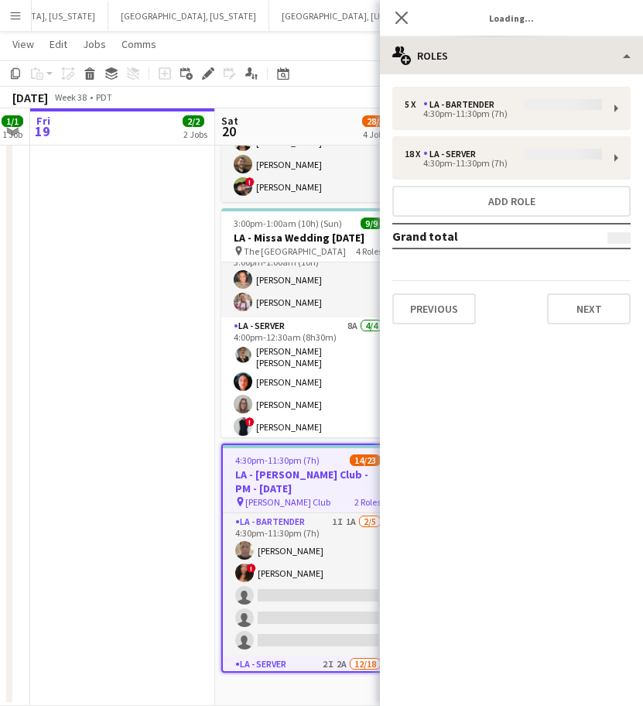
type input "**********"
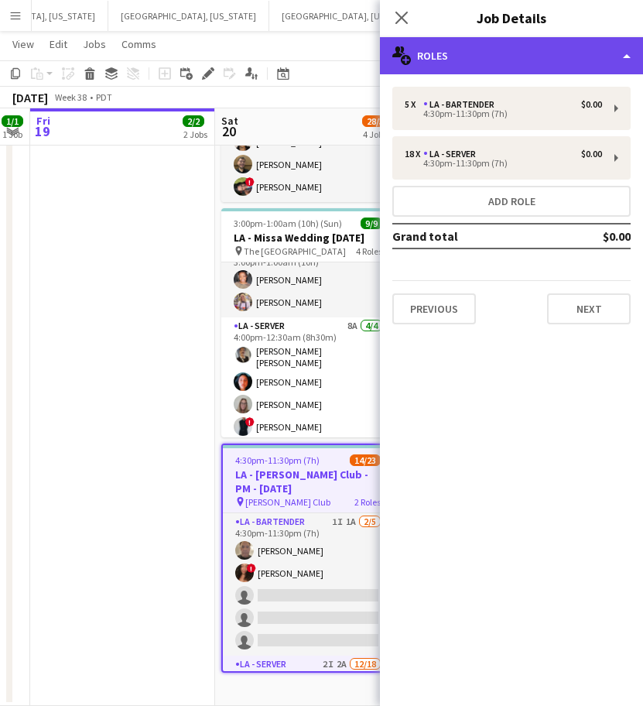
click at [470, 59] on div "multiple-users-add Roles" at bounding box center [511, 55] width 263 height 37
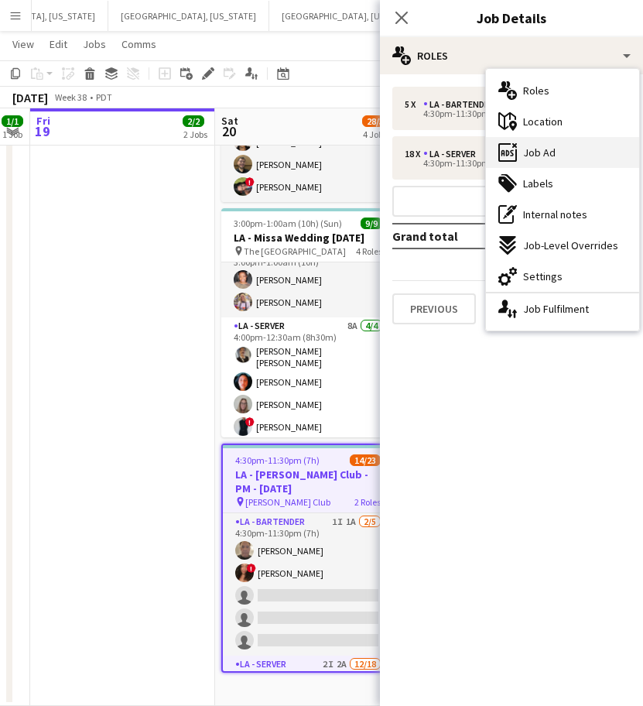
click at [551, 155] on span "Job Ad" at bounding box center [539, 153] width 33 height 14
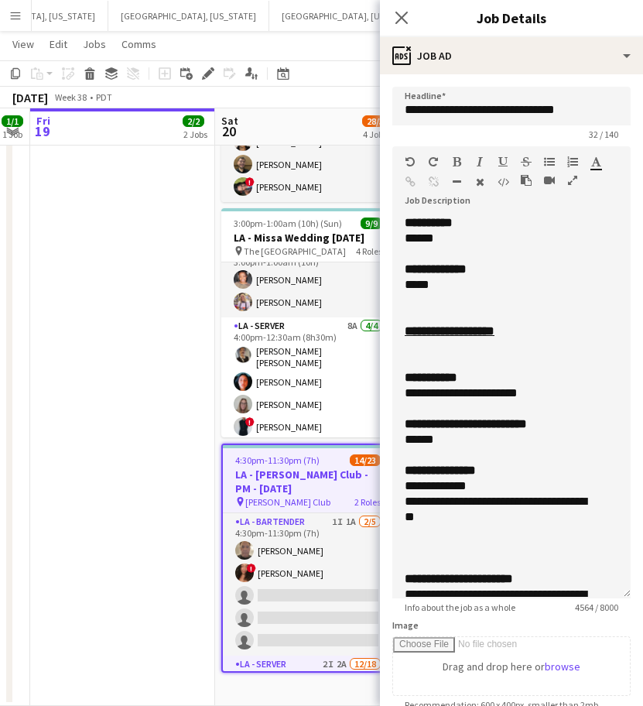
drag, startPoint x: 612, startPoint y: 299, endPoint x: 523, endPoint y: 606, distance: 320.0
click at [523, 599] on div "**********" at bounding box center [512, 406] width 238 height 383
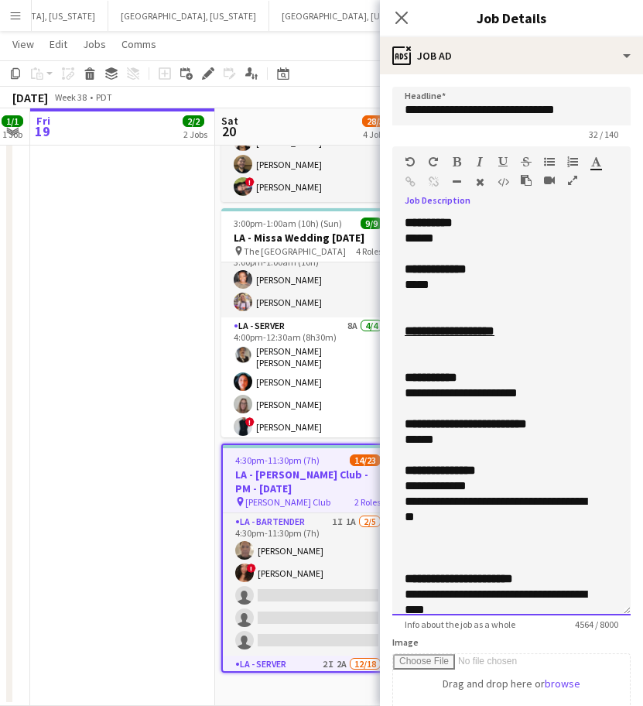
click at [449, 280] on div "*****" at bounding box center [497, 284] width 184 height 15
click at [441, 129] on div "32 / 140" at bounding box center [512, 135] width 238 height 12
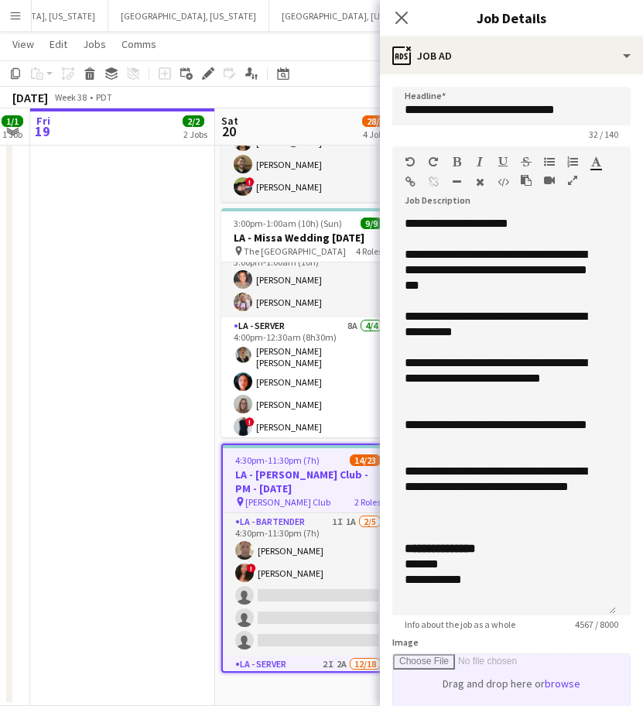
scroll to position [379, 0]
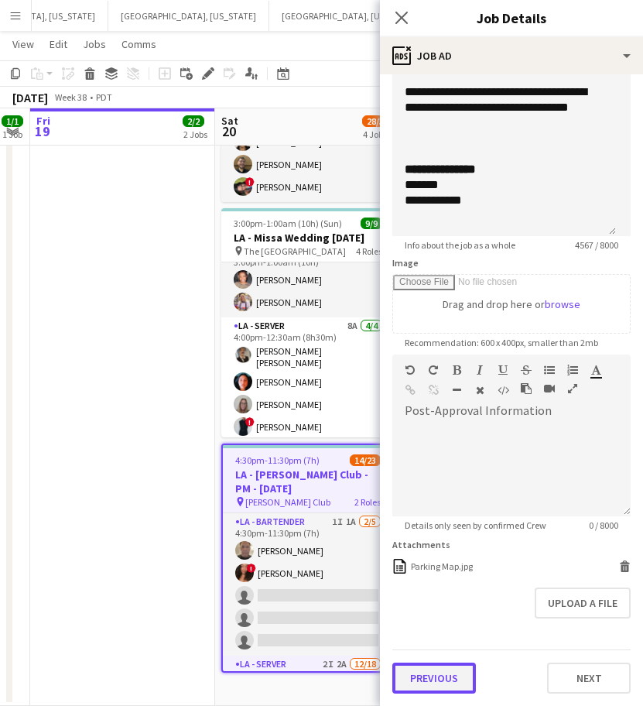
click at [433, 683] on button "Previous" at bounding box center [435, 678] width 84 height 31
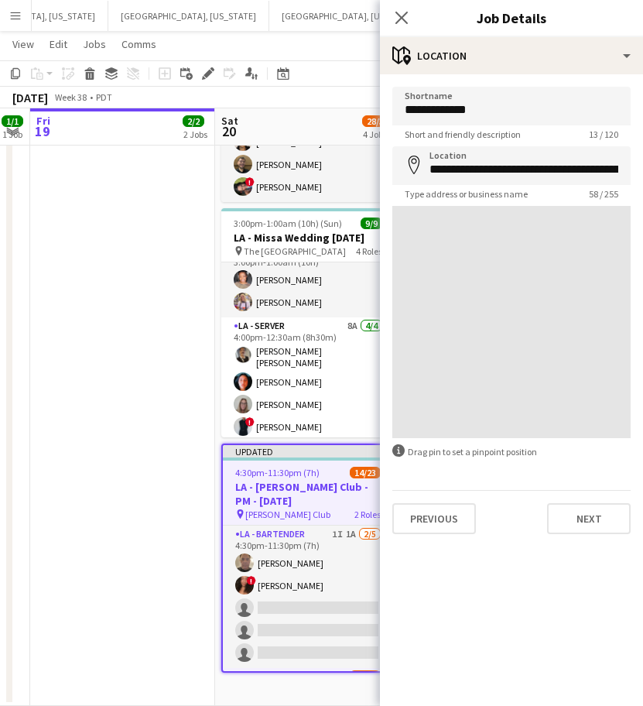
scroll to position [0, 0]
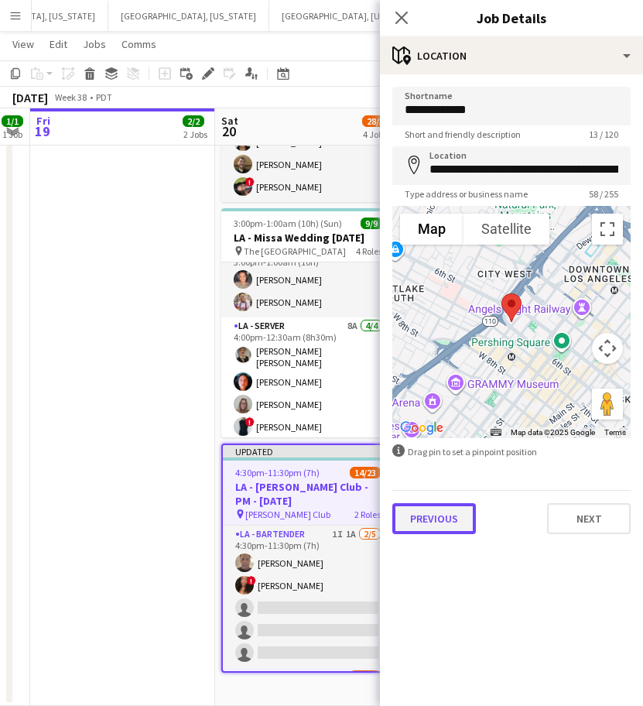
click at [431, 525] on button "Previous" at bounding box center [435, 518] width 84 height 31
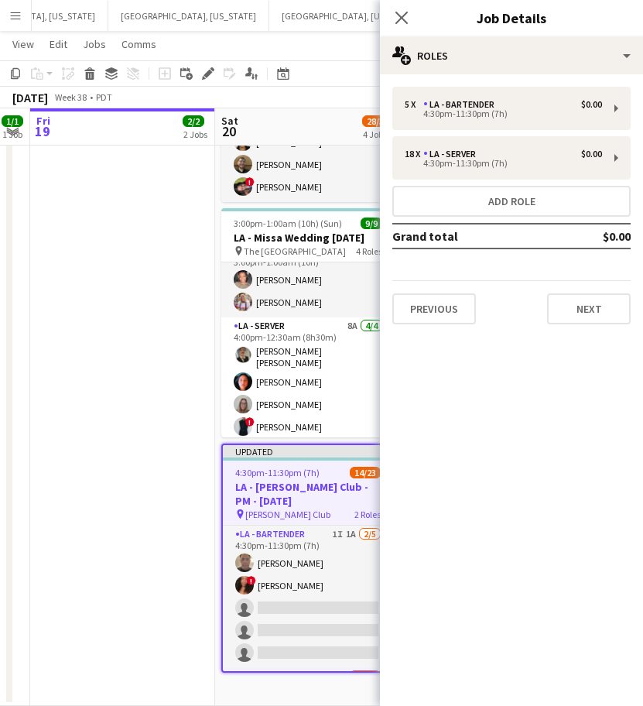
click at [447, 283] on div "Previous Next" at bounding box center [512, 302] width 238 height 44
click at [446, 300] on button "Previous" at bounding box center [435, 308] width 84 height 31
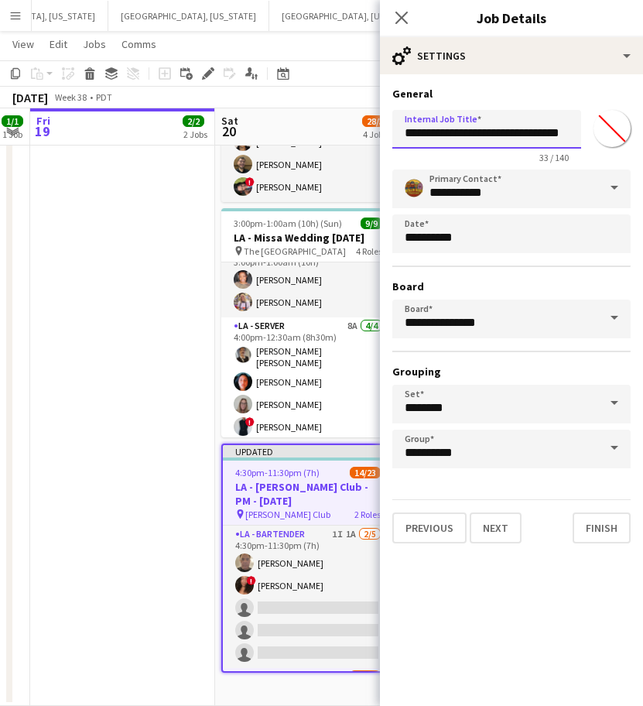
click at [471, 132] on input "**********" at bounding box center [487, 129] width 189 height 39
click at [496, 538] on button "Next" at bounding box center [496, 528] width 52 height 31
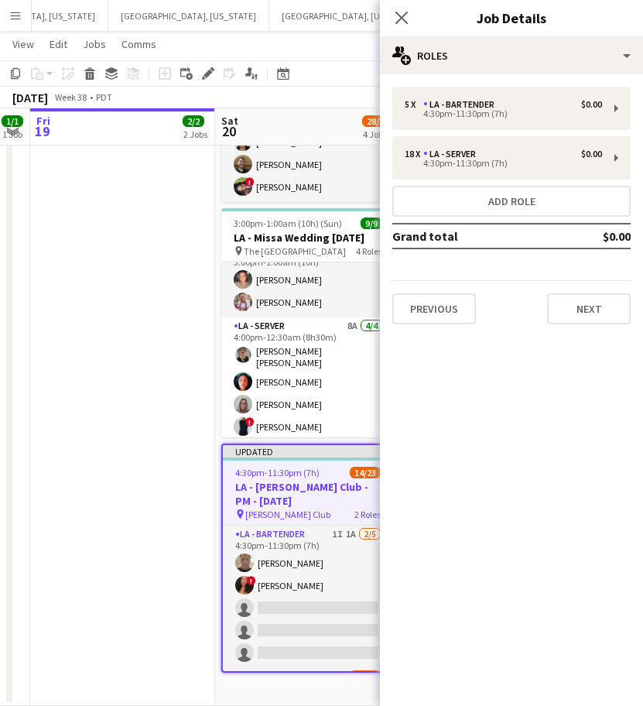
click at [581, 325] on div "5 x LA - Bartender $0.00 4:30pm-11:30pm (7h) 18 x LA - Server $0.00 4:30pm-11:3…" at bounding box center [511, 205] width 263 height 262
click at [585, 311] on button "Next" at bounding box center [589, 308] width 84 height 31
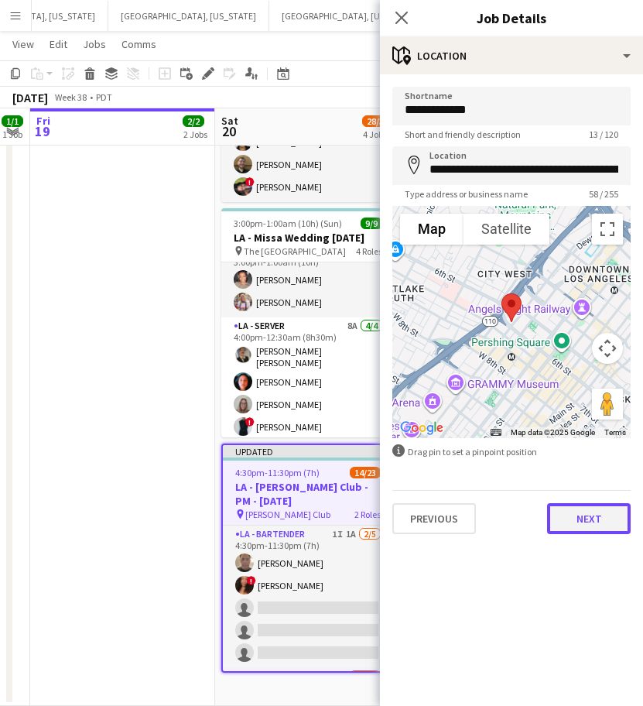
click at [577, 507] on button "Next" at bounding box center [589, 518] width 84 height 31
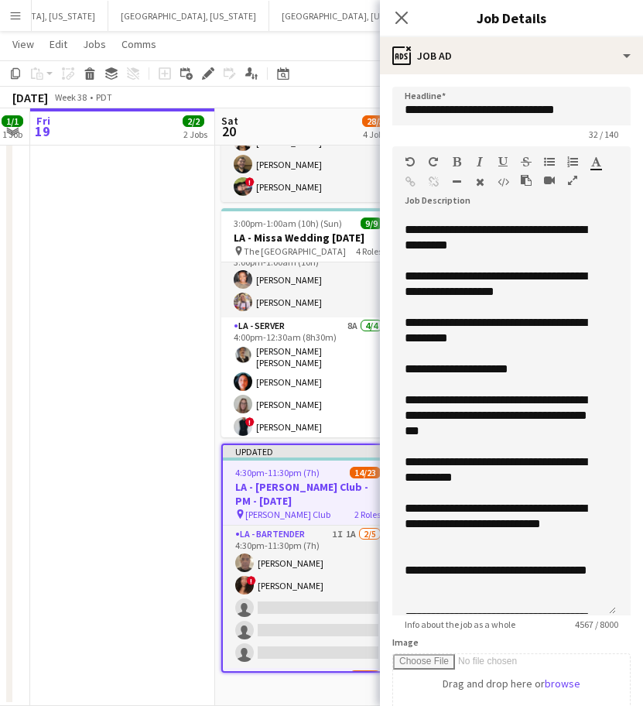
scroll to position [3275, 0]
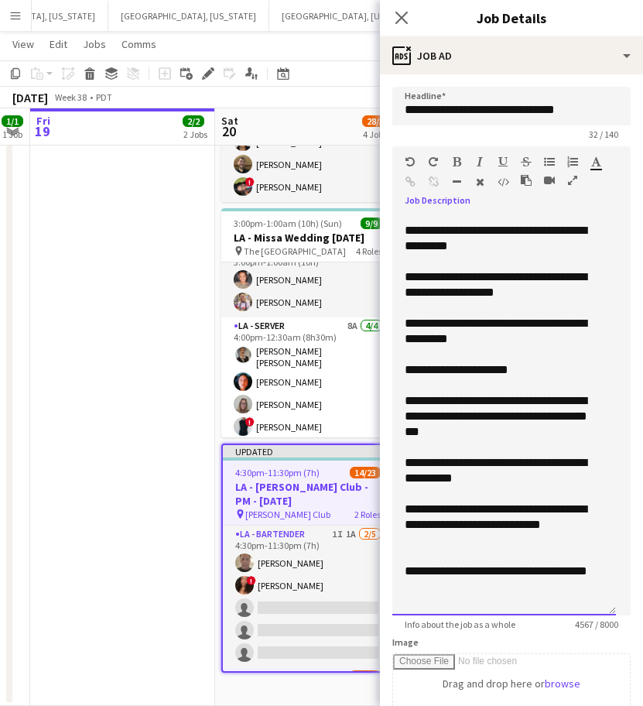
drag, startPoint x: 520, startPoint y: 369, endPoint x: 508, endPoint y: 369, distance: 11.6
click at [508, 369] on div "**********" at bounding box center [497, 369] width 184 height 15
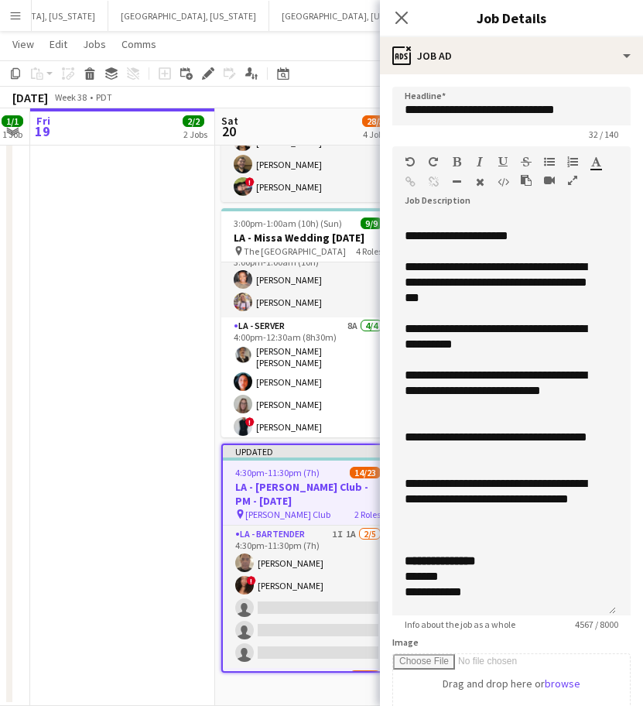
scroll to position [3422, 0]
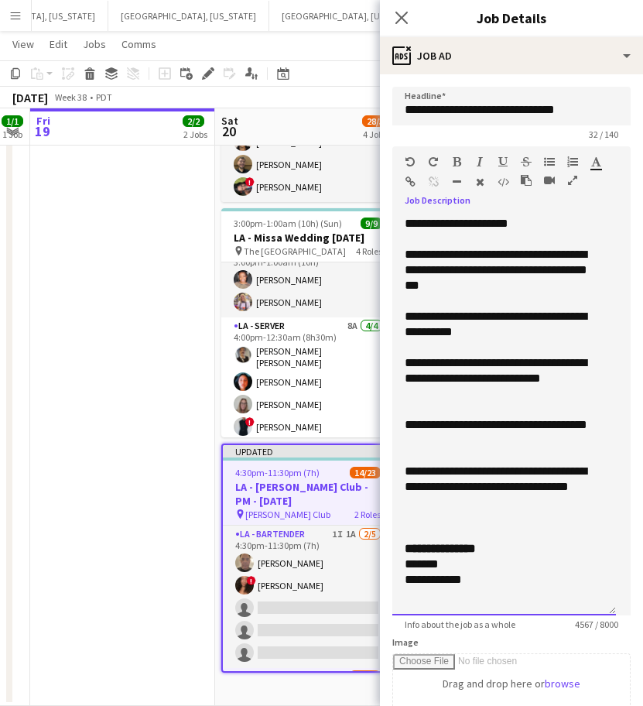
drag, startPoint x: 489, startPoint y: 575, endPoint x: 398, endPoint y: 561, distance: 91.7
click at [398, 561] on div "**********" at bounding box center [505, 415] width 224 height 400
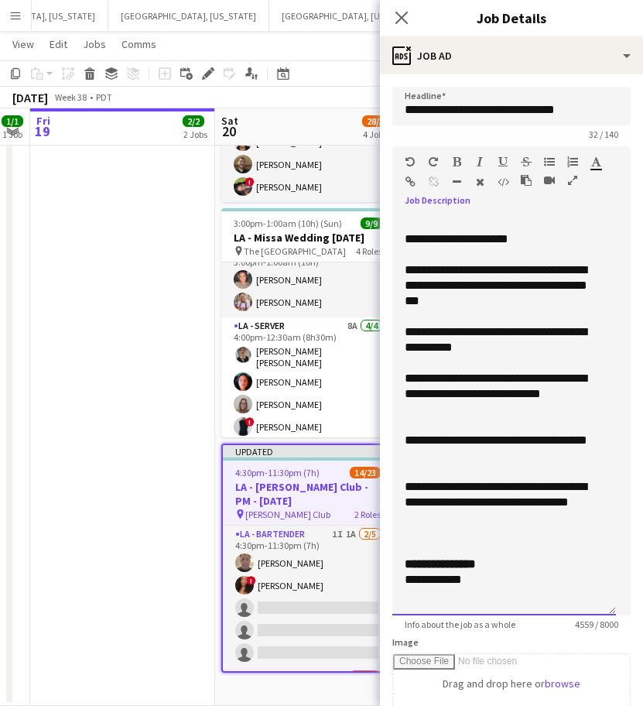
drag, startPoint x: 472, startPoint y: 586, endPoint x: 399, endPoint y: 578, distance: 74.0
click at [399, 578] on div "**********" at bounding box center [505, 415] width 224 height 400
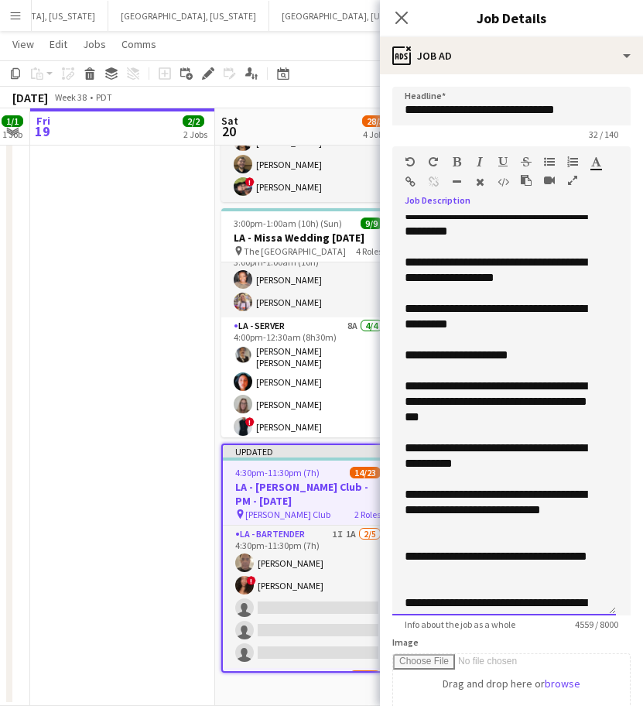
scroll to position [3289, 0]
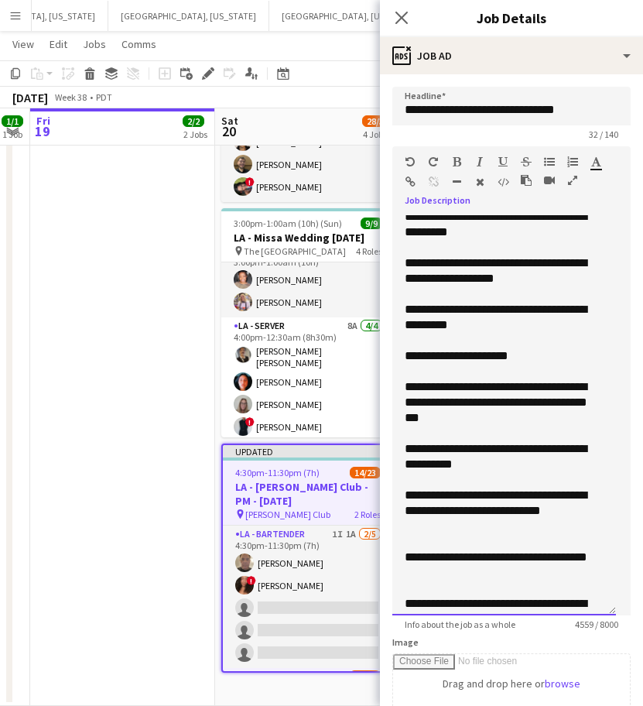
drag, startPoint x: 516, startPoint y: 359, endPoint x: 396, endPoint y: 362, distance: 120.0
click at [396, 362] on div "**********" at bounding box center [505, 415] width 224 height 400
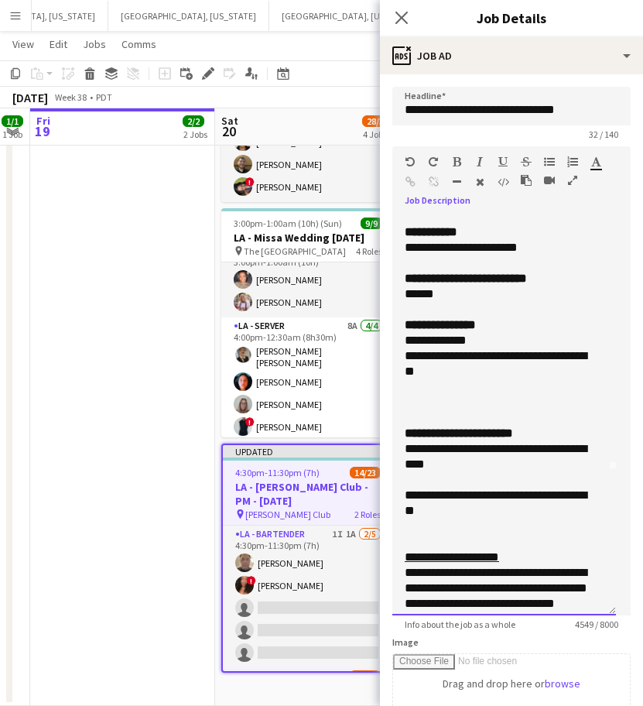
scroll to position [142, 0]
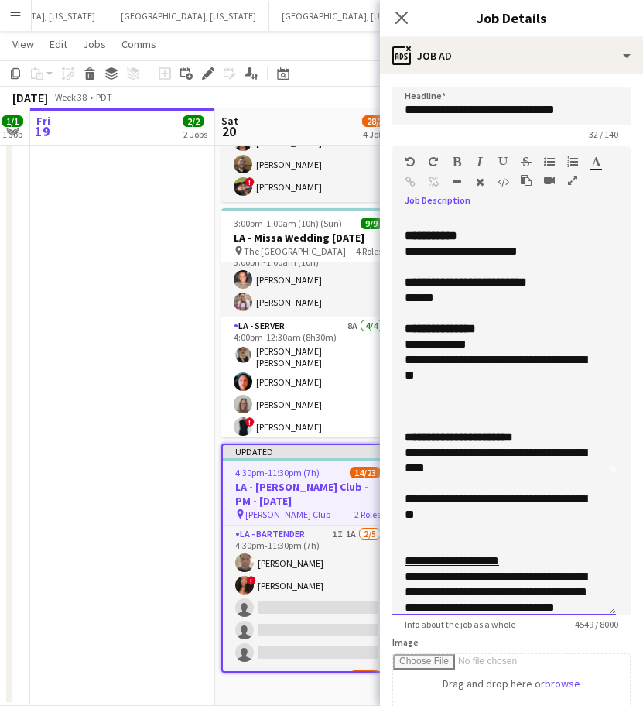
click at [452, 526] on div at bounding box center [504, 530] width 199 height 15
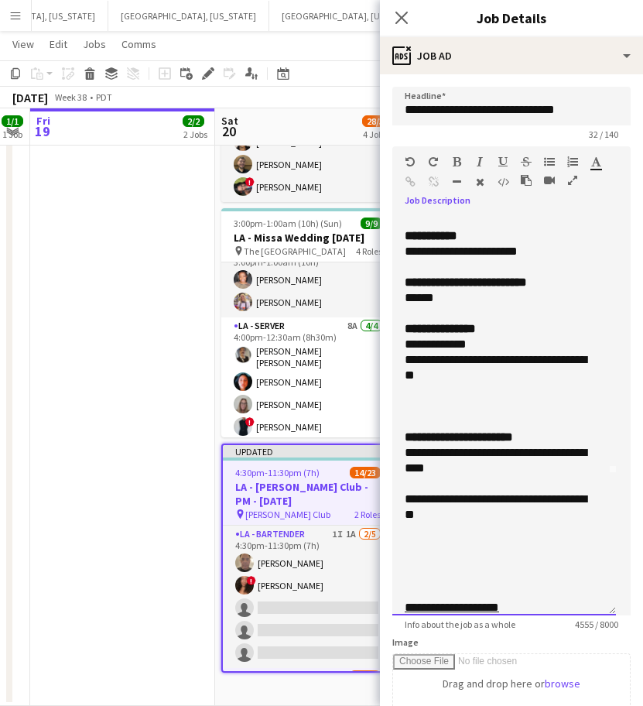
scroll to position [254, 0]
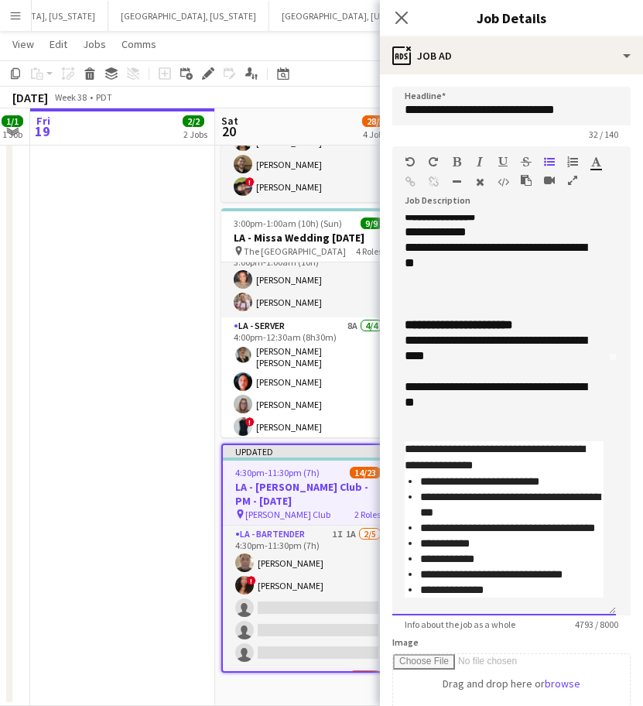
click at [477, 285] on div at bounding box center [504, 278] width 199 height 15
click at [368, 505] on h3 "LA - [PERSON_NAME] Club - PM - [DATE]" at bounding box center [308, 494] width 170 height 28
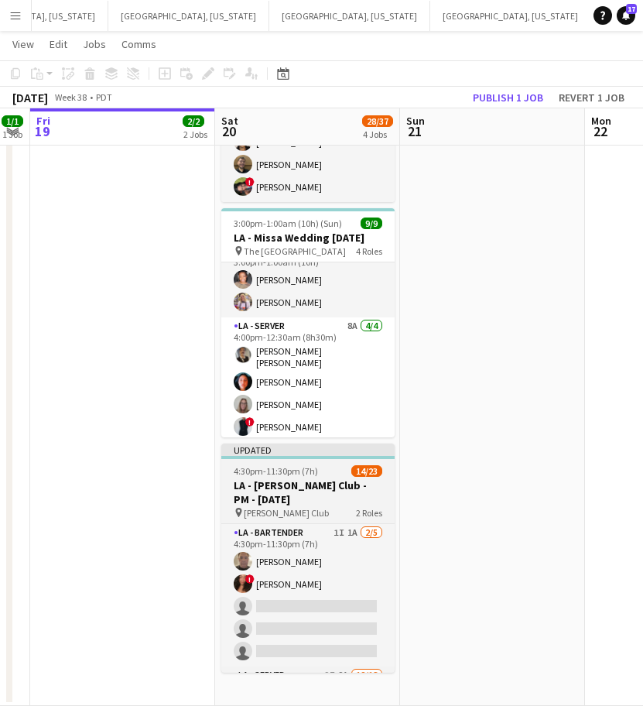
click at [368, 505] on h3 "LA - [PERSON_NAME] Club - PM - [DATE]" at bounding box center [307, 493] width 173 height 28
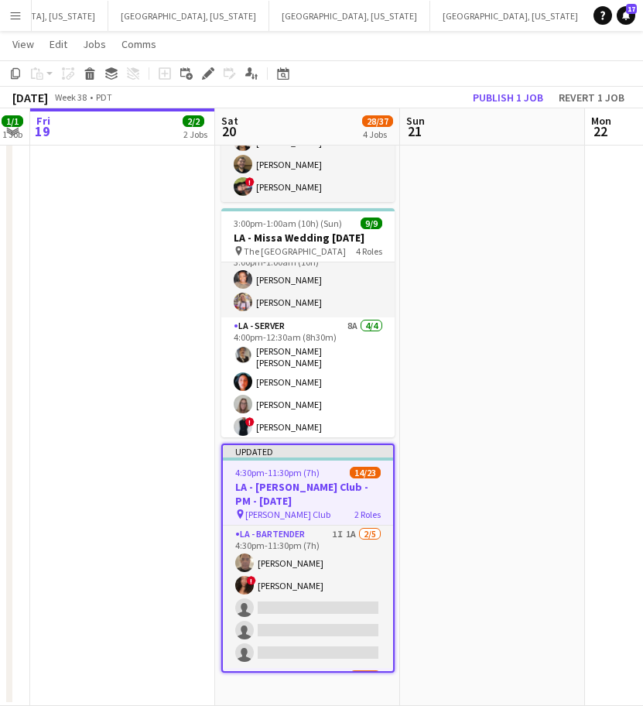
click at [362, 520] on app-job-card "Updated 4:30pm-11:30pm (7h) 14/23 LA - Jonathan Club - PM - 9.20.25 pin Jonatha…" at bounding box center [307, 558] width 173 height 229
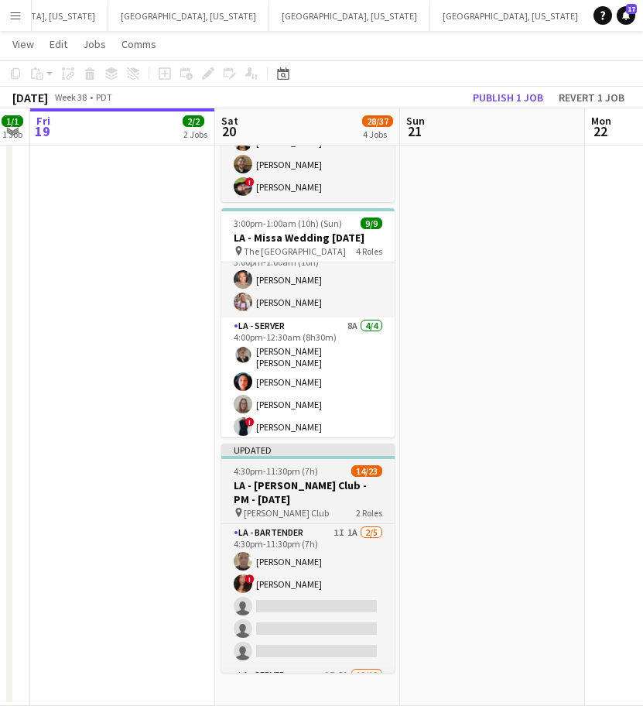
click at [362, 520] on app-job-card "Updated 4:30pm-11:30pm (7h) 14/23 LA - Jonathan Club - PM - 9.20.25 pin Jonatha…" at bounding box center [307, 558] width 173 height 229
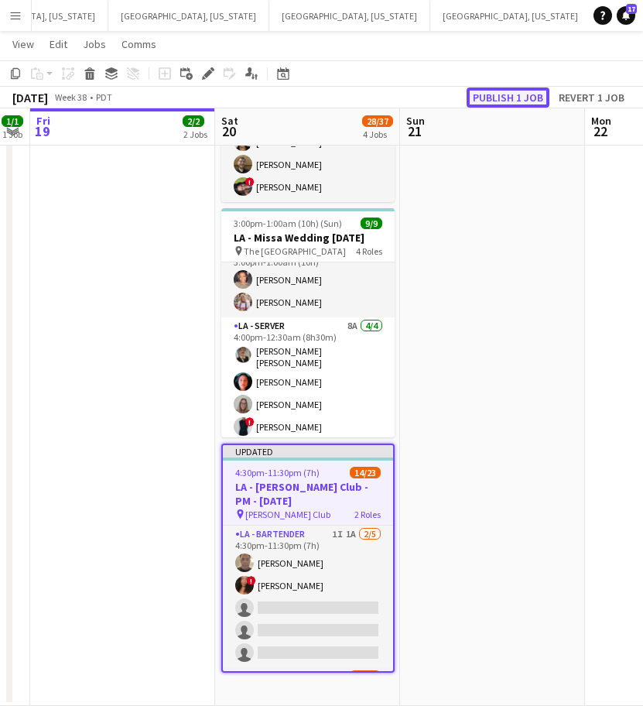
click at [508, 96] on button "Publish 1 job" at bounding box center [508, 97] width 83 height 20
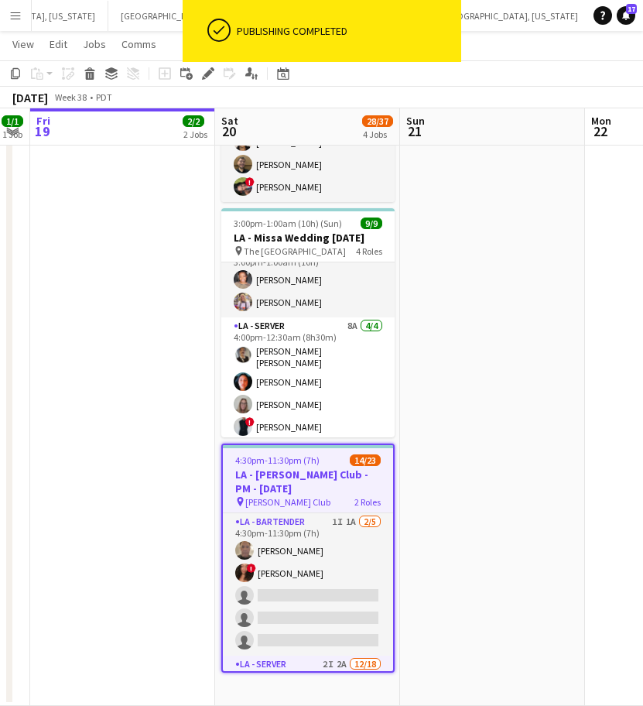
click at [347, 475] on h3 "LA - [PERSON_NAME] Club - PM - [DATE]" at bounding box center [308, 482] width 170 height 28
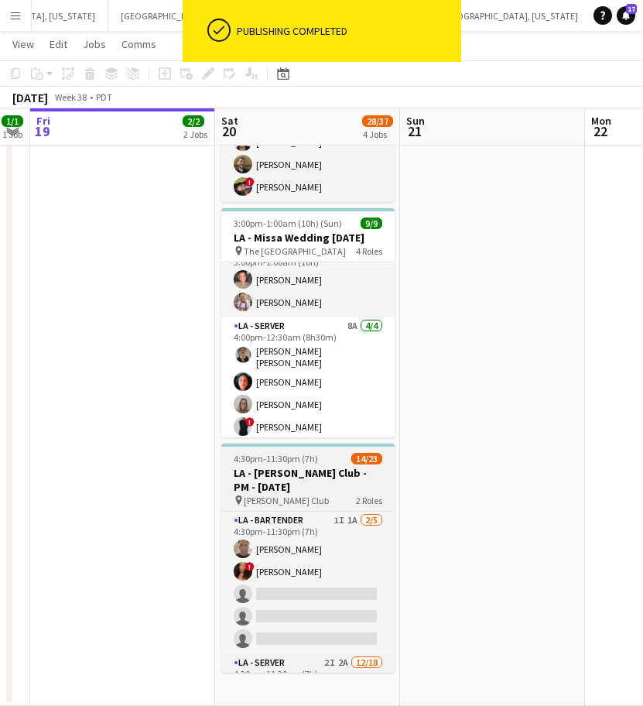
click at [347, 475] on h3 "LA - [PERSON_NAME] Club - PM - [DATE]" at bounding box center [307, 480] width 173 height 28
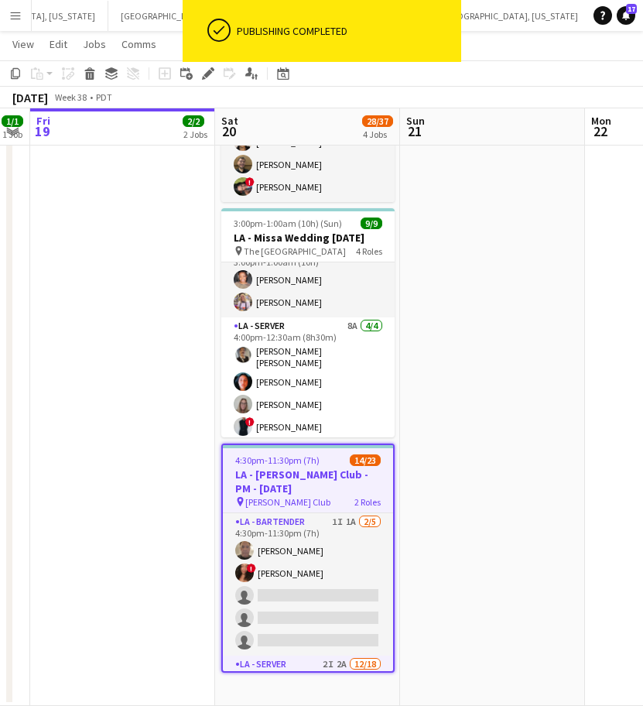
click at [371, 506] on span "2 Roles" at bounding box center [368, 502] width 26 height 12
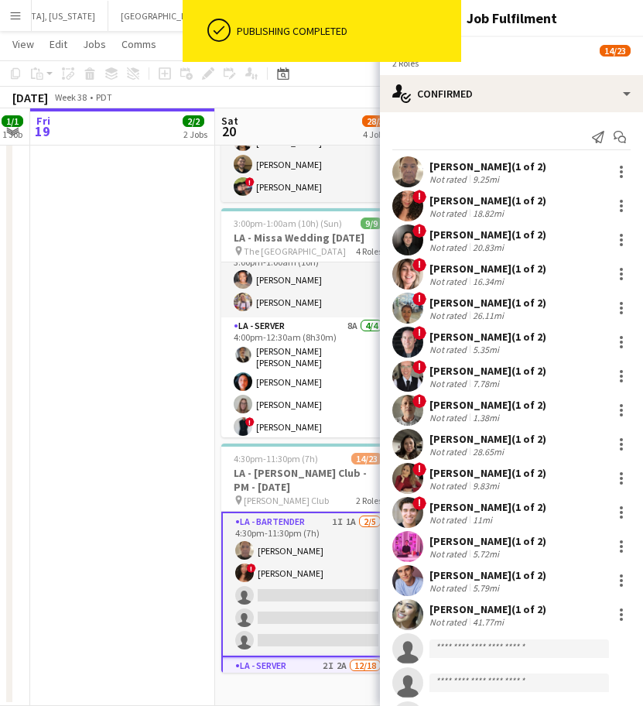
click at [466, 164] on div "Richard Baliotti (1 of 2)" at bounding box center [488, 167] width 117 height 14
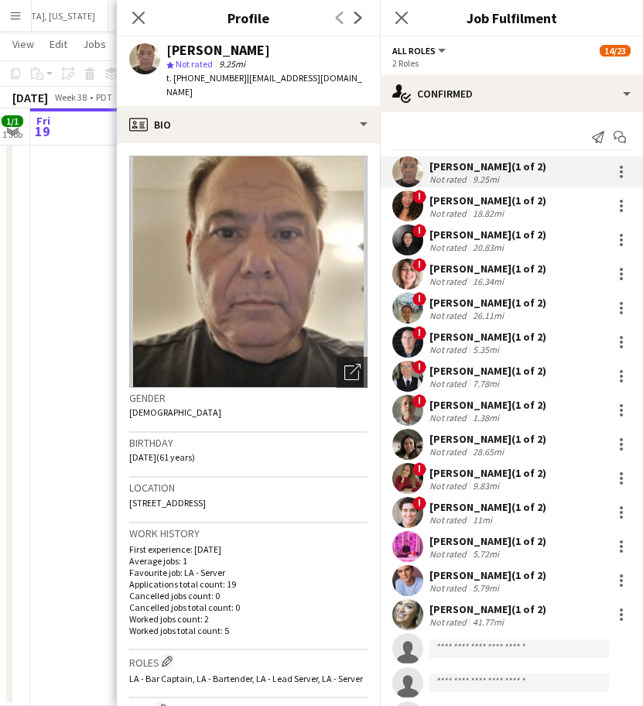
drag, startPoint x: 326, startPoint y: 77, endPoint x: 235, endPoint y: 77, distance: 91.4
click at [235, 77] on div "Richard Baliotti star Not rated 9.25mi t. +16467533488 | rbaliotti3@yahoo.com" at bounding box center [248, 71] width 263 height 69
click at [411, 204] on app-user-avatar at bounding box center [408, 205] width 31 height 31
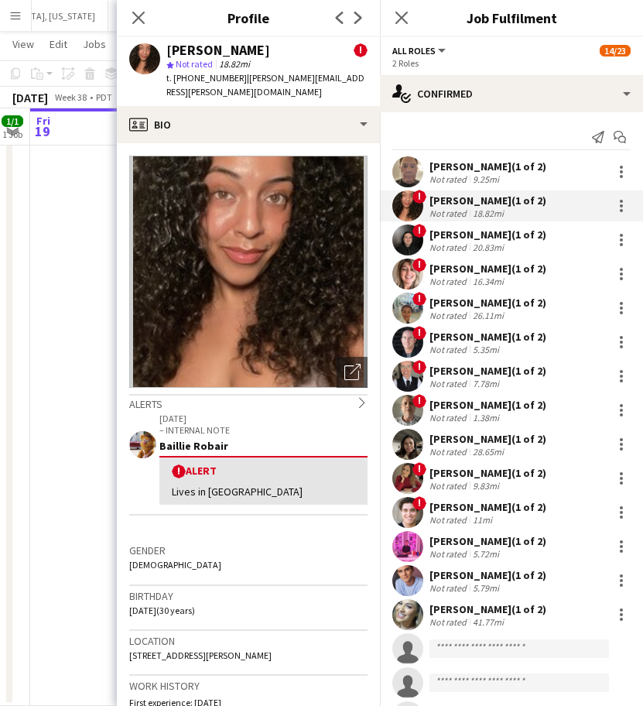
click at [345, 75] on div "Giovanna Alfaro ! star Not rated 18.82mi t. +19095693143 | giovanna.alfaro@ymai…" at bounding box center [248, 71] width 263 height 69
drag, startPoint x: 345, startPoint y: 75, endPoint x: 234, endPoint y: 86, distance: 111.3
click at [234, 86] on div "Giovanna Alfaro ! star Not rated 18.82mi t. +19095693143 | giovanna.alfaro@ymai…" at bounding box center [248, 71] width 263 height 69
click at [504, 235] on div "Kevin Andon (1 of 2)" at bounding box center [488, 235] width 117 height 14
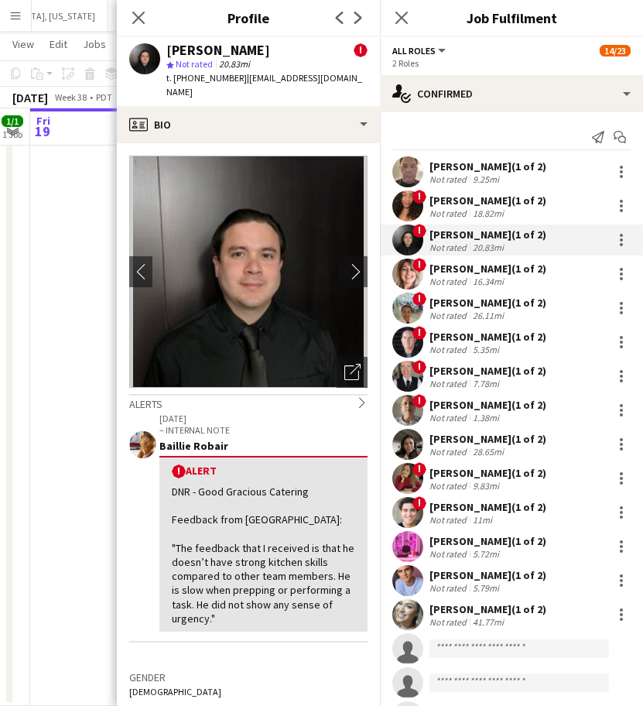
drag, startPoint x: 339, startPoint y: 80, endPoint x: 236, endPoint y: 77, distance: 103.0
click at [236, 77] on div "Kevin Andon ! star Not rated 20.83mi t. +17473557224 | kevinandon4@gmail.com" at bounding box center [248, 71] width 263 height 69
click at [449, 286] on div "Not rated" at bounding box center [450, 282] width 40 height 12
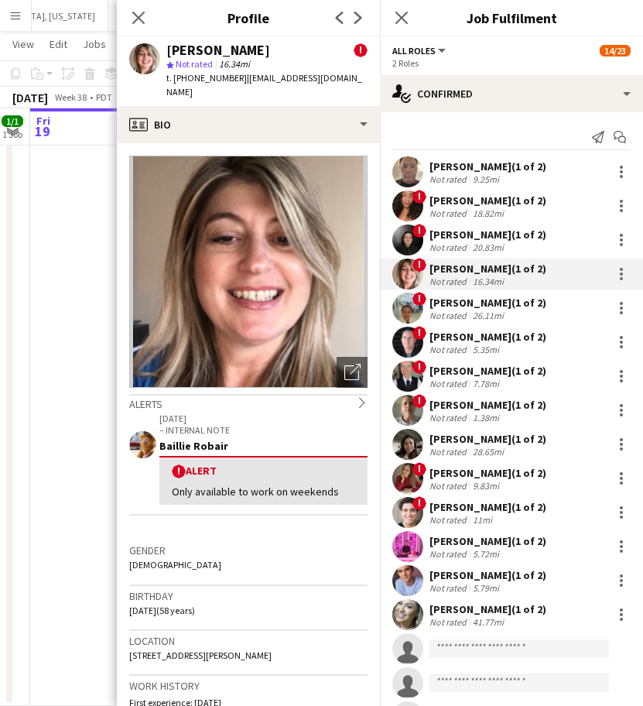
drag, startPoint x: 335, startPoint y: 78, endPoint x: 233, endPoint y: 87, distance: 102.6
click at [233, 87] on div "Jane Masino ! star Not rated 16.34mi t. +17142717242 | masinojane@yahoo.com" at bounding box center [248, 71] width 263 height 69
click at [503, 302] on div "Rosana Nichols (1 of 2)" at bounding box center [488, 303] width 117 height 14
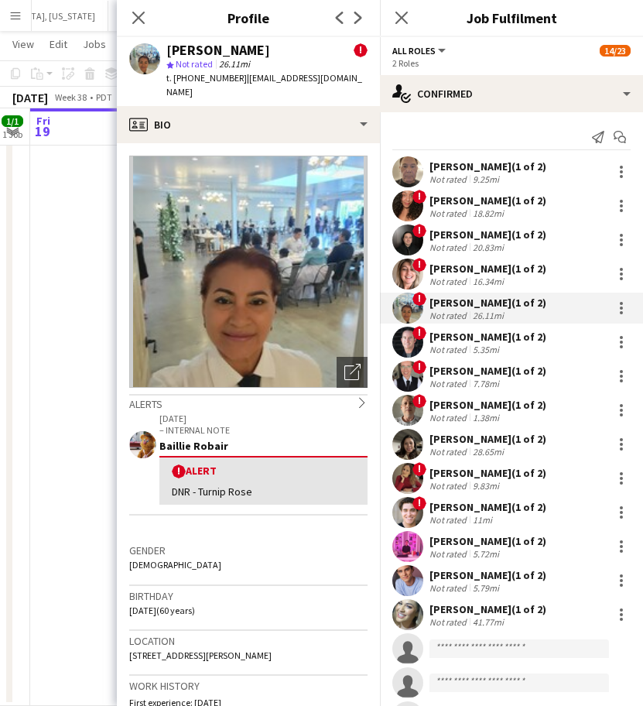
drag, startPoint x: 347, startPoint y: 74, endPoint x: 232, endPoint y: 77, distance: 114.6
click at [232, 77] on div "Rosana Nichols ! star Not rated 26.11mi t. +15597372036 | rosananichols@hotmail…" at bounding box center [248, 71] width 263 height 69
click at [461, 341] on div "Alex Montoya (1 of 2)" at bounding box center [488, 337] width 117 height 14
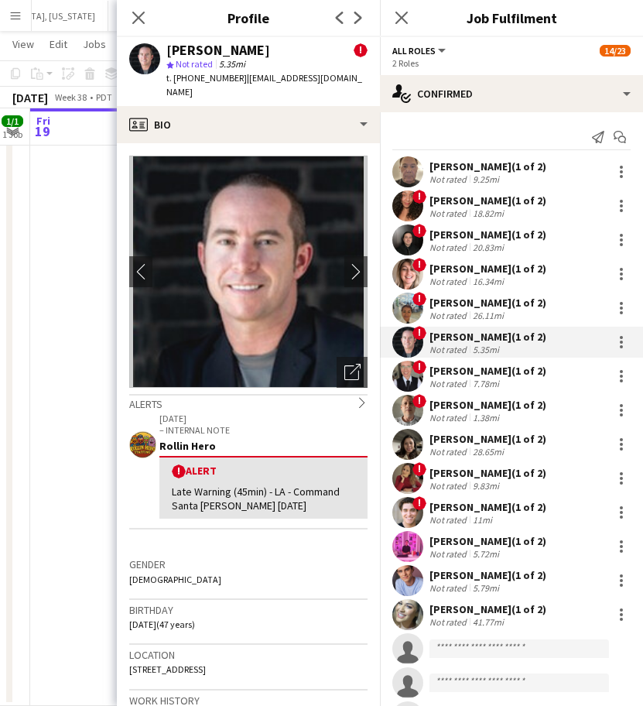
drag, startPoint x: 350, startPoint y: 81, endPoint x: 232, endPoint y: 83, distance: 117.7
click at [232, 83] on div "Alex Montoya ! star Not rated 5.35mi t. +14242909936 | alexmontoyaiii@outlook.c…" at bounding box center [248, 71] width 263 height 69
click at [410, 376] on app-user-avatar at bounding box center [408, 376] width 31 height 31
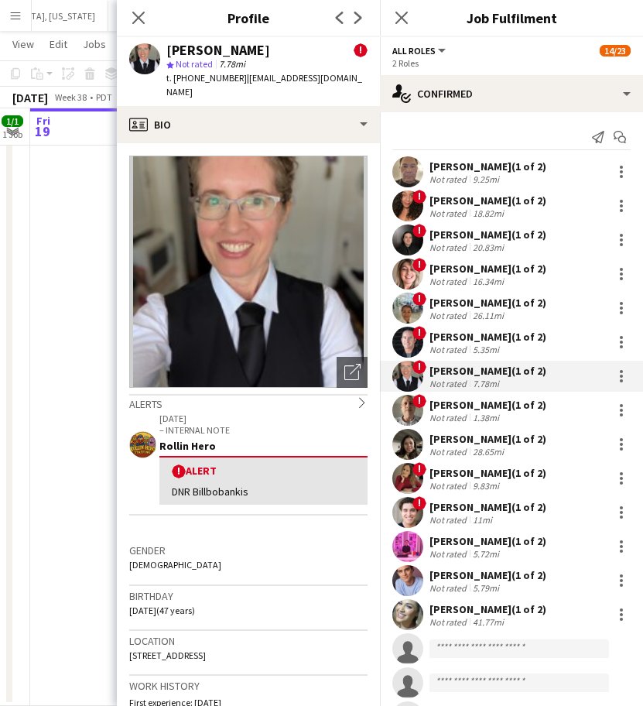
drag, startPoint x: 333, startPoint y: 77, endPoint x: 235, endPoint y: 76, distance: 97.6
click at [235, 76] on app-profile-header "Anna Starzyk ! star Not rated 7.78mi t. +13234236415 | astarzyk2@gmail.com" at bounding box center [248, 71] width 263 height 69
click at [423, 410] on app-user-avatar at bounding box center [408, 410] width 31 height 31
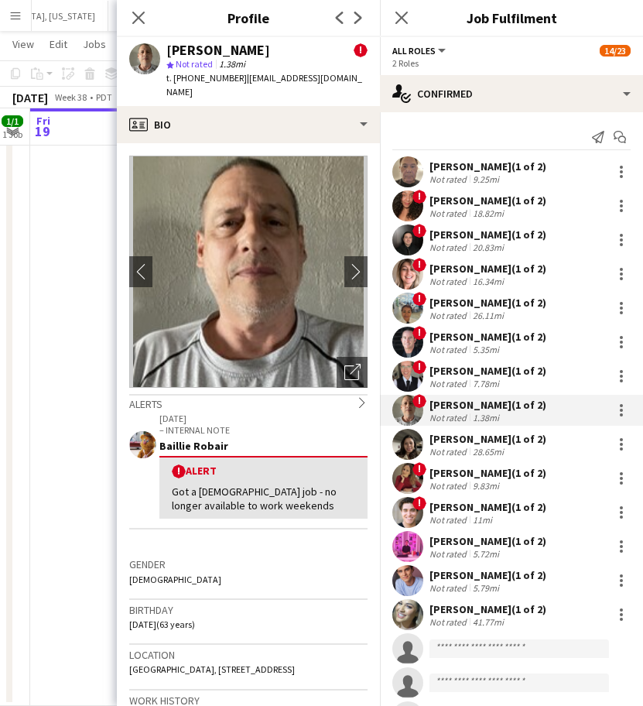
drag, startPoint x: 331, startPoint y: 78, endPoint x: 232, endPoint y: 78, distance: 99.1
click at [232, 78] on div "Armando Casanas ! star Not rated 1.38mi t. +12134367722 | luckyinart@gmail.com" at bounding box center [248, 71] width 263 height 69
click at [475, 448] on div "28.65mi" at bounding box center [488, 452] width 37 height 12
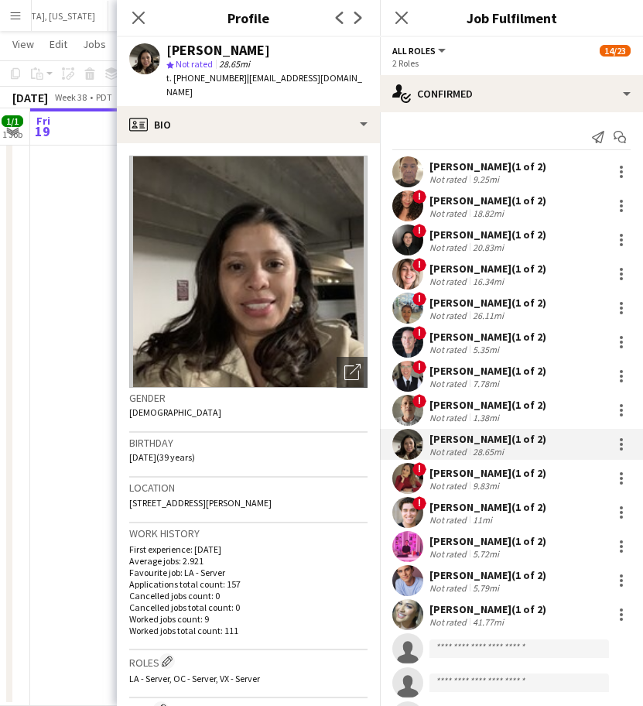
drag, startPoint x: 365, startPoint y: 84, endPoint x: 236, endPoint y: 81, distance: 129.3
click at [236, 81] on div "Maryuri Lopez star Not rated 28.65mi t. +13234566862 | lissethgutierrez728@yaho…" at bounding box center [248, 71] width 263 height 69
click at [472, 481] on div "9.83mi" at bounding box center [486, 486] width 33 height 12
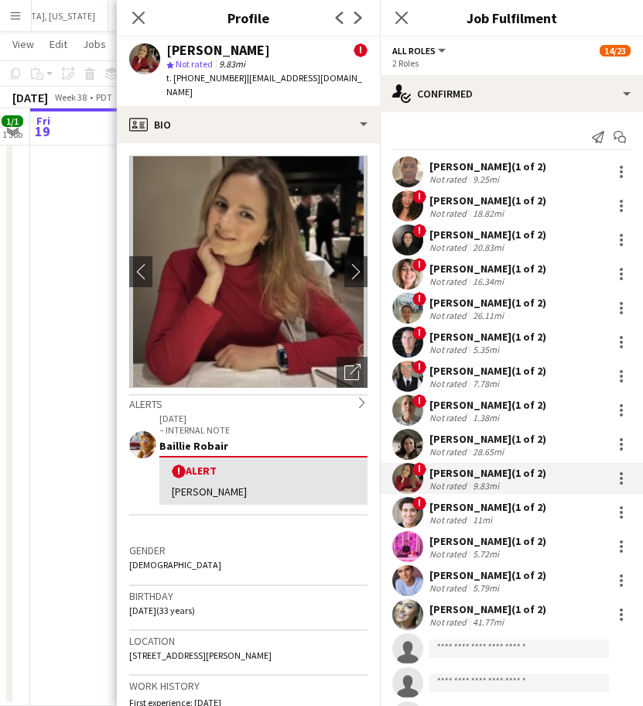
drag, startPoint x: 345, startPoint y: 82, endPoint x: 235, endPoint y: 78, distance: 110.8
click at [235, 78] on div "Kristina Vo ! star Not rated 9.83mi t. +13236906312 | kristinakorm0@gmail.com" at bounding box center [248, 71] width 263 height 69
click at [417, 523] on app-user-avatar at bounding box center [408, 512] width 31 height 31
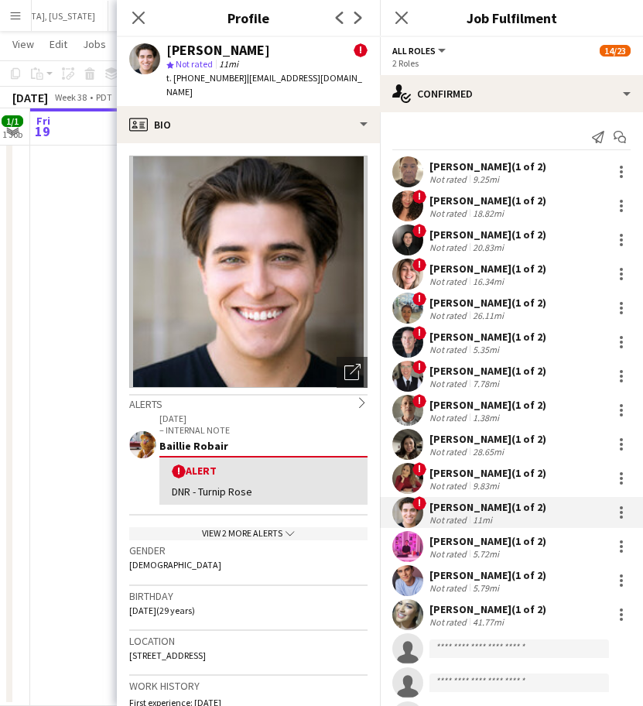
drag, startPoint x: 341, startPoint y: 78, endPoint x: 232, endPoint y: 70, distance: 109.5
click at [232, 70] on div "Lukas Mireles ! star Not rated 11mi t. +19179410292 | lukastothemax@gmail.com" at bounding box center [248, 71] width 263 height 69
click at [252, 78] on span "| lukastothemax@gmail.com" at bounding box center [264, 85] width 196 height 26
click at [344, 87] on div "Lukas Mireles ! star Not rated 11mi t. +19179410292 | lukastothemax@gmail.com" at bounding box center [248, 71] width 263 height 69
drag, startPoint x: 343, startPoint y: 77, endPoint x: 235, endPoint y: 71, distance: 108.5
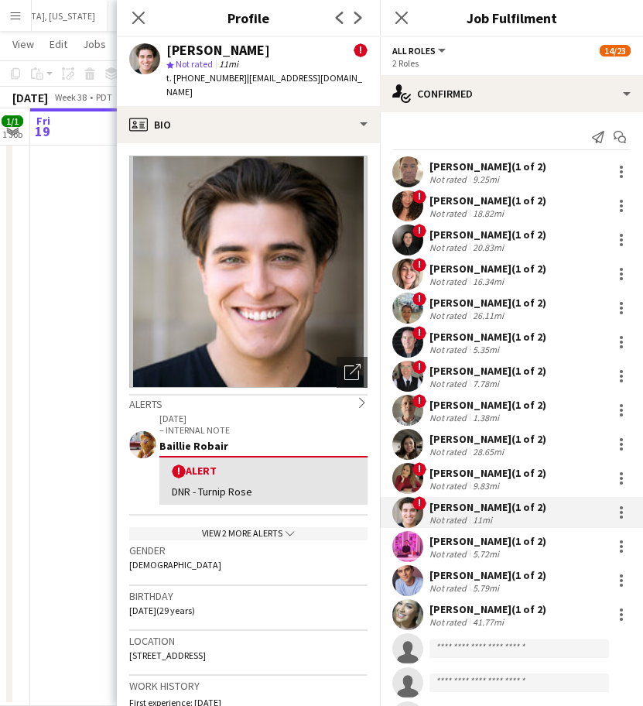
click at [235, 71] on div "Lukas Mireles ! star Not rated 11mi t. +19179410292 | lukastothemax@gmail.com" at bounding box center [248, 71] width 263 height 69
click at [470, 545] on div "Edwin Guerrero (1 of 2)" at bounding box center [488, 541] width 117 height 14
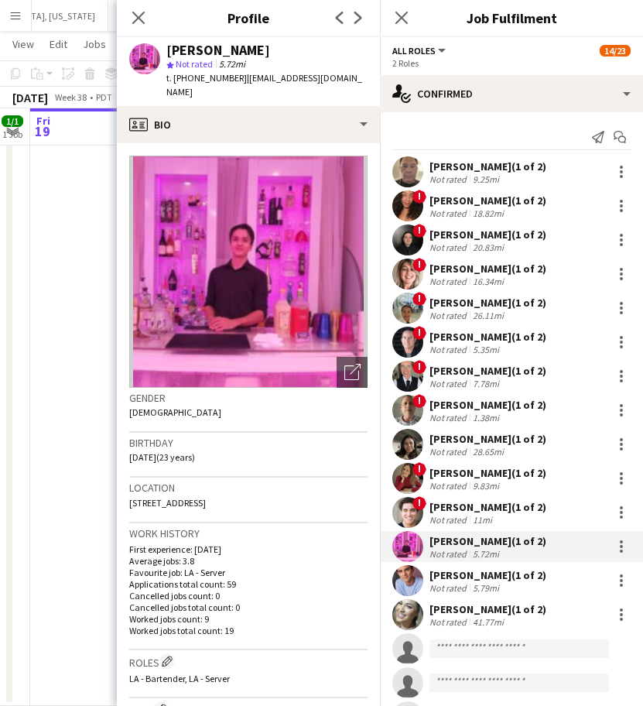
drag, startPoint x: 362, startPoint y: 78, endPoint x: 242, endPoint y: 75, distance: 120.8
click at [242, 75] on div "Edwin Guerrero star Not rated 5.72mi t. +1213-569-1873 | edwinguerrero432@gmail…" at bounding box center [248, 71] width 263 height 69
click at [478, 578] on div "Robert Solomon (1 of 2)" at bounding box center [488, 575] width 117 height 14
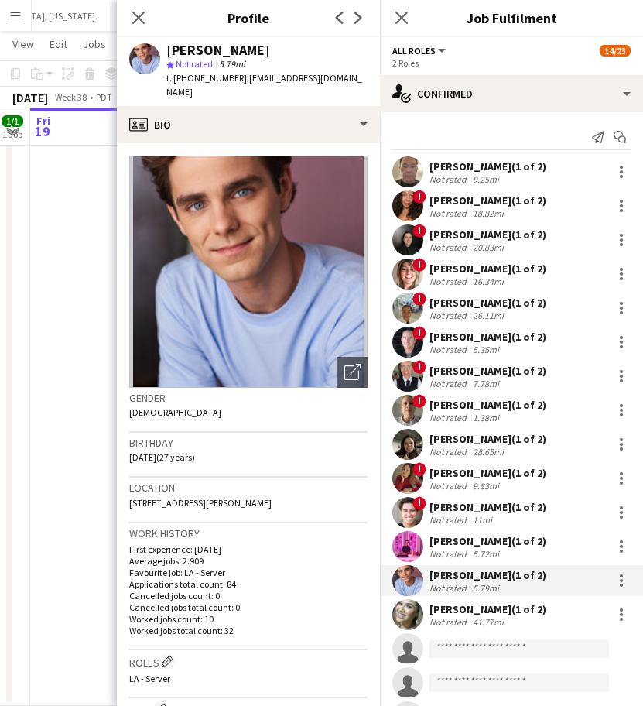
drag, startPoint x: 338, startPoint y: 84, endPoint x: 235, endPoint y: 84, distance: 103.0
click at [235, 84] on div "Robert Solomon star Not rated 5.79mi t. +17707447805 | rcsolomon@comcast.net" at bounding box center [248, 71] width 263 height 69
click at [441, 614] on div "Alyssa Woods (1 of 2)" at bounding box center [488, 609] width 117 height 14
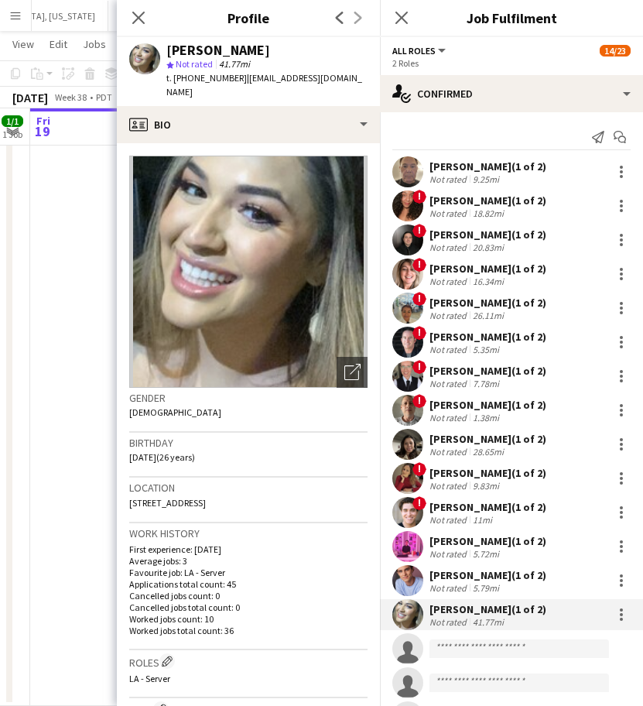
drag, startPoint x: 339, startPoint y: 82, endPoint x: 237, endPoint y: 78, distance: 102.3
click at [237, 78] on div "Alyssa Woods star Not rated 41.77mi t. +19512819292 | alyssawoods24@aol.com" at bounding box center [248, 71] width 263 height 69
click at [51, 259] on app-date-cell "1:00pm-6:00pm (5h) 1/1 LA - Tom Ford Beverly Hills 9.19.25 pin TOM FORD Beverly…" at bounding box center [122, 293] width 185 height 825
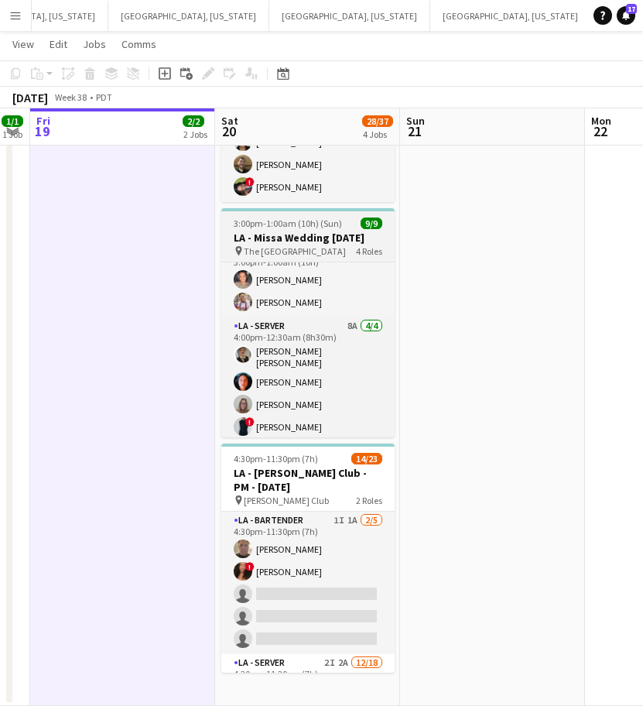
click at [286, 252] on span "The [GEOGRAPHIC_DATA]" at bounding box center [295, 251] width 102 height 12
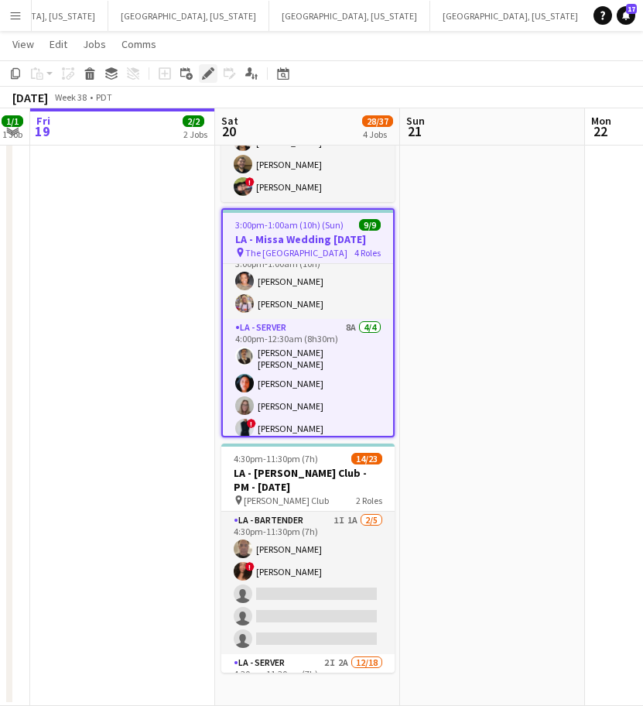
click at [214, 66] on div "Edit" at bounding box center [208, 73] width 19 height 19
type input "**********"
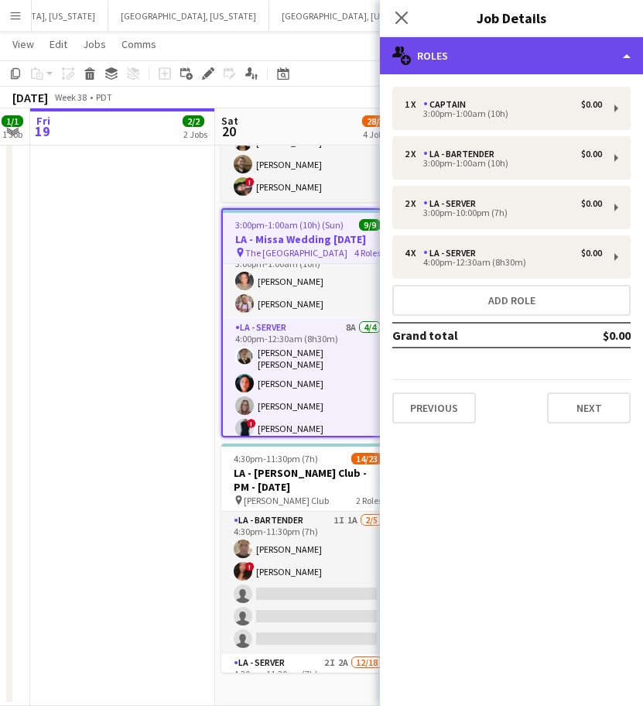
click at [485, 60] on div "multiple-users-add Roles" at bounding box center [511, 55] width 263 height 37
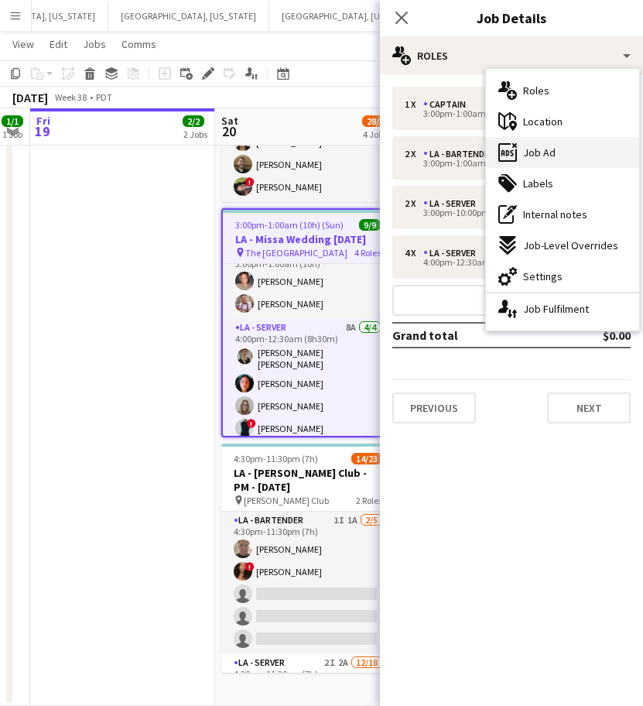
click at [517, 153] on div "ads-window Job Ad" at bounding box center [562, 152] width 153 height 31
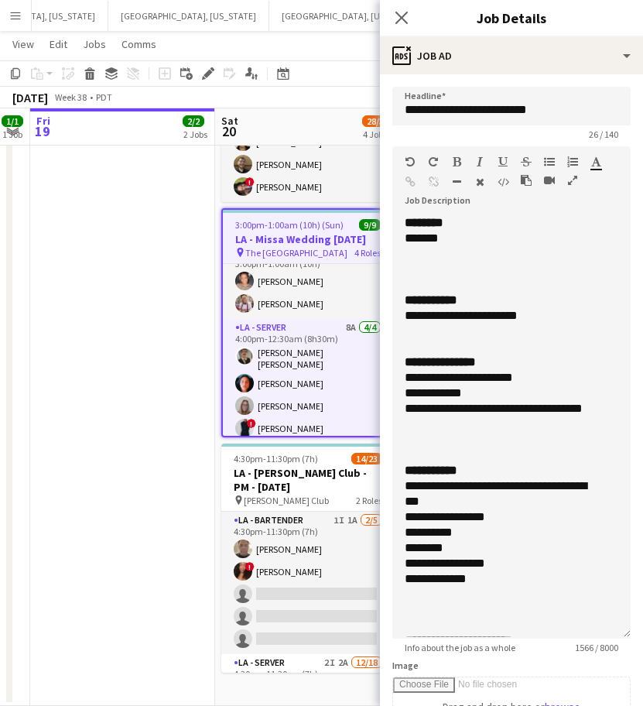
drag, startPoint x: 606, startPoint y: 299, endPoint x: 463, endPoint y: 629, distance: 360.3
click at [463, 629] on div "**********" at bounding box center [512, 427] width 238 height 424
drag, startPoint x: 448, startPoint y: 428, endPoint x: 385, endPoint y: 371, distance: 85.5
click at [385, 371] on form "**********" at bounding box center [511, 618] width 263 height 1063
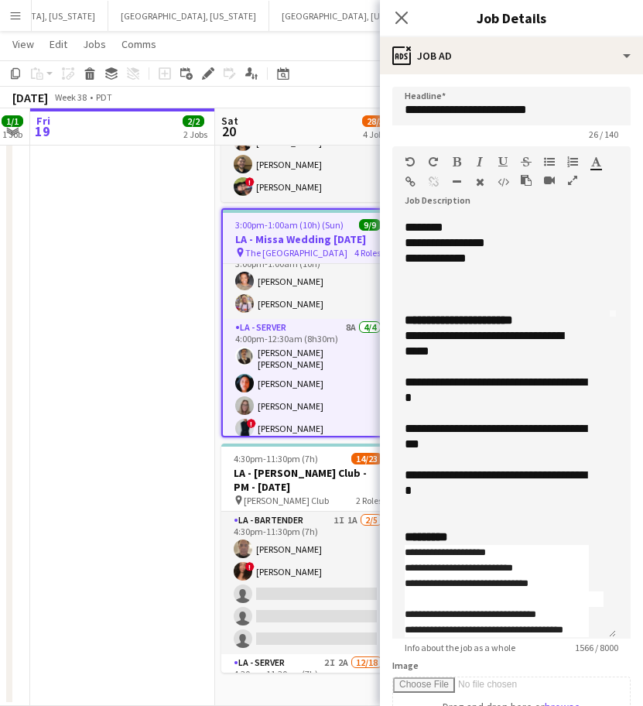
scroll to position [321, 0]
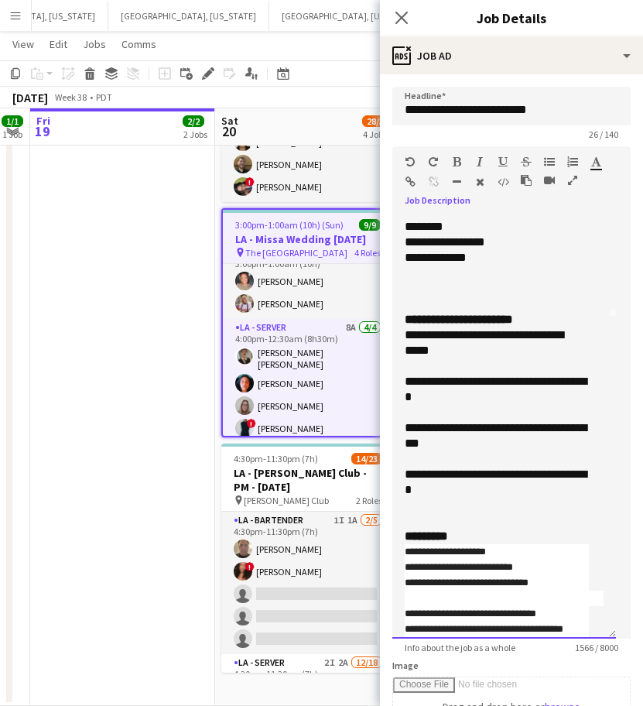
drag, startPoint x: 461, startPoint y: 492, endPoint x: 391, endPoint y: 335, distance: 171.5
click at [391, 335] on form "**********" at bounding box center [511, 618] width 263 height 1063
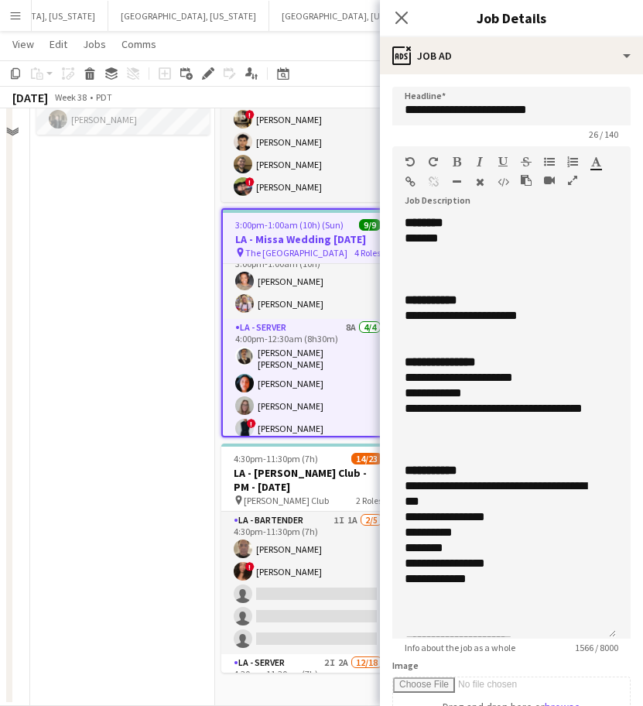
scroll to position [170, 0]
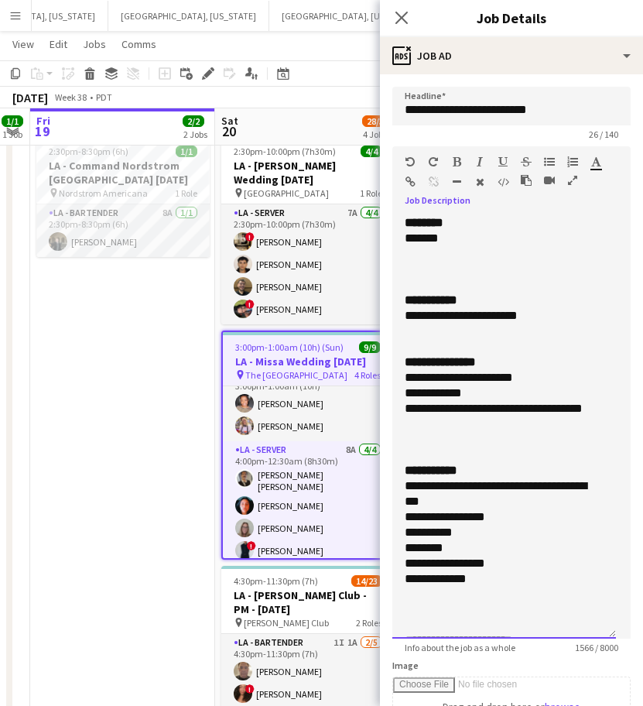
drag, startPoint x: 545, startPoint y: 318, endPoint x: 395, endPoint y: 321, distance: 150.2
click at [395, 321] on div "**********" at bounding box center [505, 427] width 224 height 424
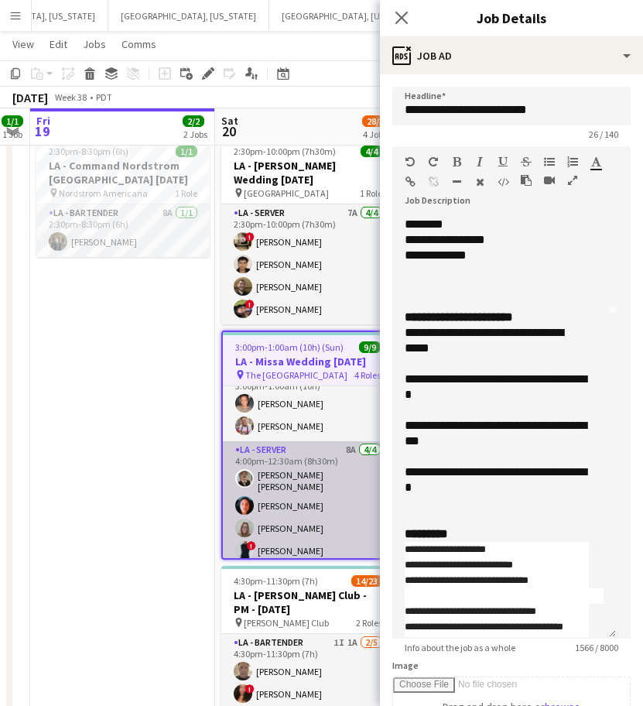
scroll to position [0, 0]
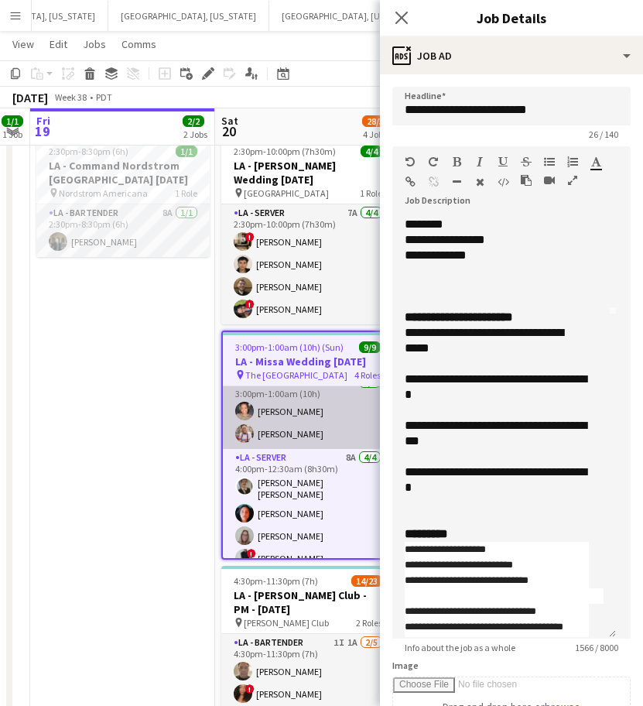
click at [277, 437] on app-card-role "LA - Bartender 10A 2/2 3:00pm-1:00am (10h) Angela O’Leary Hailey Kreitzman" at bounding box center [308, 411] width 170 height 75
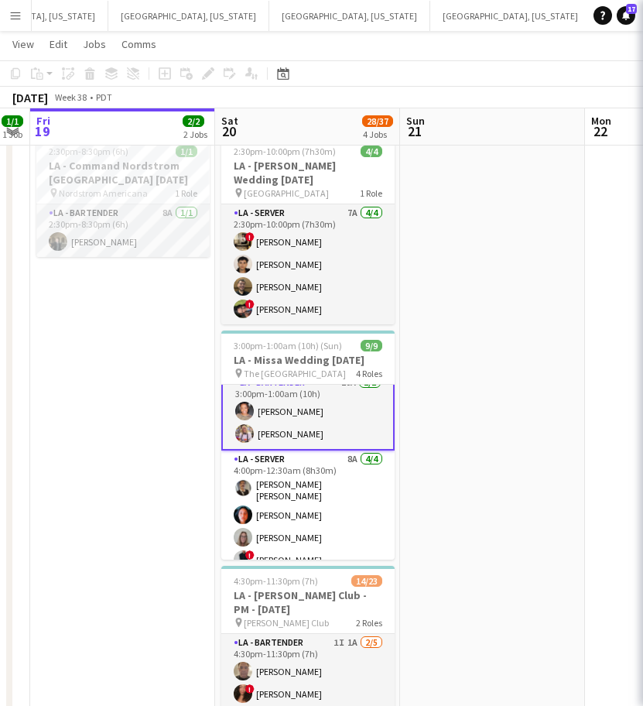
scroll to position [142, 0]
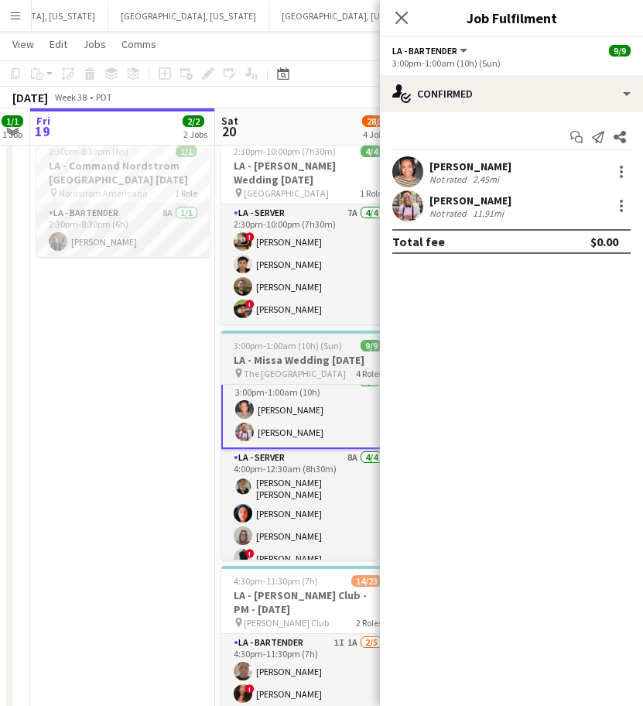
click at [339, 372] on span "The [GEOGRAPHIC_DATA]" at bounding box center [295, 374] width 102 height 12
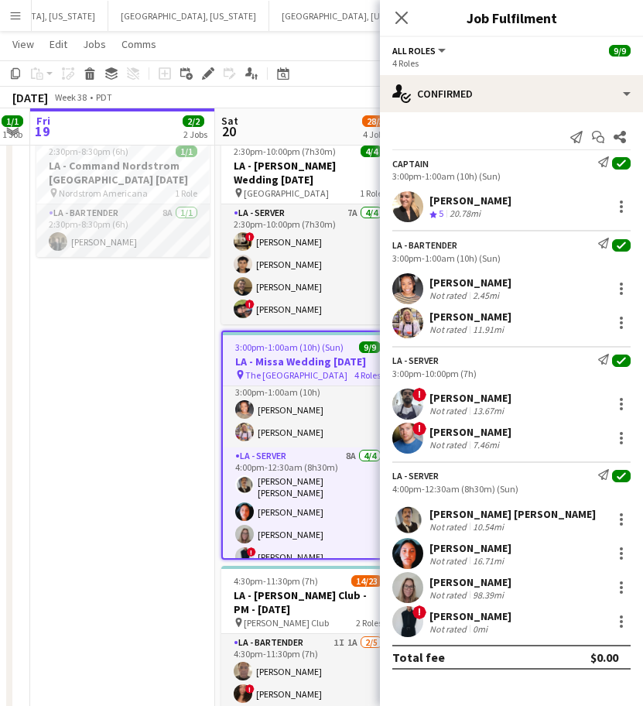
scroll to position [140, 0]
click at [405, 214] on app-user-avatar at bounding box center [408, 206] width 31 height 31
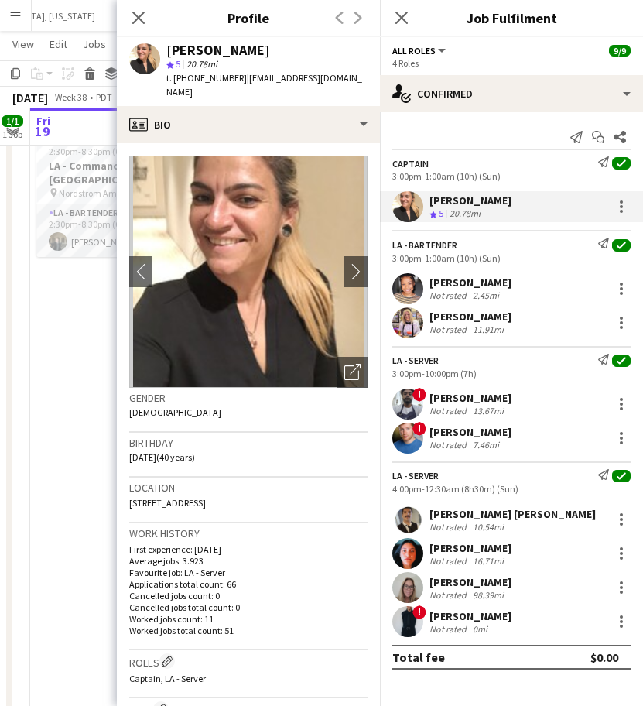
drag, startPoint x: 319, startPoint y: 78, endPoint x: 287, endPoint y: 78, distance: 31.7
click at [287, 78] on div "Trinity Hardy star 5 20.78mi t. +15627040493 | trinity3c@gmail.com" at bounding box center [248, 71] width 263 height 69
click at [208, 77] on span "t. +15627040493" at bounding box center [206, 78] width 81 height 12
click at [434, 401] on div "[PERSON_NAME]" at bounding box center [471, 398] width 82 height 14
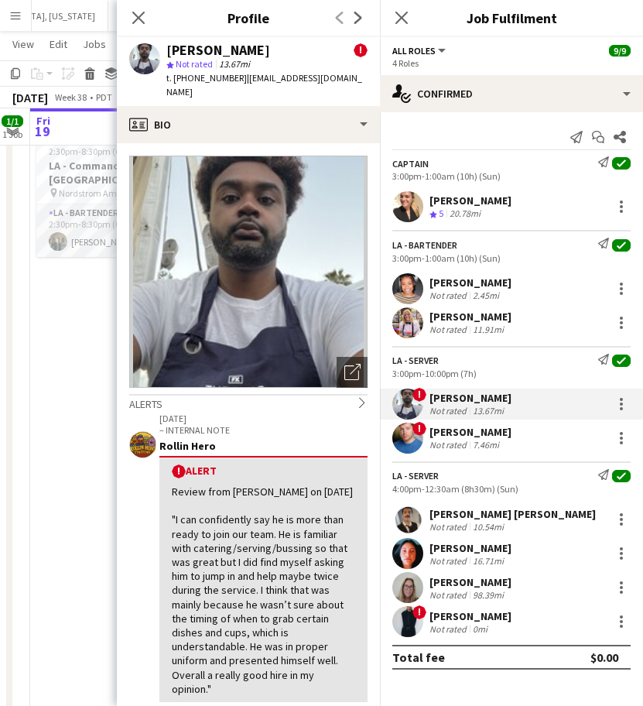
click at [208, 81] on span "t. +12025565930" at bounding box center [206, 78] width 81 height 12
click at [434, 428] on div "[PERSON_NAME]" at bounding box center [471, 432] width 82 height 14
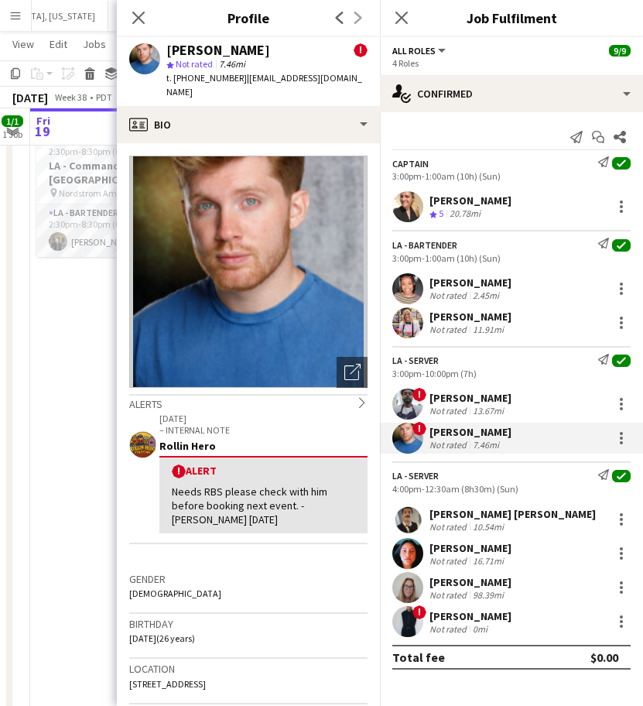
click at [213, 80] on span "t. +18454711623" at bounding box center [206, 78] width 81 height 12
click at [437, 302] on div "Angela O’Leary Not rated 2.45mi" at bounding box center [511, 288] width 263 height 31
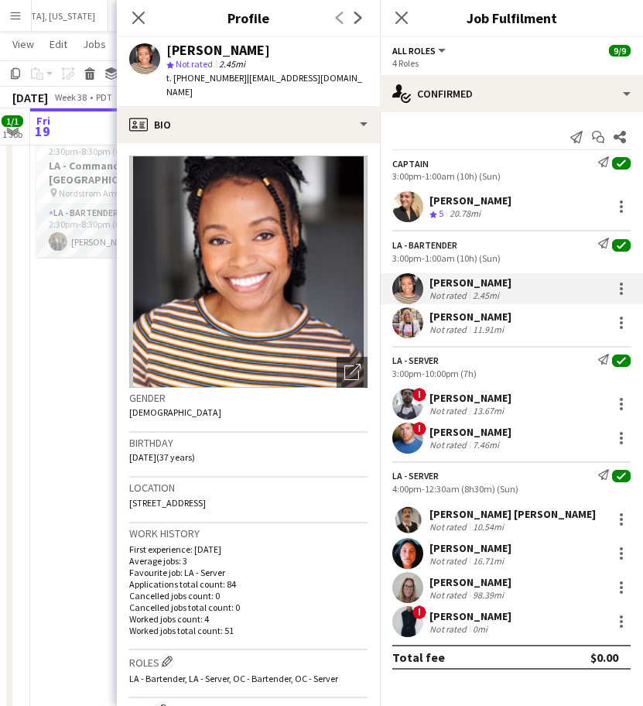
click at [197, 77] on span "t. +18186173814" at bounding box center [206, 78] width 81 height 12
click at [451, 321] on div "[PERSON_NAME]" at bounding box center [471, 317] width 82 height 14
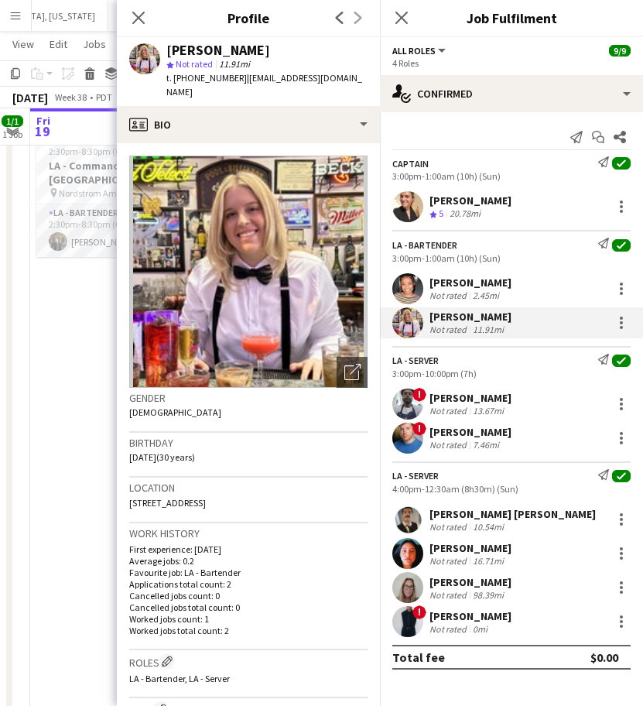
click at [208, 77] on span "t. +18057910307" at bounding box center [206, 78] width 81 height 12
click at [448, 525] on div "Not rated" at bounding box center [450, 527] width 40 height 12
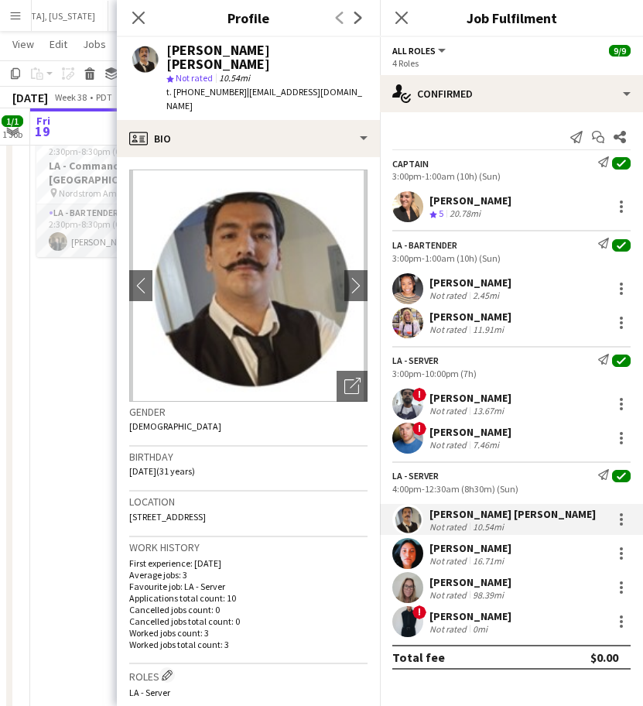
click at [207, 86] on span "t. +18188508727" at bounding box center [206, 92] width 81 height 12
click at [492, 542] on div "[PERSON_NAME]" at bounding box center [471, 548] width 82 height 14
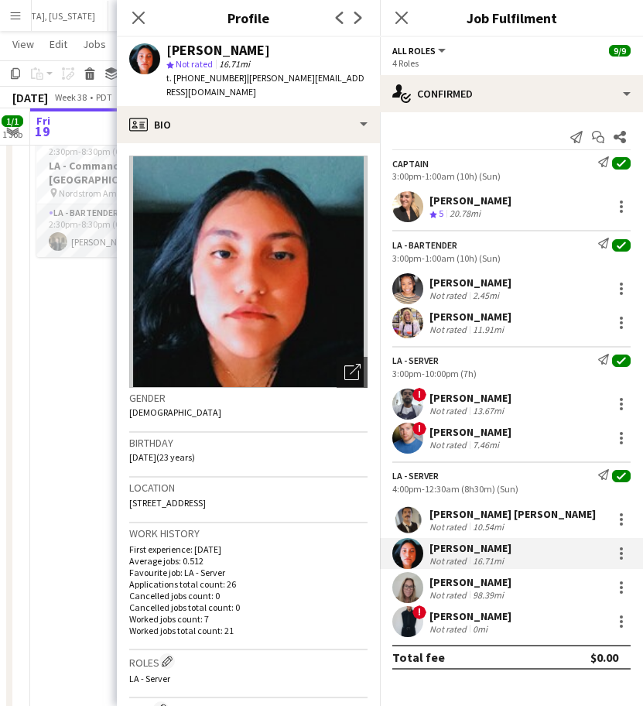
click at [207, 75] on span "t. +18184526827" at bounding box center [206, 78] width 81 height 12
click at [449, 598] on div "Not rated" at bounding box center [450, 595] width 40 height 12
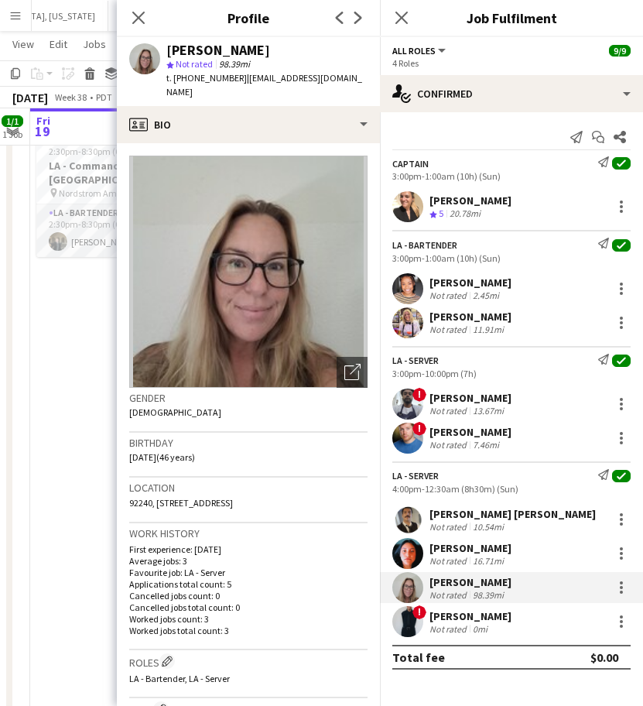
click at [199, 77] on span "t. +19514733219" at bounding box center [206, 78] width 81 height 12
click at [455, 616] on div "[PERSON_NAME]" at bounding box center [471, 616] width 82 height 14
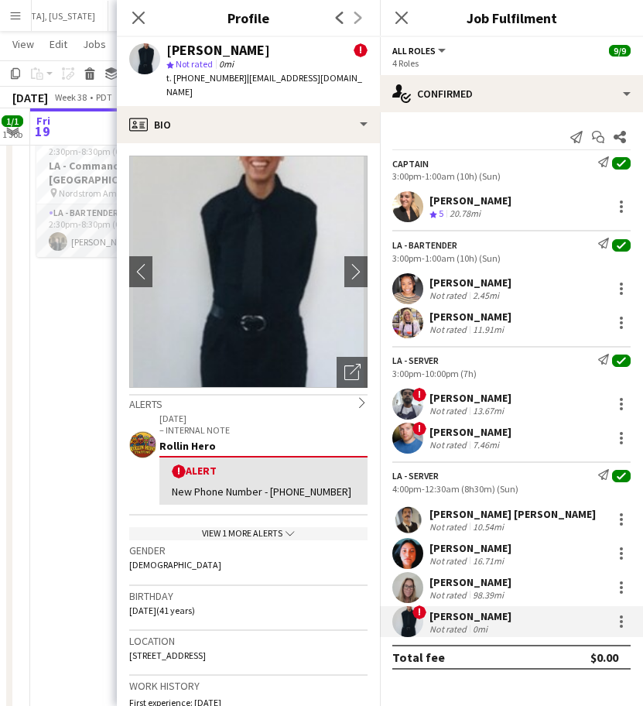
click at [211, 78] on span "t. +12137982052" at bounding box center [206, 78] width 81 height 12
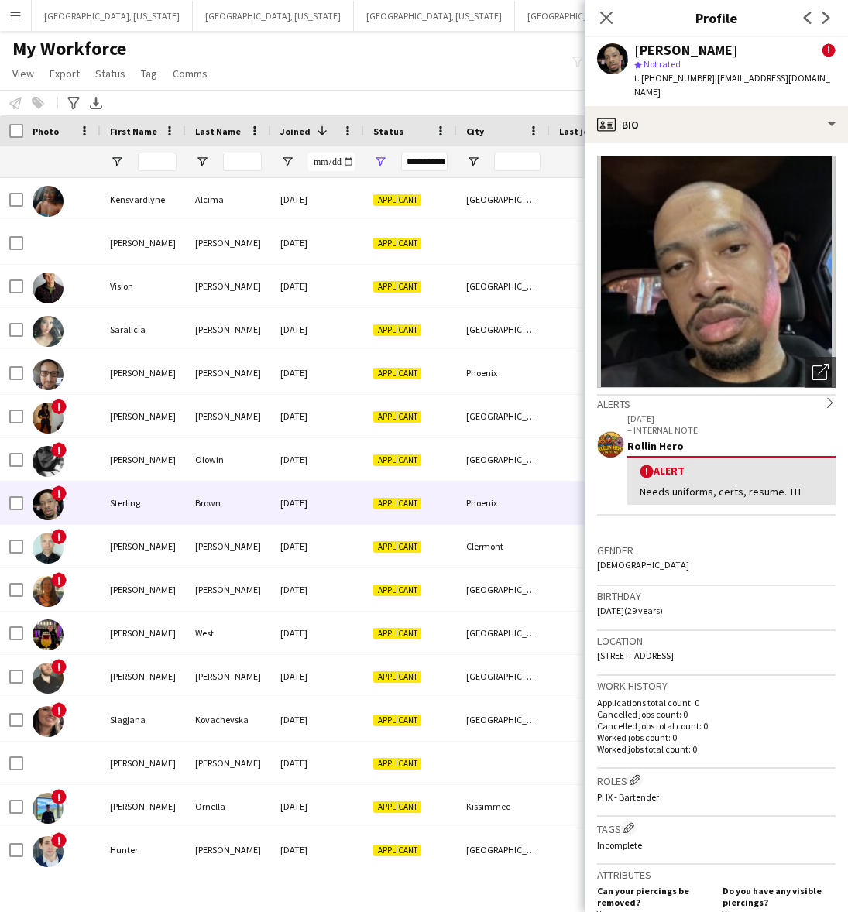
click at [506, 51] on div "My Workforce View Views Default view New view Update view Delete view Edit name…" at bounding box center [424, 63] width 848 height 53
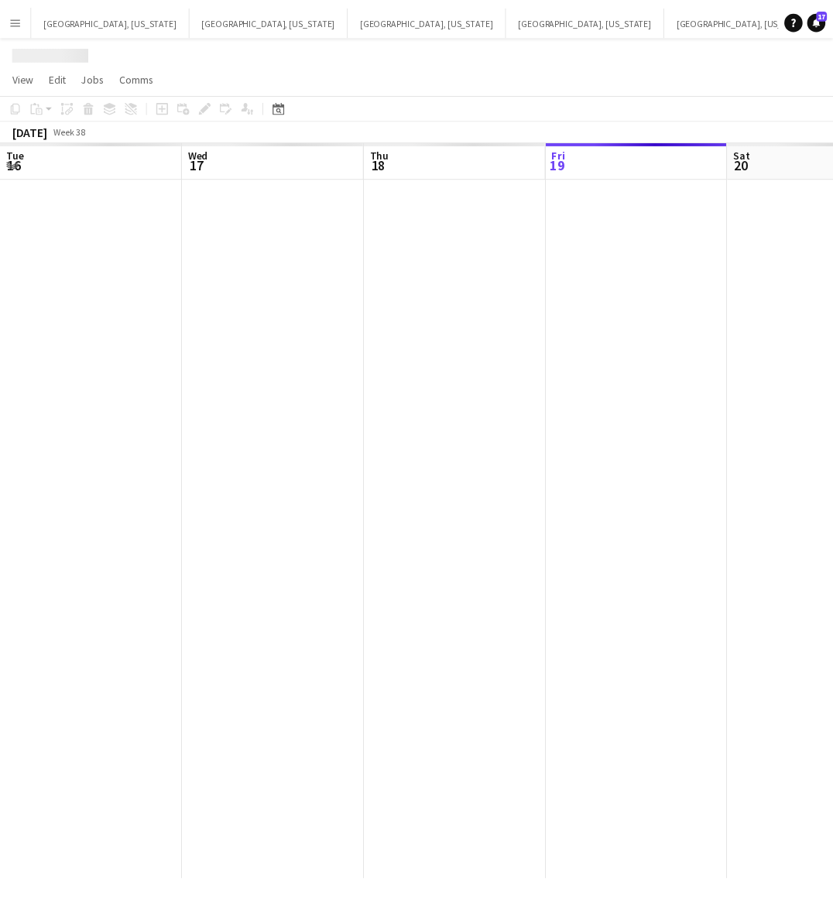
scroll to position [0, 369]
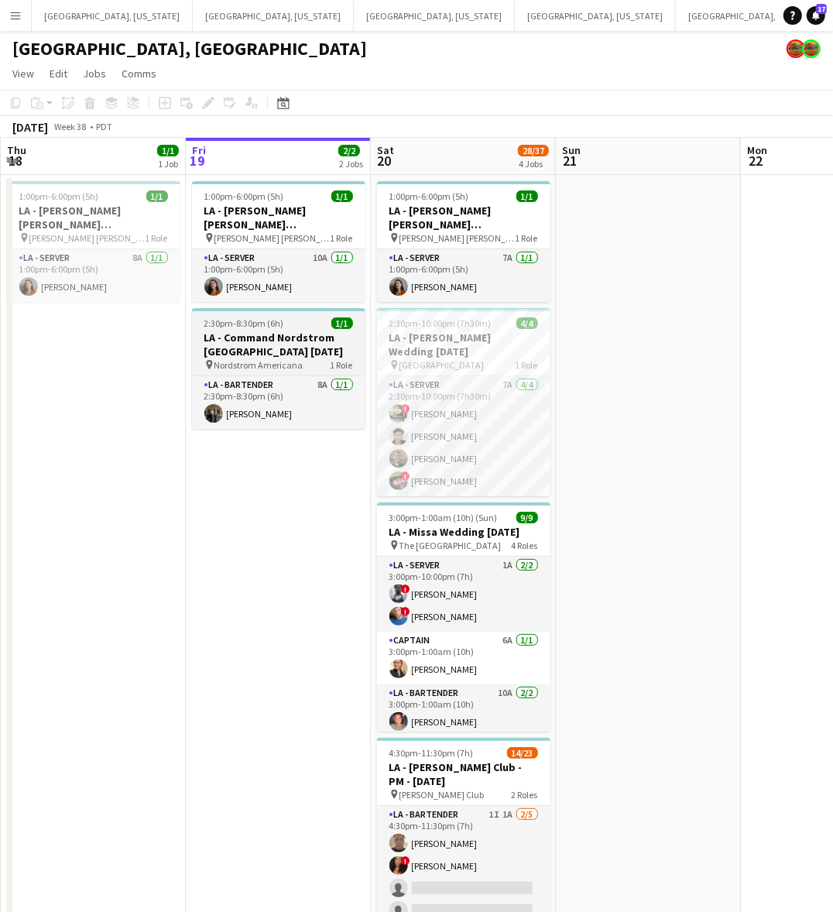
click at [289, 328] on div "2:30pm-8:30pm (6h) 1/1" at bounding box center [278, 323] width 173 height 12
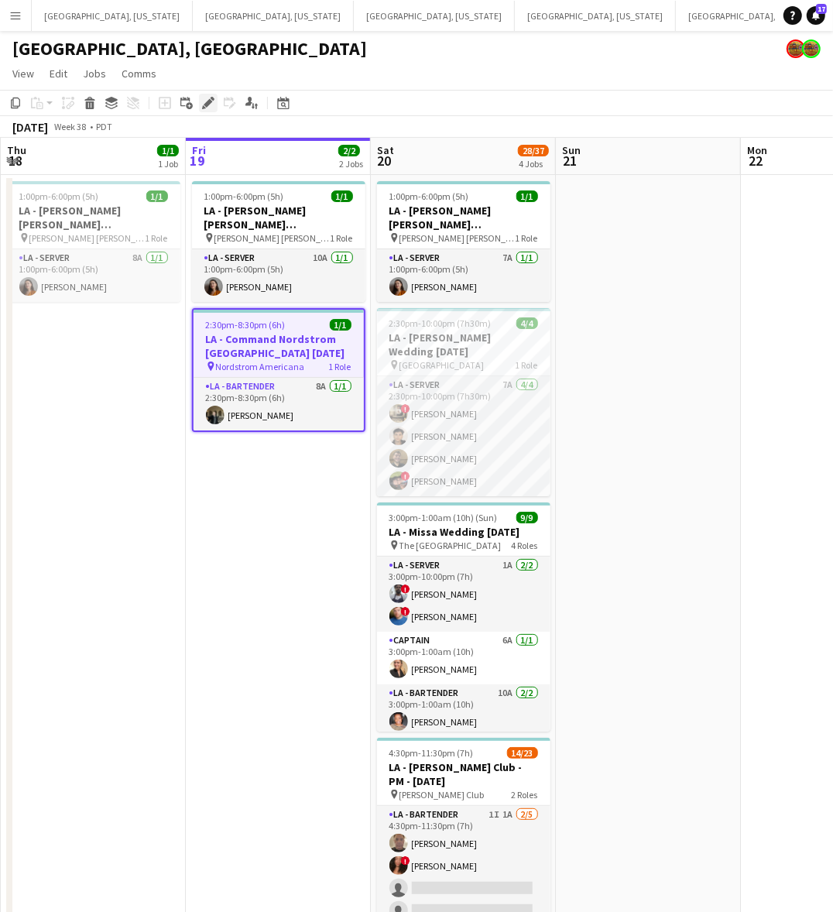
click at [202, 107] on icon at bounding box center [204, 107] width 4 height 4
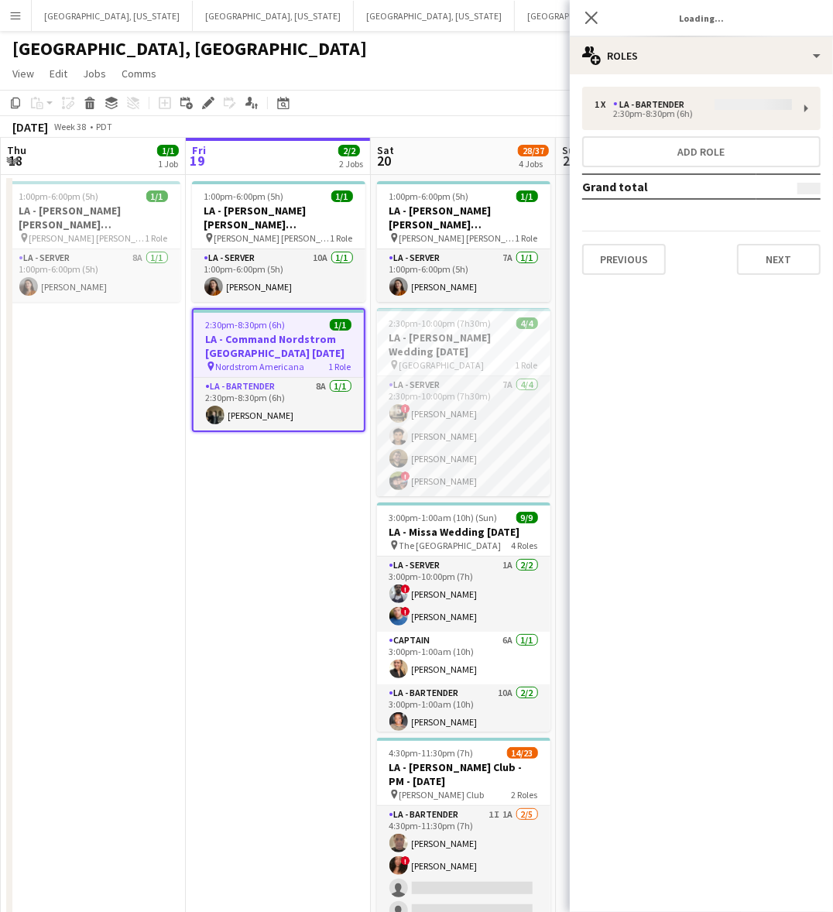
type input "**********"
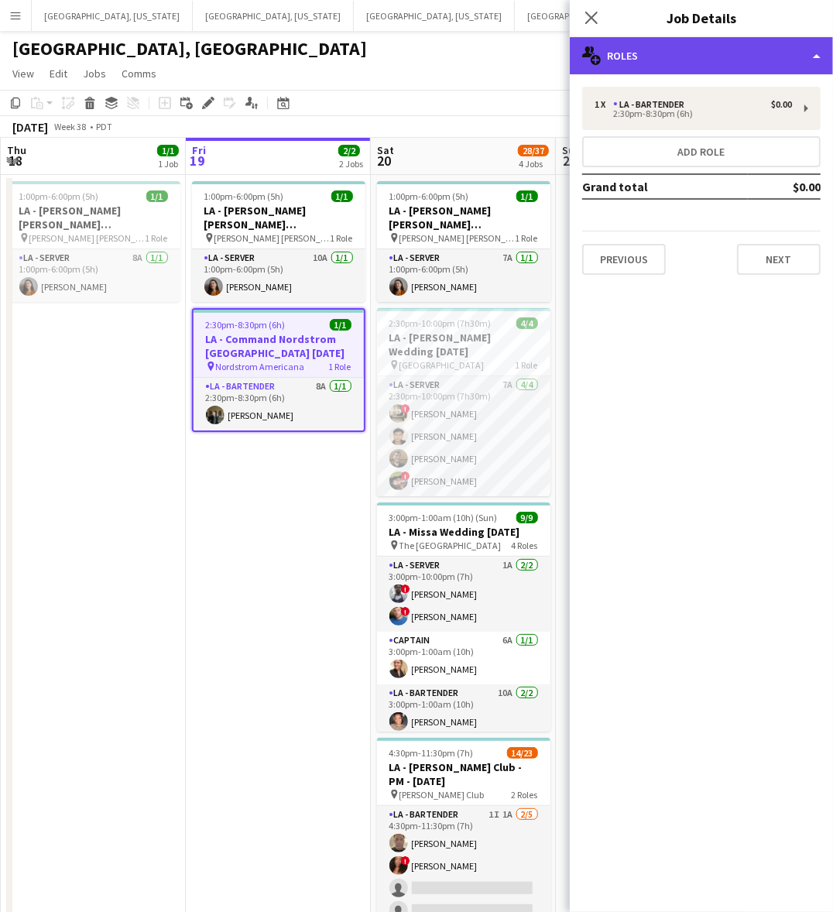
click at [751, 55] on div "multiple-users-add Roles" at bounding box center [701, 55] width 263 height 37
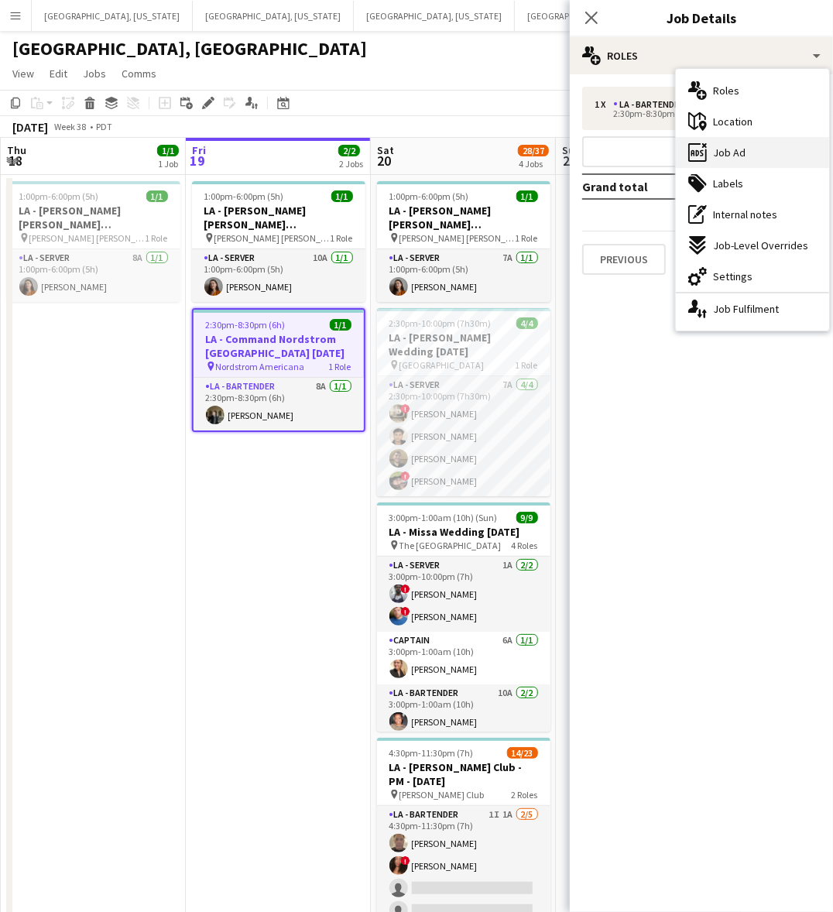
click at [753, 151] on div "ads-window Job Ad" at bounding box center [752, 152] width 153 height 31
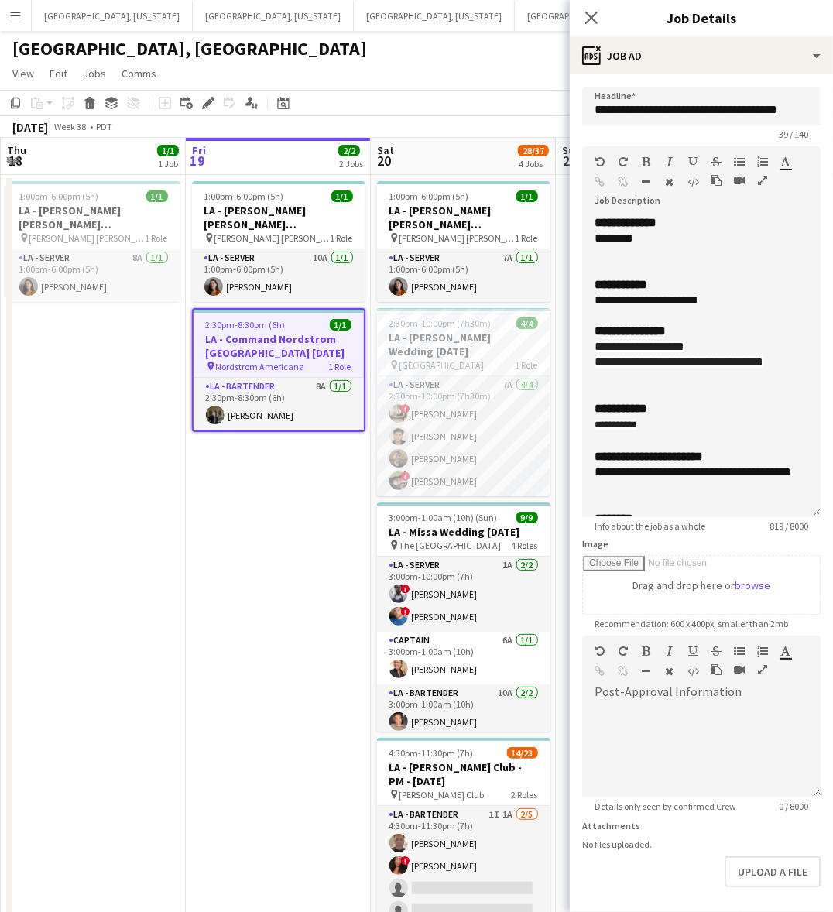
drag, startPoint x: 811, startPoint y: 302, endPoint x: 708, endPoint y: 807, distance: 515.2
click at [717, 517] on div "**********" at bounding box center [701, 366] width 238 height 302
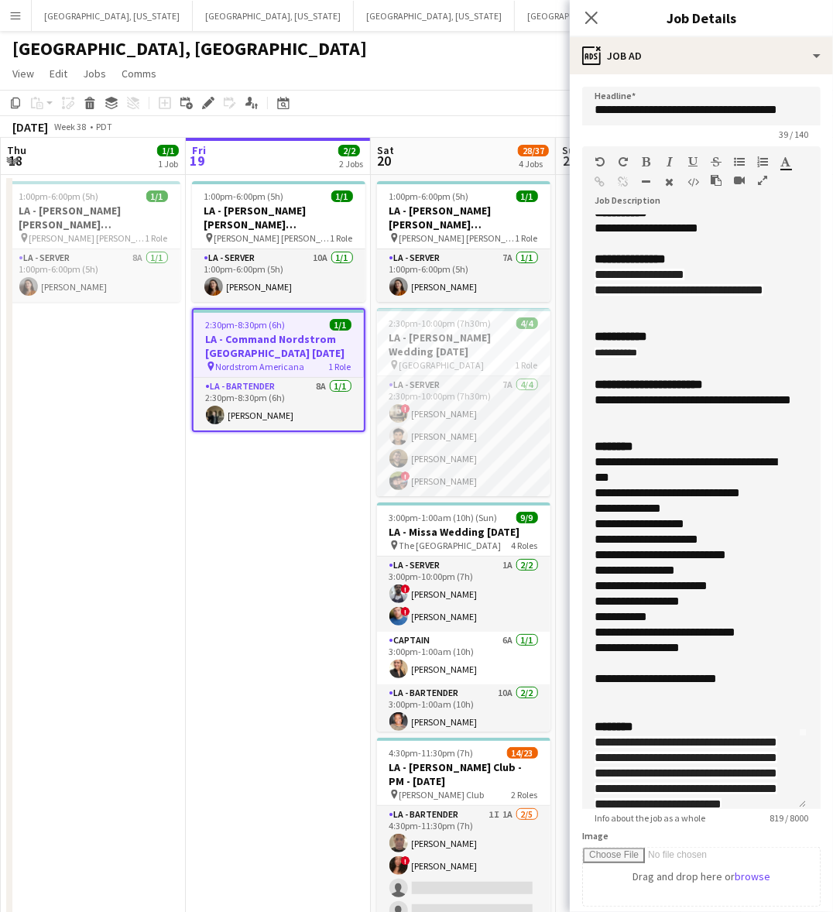
scroll to position [194, 0]
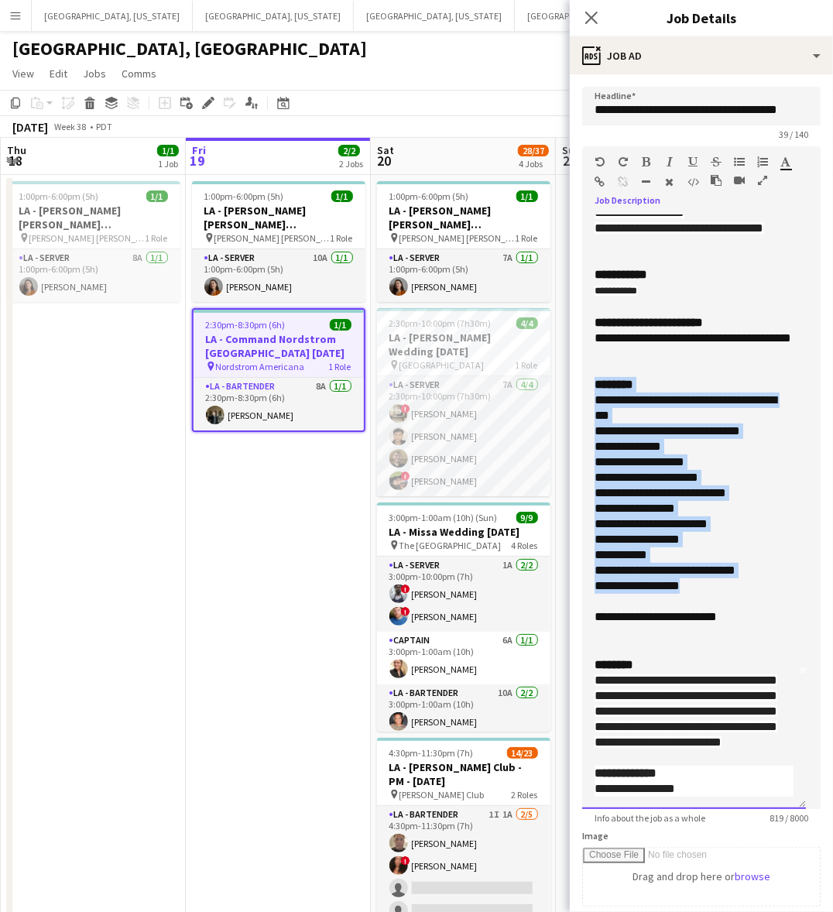
drag, startPoint x: 726, startPoint y: 557, endPoint x: 571, endPoint y: 358, distance: 252.6
click at [571, 358] on form "**********" at bounding box center [701, 671] width 263 height 1168
copy div "**********"
